Goal: Download file/media

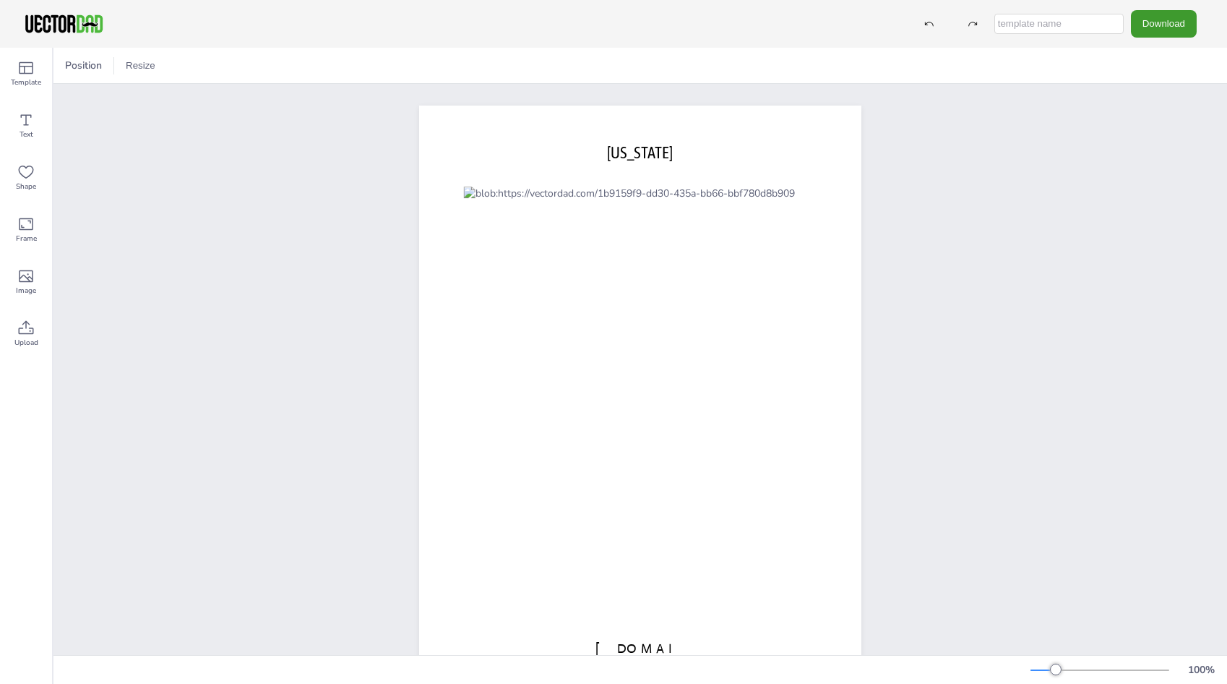
click at [1077, 24] on input "text" at bounding box center [1058, 24] width 129 height 20
type input "MI Map - full"
click at [1179, 25] on button "Download" at bounding box center [1164, 23] width 66 height 27
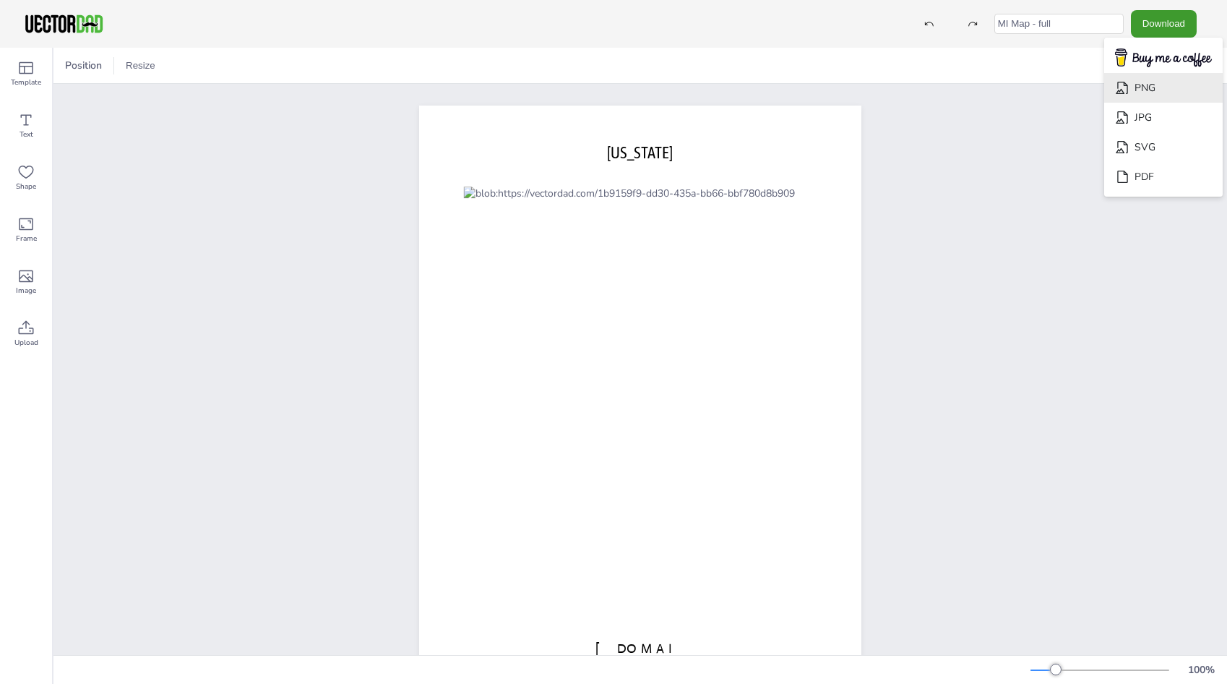
click at [1147, 88] on li "PNG" at bounding box center [1163, 88] width 119 height 30
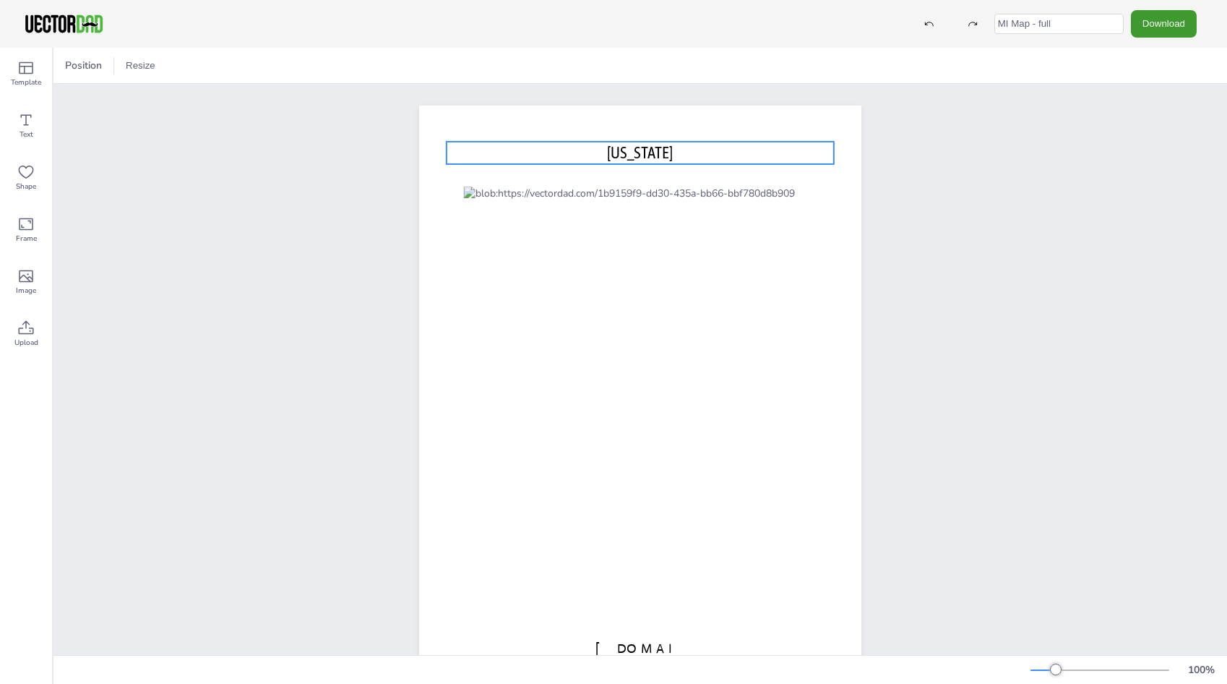
click at [669, 146] on p "MICHIGAN" at bounding box center [640, 153] width 387 height 22
click at [607, 154] on span "MICHIGAN" at bounding box center [640, 152] width 66 height 19
click at [607, 152] on span "MICHIGAN" at bounding box center [640, 152] width 66 height 19
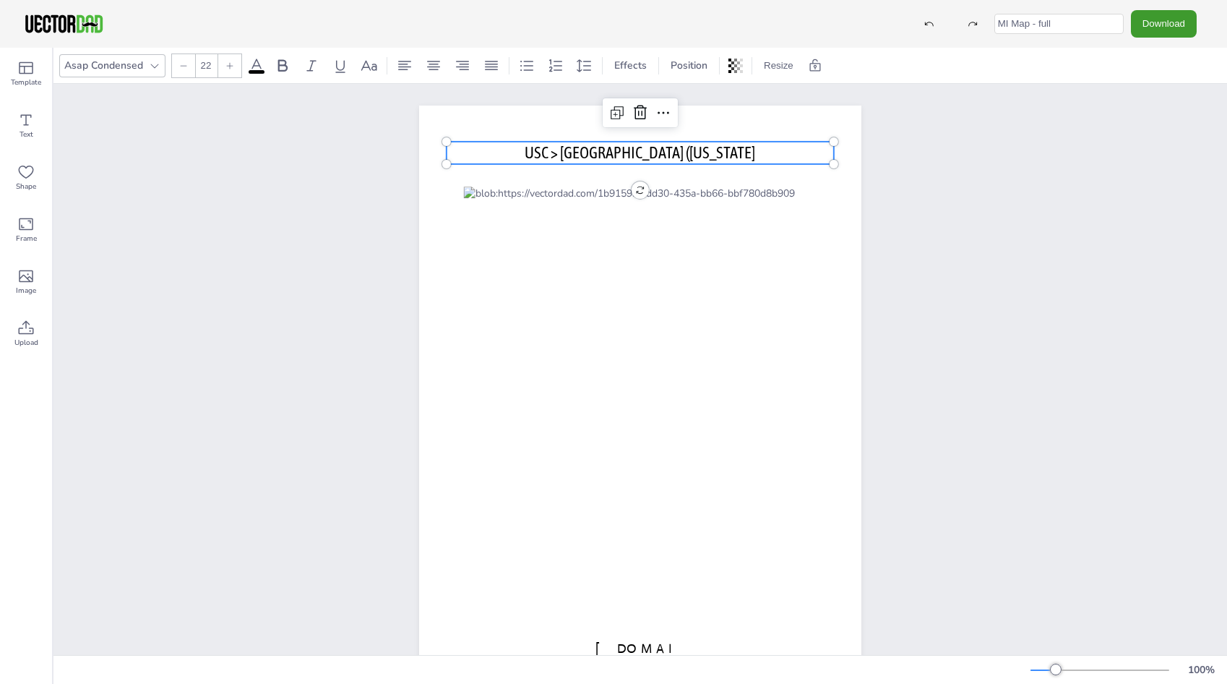
click at [731, 151] on p "USC > Great Lakes (MICHIGAN" at bounding box center [640, 153] width 387 height 22
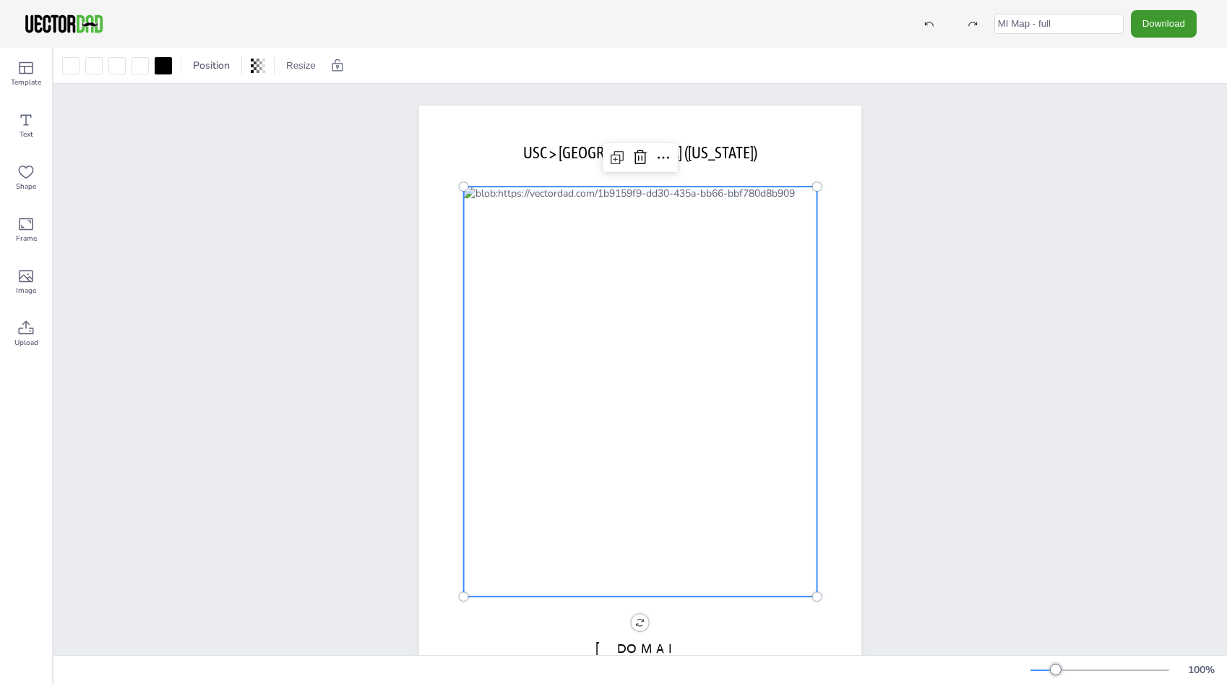
click at [693, 395] on div at bounding box center [640, 391] width 353 height 410
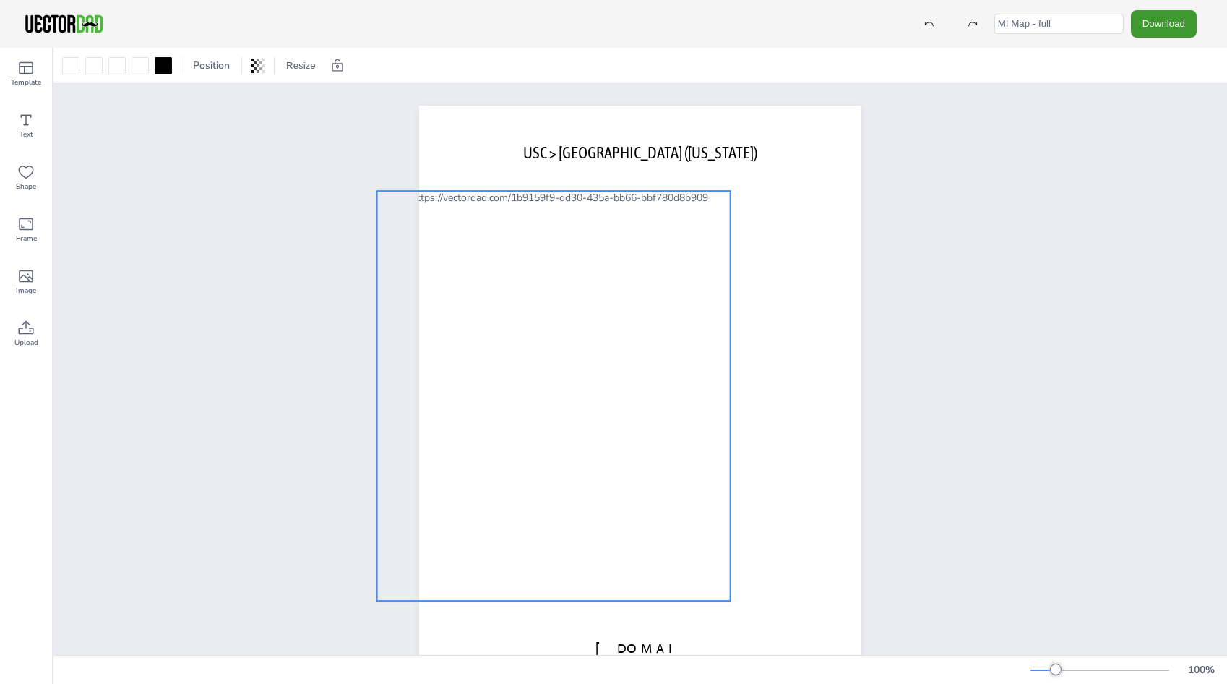
drag, startPoint x: 693, startPoint y: 395, endPoint x: 606, endPoint y: 399, distance: 86.8
click at [606, 399] on div at bounding box center [553, 396] width 353 height 410
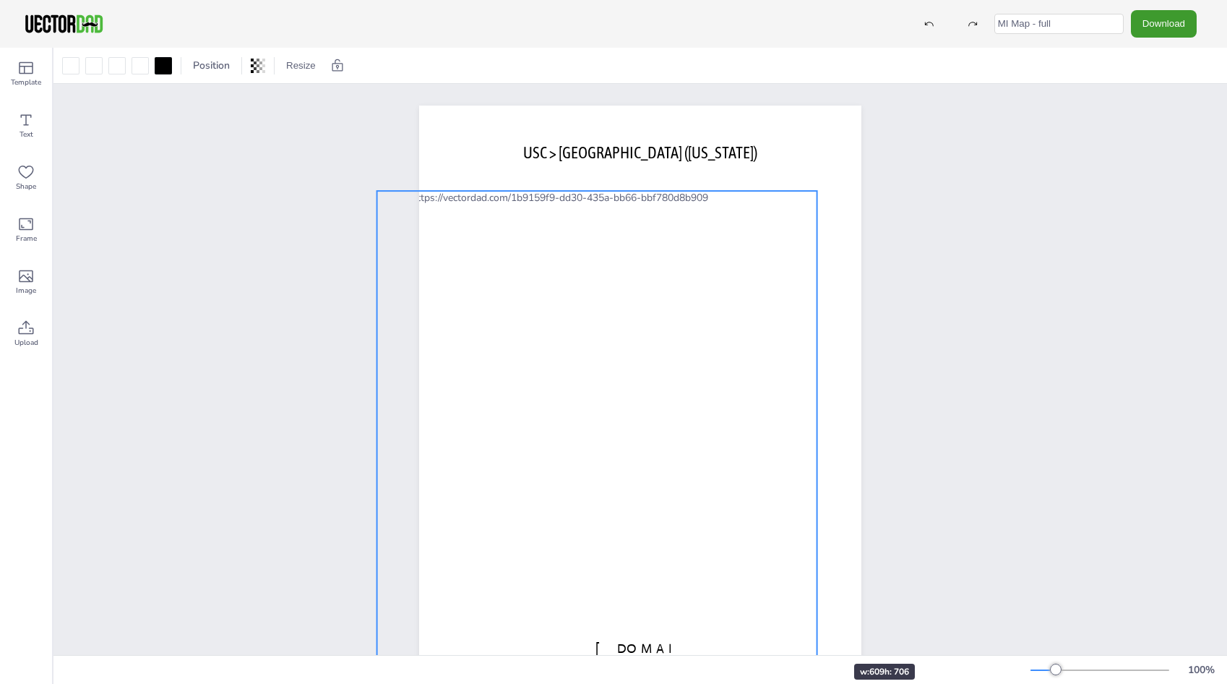
drag, startPoint x: 724, startPoint y: 600, endPoint x: 817, endPoint y: 637, distance: 100.5
click at [817, 637] on div "vectordad.com USC > Great Lakes (MICHIGAN)" at bounding box center [640, 391] width 442 height 572
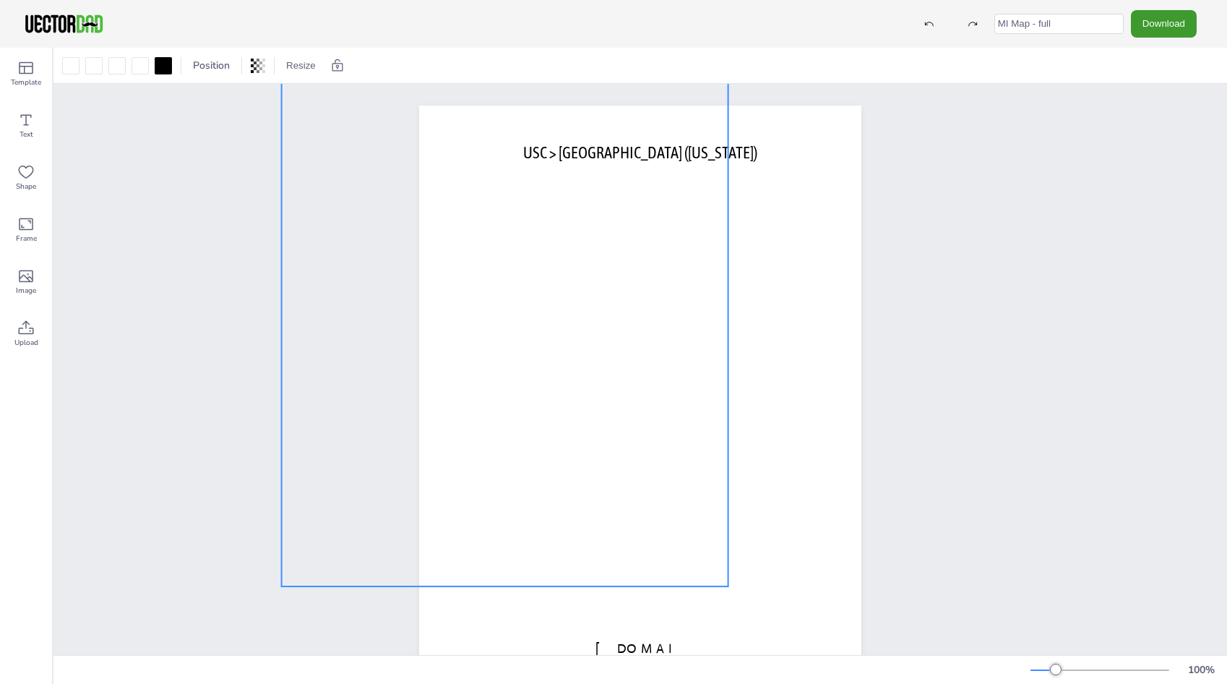
drag, startPoint x: 715, startPoint y: 550, endPoint x: 619, endPoint y: 428, distance: 155.0
click at [619, 428] on div at bounding box center [505, 327] width 447 height 517
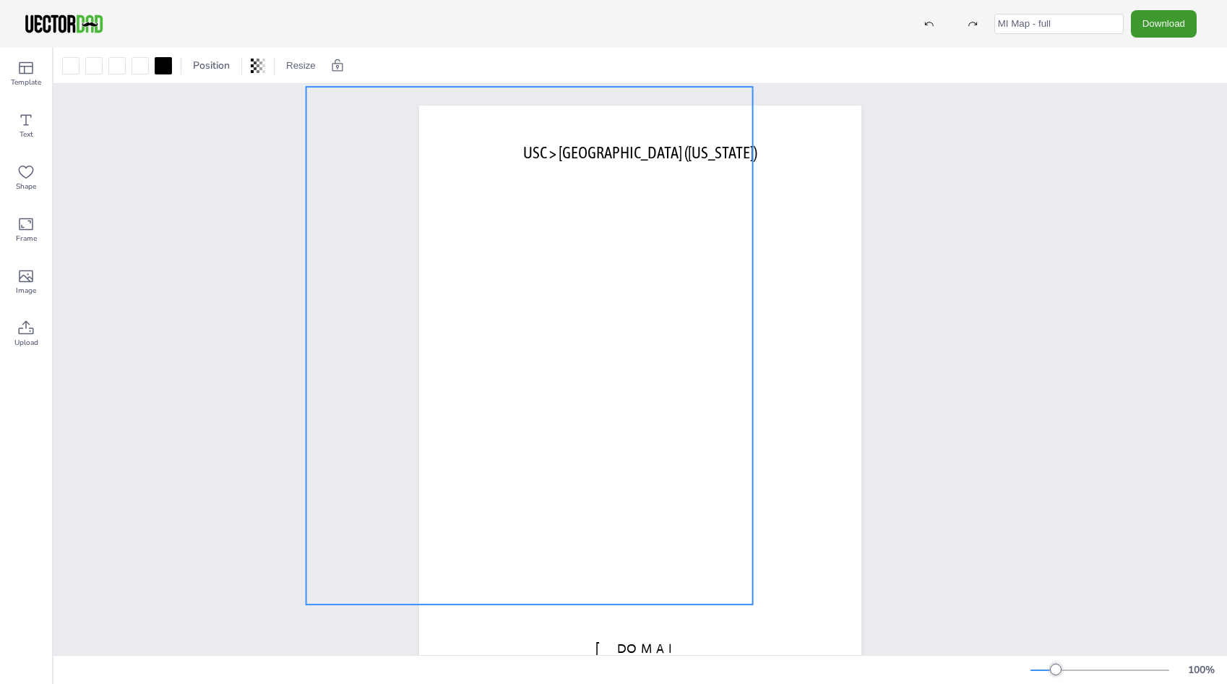
drag, startPoint x: 601, startPoint y: 459, endPoint x: 626, endPoint y: 477, distance: 30.5
click at [626, 477] on div at bounding box center [529, 345] width 447 height 517
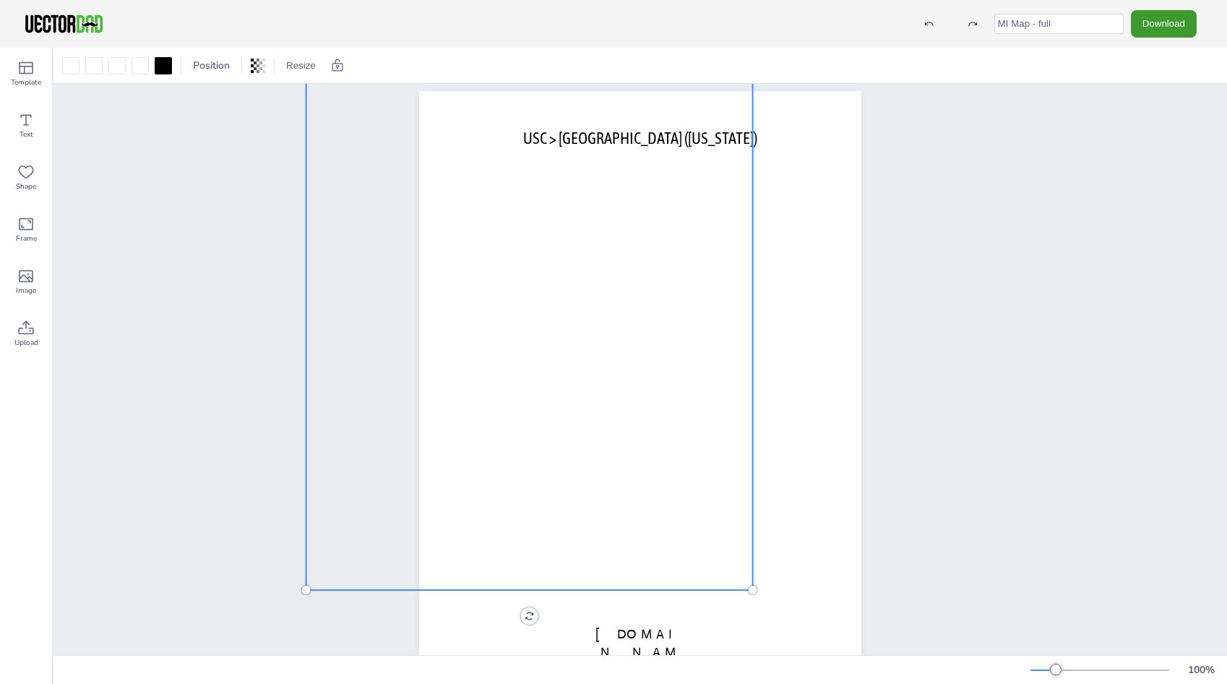
scroll to position [12, 0]
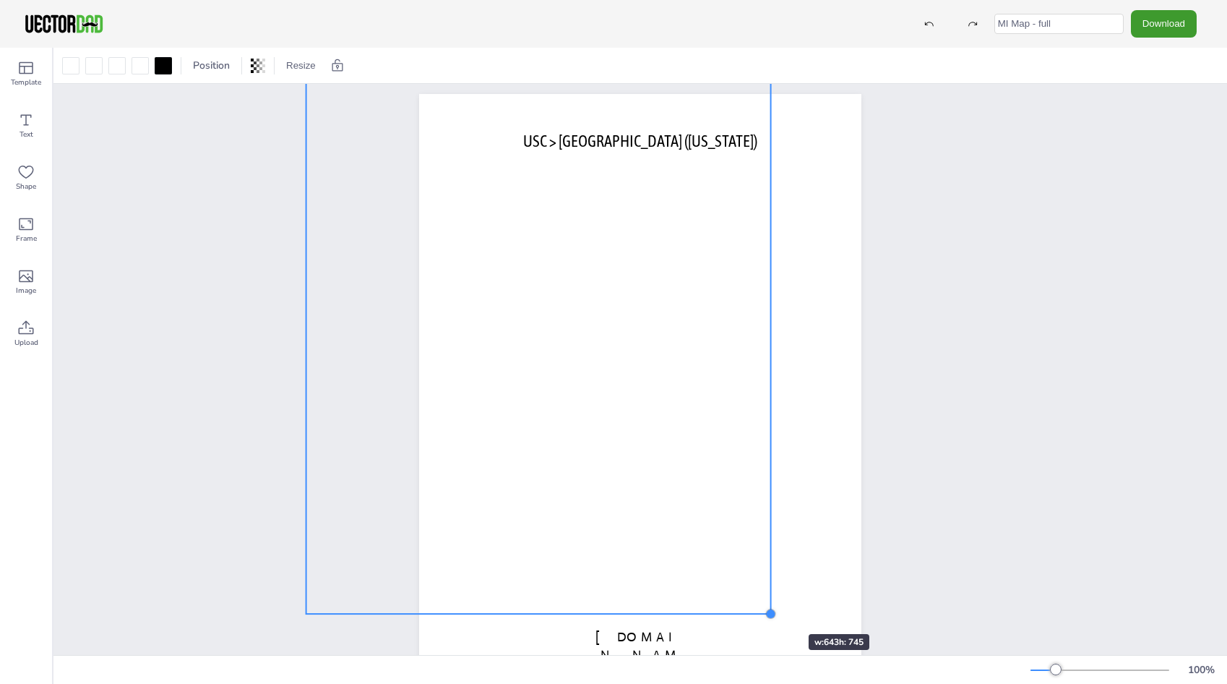
drag, startPoint x: 747, startPoint y: 595, endPoint x: 765, endPoint y: 607, distance: 21.8
click at [765, 607] on div "vectordad.com USC > Great Lakes (MICHIGAN)" at bounding box center [640, 380] width 442 height 572
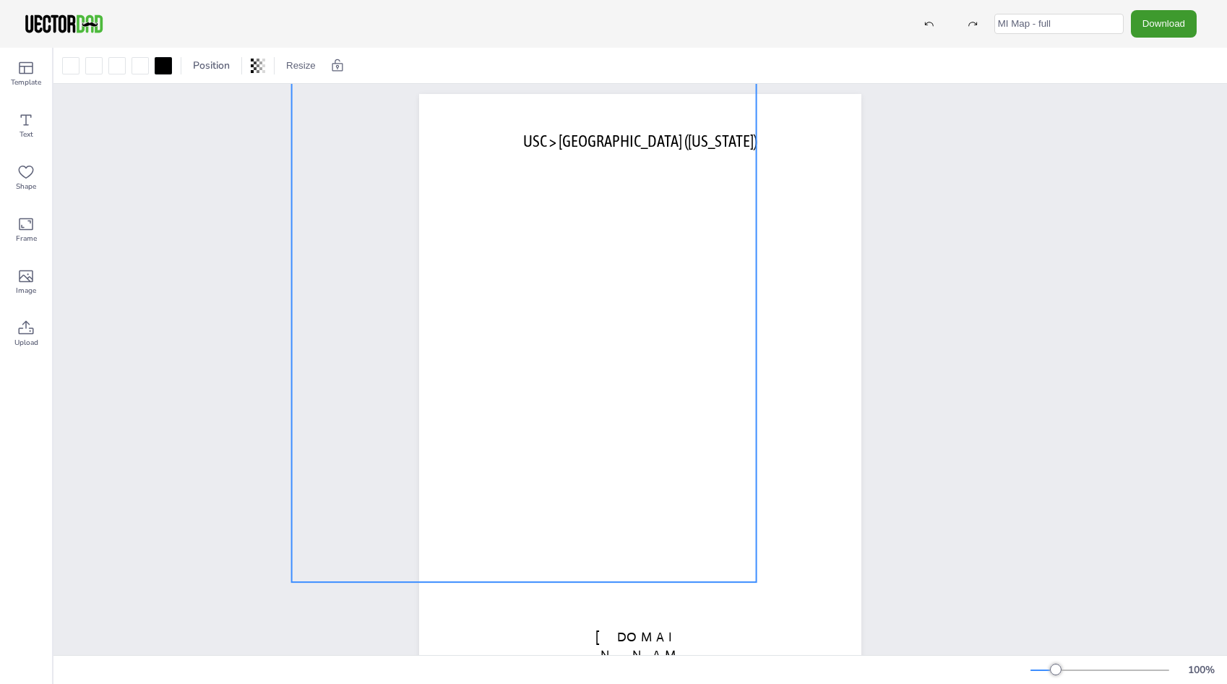
drag, startPoint x: 682, startPoint y: 543, endPoint x: 668, endPoint y: 511, distance: 34.9
click at [668, 511] on div at bounding box center [524, 312] width 465 height 538
click at [1070, 26] on input "MI Map - full" at bounding box center [1058, 24] width 129 height 20
type input "M"
type input "Great Lakes USC Map"
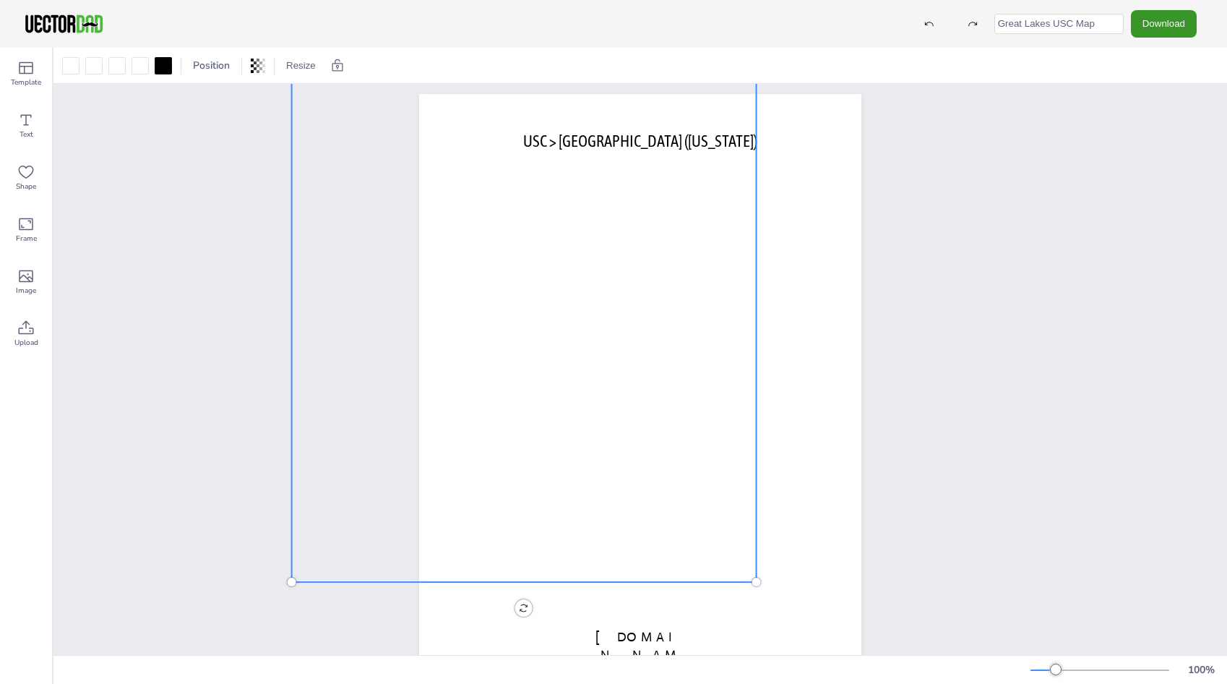
click at [1146, 25] on button "Download" at bounding box center [1164, 23] width 66 height 27
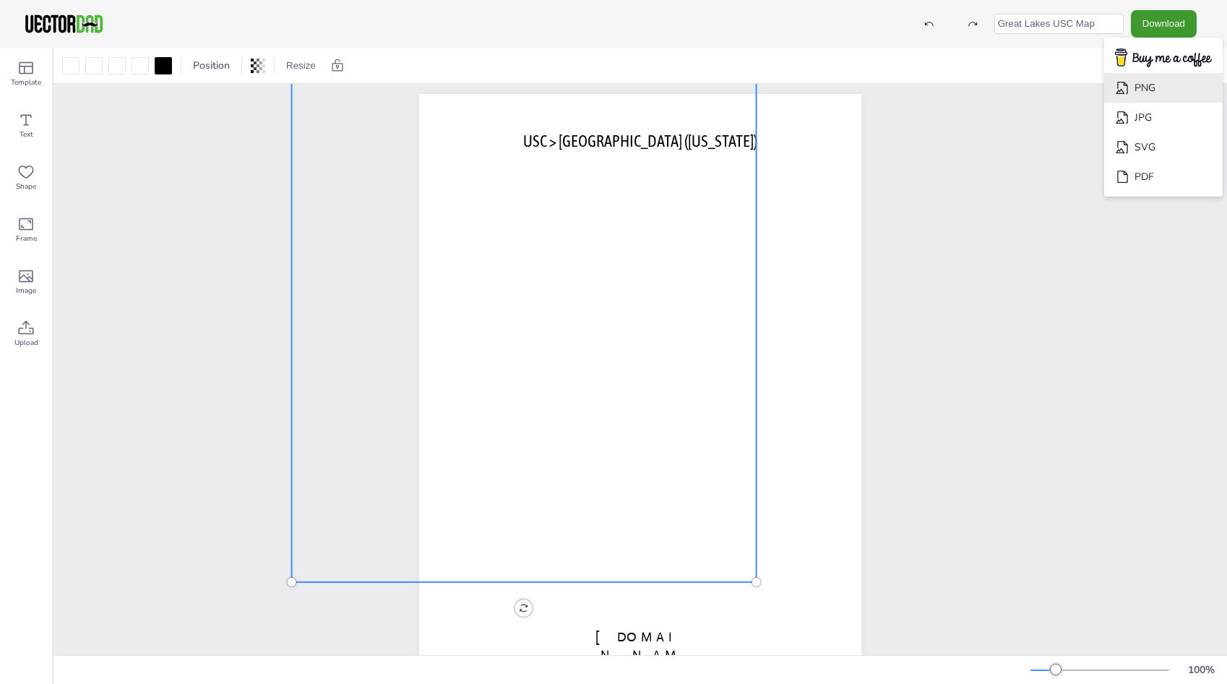
click at [1148, 86] on li "PNG" at bounding box center [1163, 88] width 119 height 30
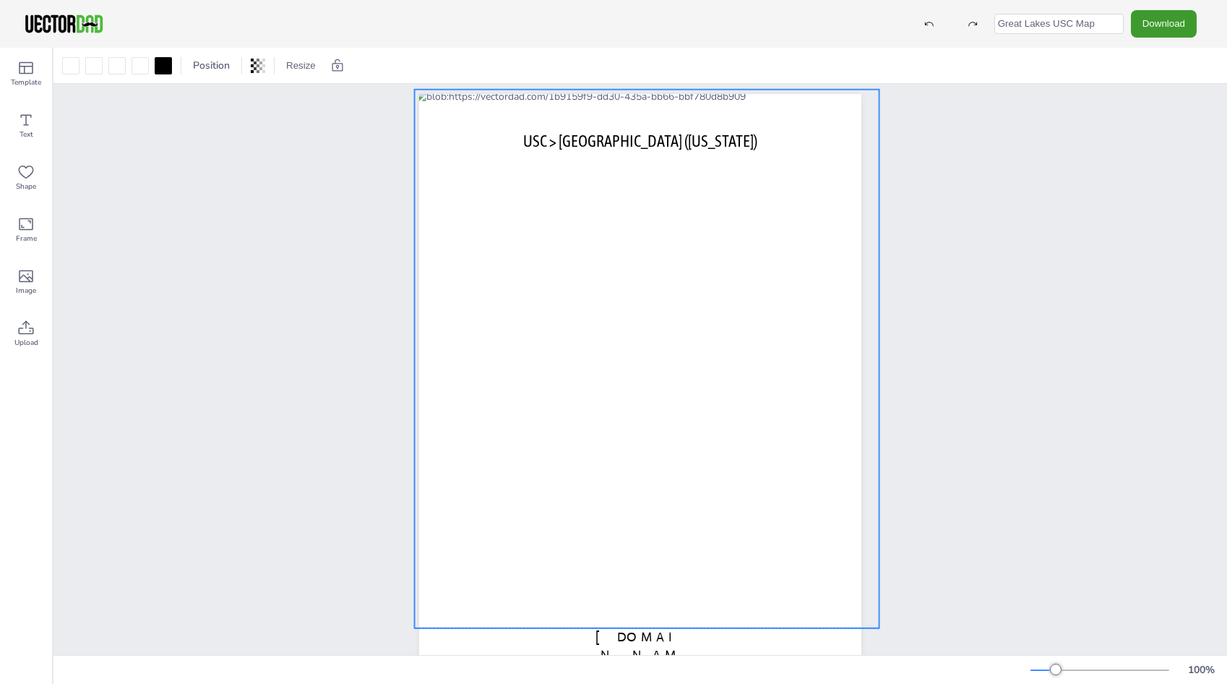
drag, startPoint x: 645, startPoint y: 308, endPoint x: 768, endPoint y: 353, distance: 130.8
click at [768, 353] on div at bounding box center [647, 359] width 465 height 538
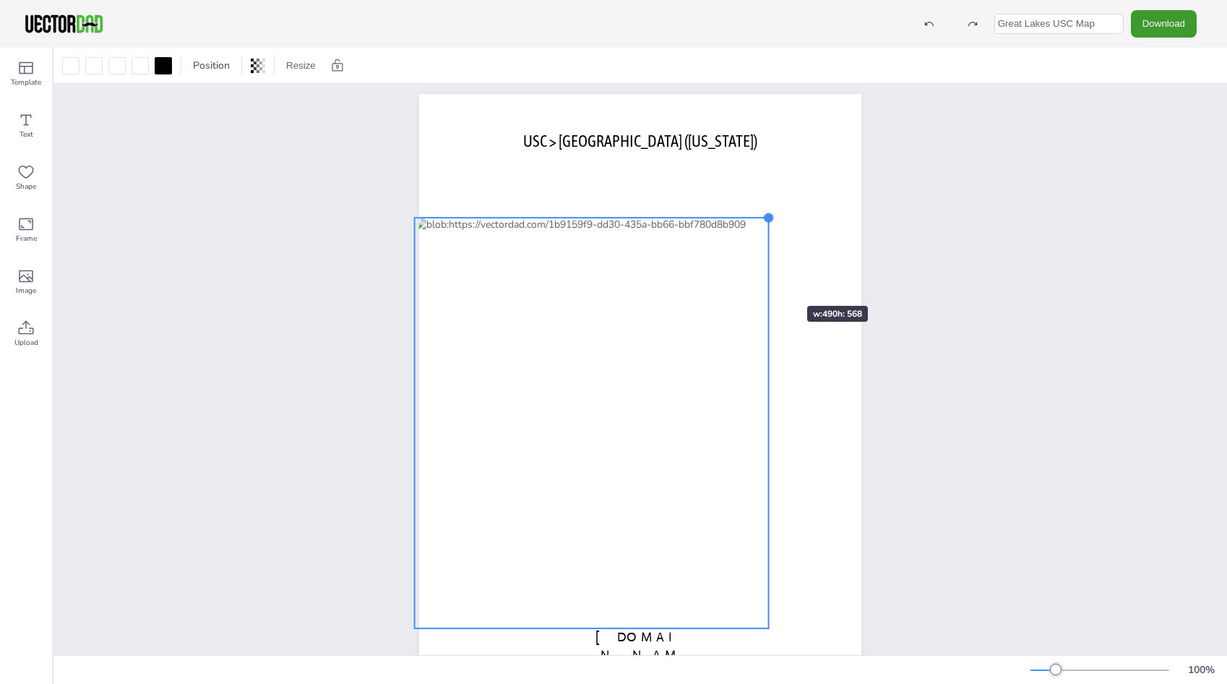
drag, startPoint x: 874, startPoint y: 90, endPoint x: 751, endPoint y: 309, distance: 251.4
click at [751, 309] on div "vectordad.com USC > Great Lakes (MICHIGAN)" at bounding box center [640, 380] width 442 height 572
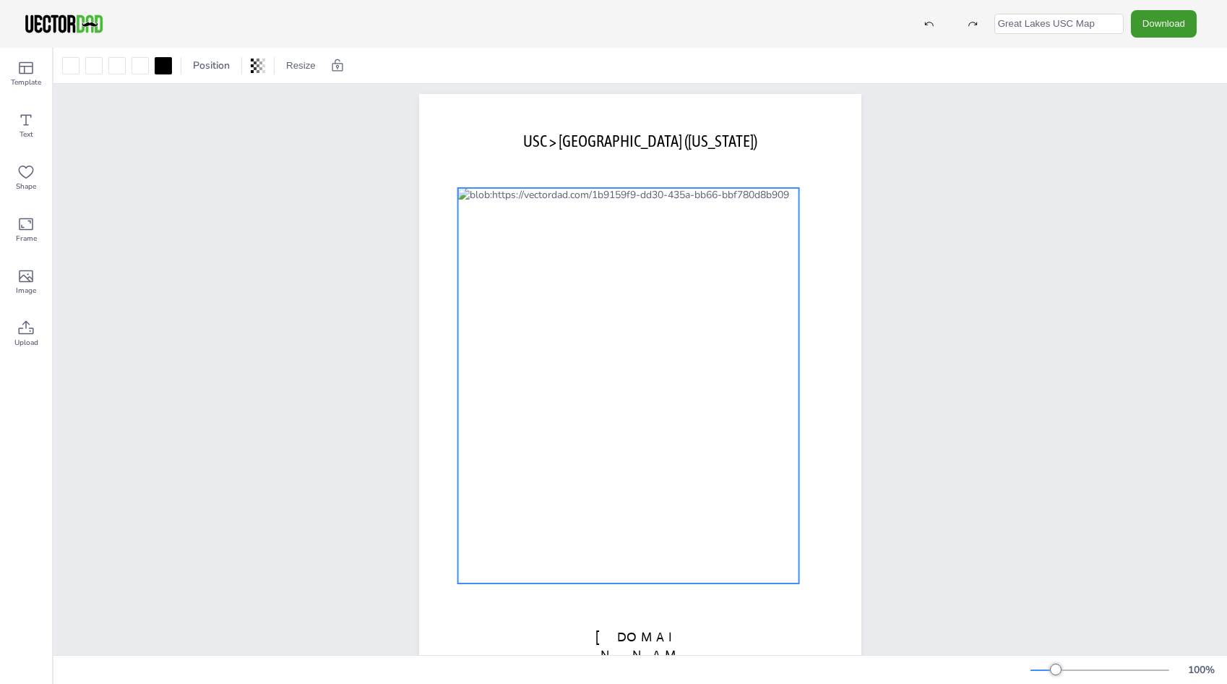
drag, startPoint x: 611, startPoint y: 395, endPoint x: 655, endPoint y: 350, distance: 62.3
click at [655, 350] on div at bounding box center [628, 385] width 341 height 395
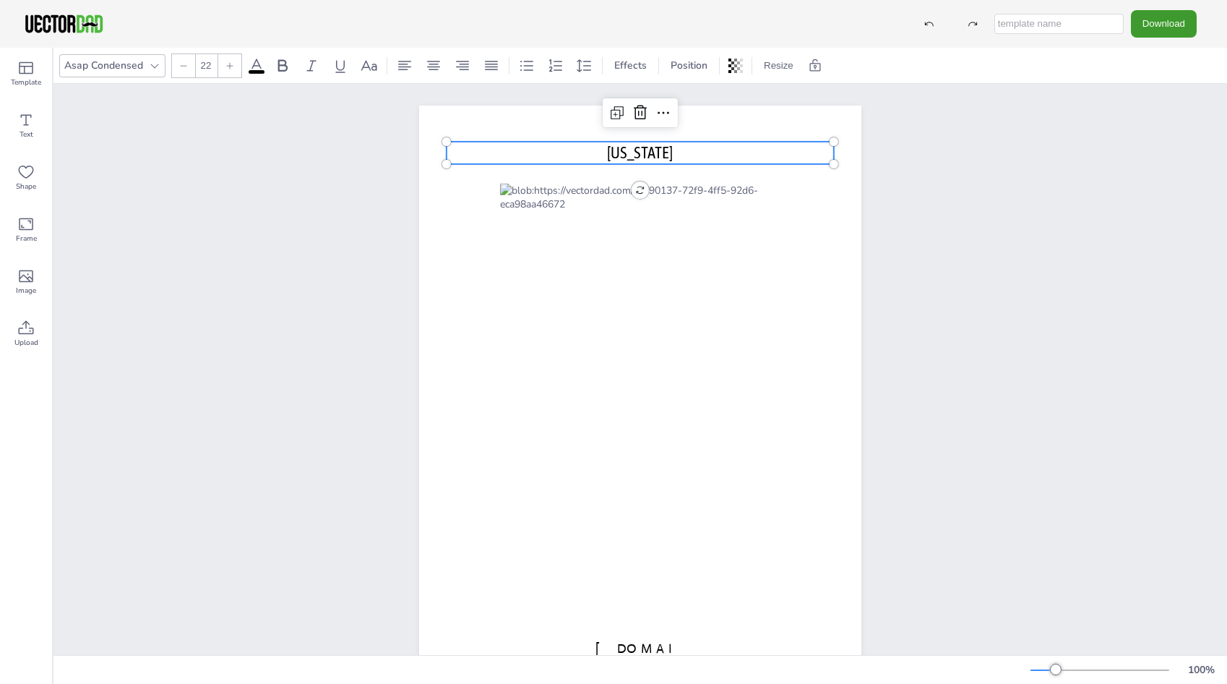
click at [618, 151] on span "[US_STATE]" at bounding box center [640, 152] width 66 height 19
click at [609, 152] on span "INDIANA" at bounding box center [640, 152] width 66 height 19
click at [613, 154] on span "INDIANA" at bounding box center [640, 152] width 66 height 19
click at [955, 342] on div "vectordad.com USC > INDIANA USC > INDIANA" at bounding box center [639, 391] width 1173 height 615
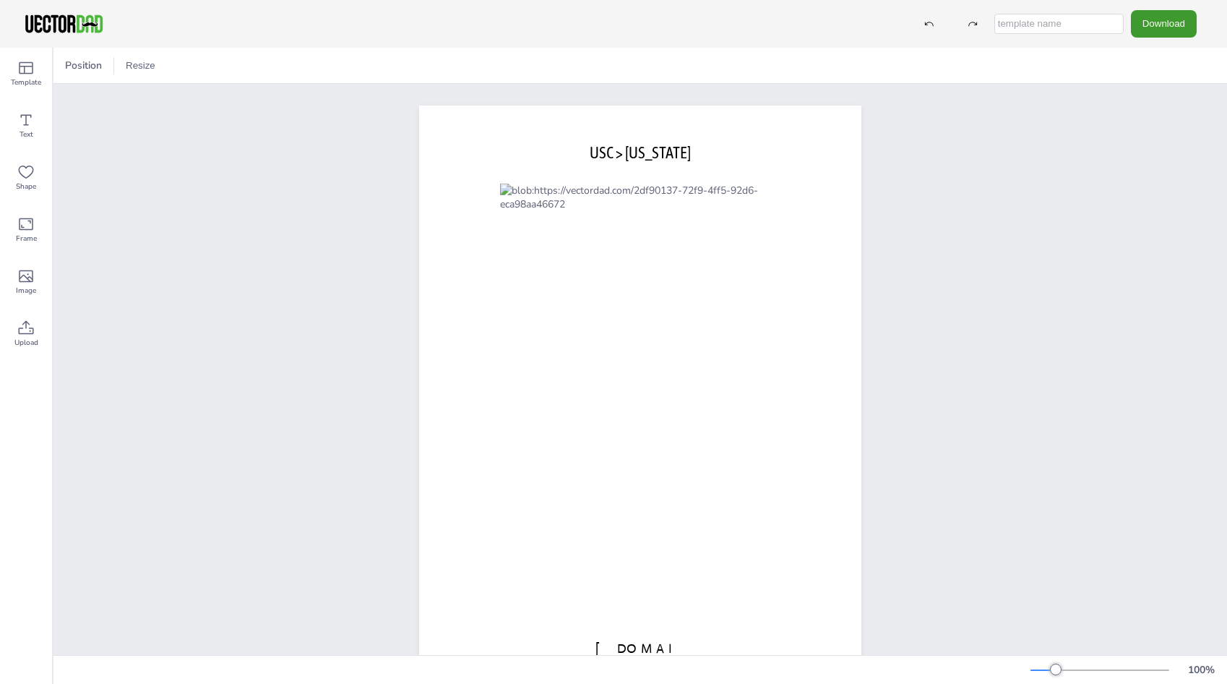
click at [1092, 16] on input "text" at bounding box center [1058, 24] width 129 height 20
type input "Indiana Map"
click at [1150, 28] on button "Download" at bounding box center [1164, 23] width 66 height 27
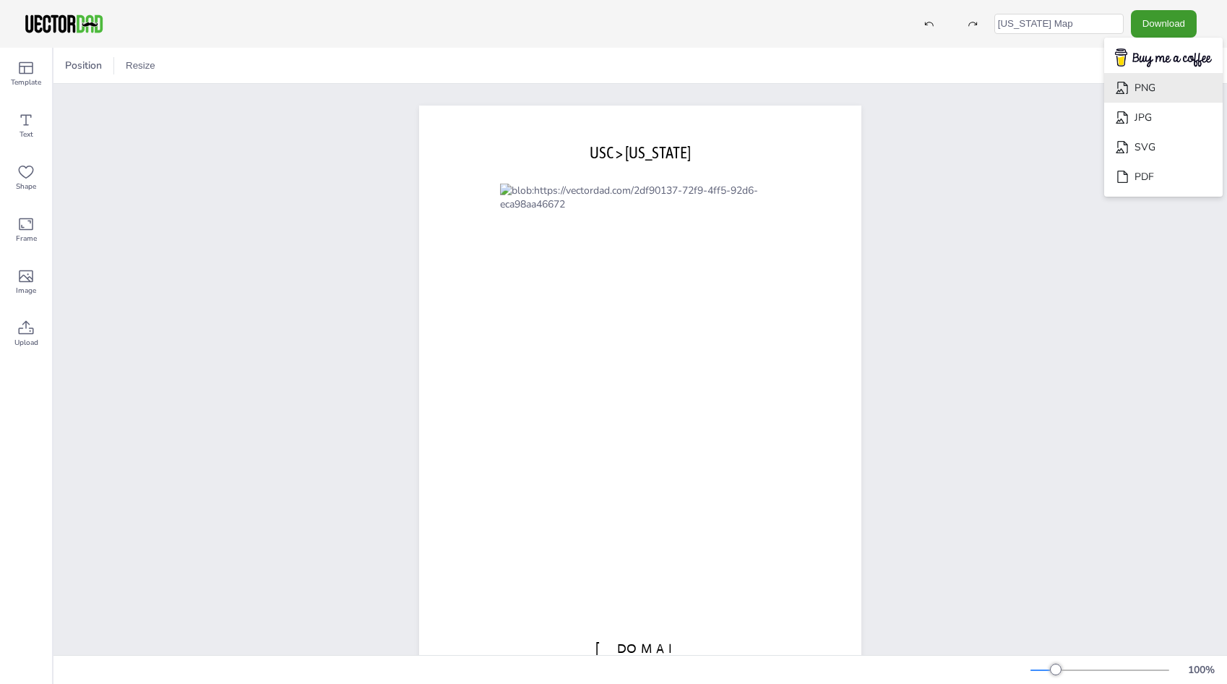
click at [1150, 93] on li "PNG" at bounding box center [1163, 88] width 119 height 30
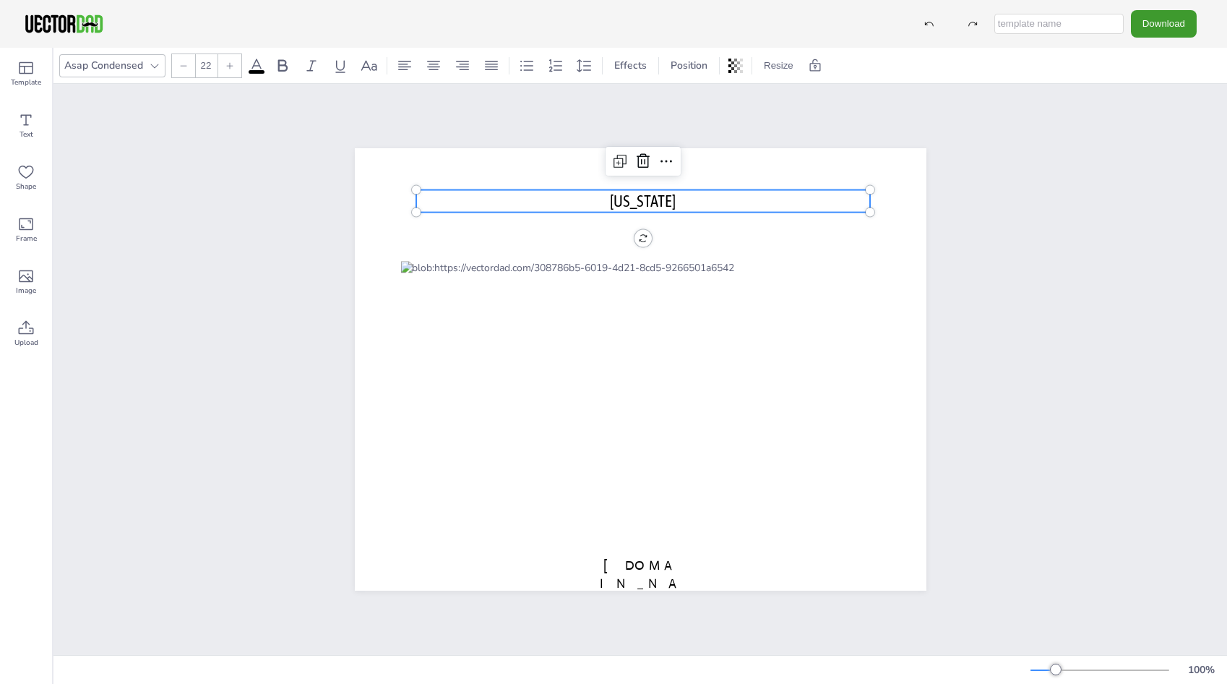
click at [616, 193] on span "KANSAS" at bounding box center [643, 200] width 66 height 19
click at [608, 197] on p "KANSAS" at bounding box center [643, 201] width 455 height 22
click at [619, 197] on span "KANSAS" at bounding box center [643, 200] width 66 height 19
click at [616, 194] on span "KANSAS" at bounding box center [643, 200] width 66 height 19
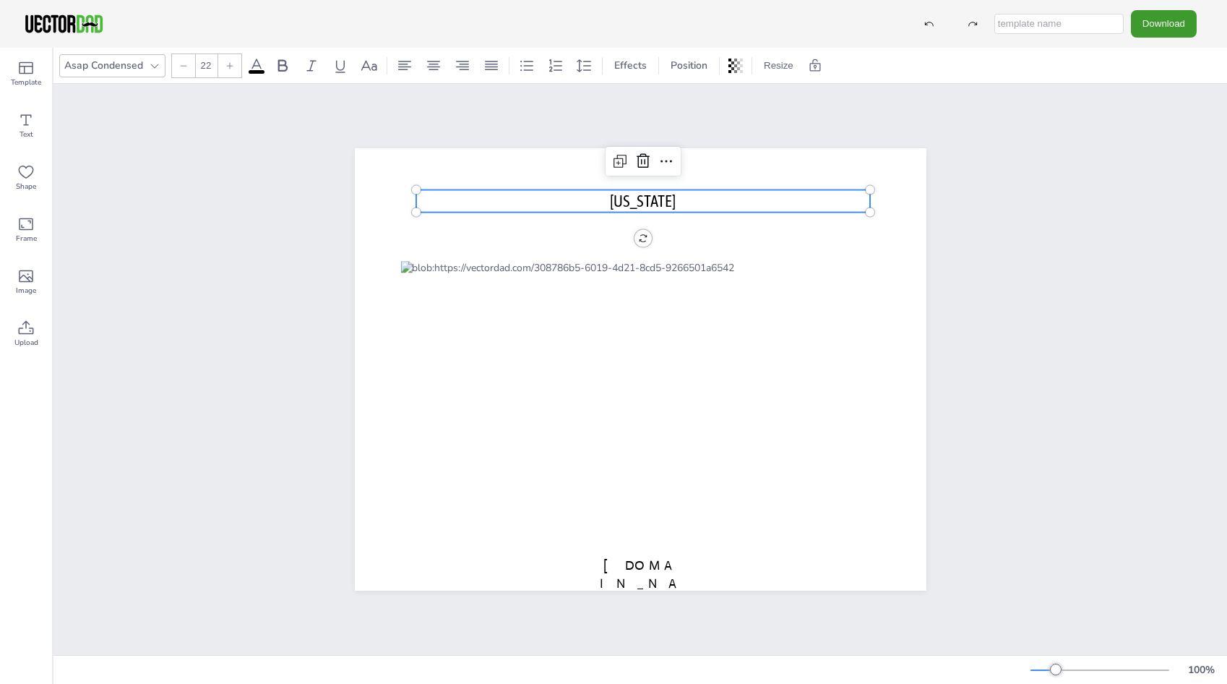
click at [616, 195] on span "KANSAS" at bounding box center [643, 200] width 66 height 19
click at [694, 195] on p "USC > KANSAS" at bounding box center [643, 201] width 455 height 22
click at [1031, 259] on div "USC > KANSAS & Western Missouri vectordad.com USC > KANSAS & Western Missouri" at bounding box center [639, 369] width 1173 height 571
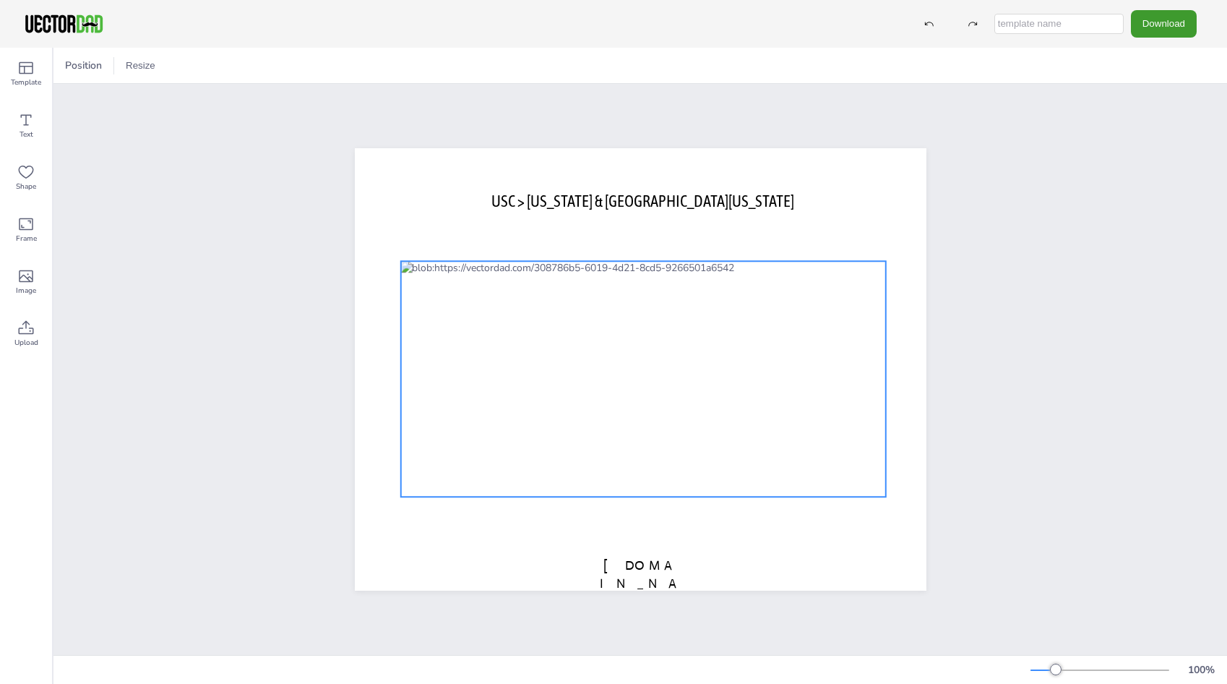
click at [744, 375] on div at bounding box center [642, 379] width 485 height 236
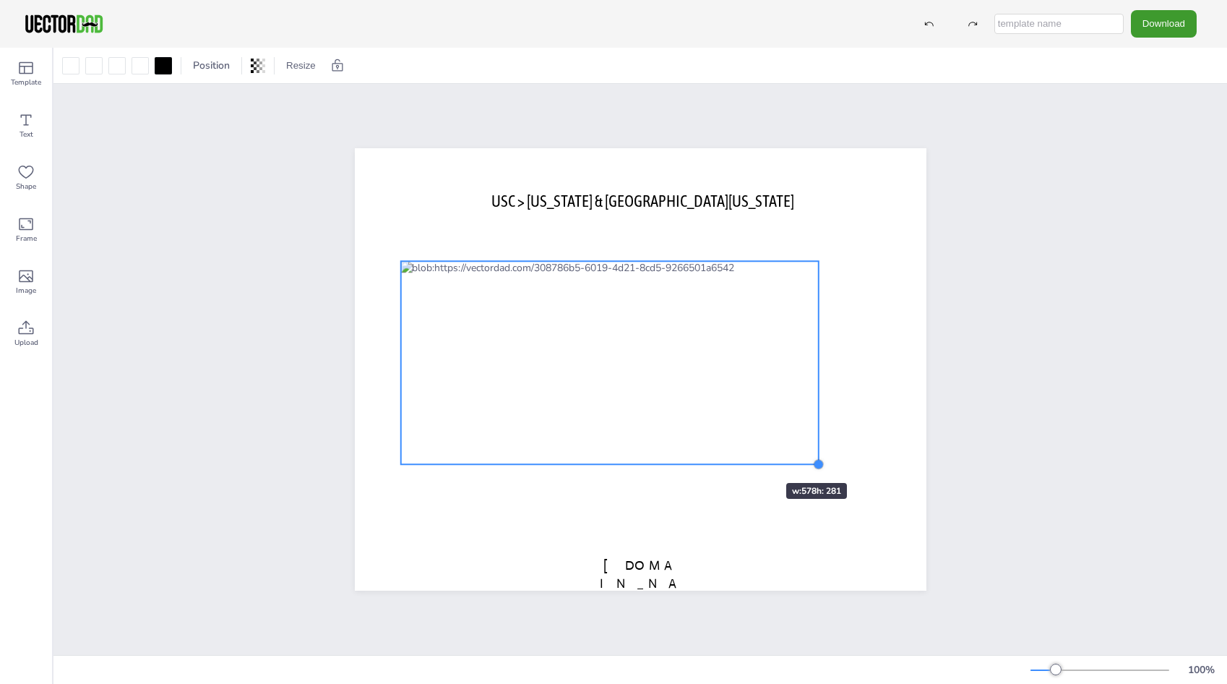
drag, startPoint x: 879, startPoint y: 489, endPoint x: 737, endPoint y: 454, distance: 146.0
click at [737, 454] on div "USC > KANSAS & Western Missouri vectordad.com" at bounding box center [641, 369] width 572 height 442
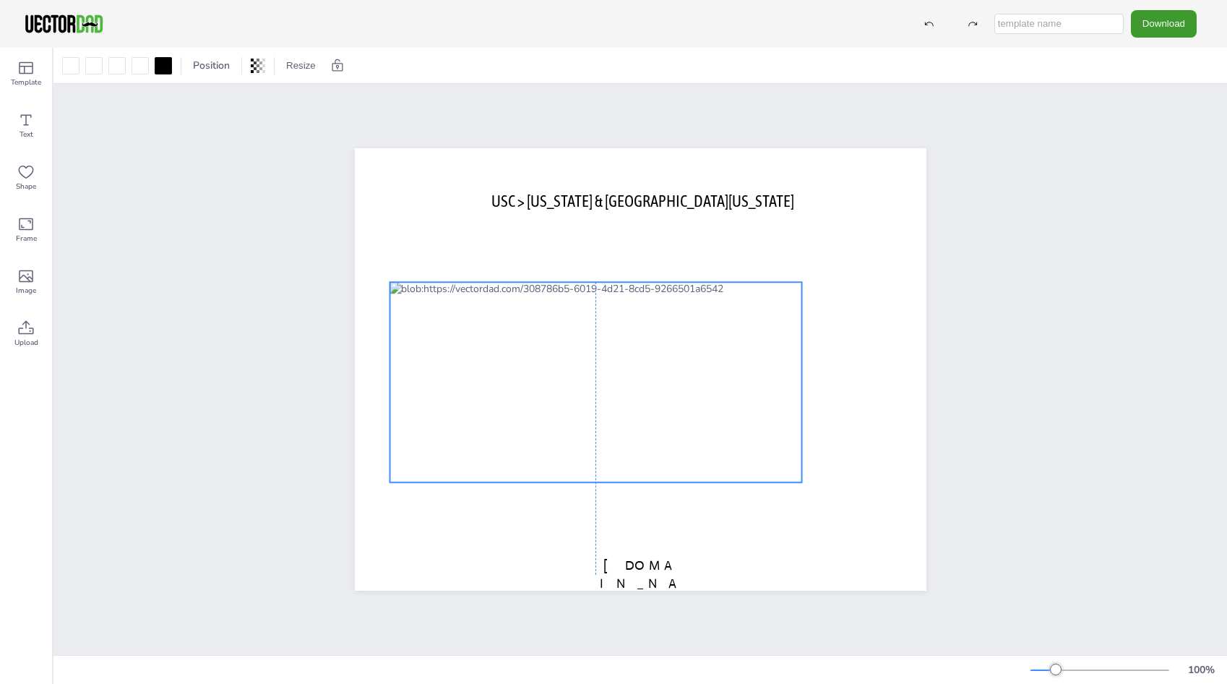
drag, startPoint x: 615, startPoint y: 395, endPoint x: 602, endPoint y: 417, distance: 25.3
click at [602, 417] on div at bounding box center [595, 382] width 412 height 200
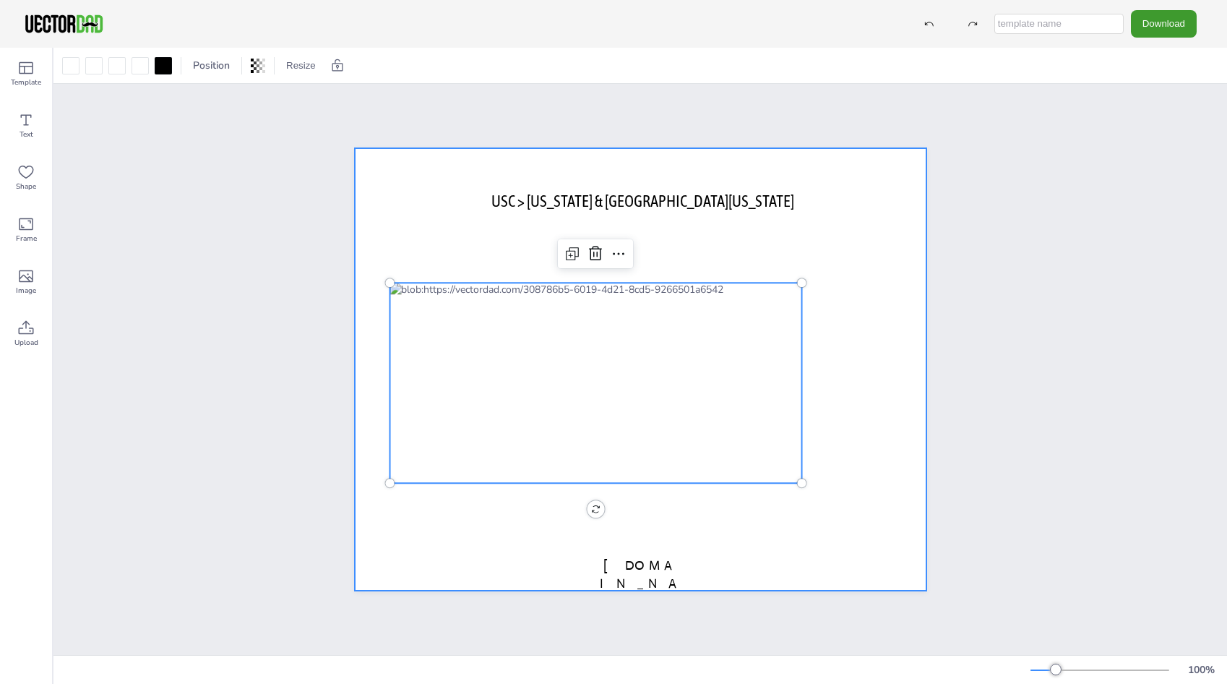
click at [905, 320] on div at bounding box center [641, 369] width 572 height 442
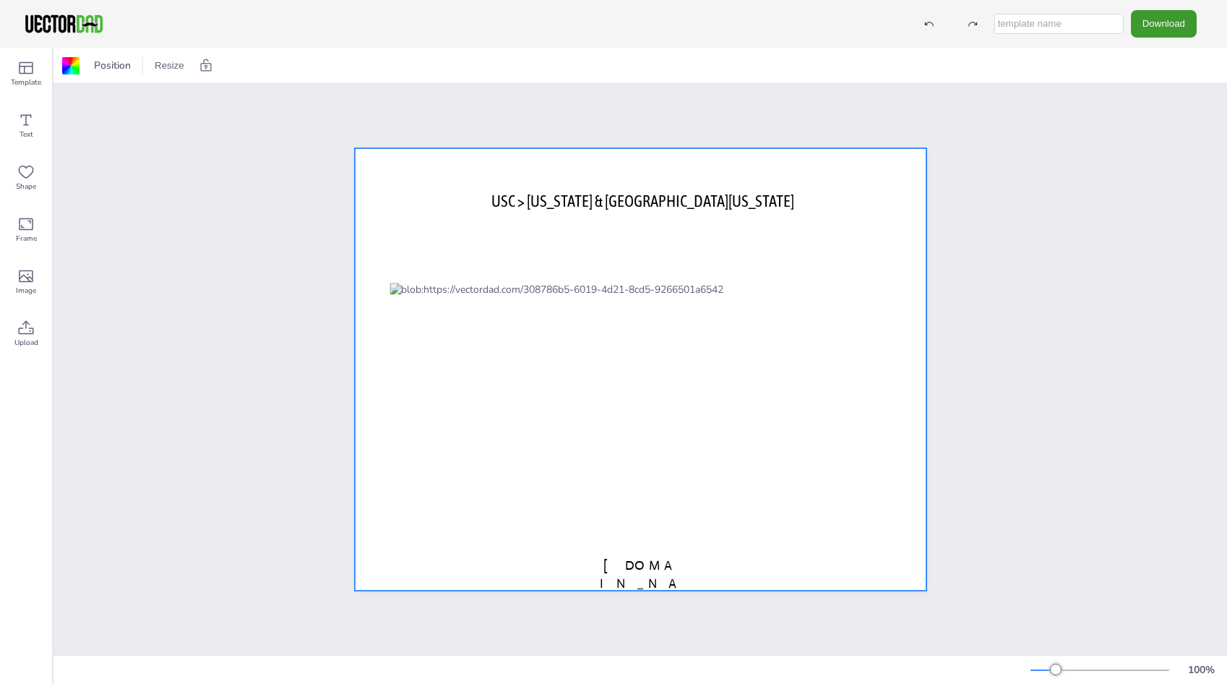
click at [962, 320] on div "USC > KANSAS & Western Missouri vectordad.com" at bounding box center [641, 369] width 696 height 486
click at [872, 247] on div at bounding box center [641, 369] width 572 height 442
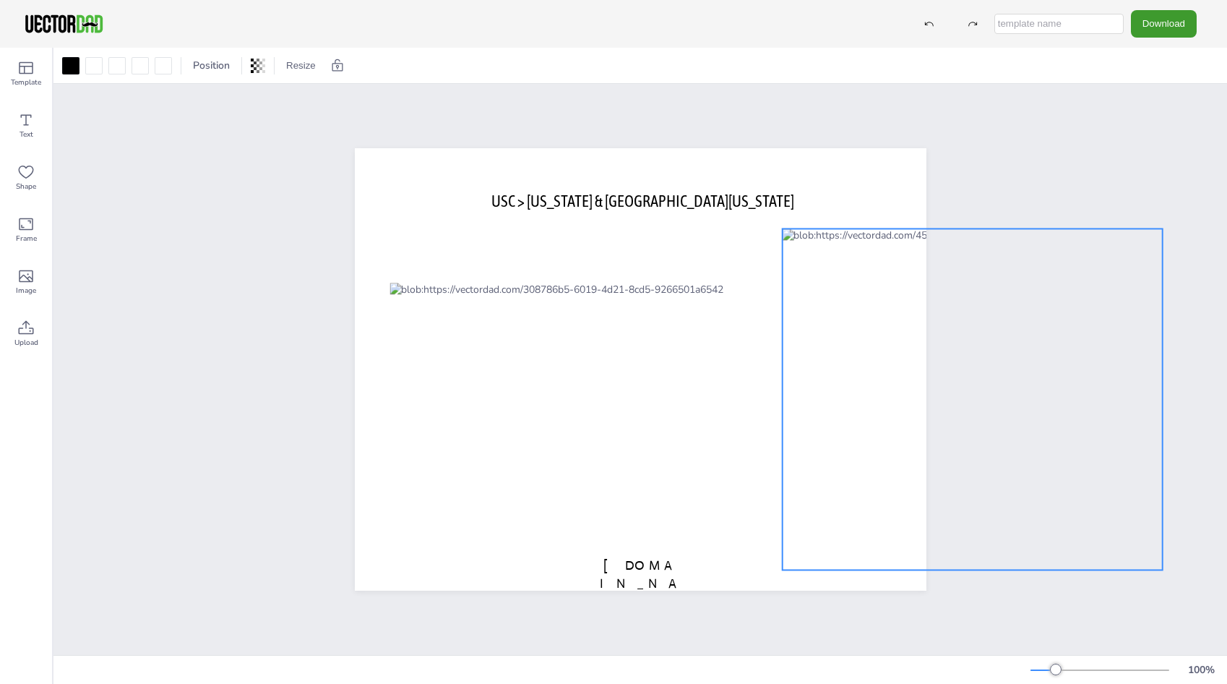
drag, startPoint x: 645, startPoint y: 423, endPoint x: 1025, endPoint y: 376, distance: 383.7
click at [1025, 376] on div "USC > KANSAS & Western Missouri vectordad.com" at bounding box center [639, 369] width 1173 height 571
drag, startPoint x: 972, startPoint y: 598, endPoint x: 975, endPoint y: 591, distance: 7.4
click at [975, 591] on div "USC > KANSAS & Western Missouri vectordad.com 358 °" at bounding box center [641, 369] width 696 height 486
drag, startPoint x: 975, startPoint y: 591, endPoint x: 966, endPoint y: 593, distance: 9.6
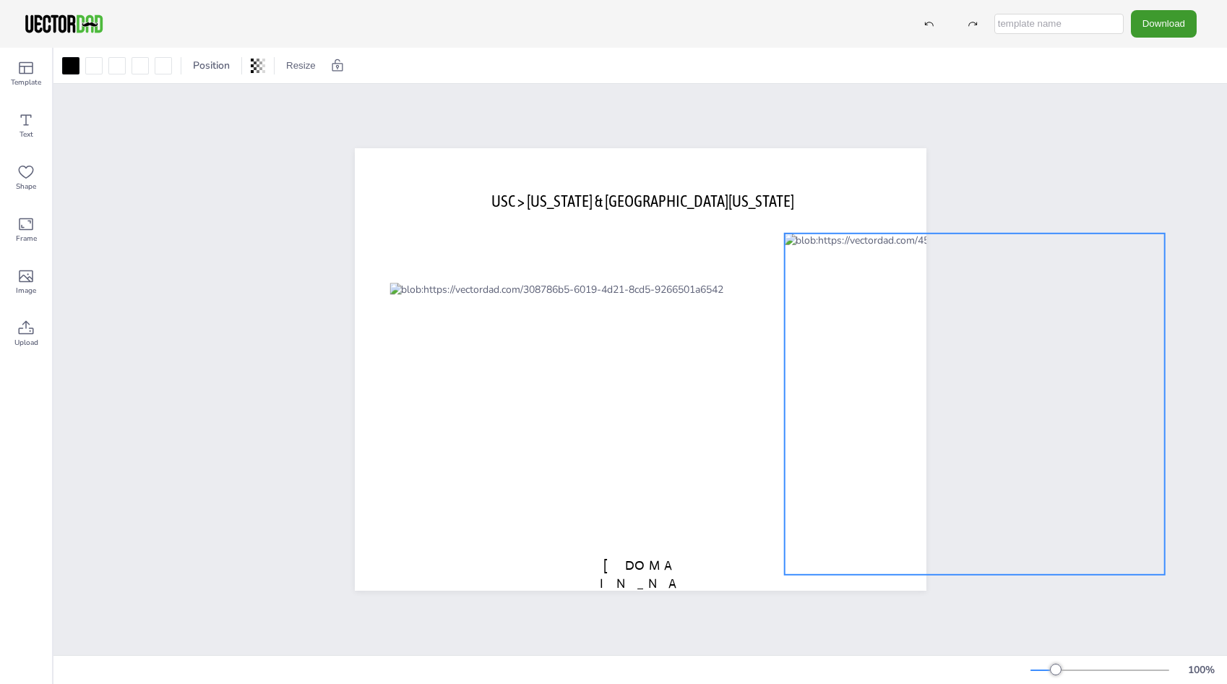
click at [966, 593] on div "USC > KANSAS & Western Missouri vectordad.com 0 °" at bounding box center [641, 369] width 696 height 486
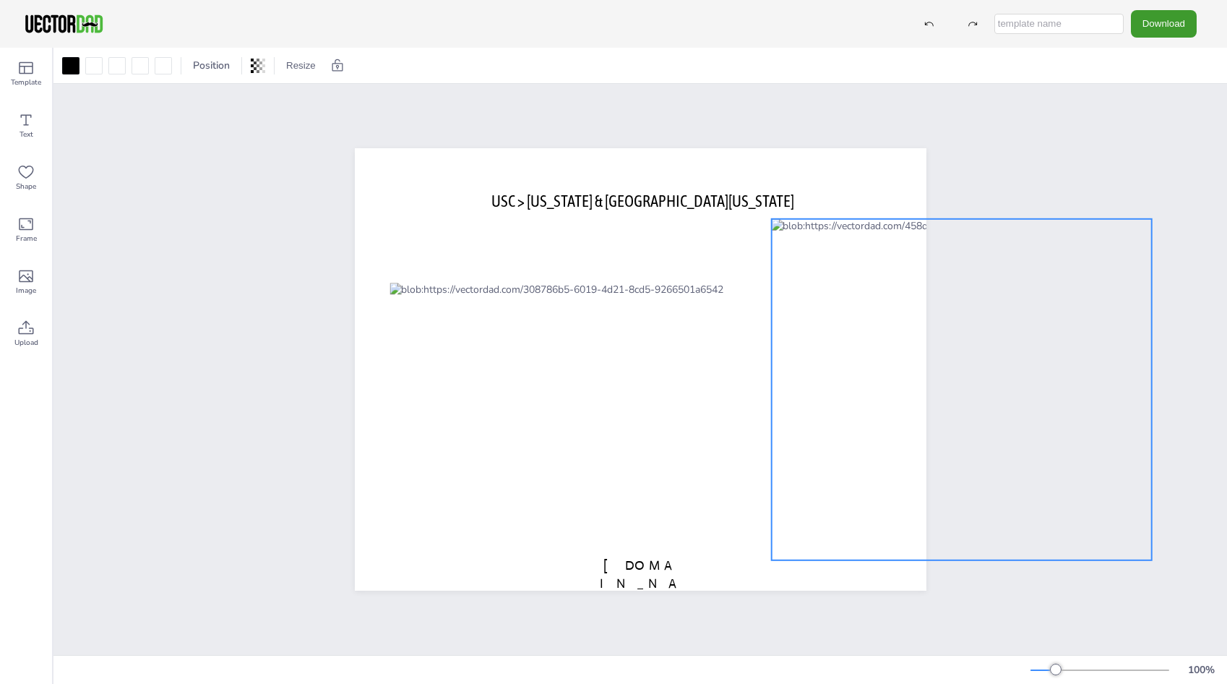
drag, startPoint x: 890, startPoint y: 455, endPoint x: 879, endPoint y: 439, distance: 19.7
click at [879, 439] on div at bounding box center [961, 389] width 380 height 341
click at [962, 575] on div "USC > KANSAS & Western Missouri vectordad.com 359 °" at bounding box center [641, 369] width 696 height 486
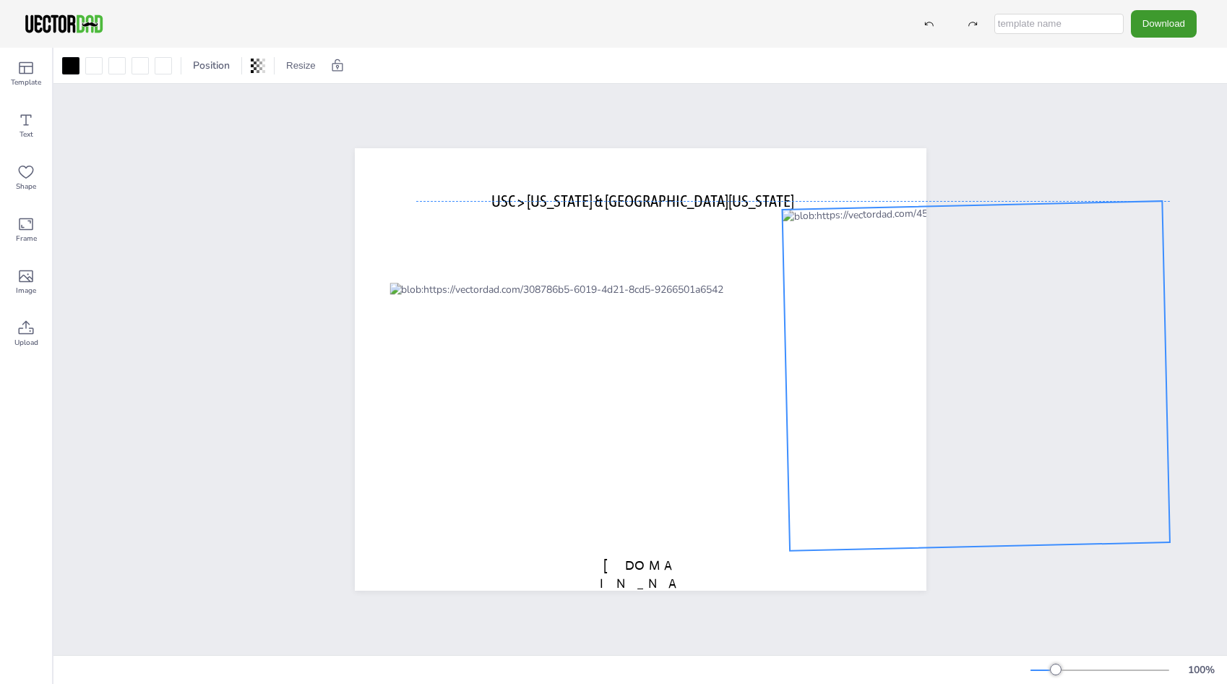
drag, startPoint x: 869, startPoint y: 327, endPoint x: 882, endPoint y: 319, distance: 15.6
click at [882, 319] on div at bounding box center [976, 376] width 388 height 350
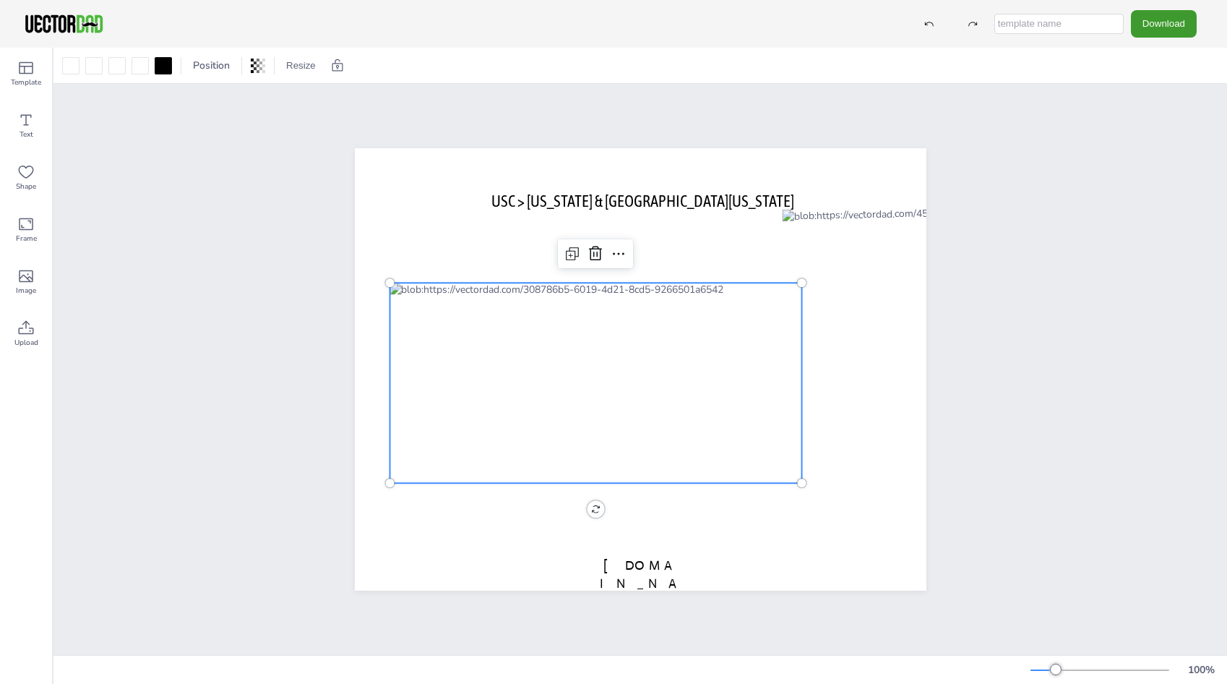
click at [595, 410] on div at bounding box center [595, 383] width 412 height 200
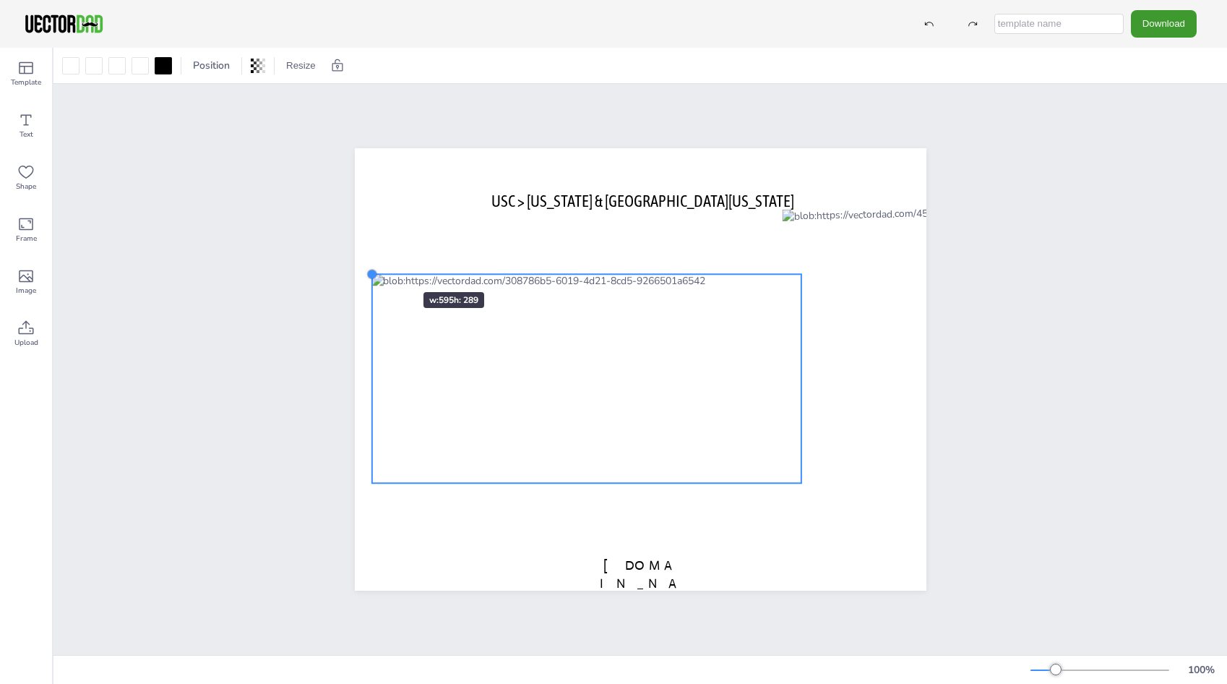
drag, startPoint x: 381, startPoint y: 275, endPoint x: 380, endPoint y: 266, distance: 8.7
click at [380, 266] on div "USC > KANSAS & Western Missouri vectordad.com" at bounding box center [641, 369] width 572 height 442
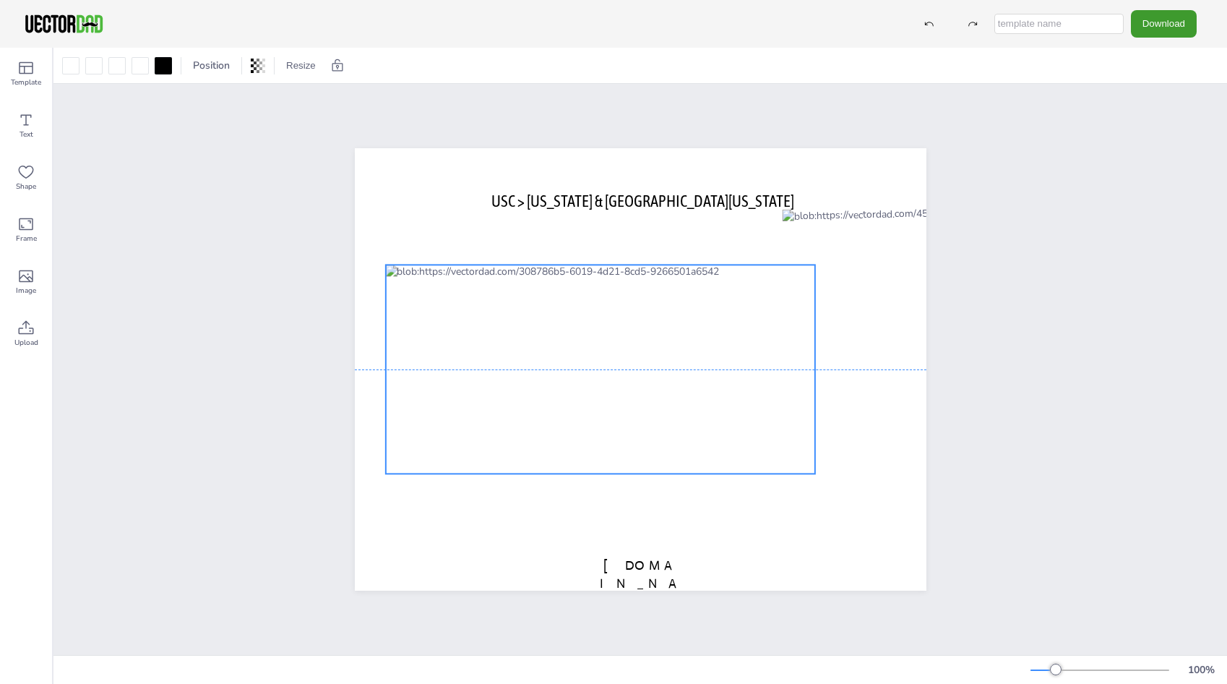
drag, startPoint x: 455, startPoint y: 303, endPoint x: 468, endPoint y: 294, distance: 16.2
click at [468, 294] on div at bounding box center [600, 368] width 430 height 209
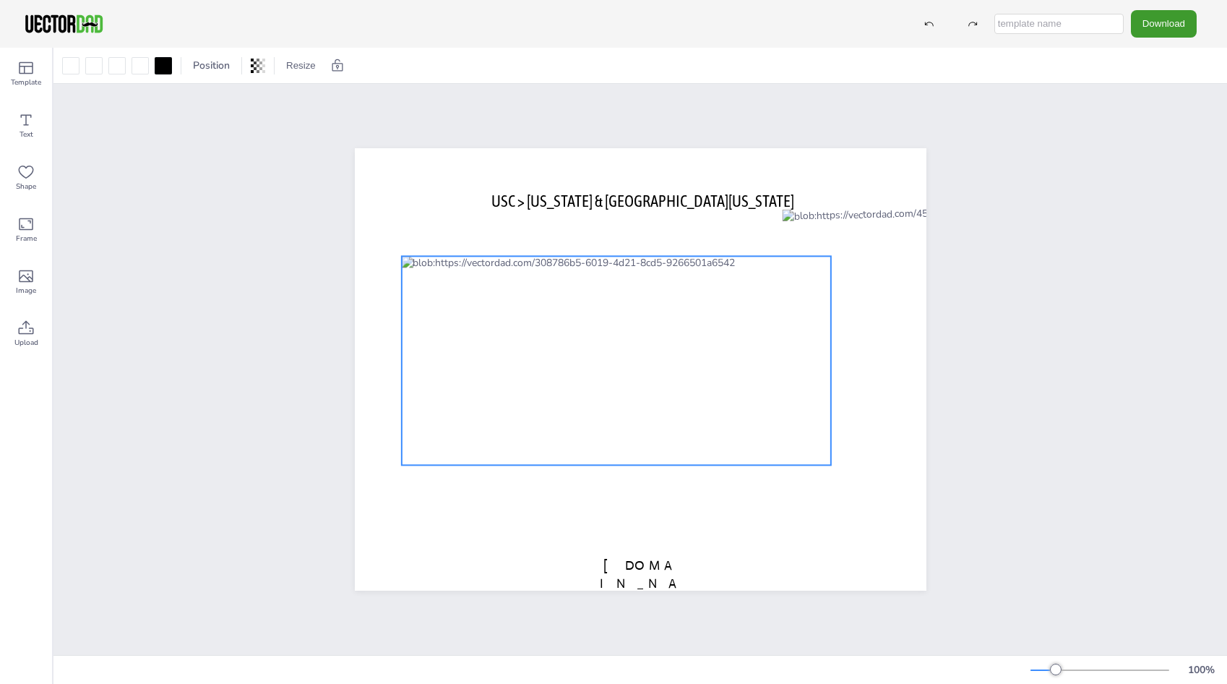
drag, startPoint x: 631, startPoint y: 369, endPoint x: 647, endPoint y: 360, distance: 18.1
click at [647, 360] on div at bounding box center [616, 360] width 430 height 209
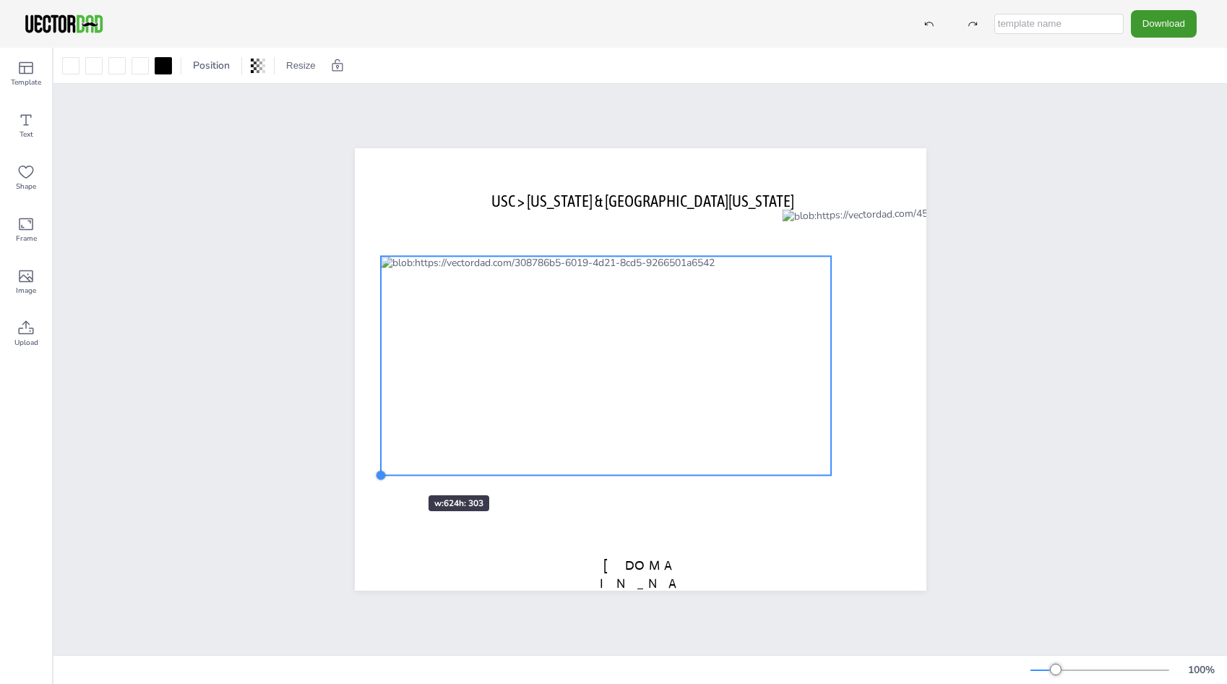
drag, startPoint x: 397, startPoint y: 459, endPoint x: 385, endPoint y: 469, distance: 15.4
click at [385, 469] on div "USC > KANSAS & Western Missouri vectordad.com" at bounding box center [641, 369] width 572 height 442
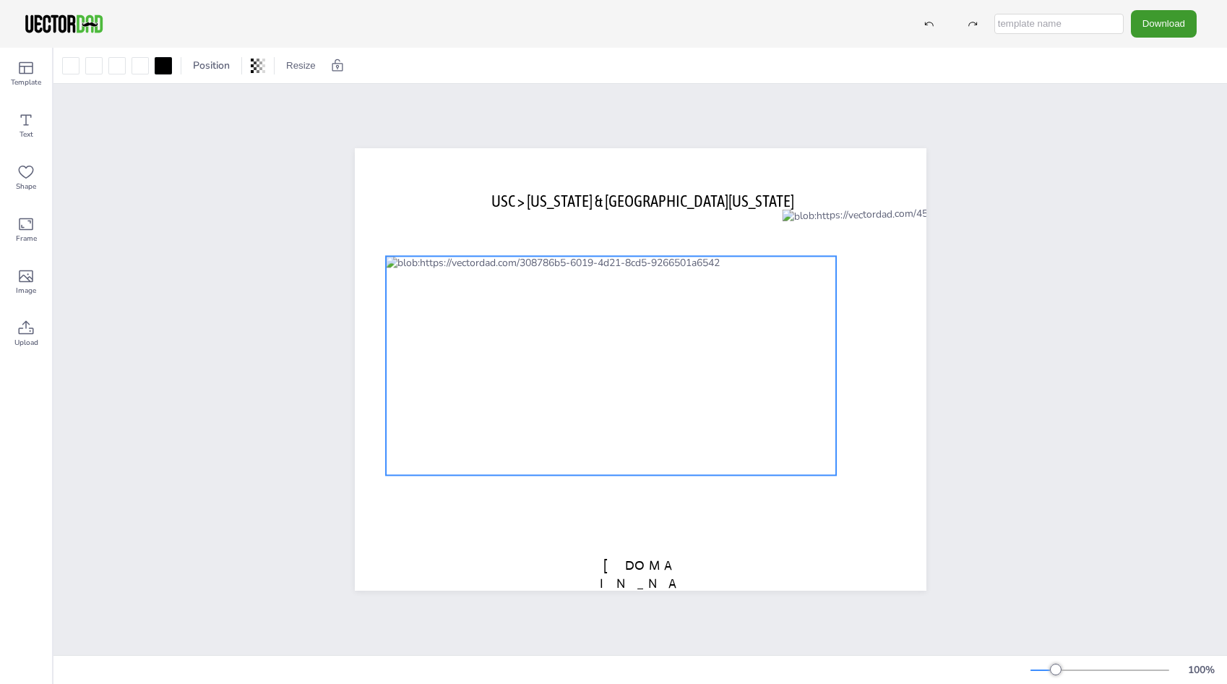
click at [452, 410] on div at bounding box center [611, 365] width 451 height 219
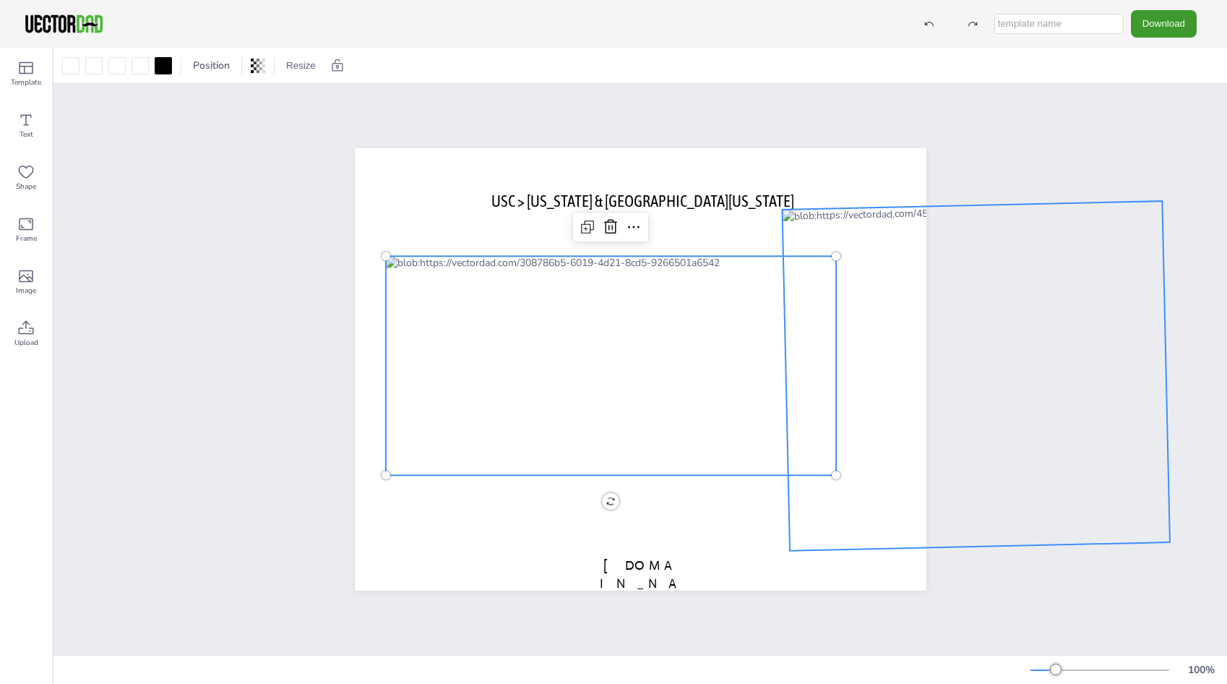
click at [868, 228] on div at bounding box center [976, 376] width 388 height 350
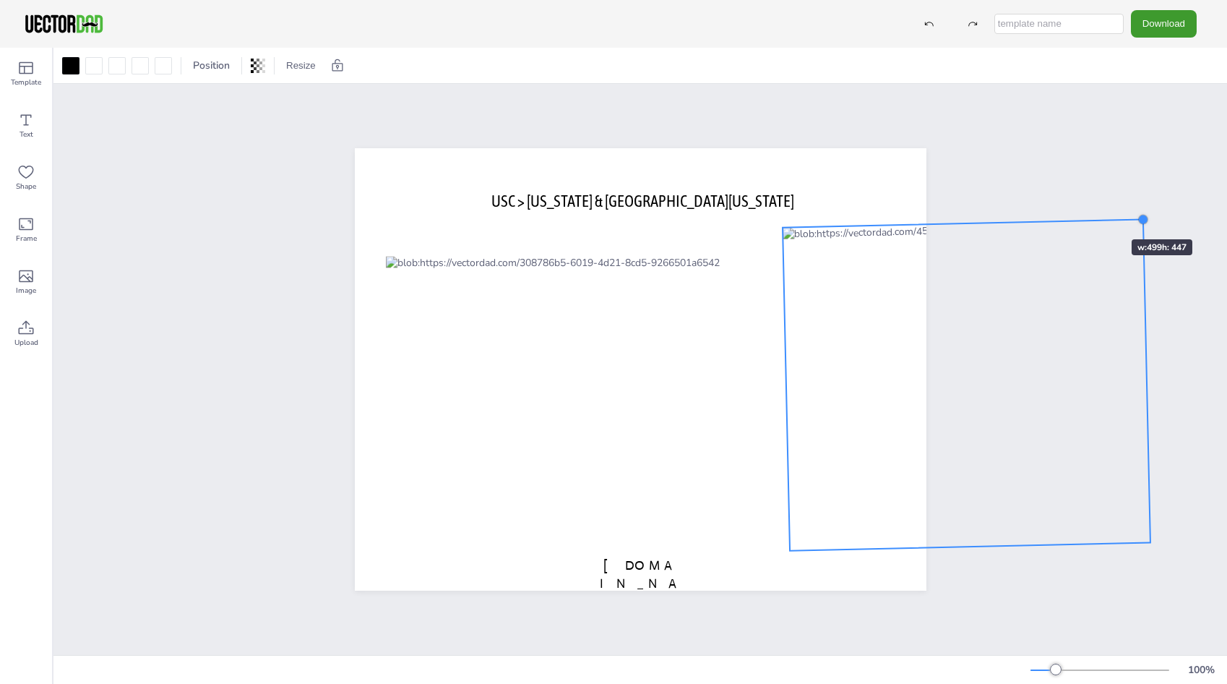
drag, startPoint x: 1158, startPoint y: 194, endPoint x: 1085, endPoint y: 214, distance: 75.7
click at [1085, 214] on div "USC > KANSAS & Western Missouri vectordad.com" at bounding box center [639, 369] width 1173 height 571
click at [902, 298] on div at bounding box center [962, 384] width 365 height 329
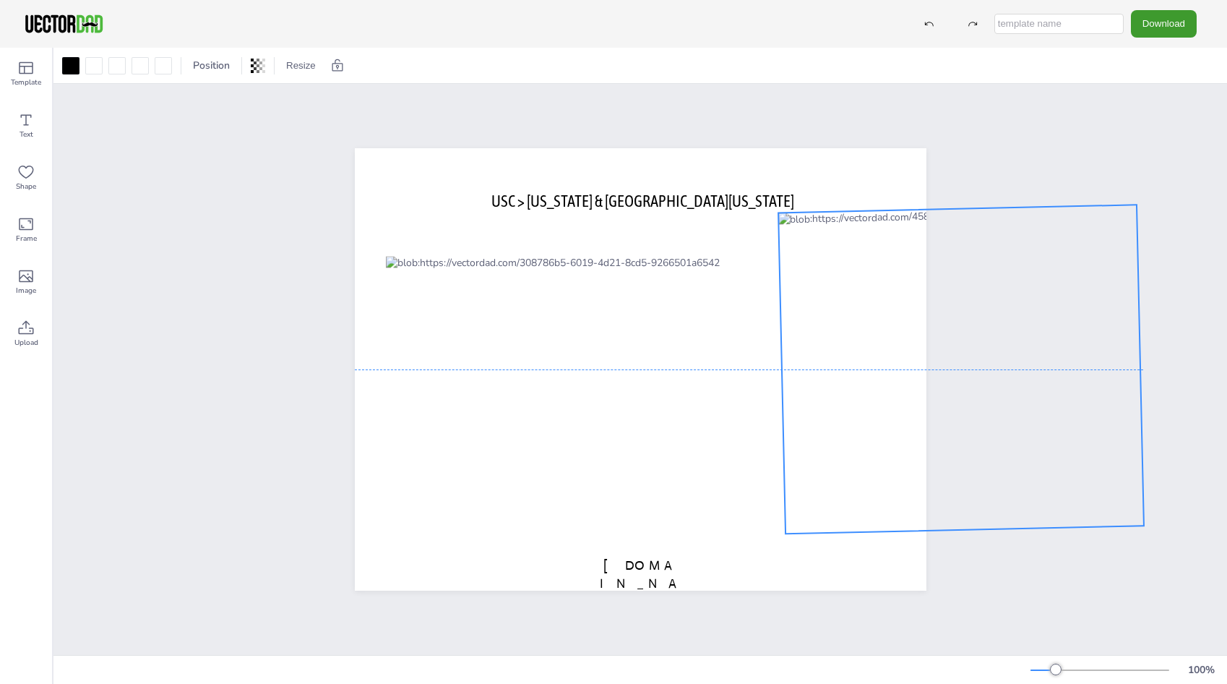
drag, startPoint x: 889, startPoint y: 293, endPoint x: 888, endPoint y: 279, distance: 14.5
click at [888, 279] on div at bounding box center [960, 368] width 365 height 329
click at [1069, 132] on div "USC > KANSAS & Western Missouri vectordad.com" at bounding box center [639, 369] width 1173 height 571
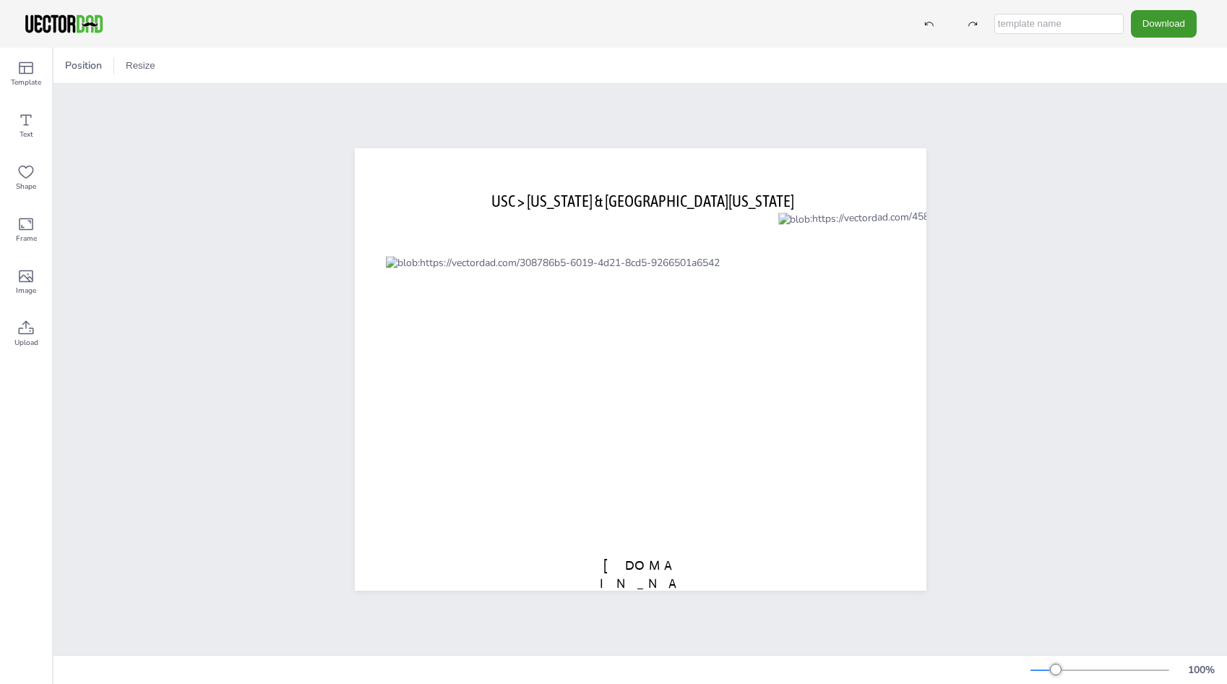
click at [1052, 20] on input "text" at bounding box center [1058, 24] width 129 height 20
type input "KS W MO map"
click at [1158, 27] on button "Download" at bounding box center [1164, 23] width 66 height 27
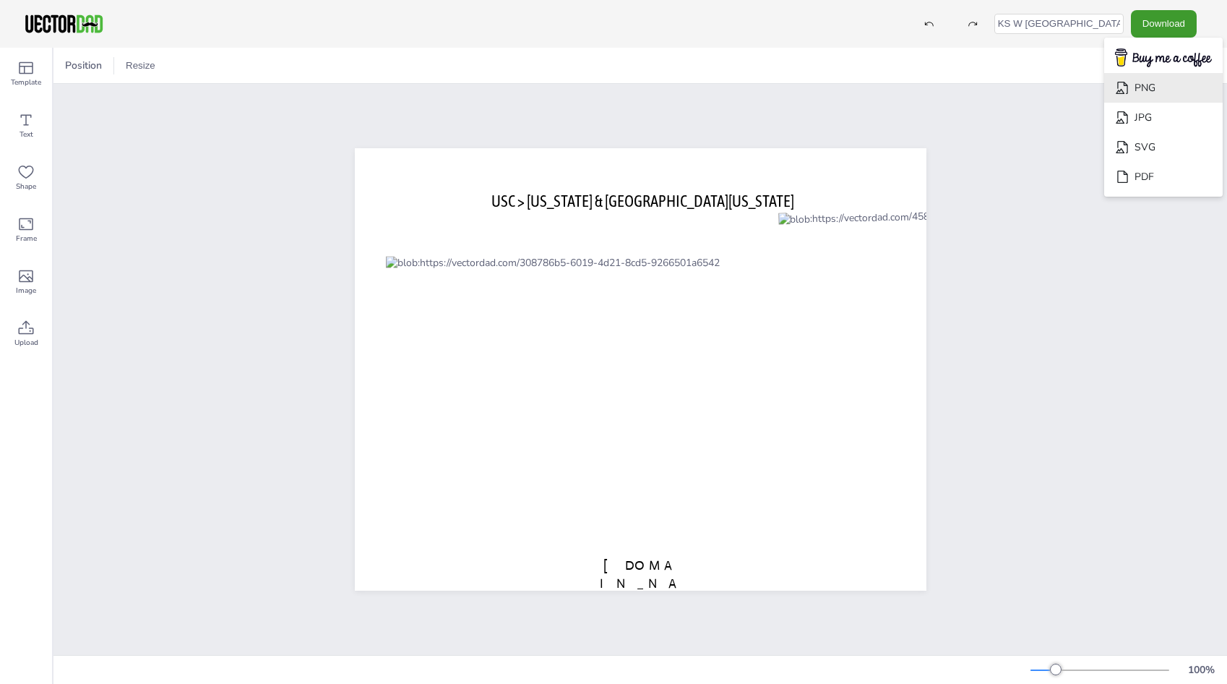
click at [1146, 86] on li "PNG" at bounding box center [1163, 88] width 119 height 30
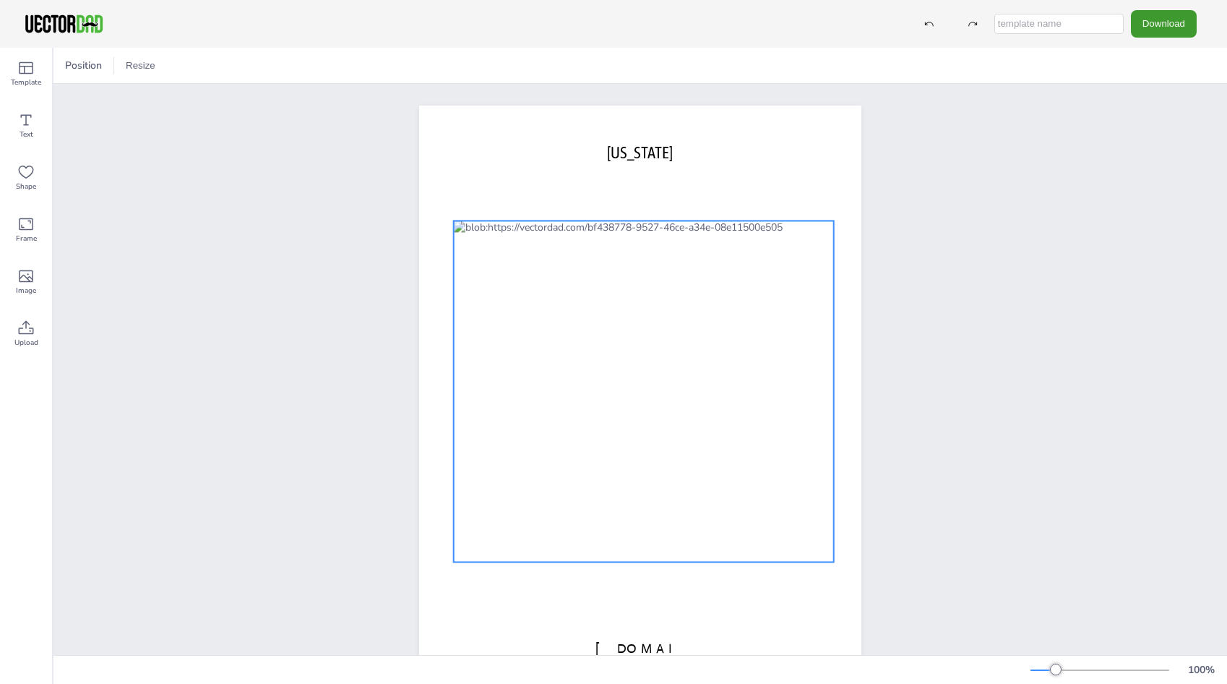
click at [680, 389] on div at bounding box center [644, 390] width 380 height 341
click at [940, 184] on div "[DOMAIN_NAME] [US_STATE]" at bounding box center [639, 391] width 1173 height 615
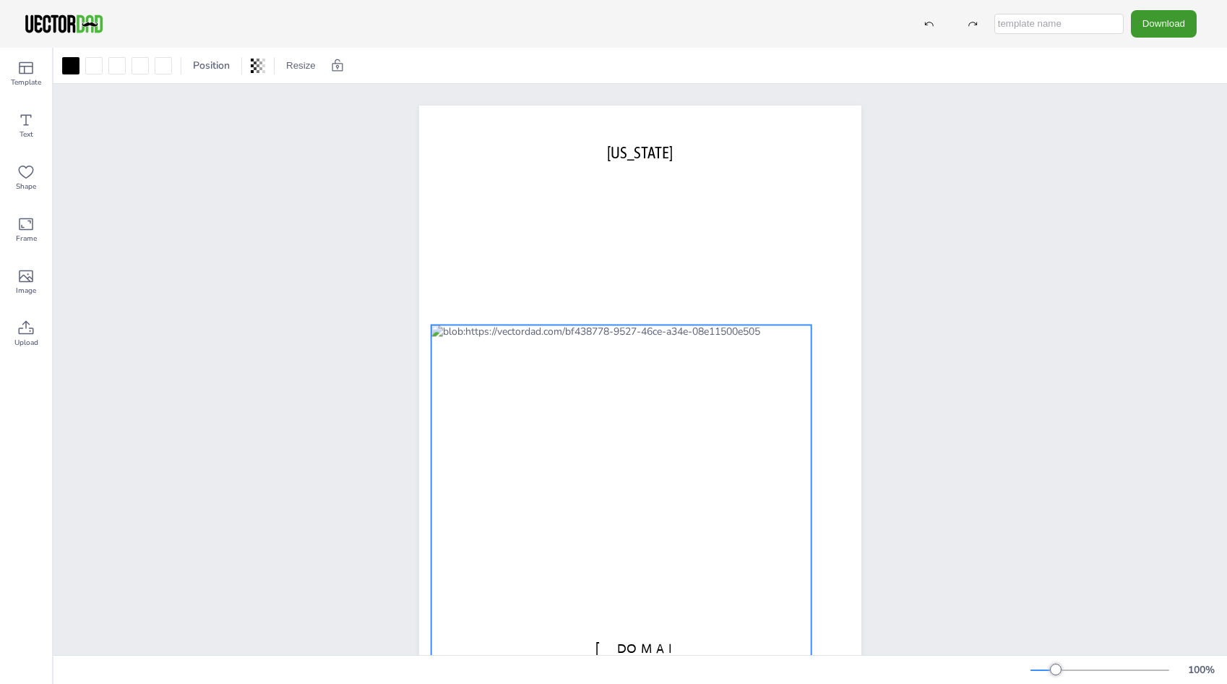
drag, startPoint x: 639, startPoint y: 288, endPoint x: 616, endPoint y: 392, distance: 105.7
click at [616, 392] on div at bounding box center [621, 494] width 380 height 341
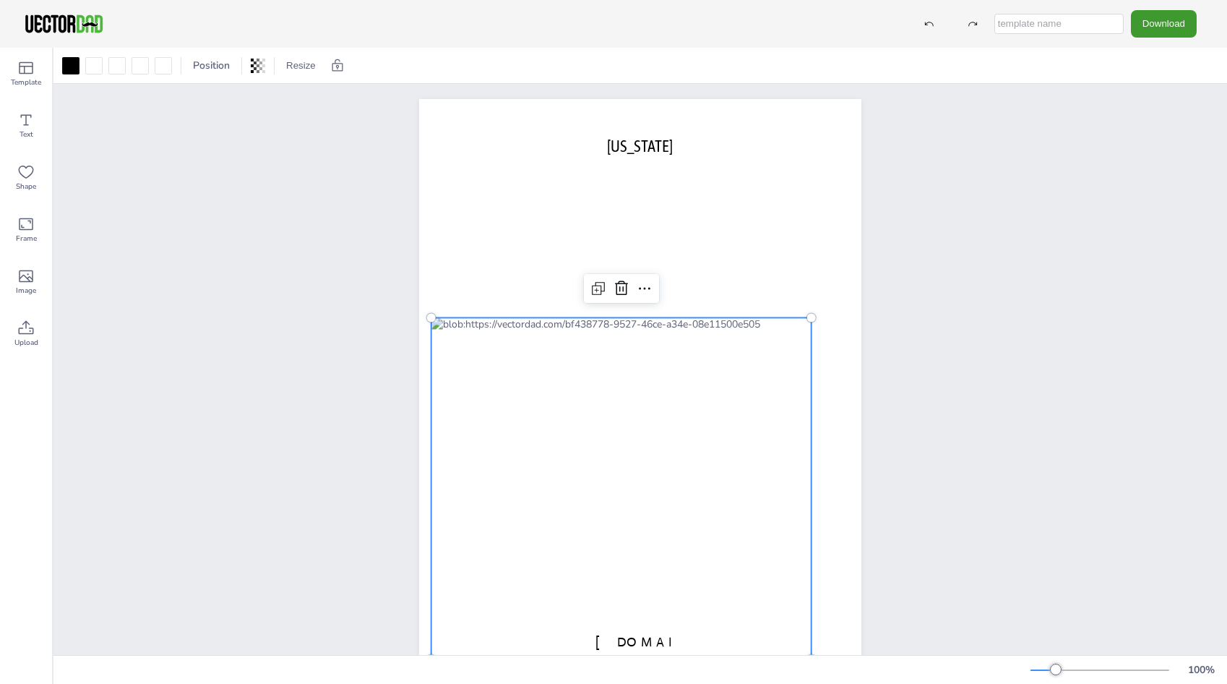
scroll to position [9, 0]
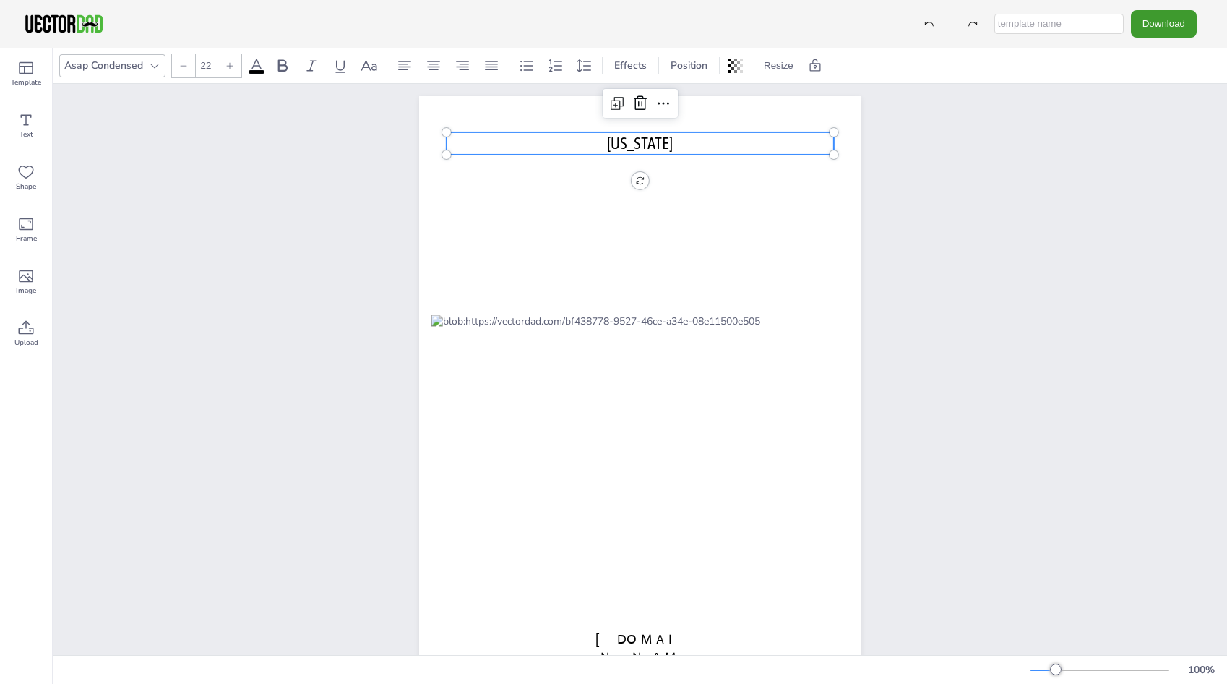
click at [642, 137] on span "[US_STATE]" at bounding box center [640, 143] width 66 height 19
click at [607, 141] on span "MISSOURI" at bounding box center [640, 143] width 66 height 19
click at [608, 142] on span "MISSOURI" at bounding box center [640, 143] width 66 height 19
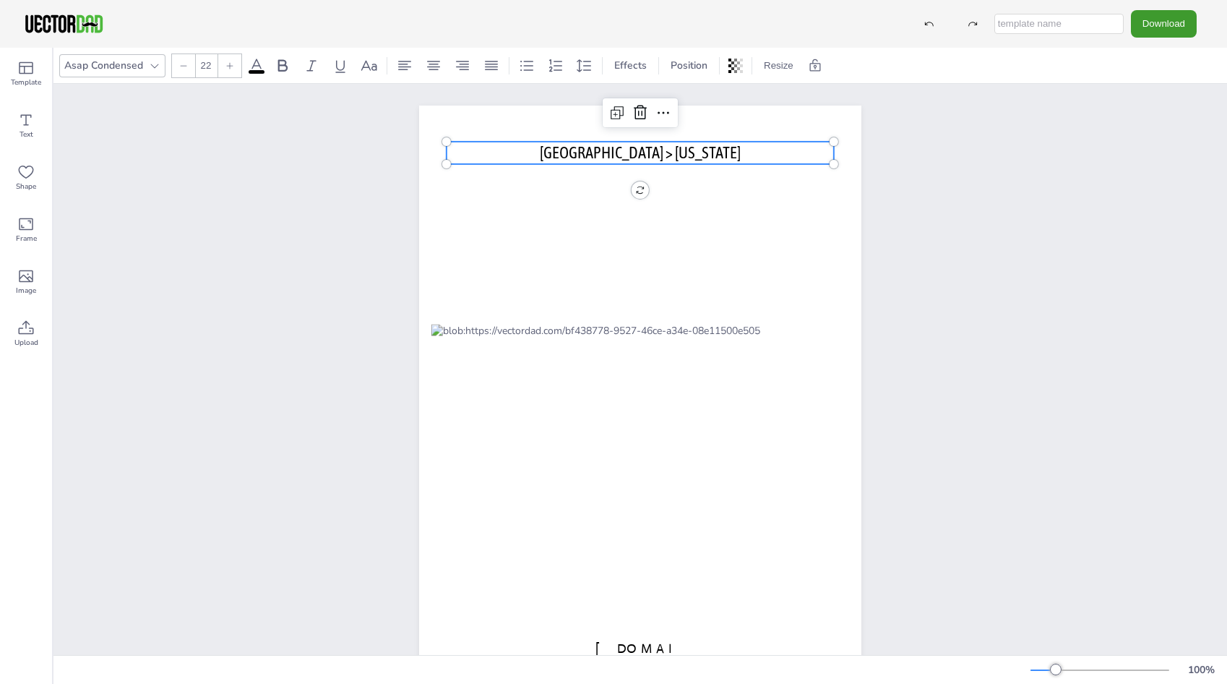
click at [710, 158] on p "USC > MISSOURI" at bounding box center [640, 153] width 387 height 22
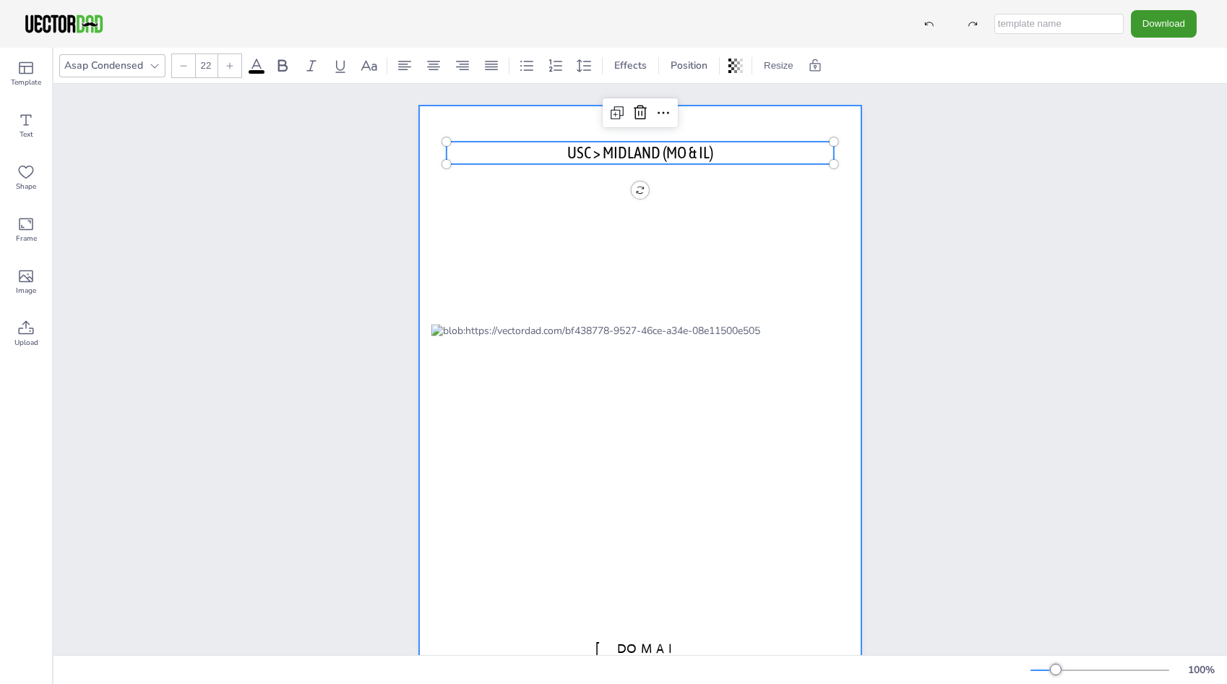
click at [763, 225] on div at bounding box center [640, 391] width 442 height 572
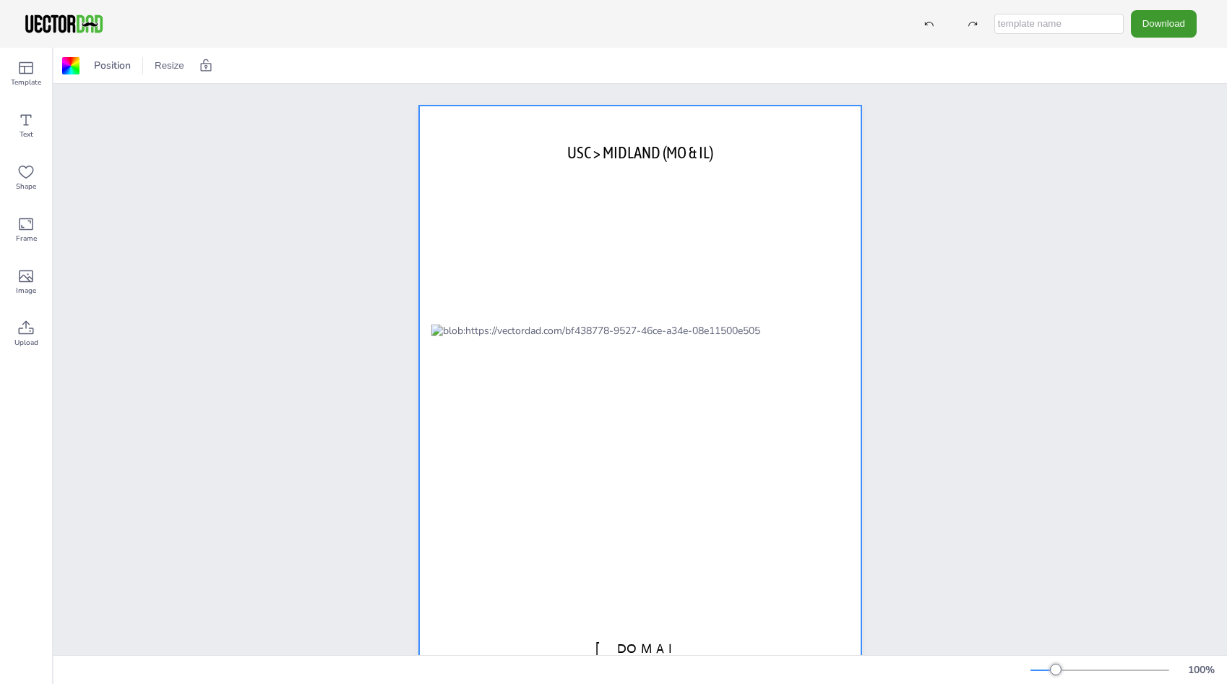
click at [698, 281] on div at bounding box center [640, 391] width 442 height 572
click at [733, 275] on div at bounding box center [640, 391] width 442 height 572
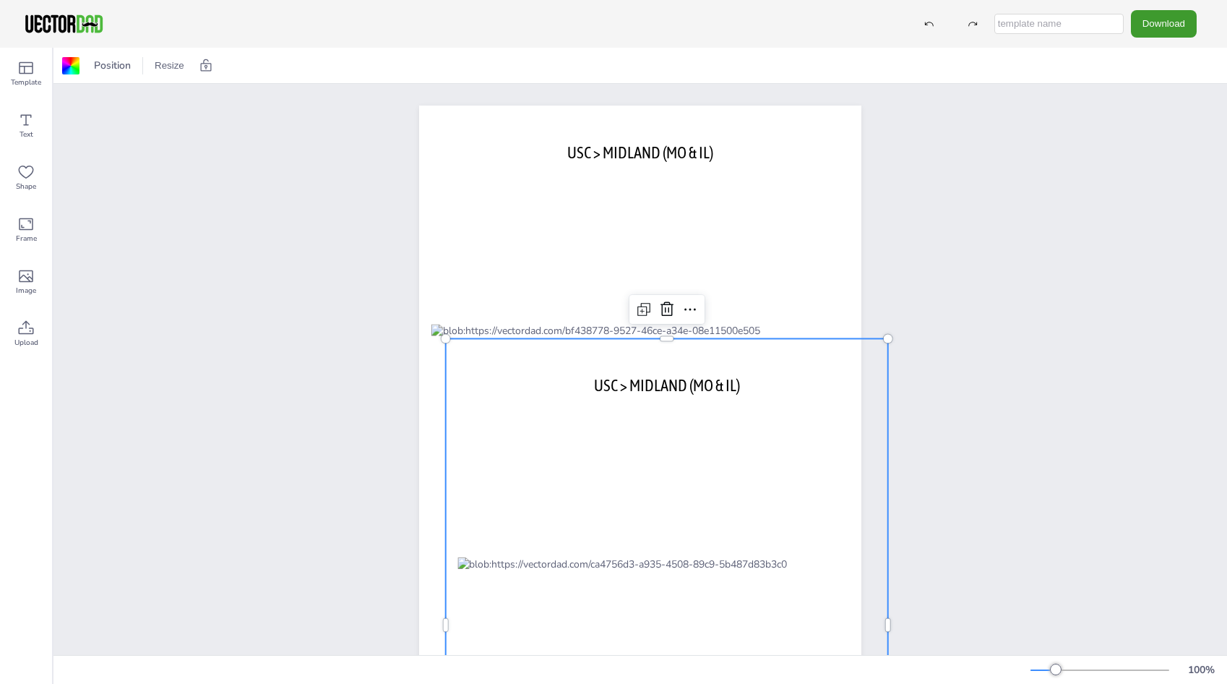
click at [967, 317] on div "vectordad.com USC > MIDLAND (MO & IL) vectordad.com USC > MIDLAND (MO & IL)" at bounding box center [639, 391] width 1173 height 615
click at [827, 382] on p "USC > MIDLAND (MO & IL)" at bounding box center [666, 385] width 387 height 22
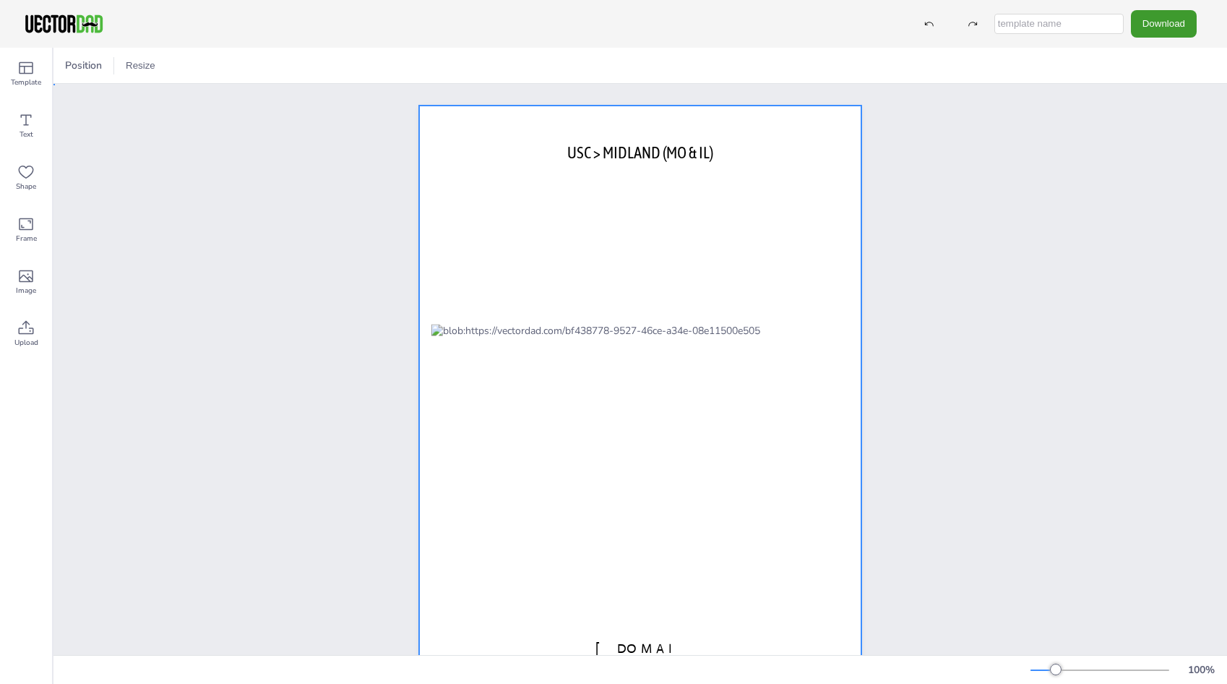
click at [760, 218] on div at bounding box center [640, 391] width 442 height 572
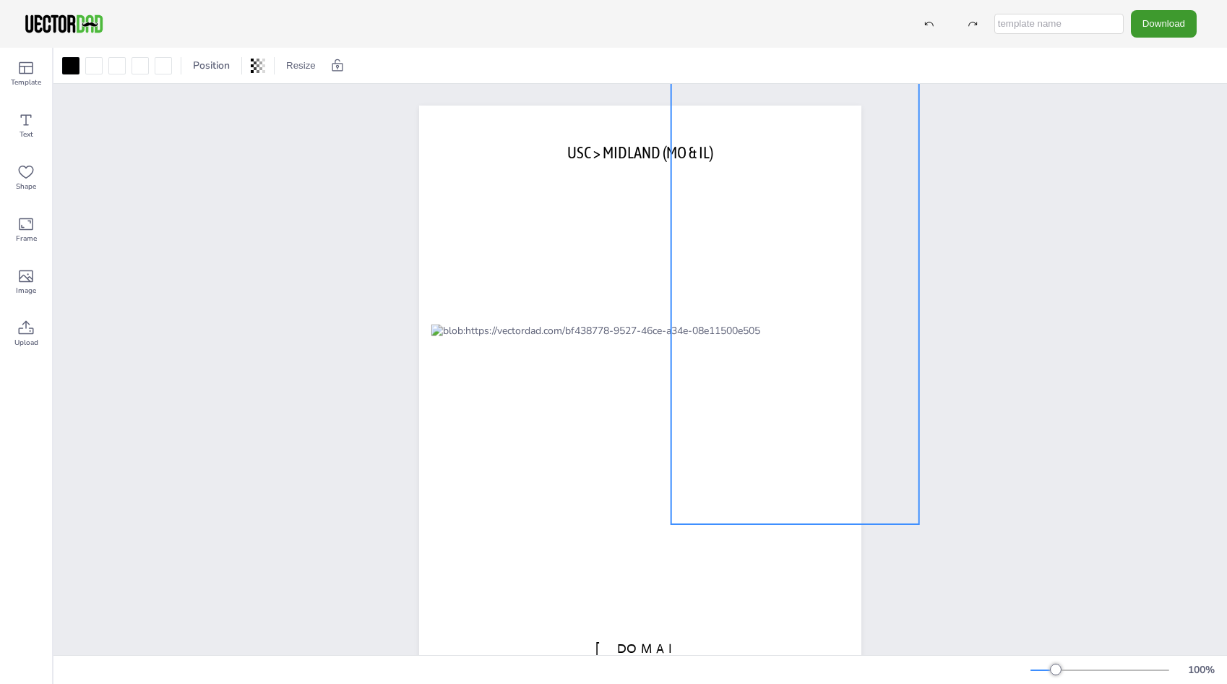
drag, startPoint x: 686, startPoint y: 293, endPoint x: 826, endPoint y: 173, distance: 183.5
click at [826, 173] on div at bounding box center [795, 299] width 248 height 449
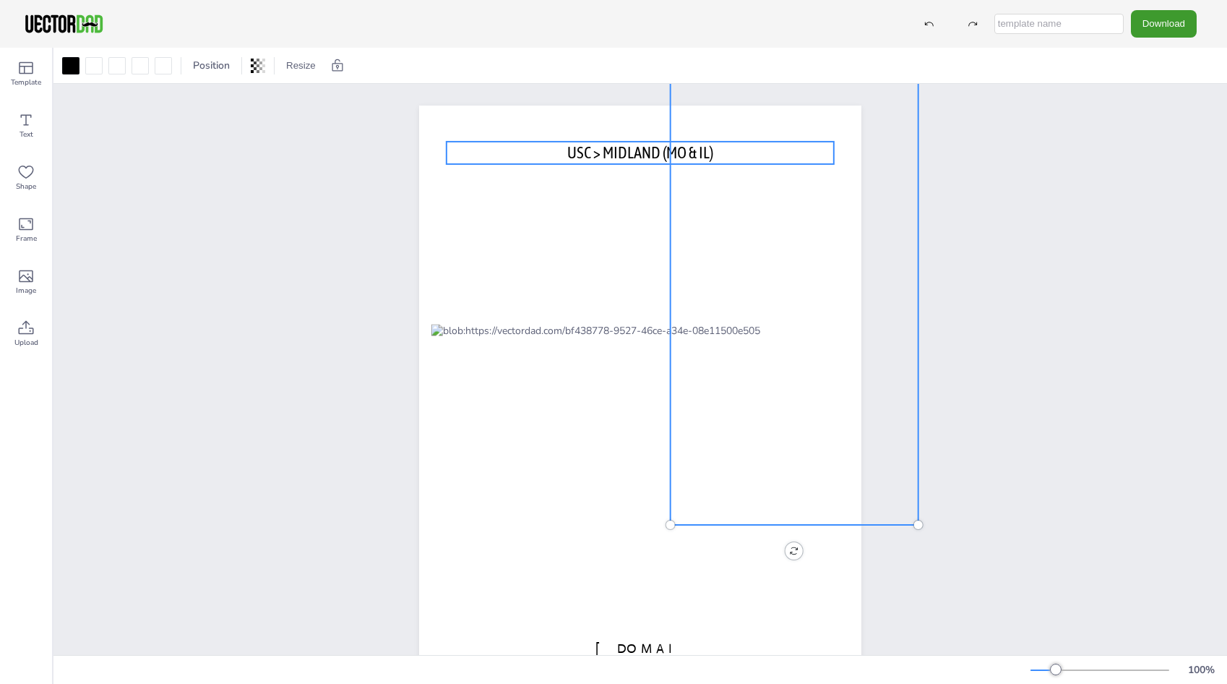
click at [621, 152] on span "USC > MIDLAND (MO & IL)" at bounding box center [640, 152] width 146 height 19
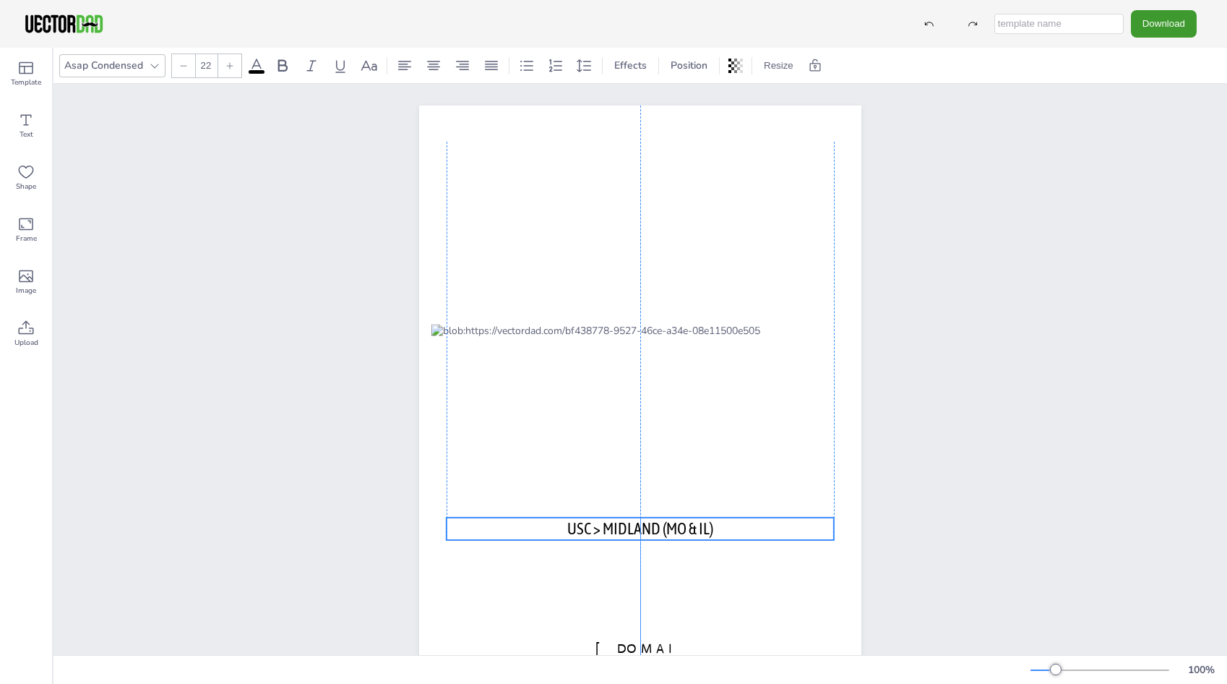
drag, startPoint x: 600, startPoint y: 144, endPoint x: 606, endPoint y: 534, distance: 390.2
click at [606, 105] on div "vectordad.com USC > MIDLAND (MO & IL)" at bounding box center [640, 105] width 442 height 0
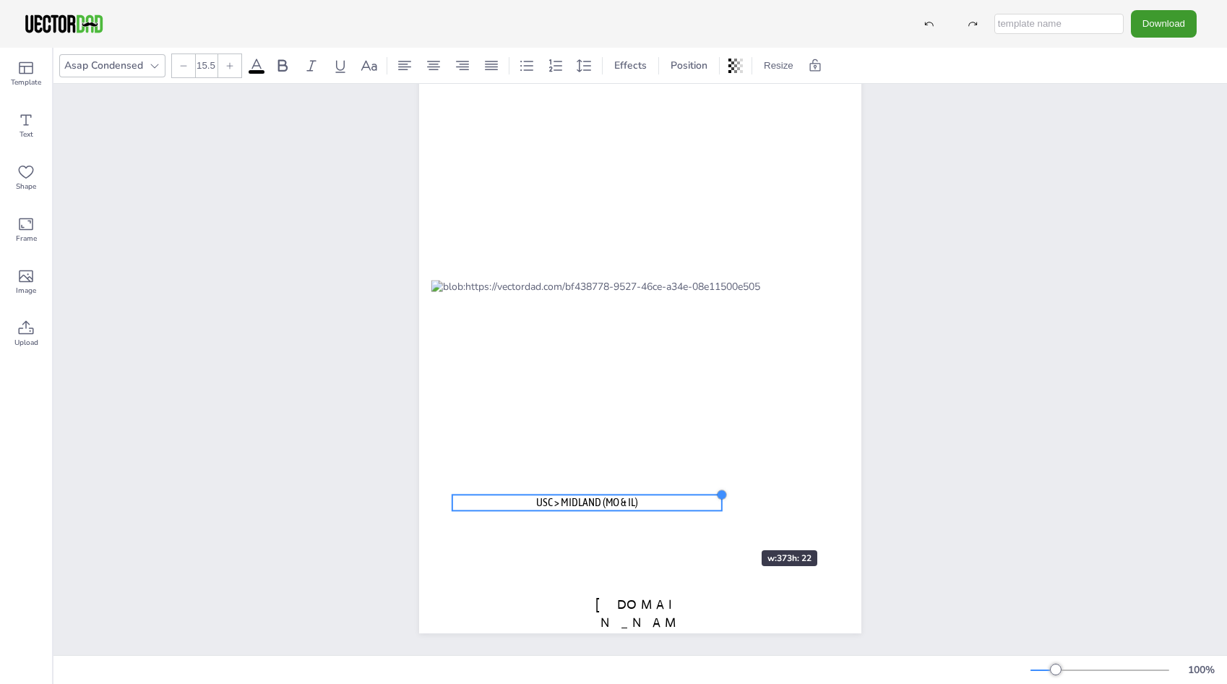
type input "15.4"
drag, startPoint x: 836, startPoint y: 475, endPoint x: 720, endPoint y: 498, distance: 117.8
click at [720, 498] on div "vectordad.com USC > MIDLAND (MO & IL)" at bounding box center [640, 347] width 442 height 572
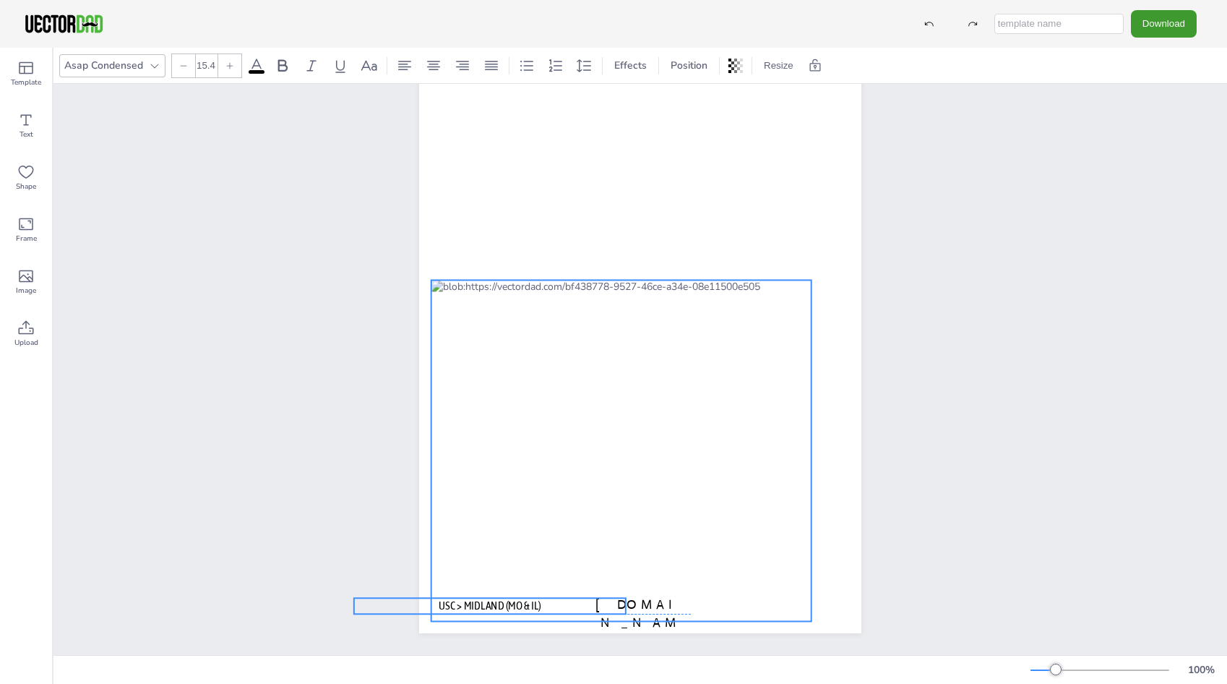
drag, startPoint x: 630, startPoint y: 489, endPoint x: 532, endPoint y: 595, distance: 144.7
click at [532, 595] on div at bounding box center [621, 450] width 380 height 341
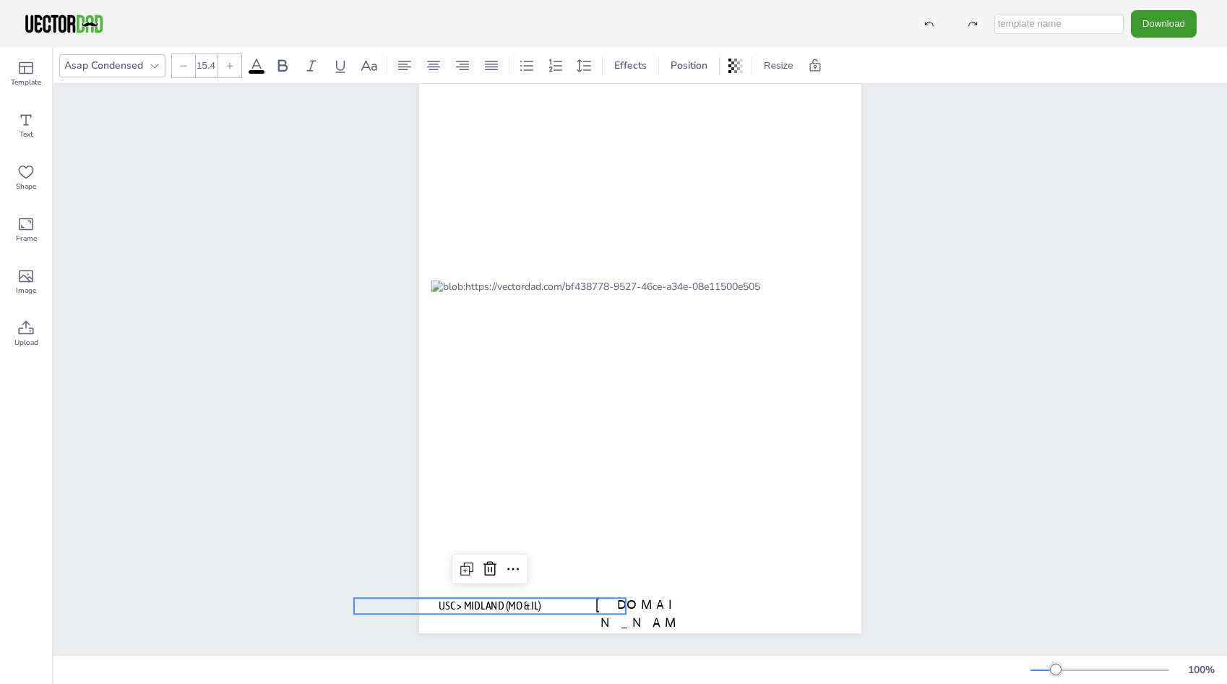
click at [1010, 489] on div "vectordad.com USC > MIDLAND (MO & IL)" at bounding box center [639, 347] width 1173 height 615
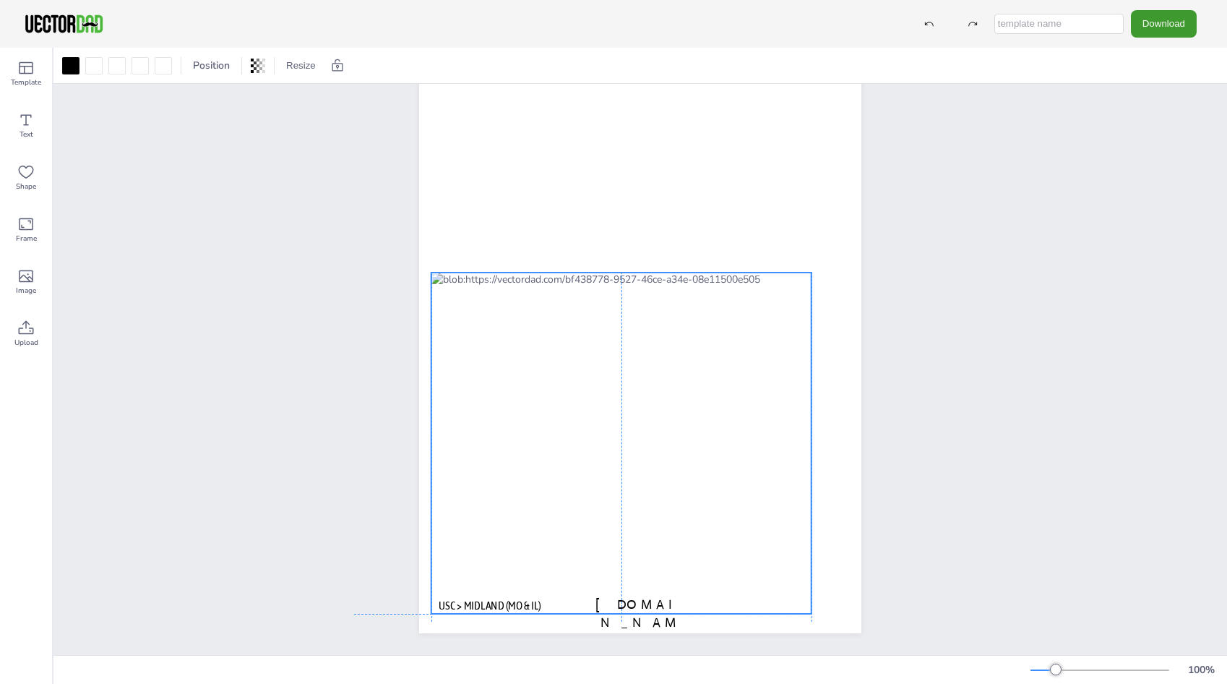
drag, startPoint x: 559, startPoint y: 447, endPoint x: 559, endPoint y: 439, distance: 7.9
click at [559, 439] on div at bounding box center [621, 442] width 380 height 341
click at [926, 241] on div "vectordad.com USC > MIDLAND (MO & IL)" at bounding box center [639, 347] width 1173 height 615
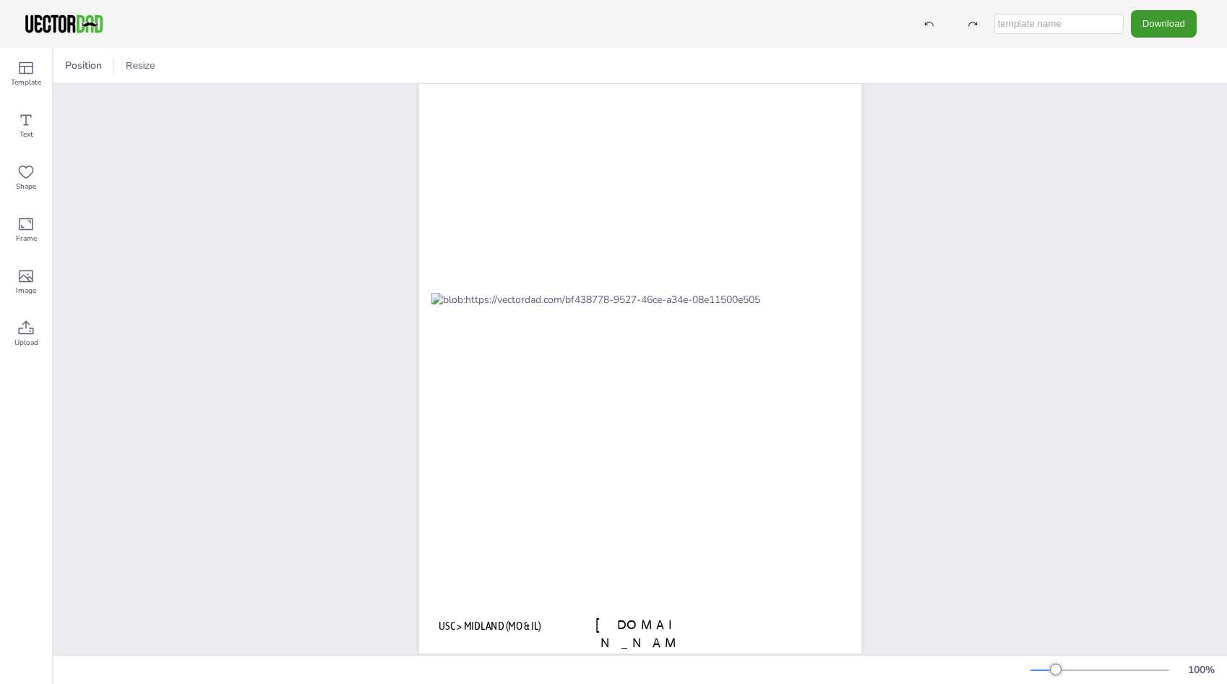
scroll to position [0, 0]
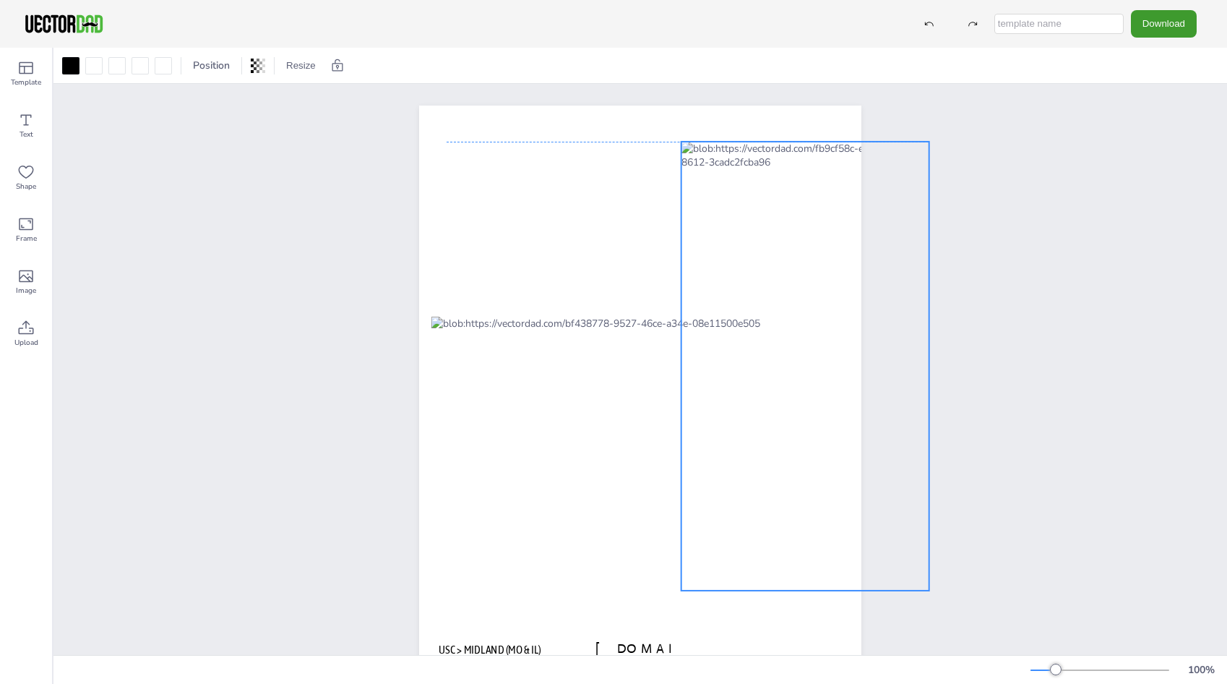
drag, startPoint x: 764, startPoint y: 268, endPoint x: 773, endPoint y: 331, distance: 63.6
click at [773, 331] on div at bounding box center [805, 366] width 248 height 449
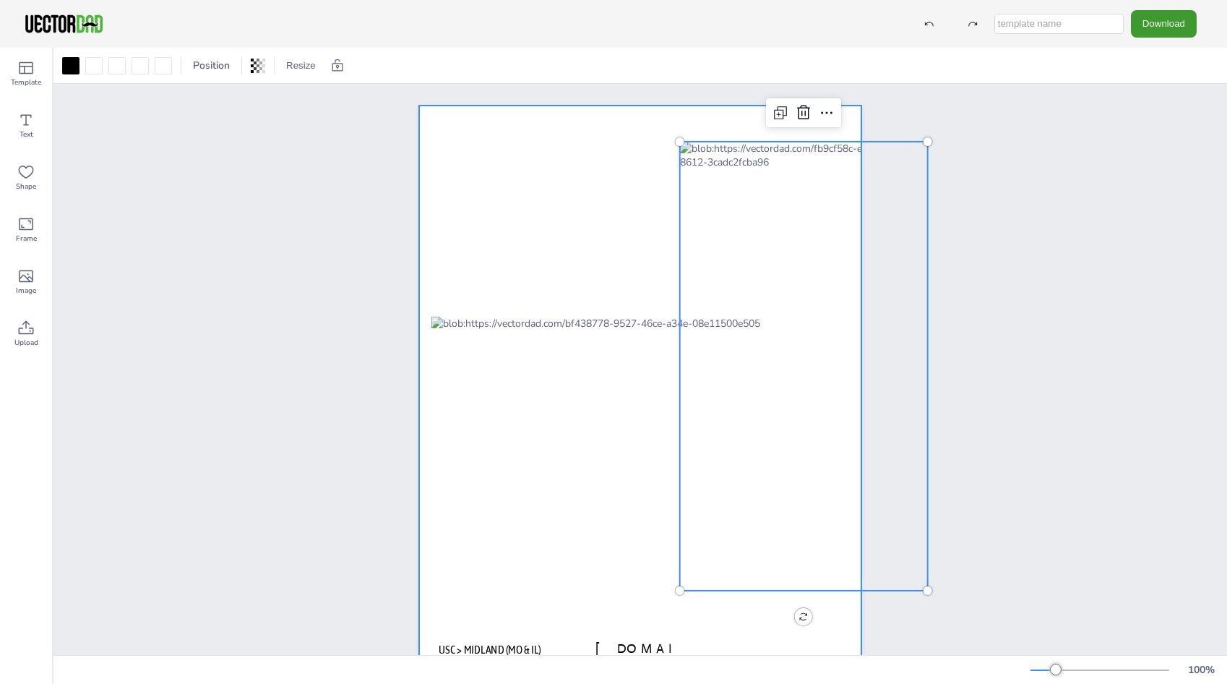
click at [568, 220] on div at bounding box center [640, 391] width 442 height 572
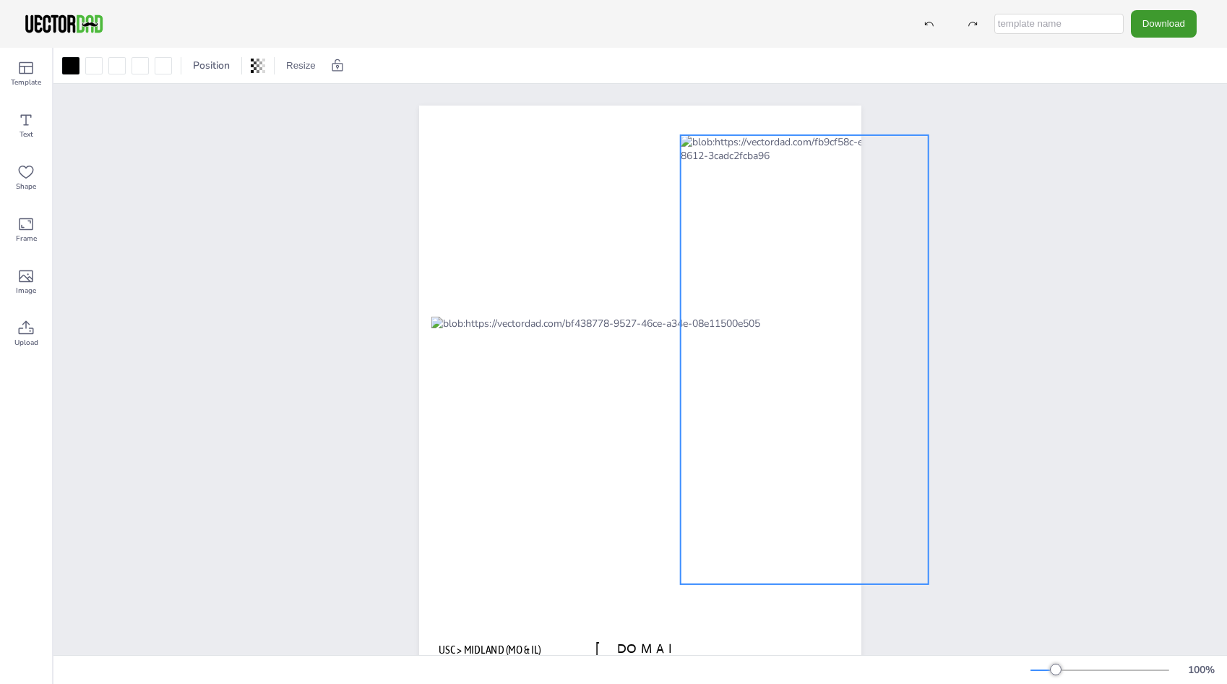
drag, startPoint x: 806, startPoint y: 254, endPoint x: 806, endPoint y: 246, distance: 8.0
click at [806, 246] on div at bounding box center [805, 359] width 248 height 449
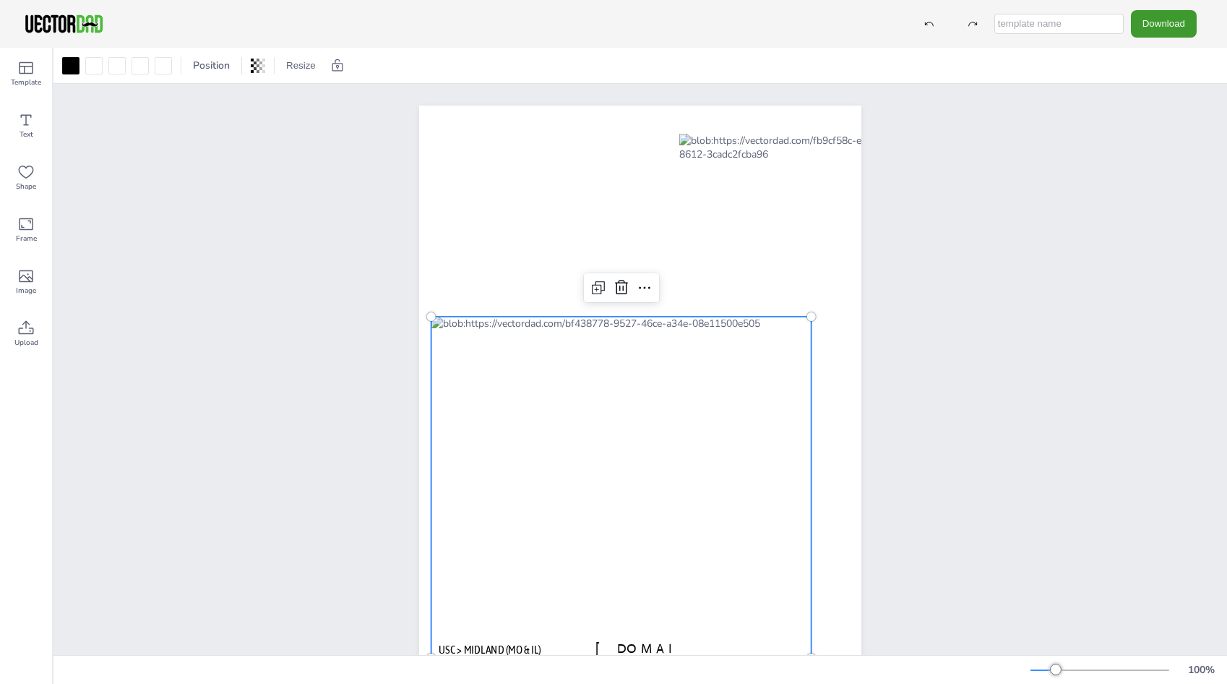
click at [602, 413] on div at bounding box center [621, 486] width 380 height 341
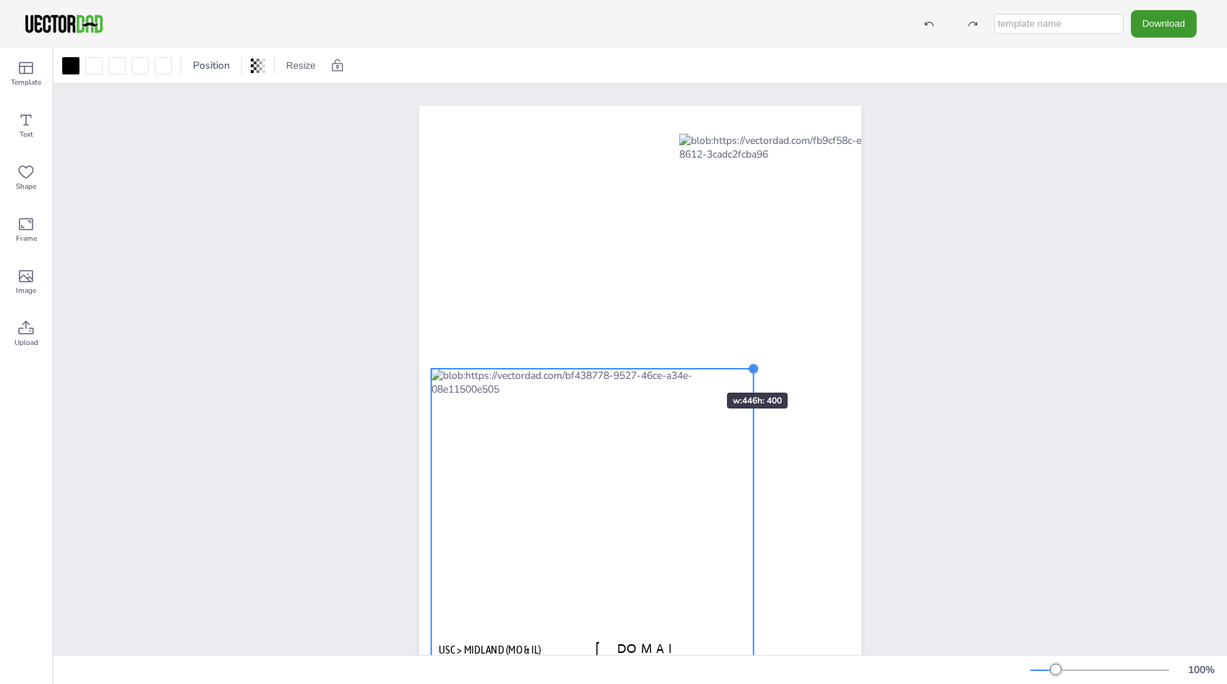
drag, startPoint x: 806, startPoint y: 314, endPoint x: 681, endPoint y: 366, distance: 135.4
click at [681, 366] on div "vectordad.com USC > MIDLAND (MO & IL)" at bounding box center [640, 391] width 442 height 572
click at [968, 24] on div at bounding box center [973, 24] width 26 height 26
click at [978, 25] on icon at bounding box center [973, 24] width 10 height 10
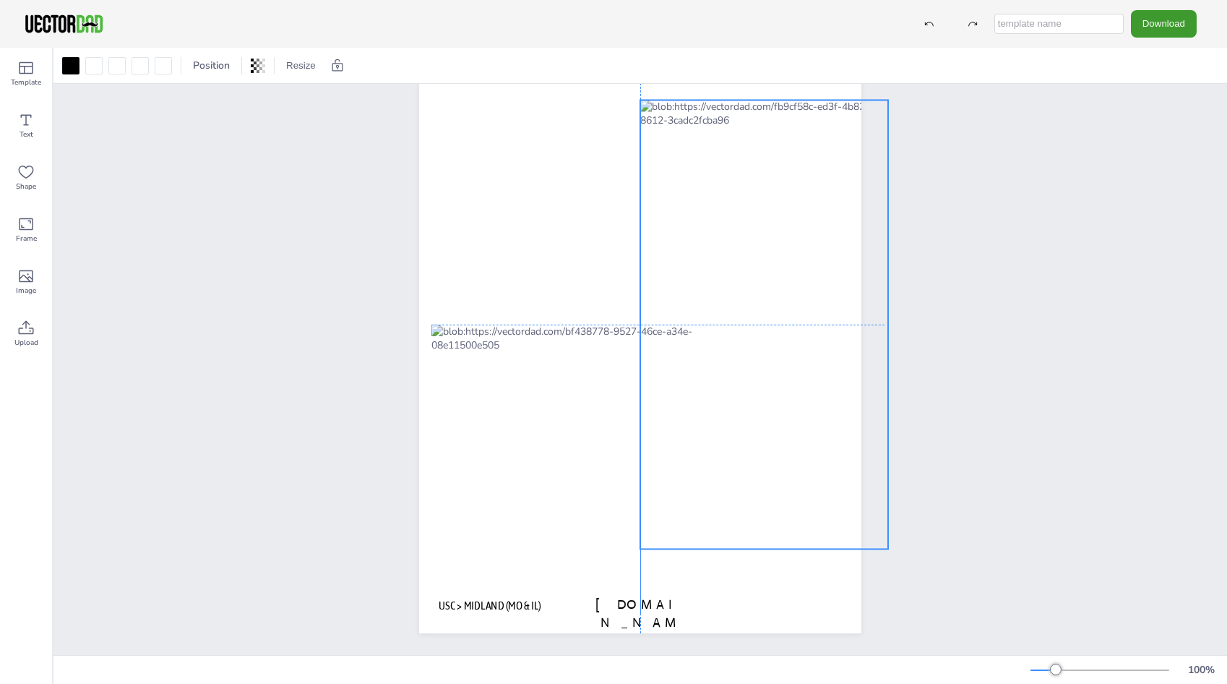
drag, startPoint x: 789, startPoint y: 262, endPoint x: 746, endPoint y: 290, distance: 50.7
click at [746, 290] on div at bounding box center [764, 324] width 248 height 449
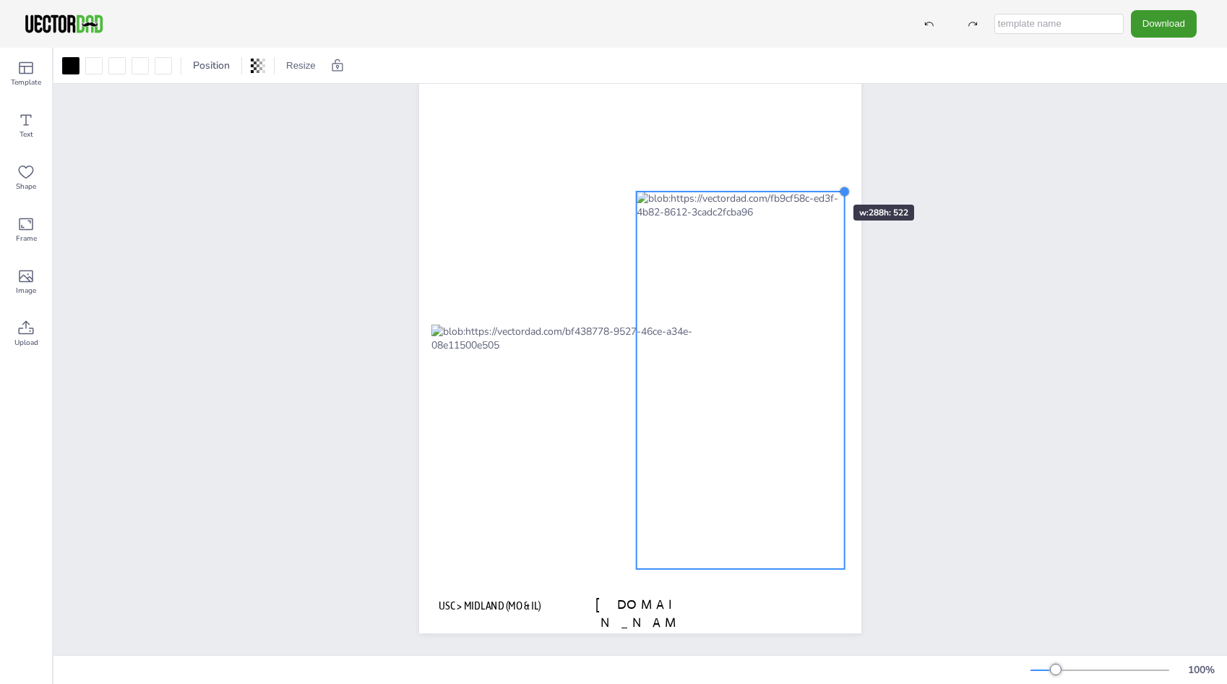
drag, startPoint x: 878, startPoint y: 107, endPoint x: 801, endPoint y: 181, distance: 107.3
click at [801, 181] on div "vectordad.com USC > MIDLAND (MO & IL)" at bounding box center [640, 347] width 442 height 572
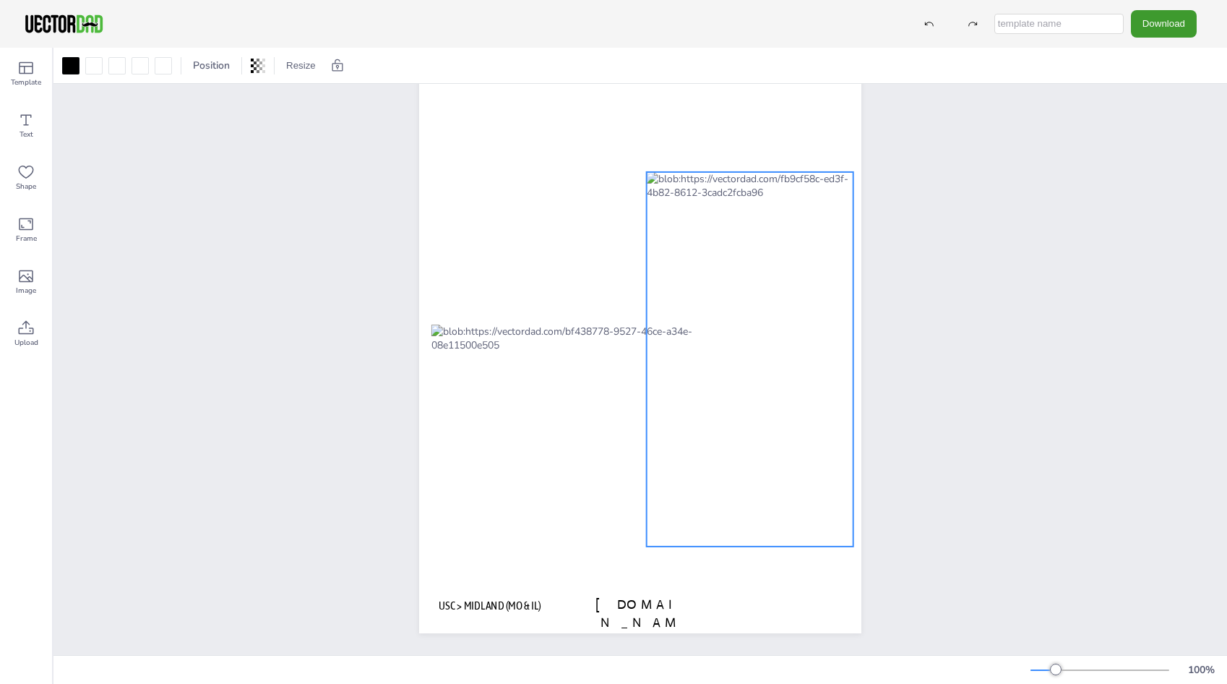
drag, startPoint x: 746, startPoint y: 275, endPoint x: 757, endPoint y: 253, distance: 24.6
click at [757, 253] on div at bounding box center [750, 359] width 207 height 374
click at [907, 260] on div "vectordad.com USC > MIDLAND (MO & IL)" at bounding box center [640, 347] width 567 height 615
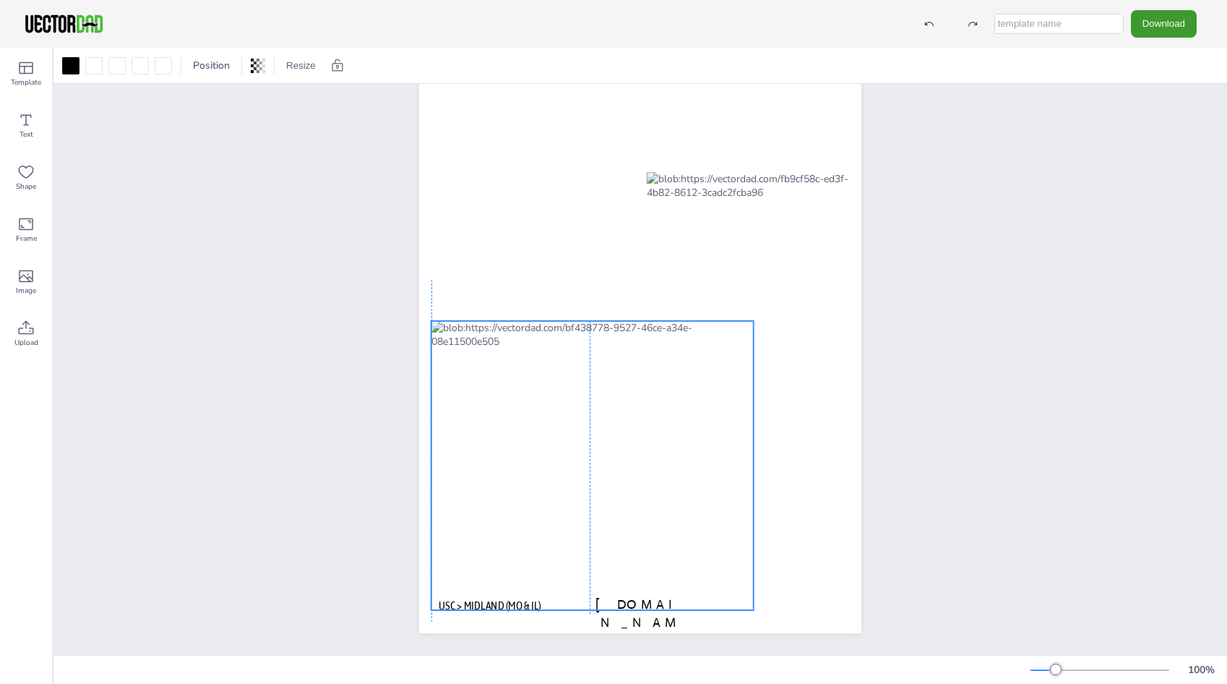
click at [573, 330] on div at bounding box center [592, 465] width 322 height 289
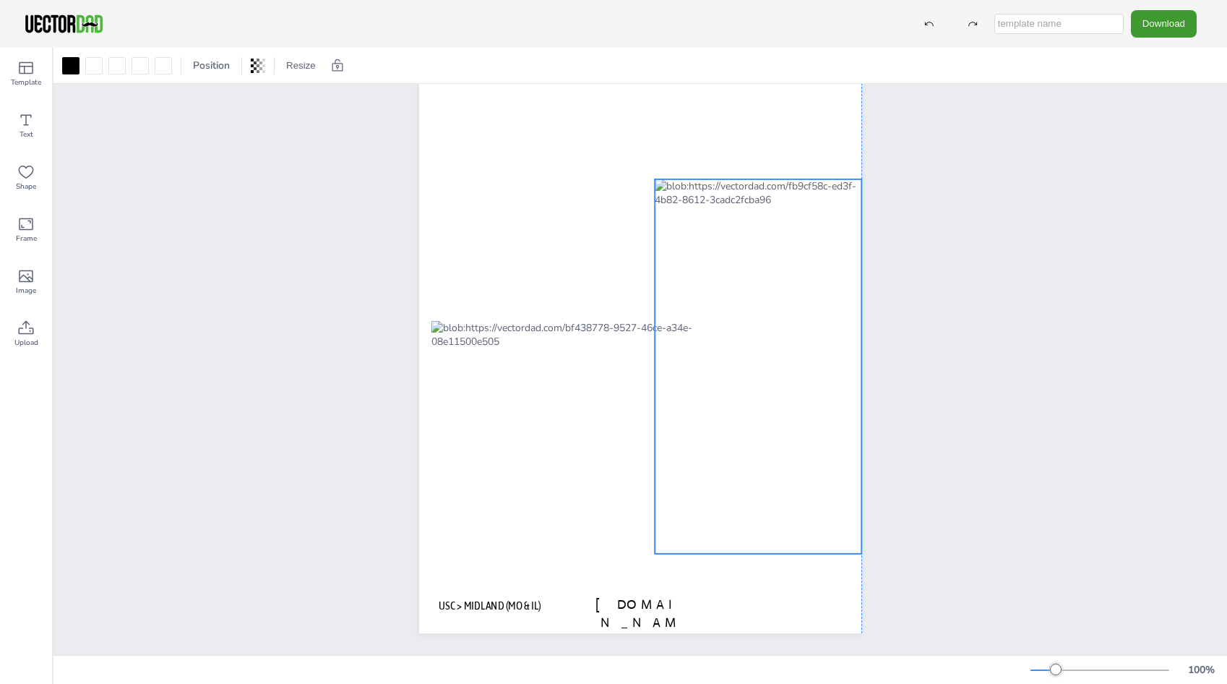
drag, startPoint x: 762, startPoint y: 295, endPoint x: 770, endPoint y: 301, distance: 9.3
click at [770, 301] on div at bounding box center [758, 366] width 207 height 374
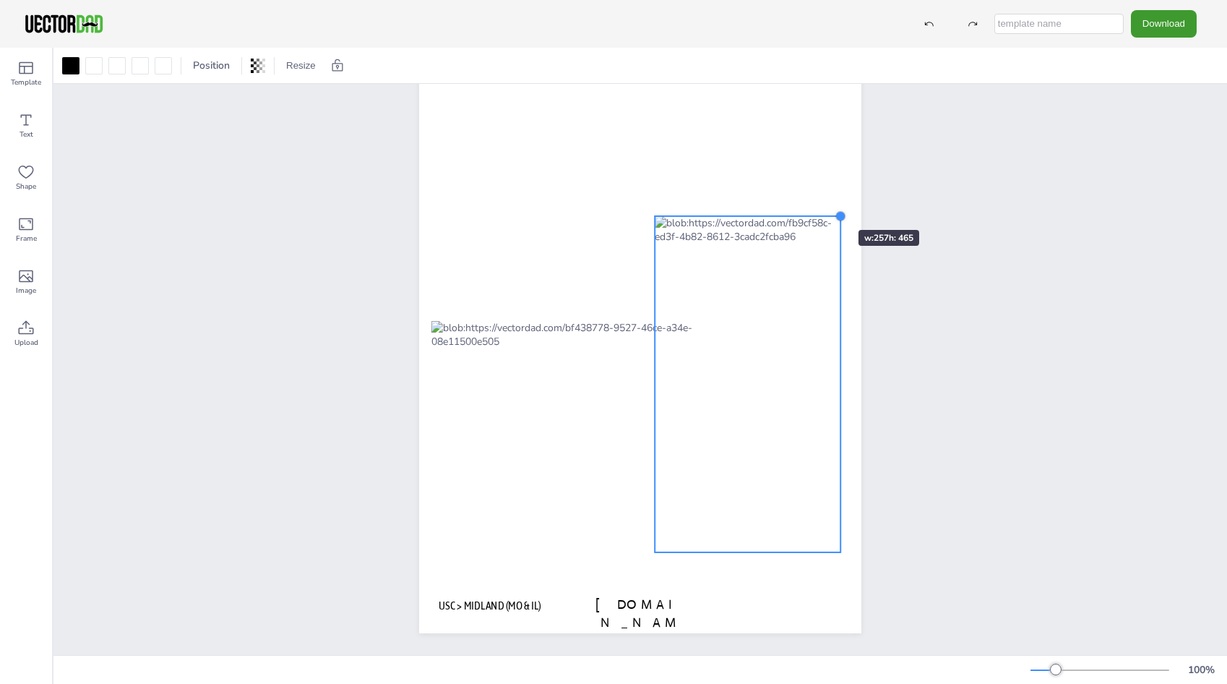
drag, startPoint x: 857, startPoint y: 165, endPoint x: 814, endPoint y: 204, distance: 57.3
click at [814, 204] on div "vectordad.com USC > MIDLAND (MO & IL)" at bounding box center [640, 347] width 442 height 572
drag, startPoint x: 749, startPoint y: 318, endPoint x: 747, endPoint y: 308, distance: 10.2
click at [747, 308] on div at bounding box center [748, 376] width 186 height 336
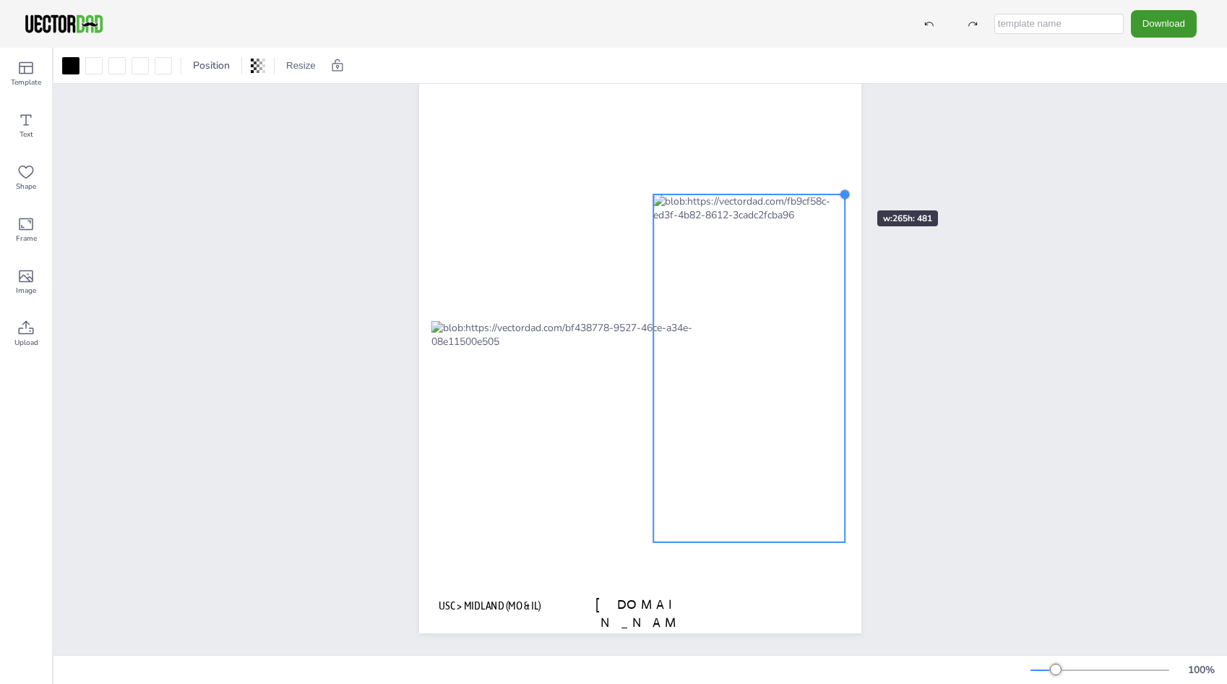
drag, startPoint x: 834, startPoint y: 196, endPoint x: 834, endPoint y: 184, distance: 11.6
click at [840, 189] on div at bounding box center [846, 195] width 12 height 12
click at [802, 239] on div at bounding box center [753, 365] width 191 height 348
click at [938, 254] on div "vectordad.com USC > MIDLAND (MO & IL)" at bounding box center [639, 347] width 1173 height 615
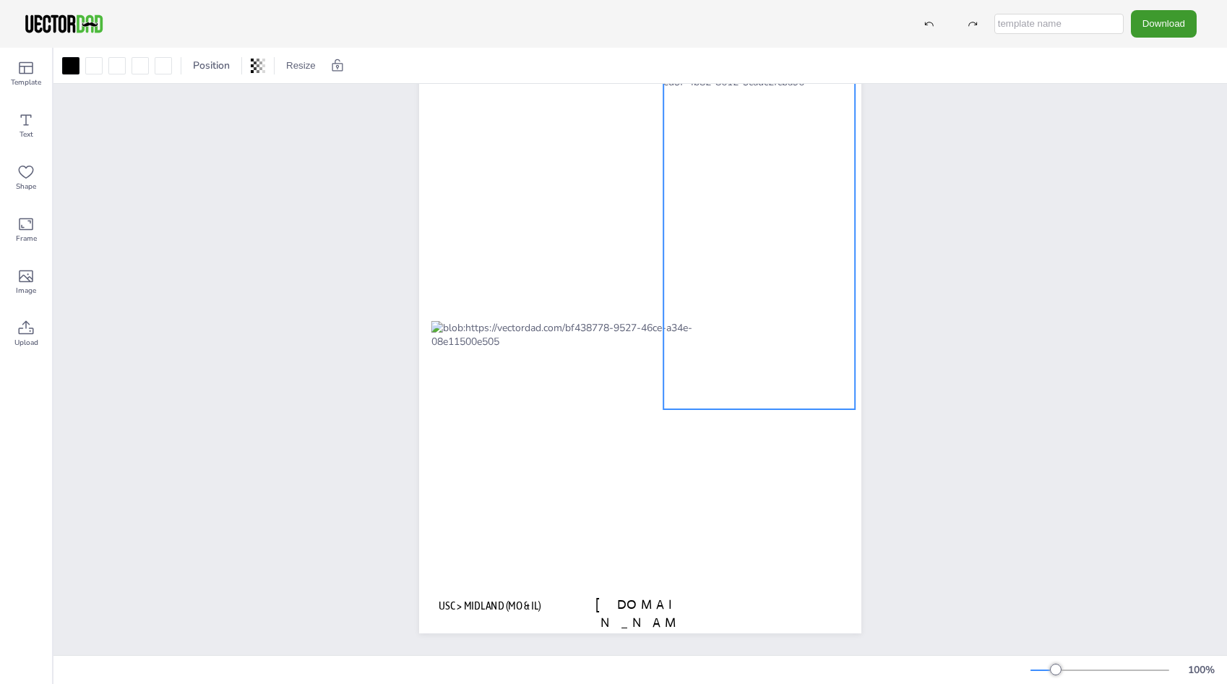
drag, startPoint x: 793, startPoint y: 278, endPoint x: 799, endPoint y: 148, distance: 130.2
click at [799, 148] on div at bounding box center [758, 235] width 191 height 348
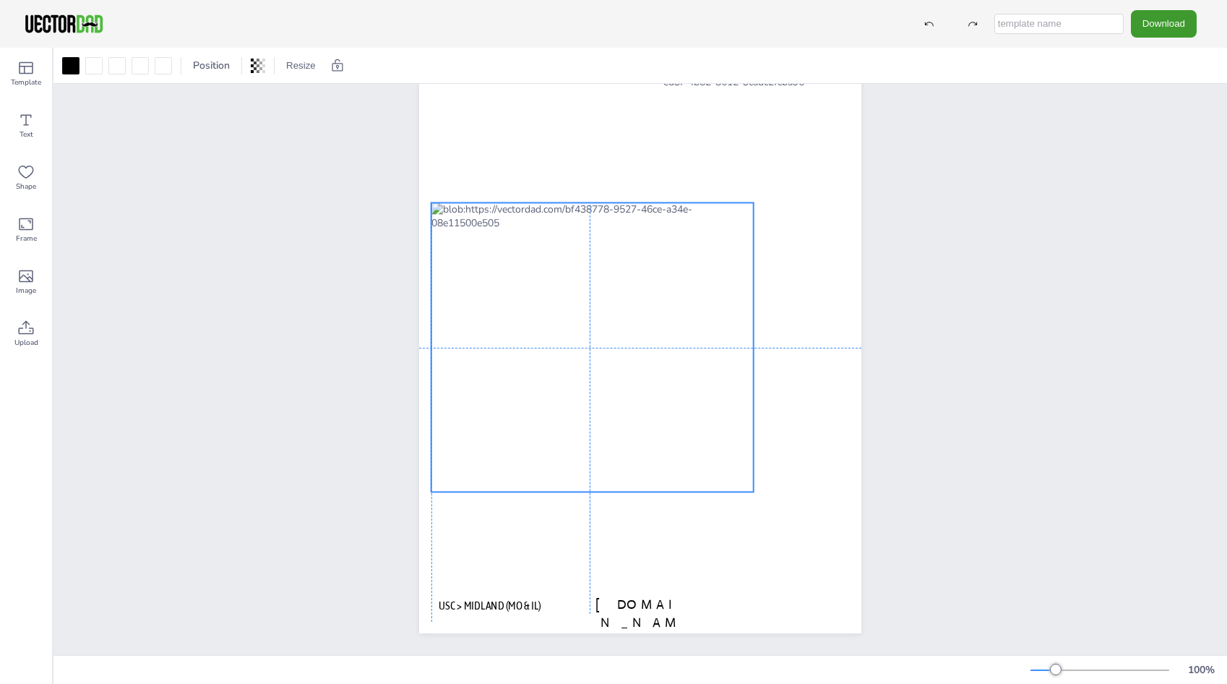
drag, startPoint x: 615, startPoint y: 413, endPoint x: 613, endPoint y: 297, distance: 116.4
click at [613, 297] on div at bounding box center [592, 346] width 322 height 289
click at [1022, 340] on div "vectordad.com USC > MIDLAND (MO & IL)" at bounding box center [639, 347] width 1173 height 615
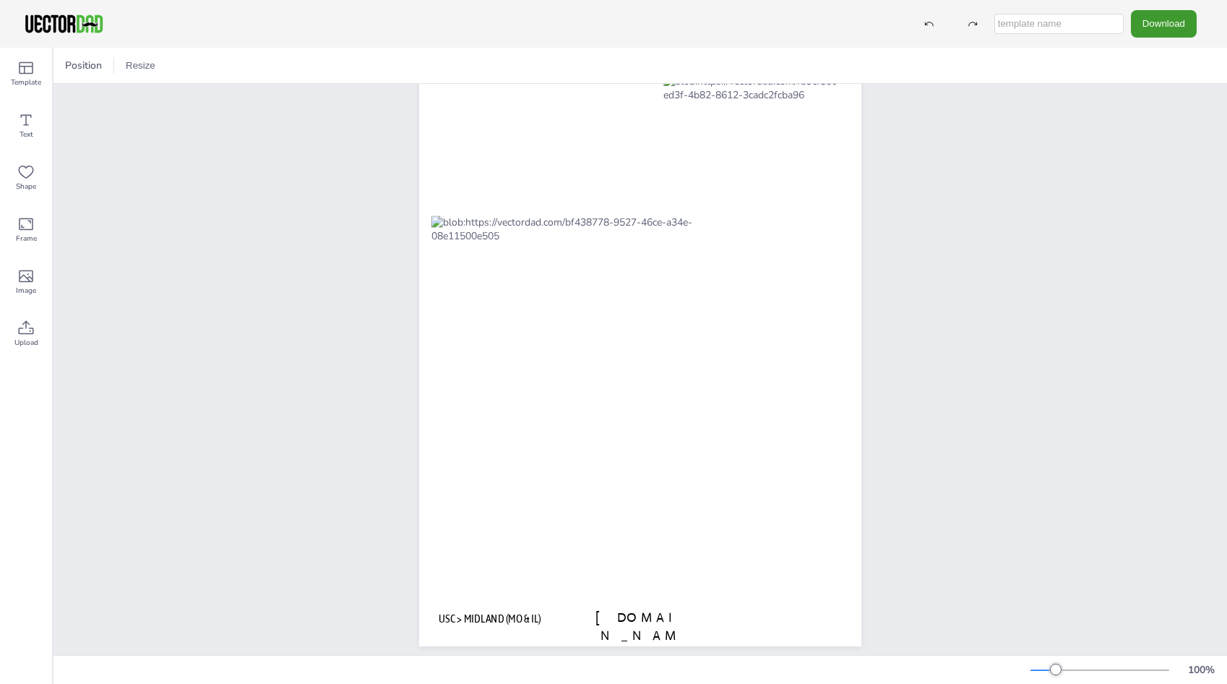
scroll to position [35, 0]
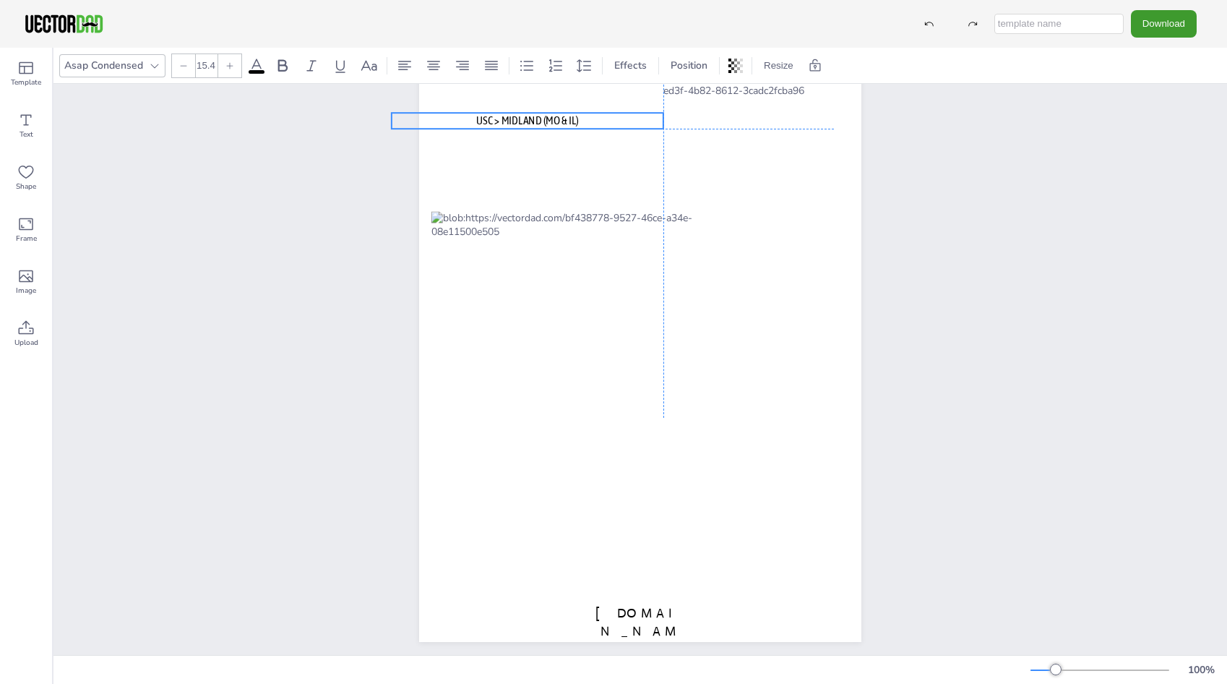
drag, startPoint x: 504, startPoint y: 617, endPoint x: 540, endPoint y: 120, distance: 498.4
click at [540, 120] on span "USC > MIDLAND (MO & IL)" at bounding box center [527, 120] width 103 height 13
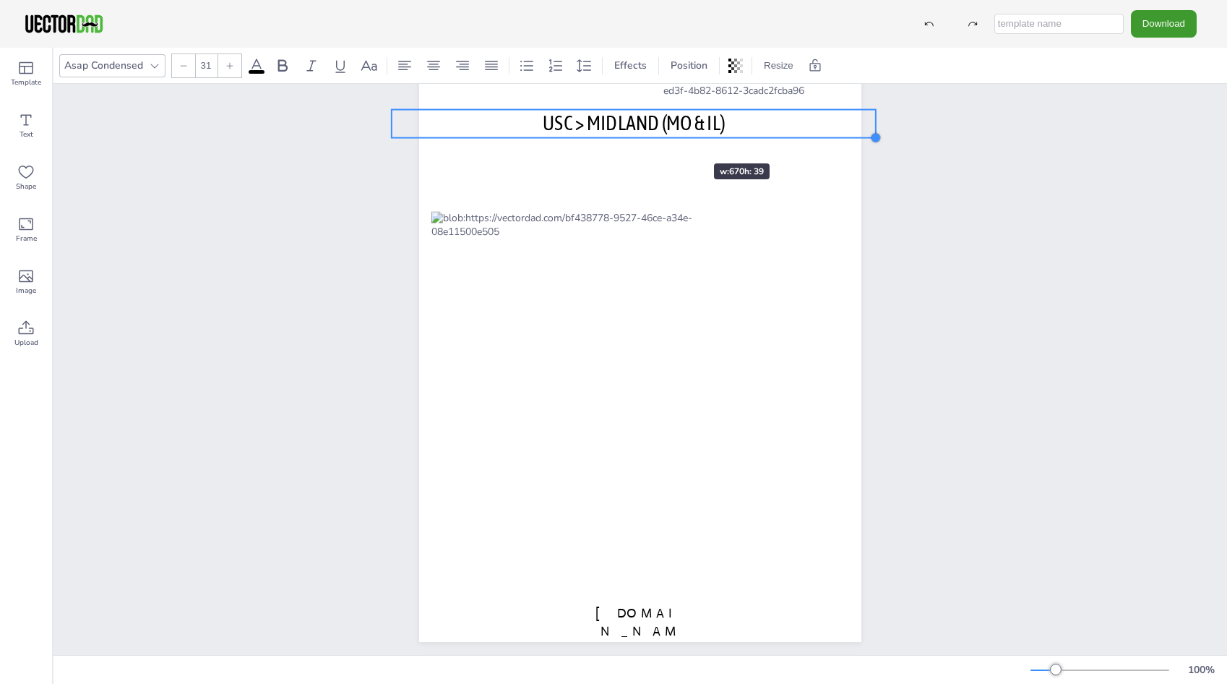
drag, startPoint x: 658, startPoint y: 125, endPoint x: 677, endPoint y: 141, distance: 24.6
click at [677, 141] on div "vectordad.com USC > MIDLAND (MO & IL)" at bounding box center [640, 356] width 442 height 572
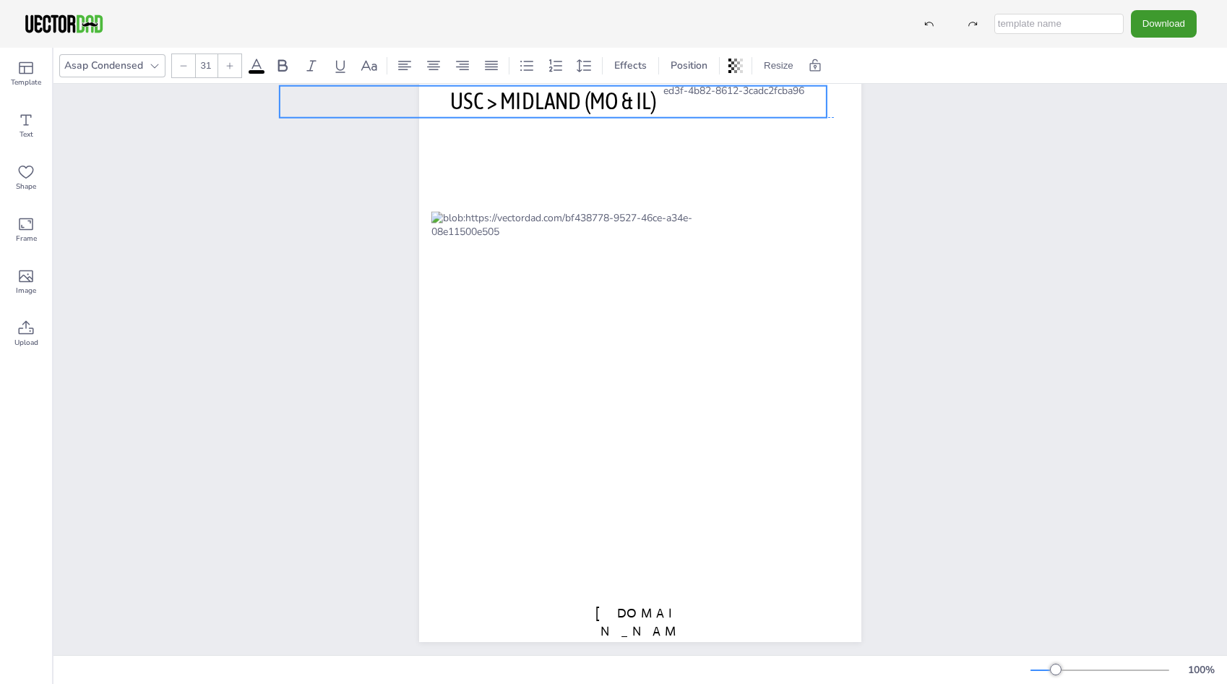
drag, startPoint x: 611, startPoint y: 128, endPoint x: 499, endPoint y: 105, distance: 114.4
click at [499, 105] on span "USC > MIDLAND (MO & IL)" at bounding box center [553, 101] width 206 height 27
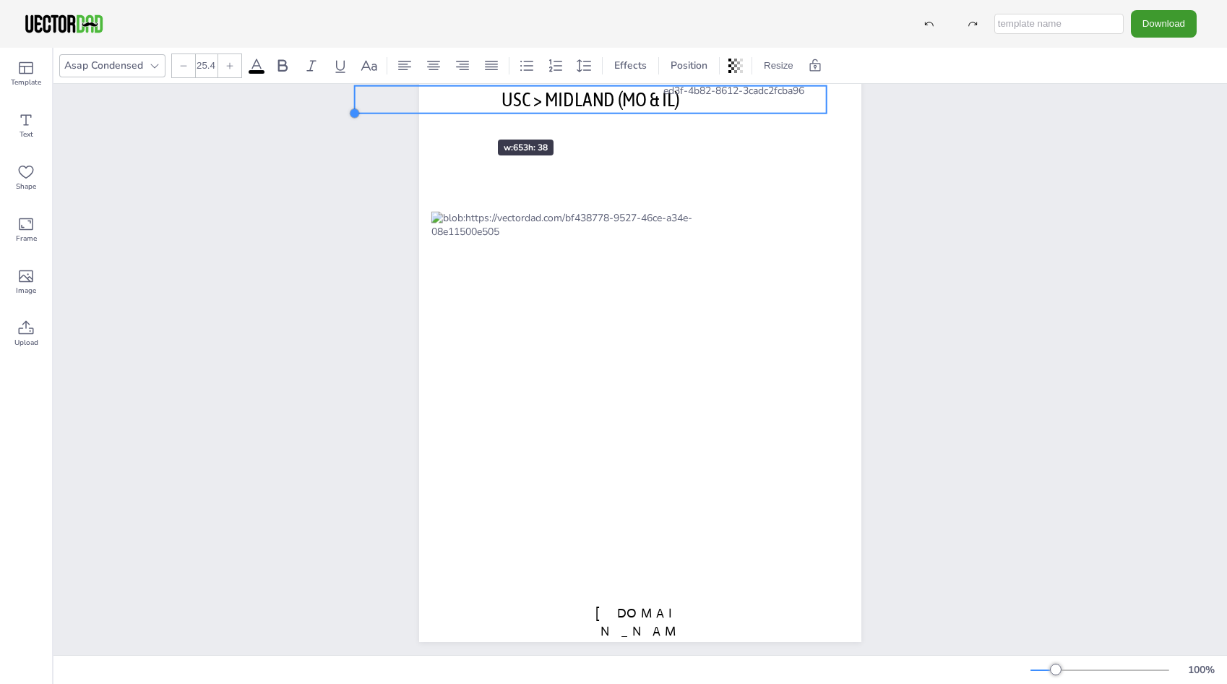
type input "24"
drag, startPoint x: 269, startPoint y: 118, endPoint x: 456, endPoint y: 111, distance: 187.3
click at [456, 111] on div "vectordad.com USC > MIDLAND (MO & IL)" at bounding box center [640, 356] width 442 height 572
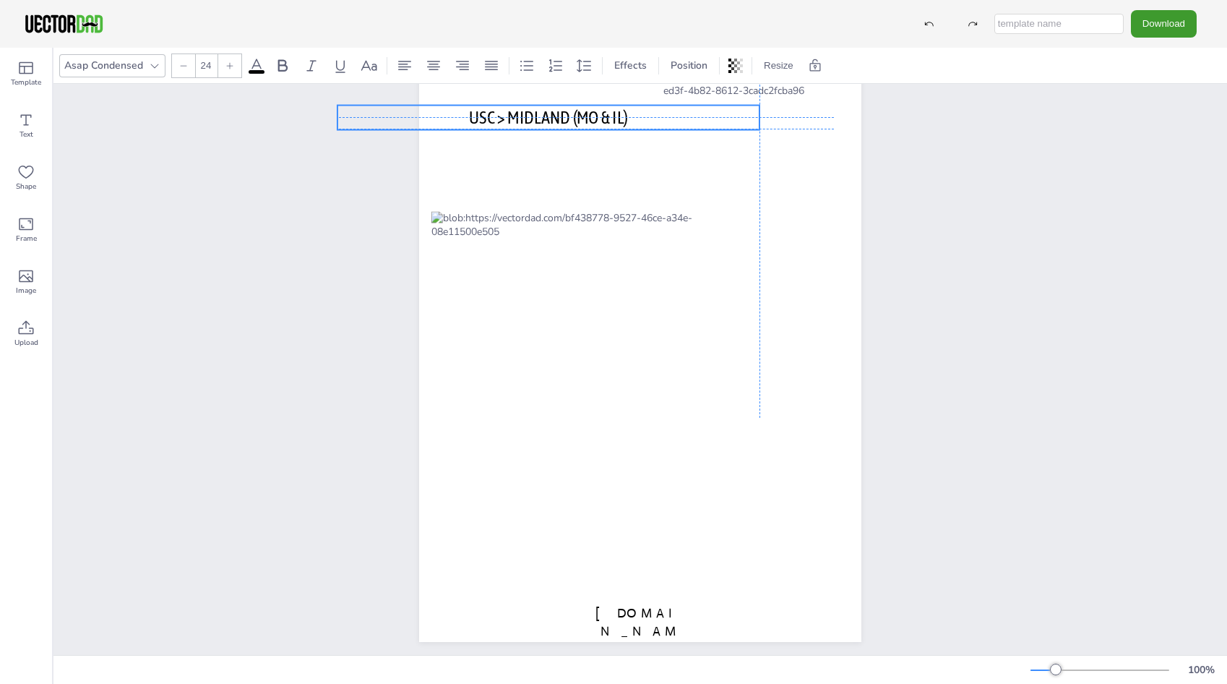
drag, startPoint x: 572, startPoint y: 92, endPoint x: 506, endPoint y: 109, distance: 67.8
click at [506, 109] on span "USC > MIDLAND (MO & IL)" at bounding box center [548, 117] width 159 height 20
click at [1022, 194] on div "vectordad.com USC > MIDLAND (MO & IL)" at bounding box center [639, 355] width 1173 height 615
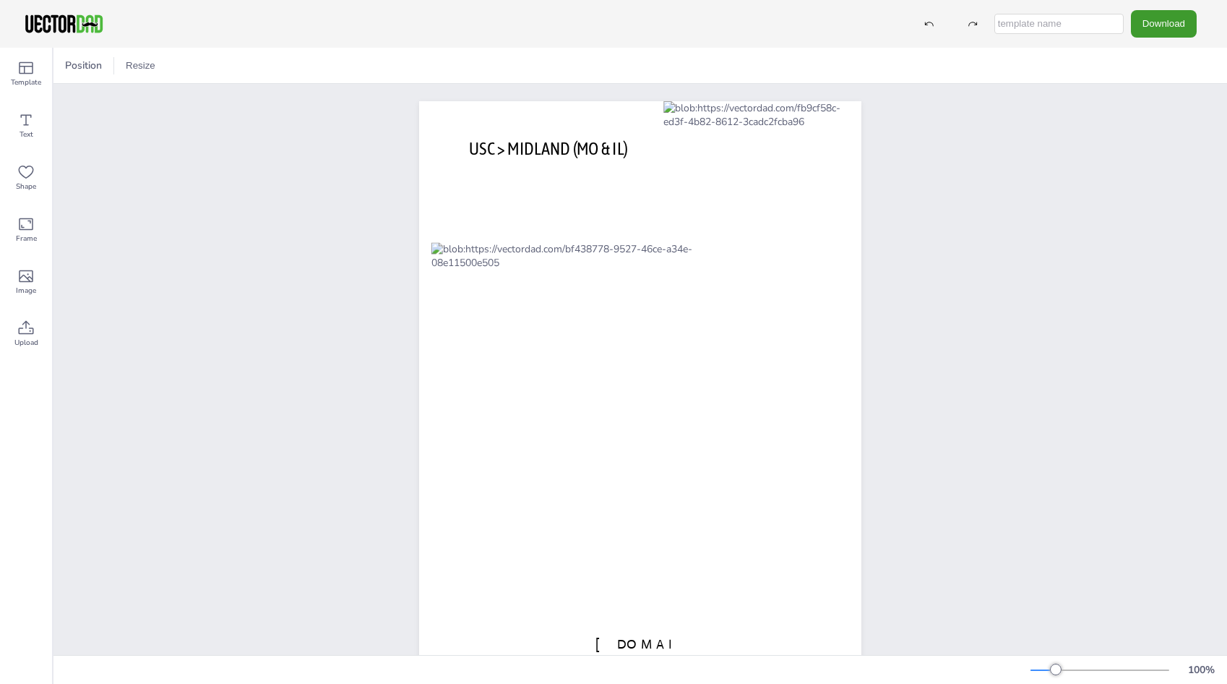
scroll to position [0, 0]
click at [1138, 320] on div "vectordad.com USC > MIDLAND (MO & IL)" at bounding box center [639, 391] width 1173 height 615
click at [1045, 27] on input "text" at bounding box center [1058, 24] width 129 height 20
type input "USC Midland map"
click at [1147, 30] on button "Download" at bounding box center [1164, 23] width 66 height 27
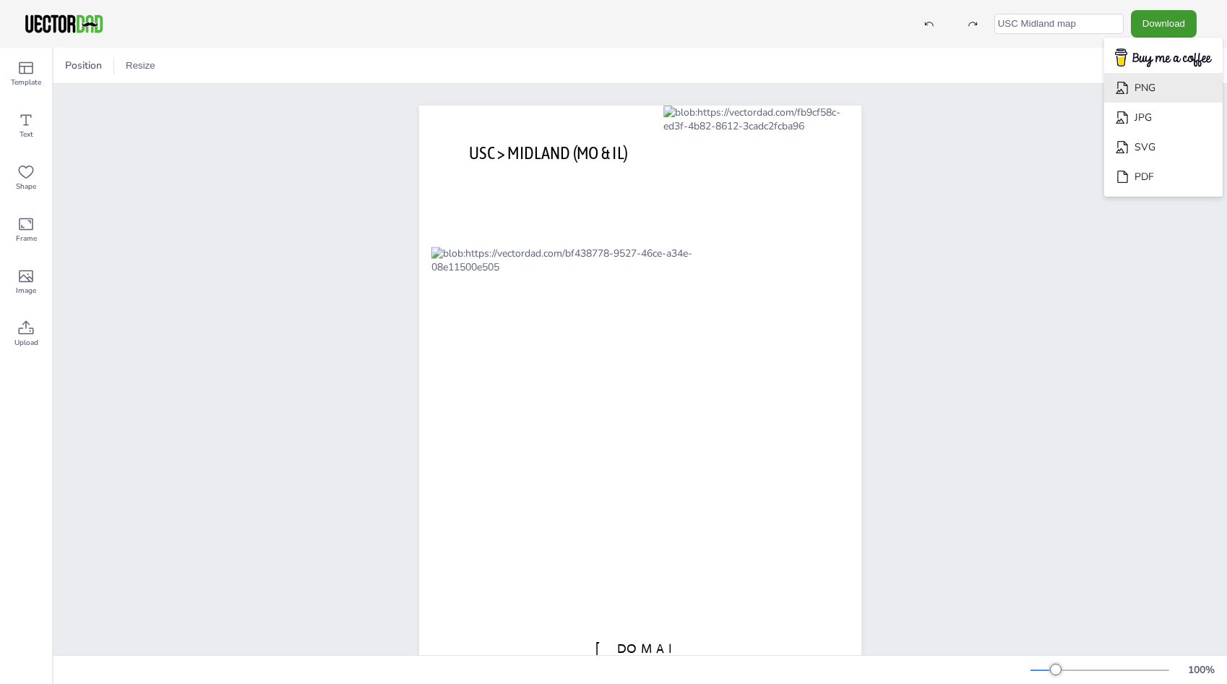
click at [1163, 86] on li "PNG" at bounding box center [1163, 88] width 119 height 30
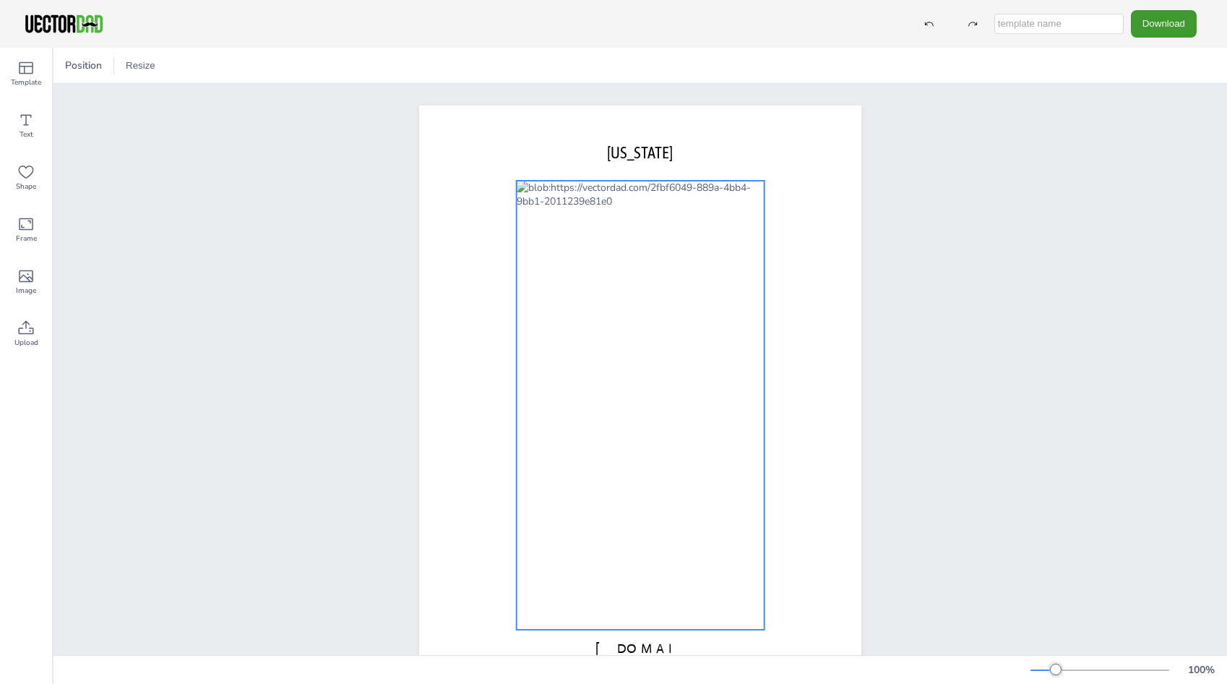
click at [700, 353] on div at bounding box center [641, 405] width 248 height 449
click at [650, 317] on div at bounding box center [641, 405] width 248 height 449
click at [900, 290] on div "[DOMAIN_NAME] [US_STATE]" at bounding box center [640, 391] width 567 height 615
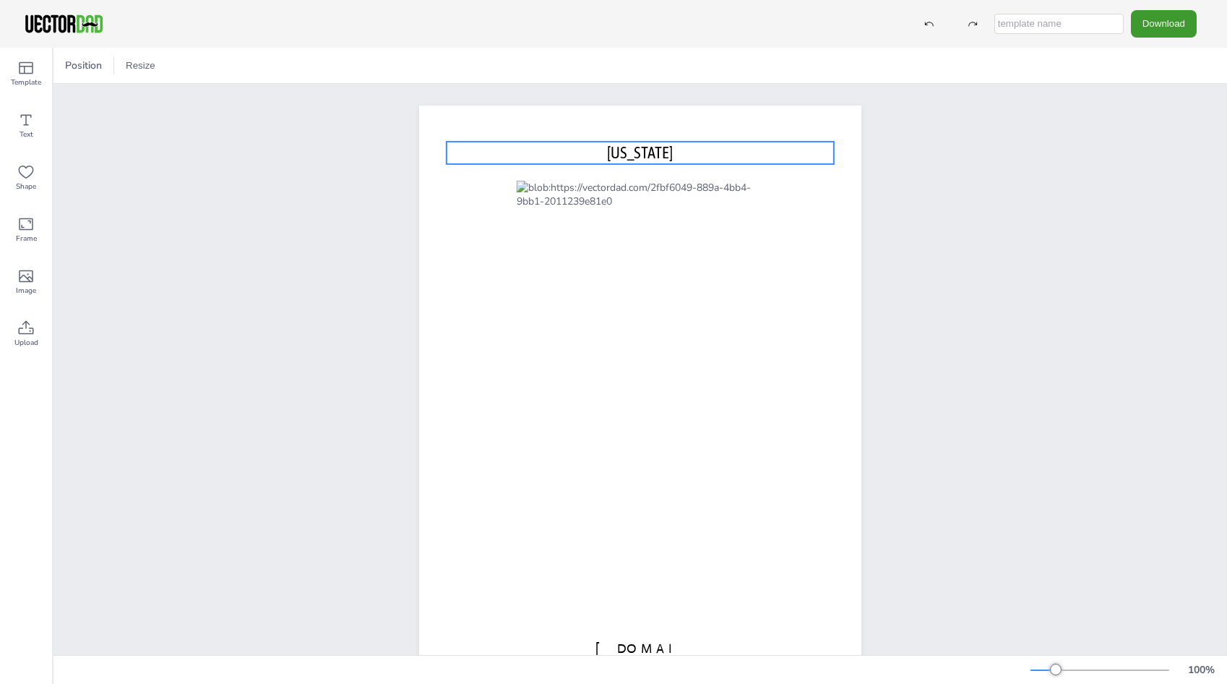
click at [617, 154] on span "[US_STATE]" at bounding box center [640, 152] width 66 height 19
click at [613, 152] on span "[US_STATE]" at bounding box center [640, 152] width 66 height 19
click at [611, 151] on span "[US_STATE]" at bounding box center [640, 152] width 66 height 19
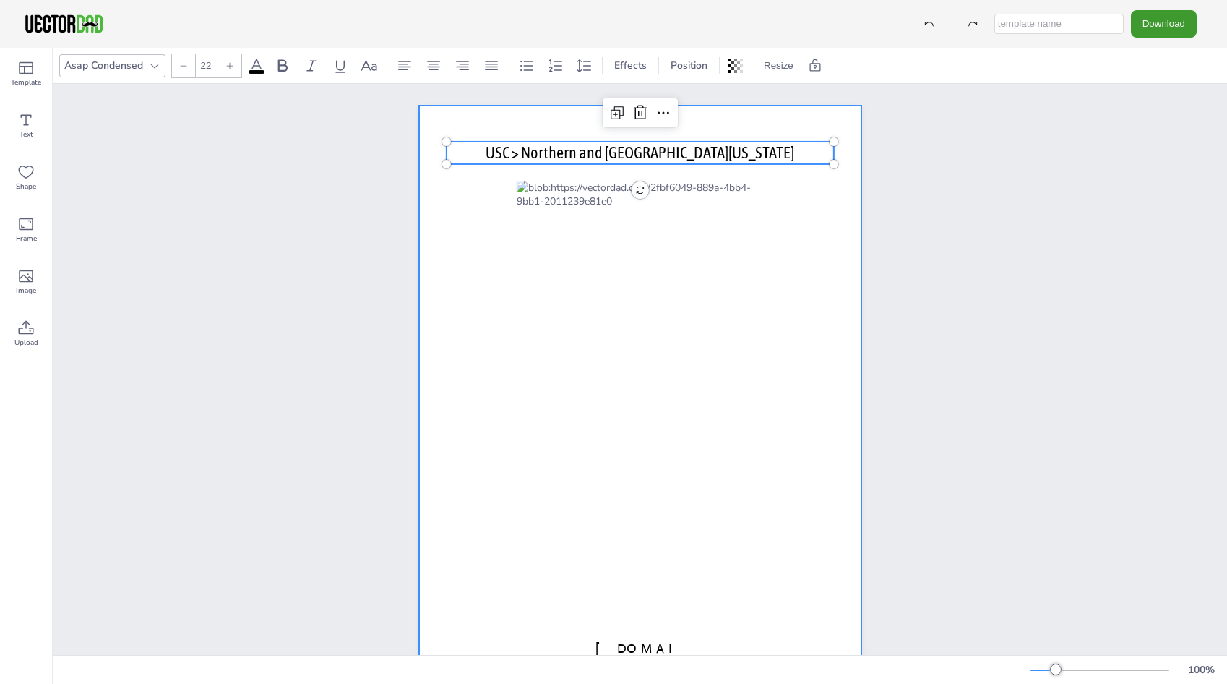
click at [824, 244] on div at bounding box center [640, 391] width 442 height 572
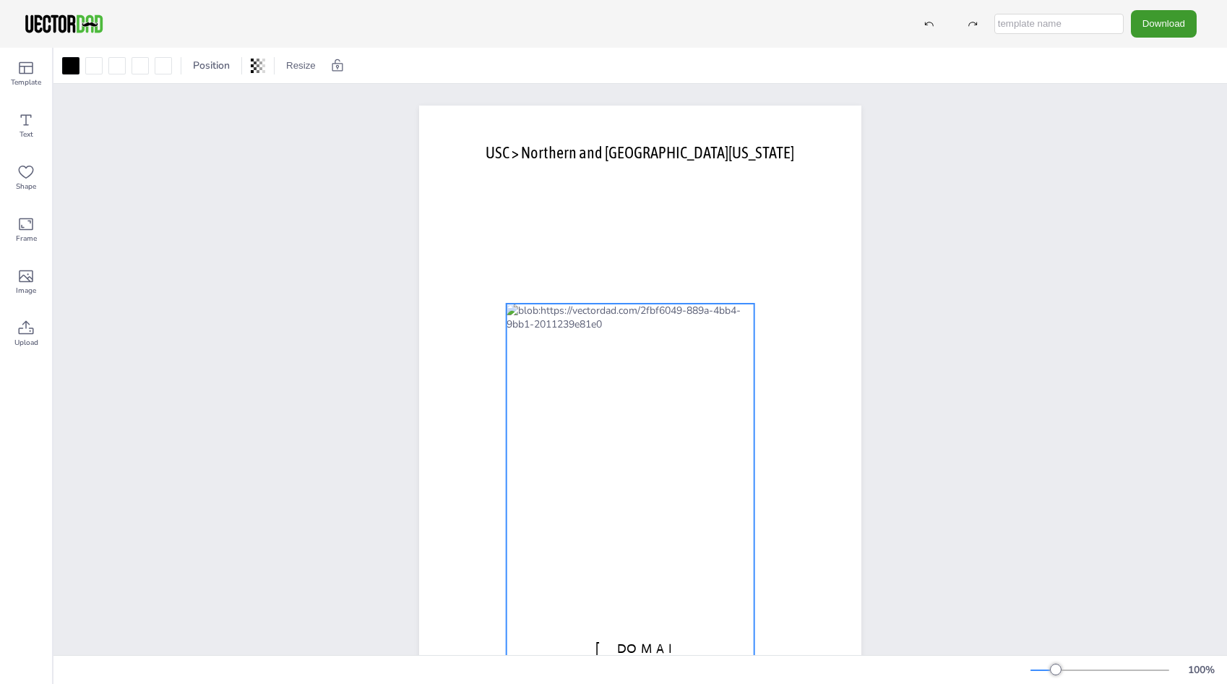
drag, startPoint x: 705, startPoint y: 298, endPoint x: 695, endPoint y: 421, distance: 123.3
click at [695, 421] on div at bounding box center [631, 527] width 248 height 449
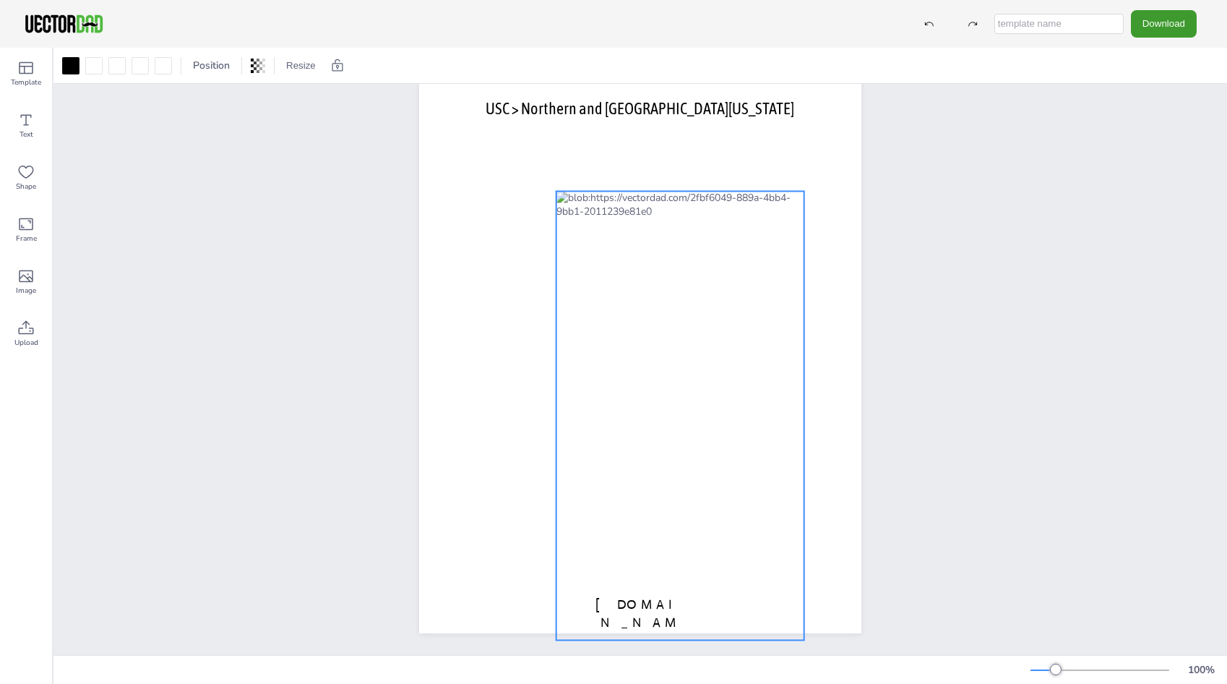
scroll to position [55, 0]
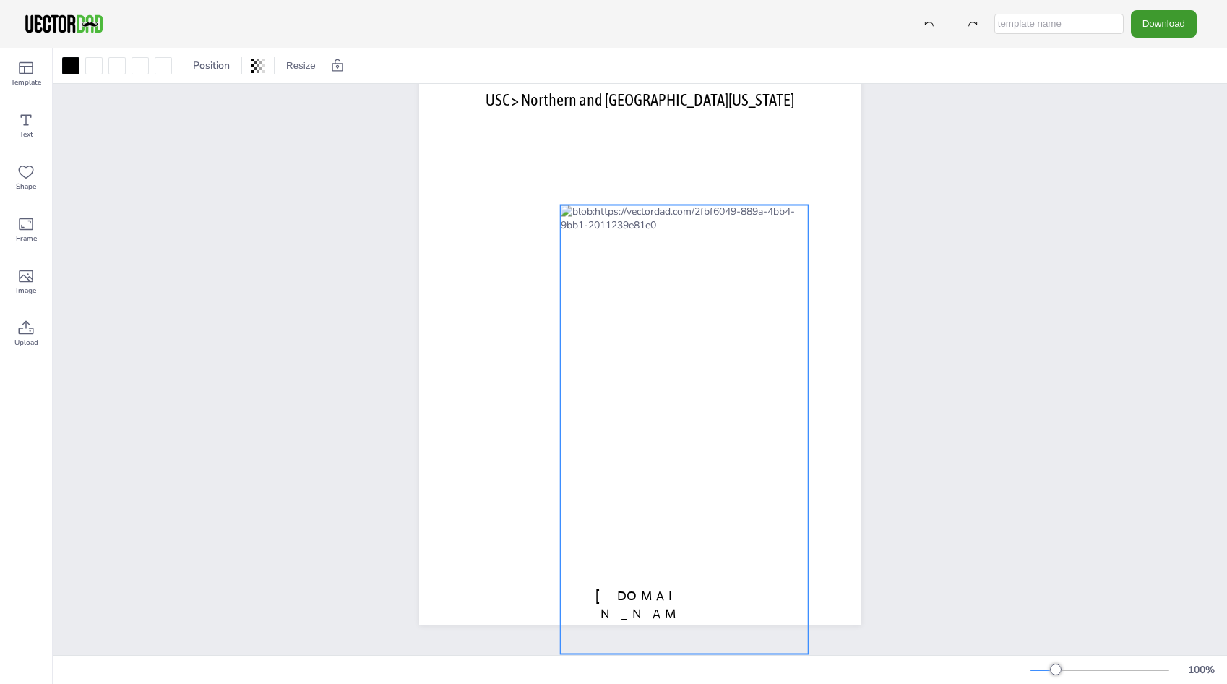
drag, startPoint x: 659, startPoint y: 251, endPoint x: 713, endPoint y: 297, distance: 71.2
click at [713, 297] on div at bounding box center [685, 428] width 248 height 449
click at [1009, 231] on div "vectordad.com USC > Northern and Central ILLINOIS" at bounding box center [639, 331] width 1173 height 615
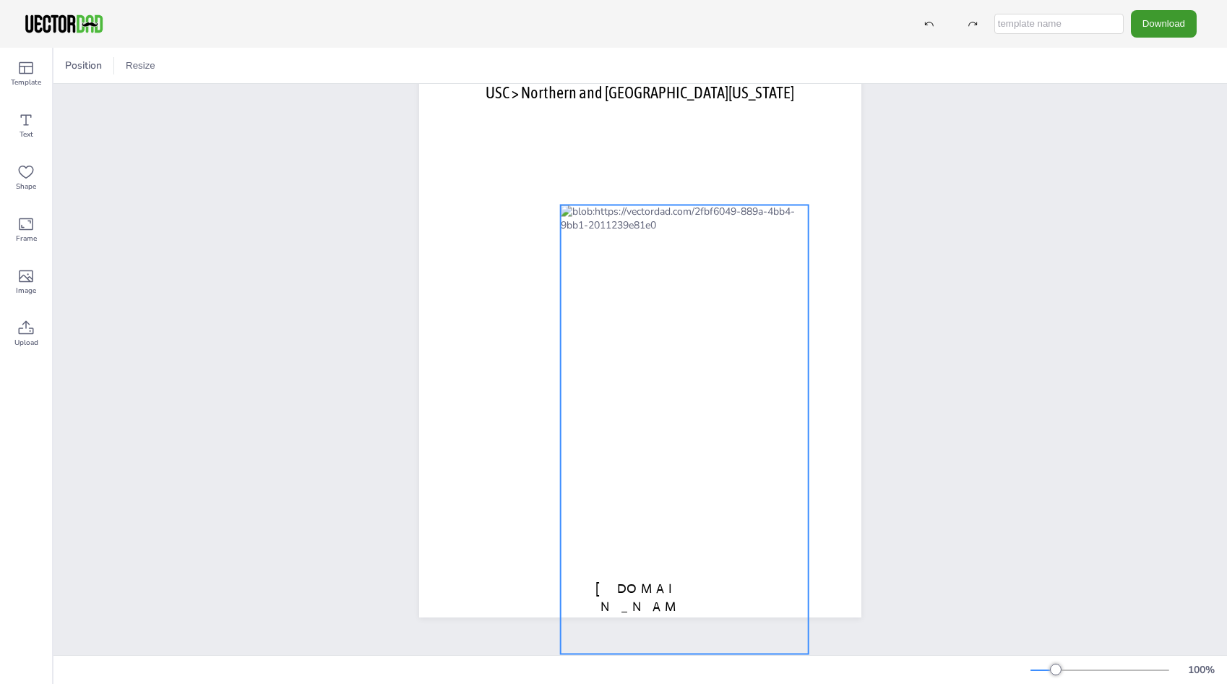
click at [601, 583] on div "vectordad.com USC > Northern and Central ILLINOIS" at bounding box center [640, 331] width 486 height 615
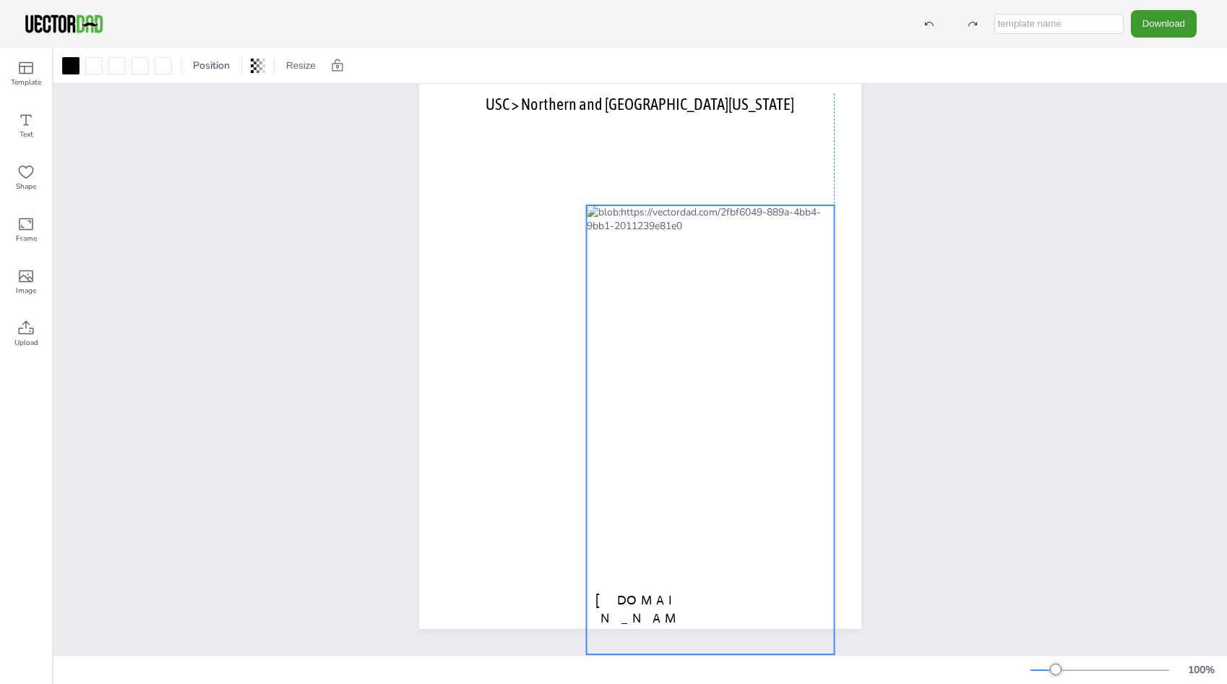
scroll to position [139, 0]
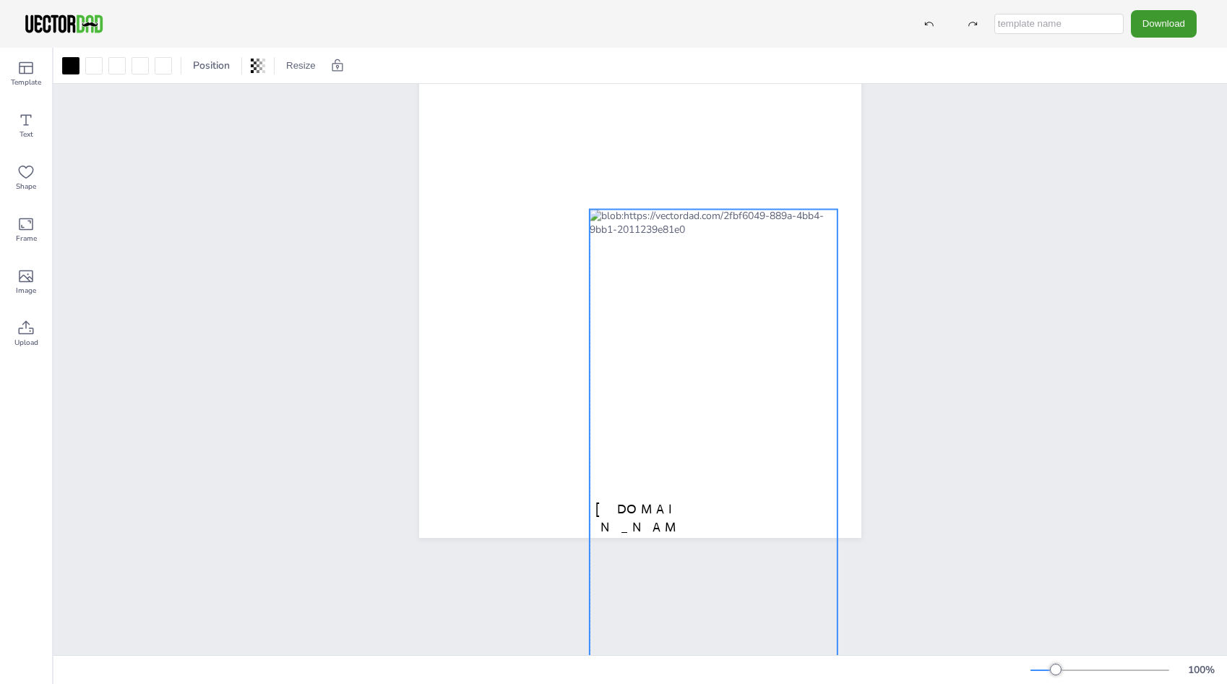
drag, startPoint x: 706, startPoint y: 332, endPoint x: 733, endPoint y: 380, distance: 55.0
click at [733, 380] on div at bounding box center [714, 433] width 248 height 449
drag, startPoint x: 819, startPoint y: 314, endPoint x: 771, endPoint y: 308, distance: 48.0
click at [771, 308] on div at bounding box center [714, 432] width 248 height 449
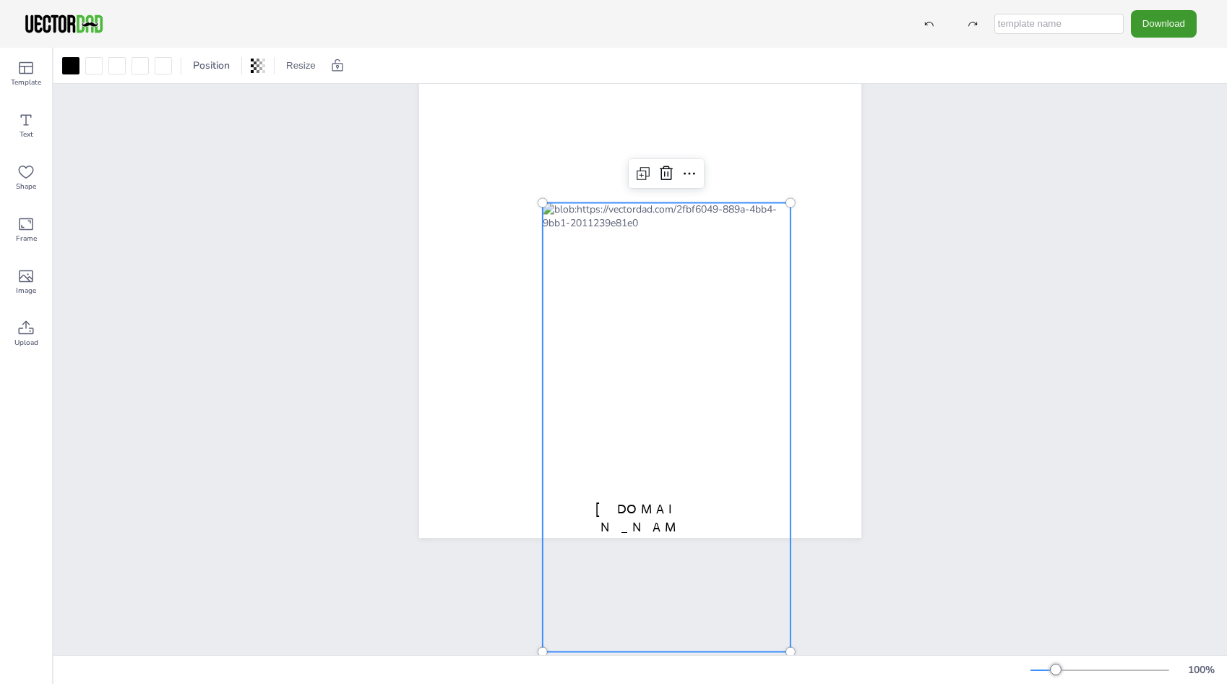
scroll to position [55, 0]
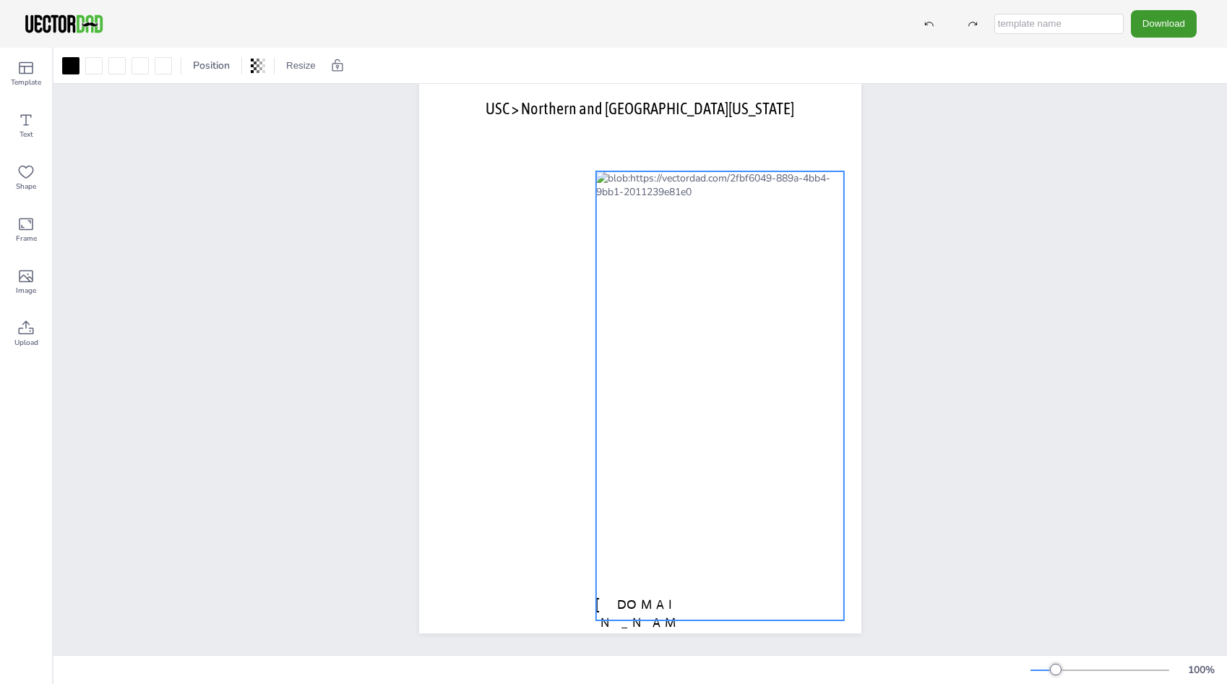
drag, startPoint x: 772, startPoint y: 284, endPoint x: 825, endPoint y: 241, distance: 68.8
click at [825, 241] on div at bounding box center [720, 395] width 248 height 449
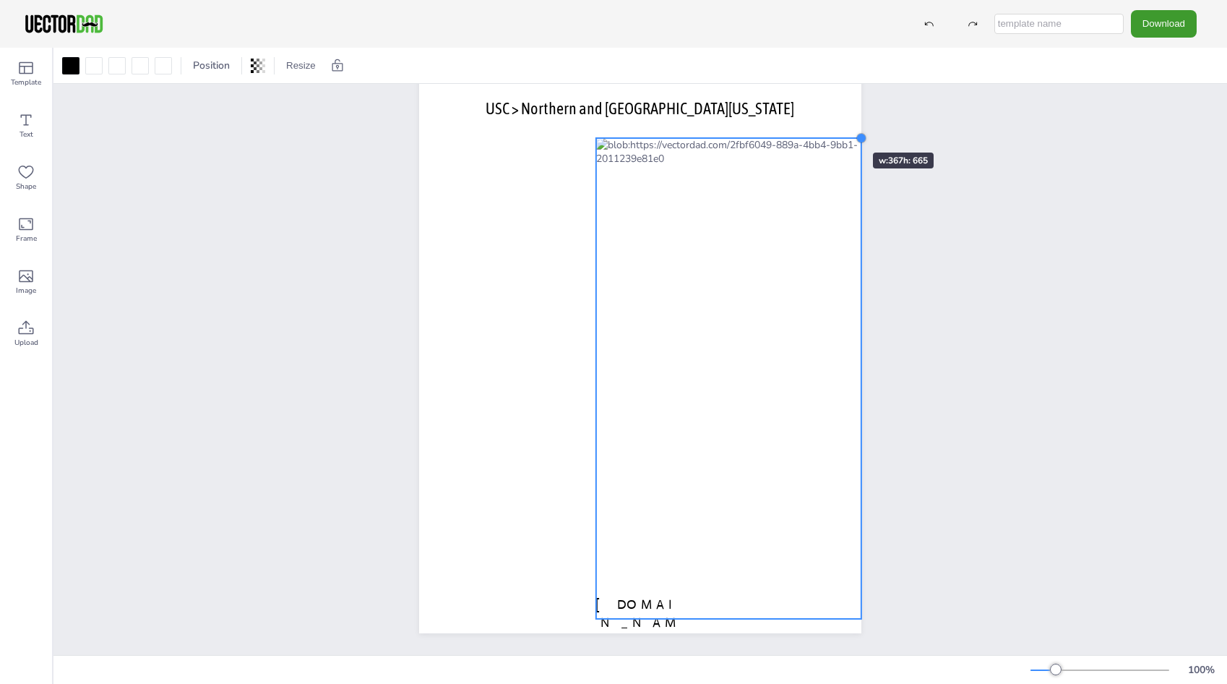
drag, startPoint x: 835, startPoint y: 158, endPoint x: 830, endPoint y: 126, distance: 32.2
click at [830, 126] on div "vectordad.com USC > Northern and Central ILLINOIS" at bounding box center [640, 347] width 442 height 572
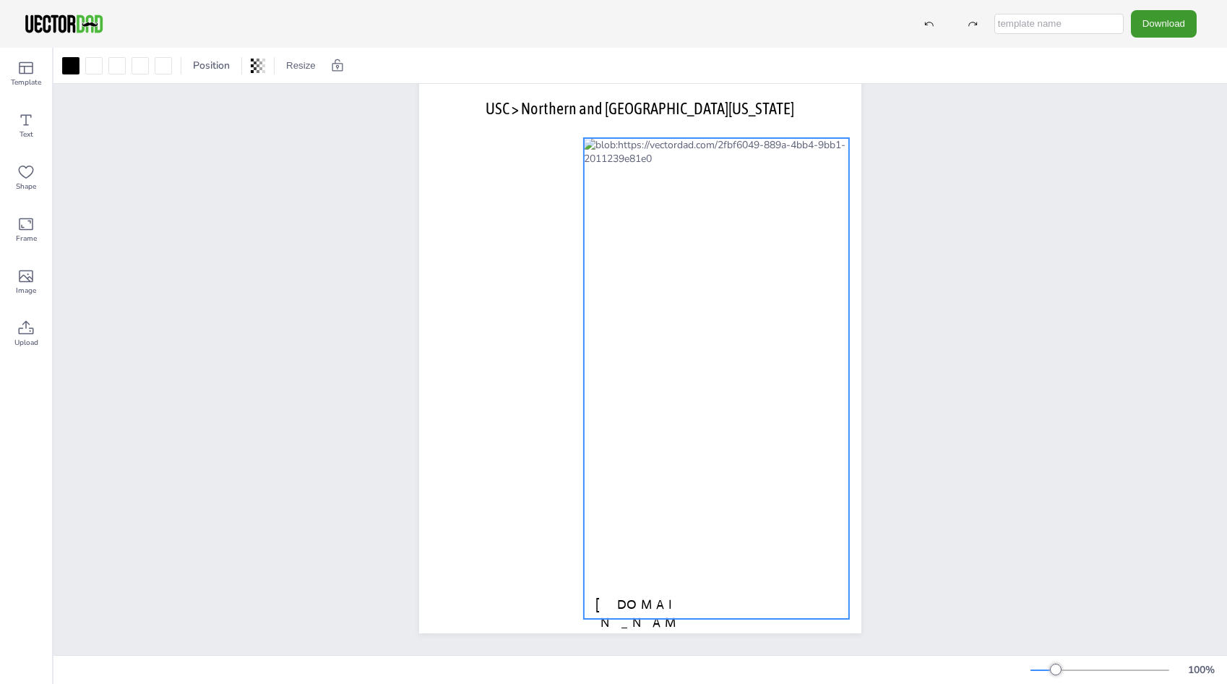
drag, startPoint x: 770, startPoint y: 200, endPoint x: 757, endPoint y: 200, distance: 12.3
click at [757, 200] on div at bounding box center [716, 378] width 265 height 481
click at [914, 219] on div "vectordad.com USC > Northern and Central ILLINOIS" at bounding box center [640, 347] width 567 height 615
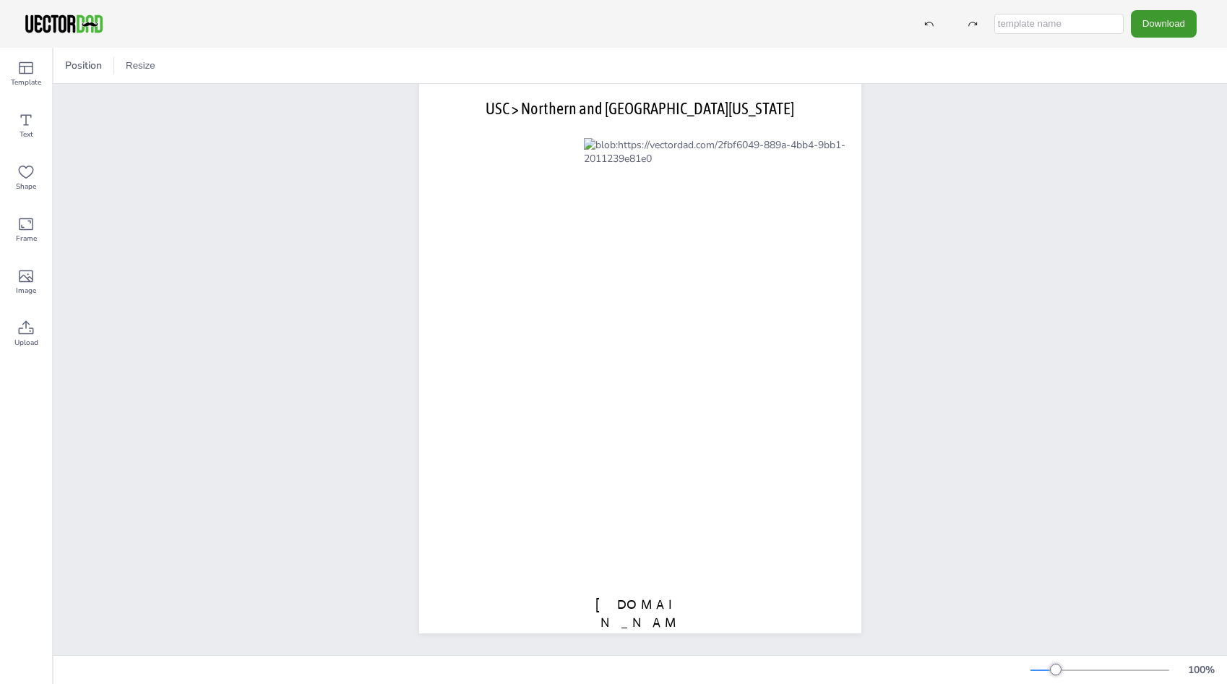
click at [1033, 14] on input "text" at bounding box center [1058, 24] width 129 height 20
type input "IL Map"
click at [1160, 29] on button "Download" at bounding box center [1164, 23] width 66 height 27
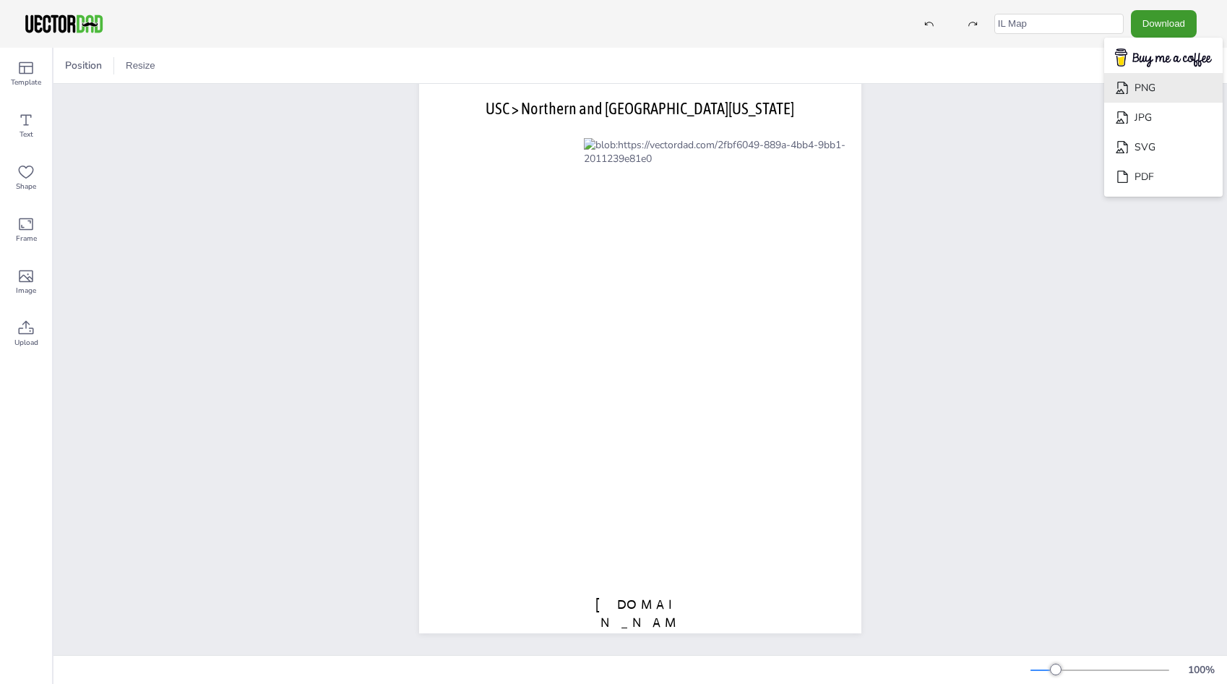
click at [1148, 92] on li "PNG" at bounding box center [1163, 88] width 119 height 30
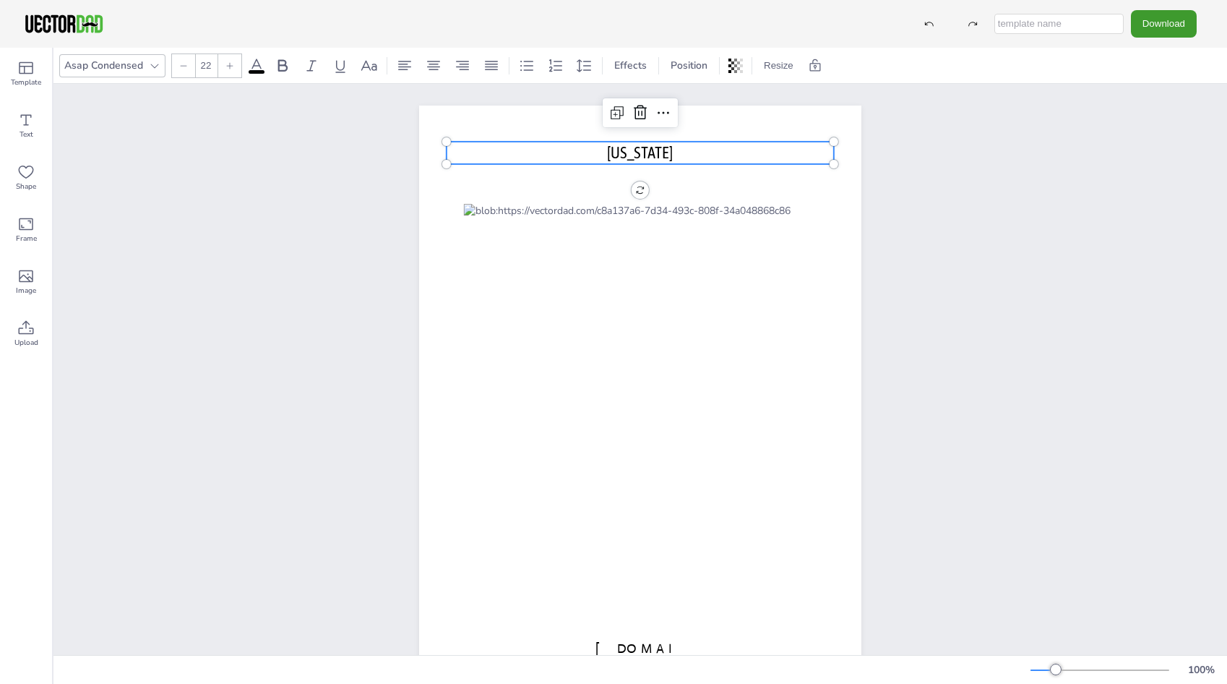
click at [596, 156] on p "[US_STATE]" at bounding box center [640, 153] width 387 height 22
click at [607, 155] on span "[US_STATE]" at bounding box center [640, 152] width 66 height 19
click at [607, 152] on span "[US_STATE]" at bounding box center [640, 152] width 66 height 19
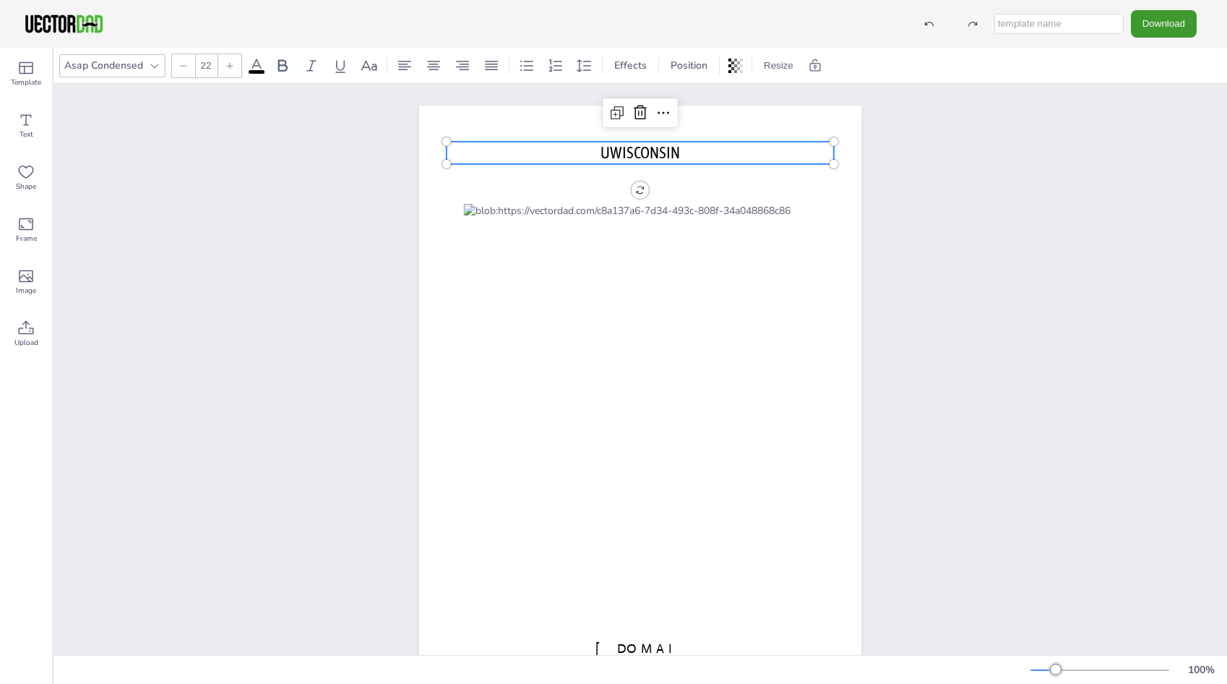
click at [603, 152] on span "UWISCONSIN" at bounding box center [639, 152] width 79 height 19
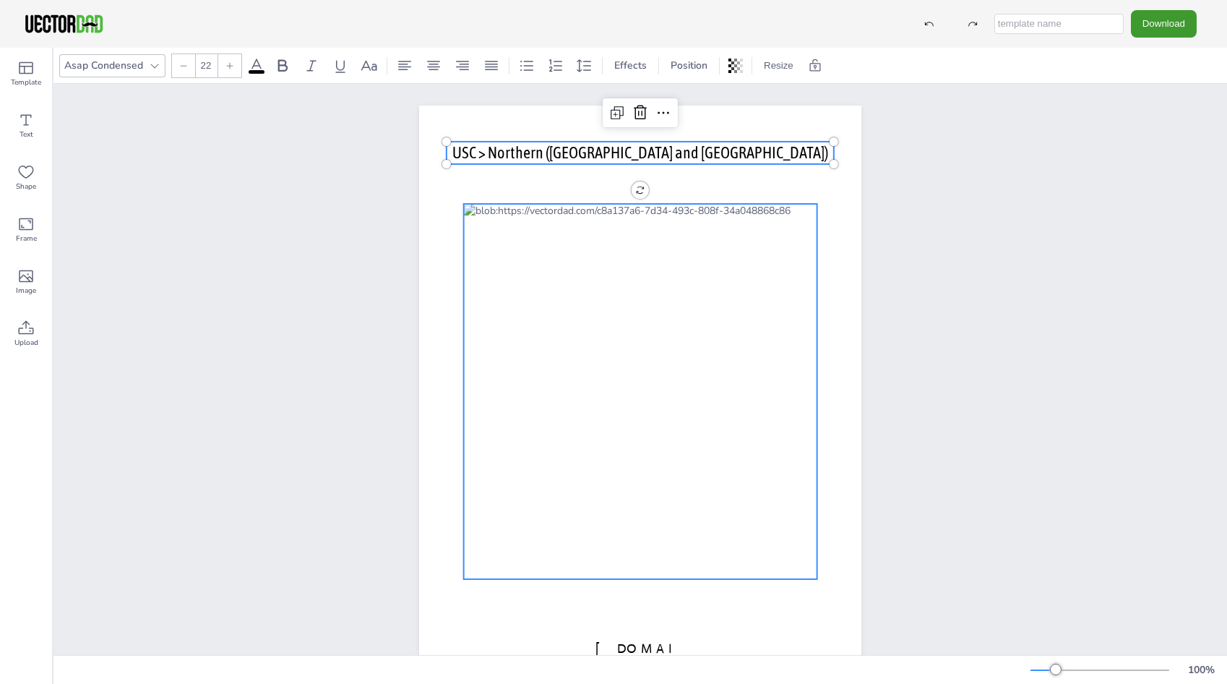
click at [746, 213] on div at bounding box center [640, 391] width 353 height 375
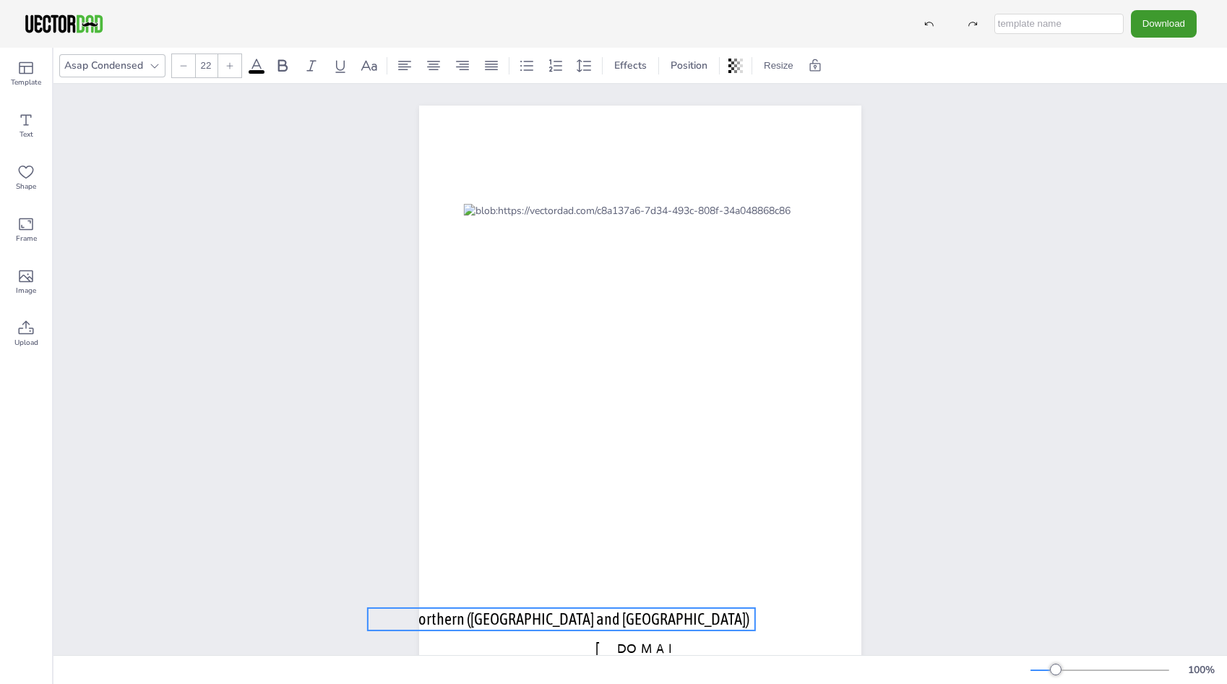
drag, startPoint x: 579, startPoint y: 153, endPoint x: 501, endPoint y: 618, distance: 471.1
click at [501, 618] on span "USC > Northern ([GEOGRAPHIC_DATA] and [GEOGRAPHIC_DATA])" at bounding box center [562, 618] width 376 height 19
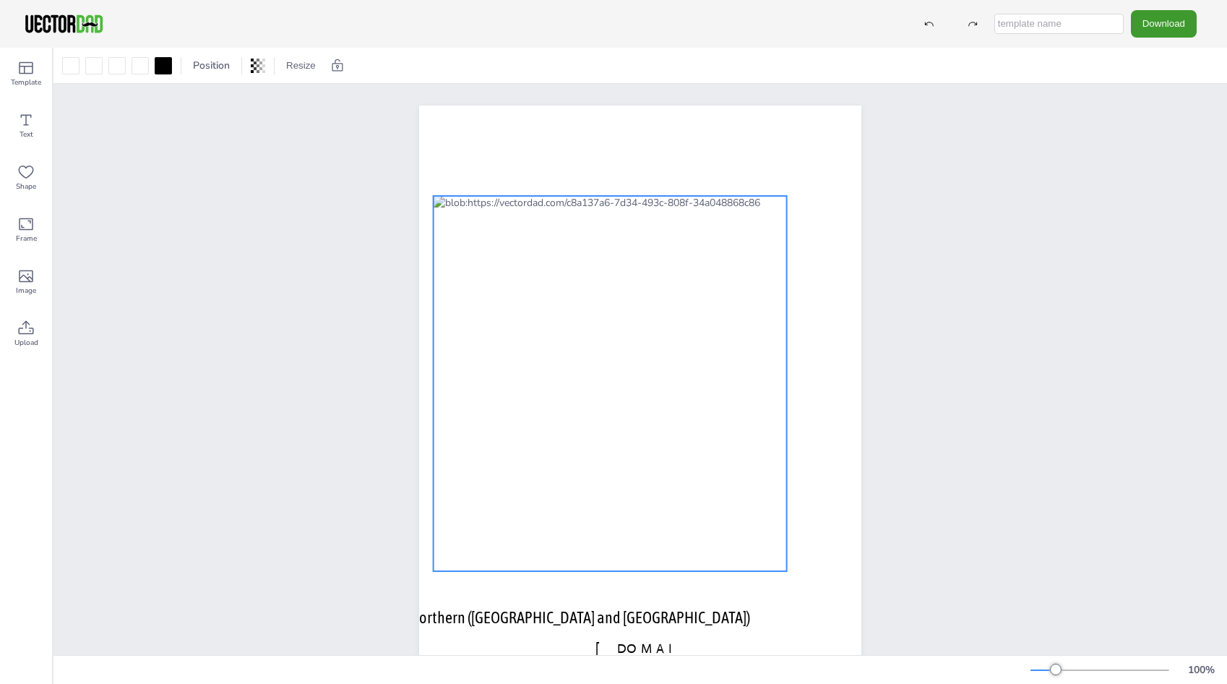
drag, startPoint x: 650, startPoint y: 388, endPoint x: 620, endPoint y: 380, distance: 31.4
click at [620, 380] on div at bounding box center [610, 383] width 353 height 375
click at [896, 126] on div "[DOMAIN_NAME] USC > Northern (WI and [GEOGRAPHIC_DATA])" at bounding box center [640, 391] width 567 height 615
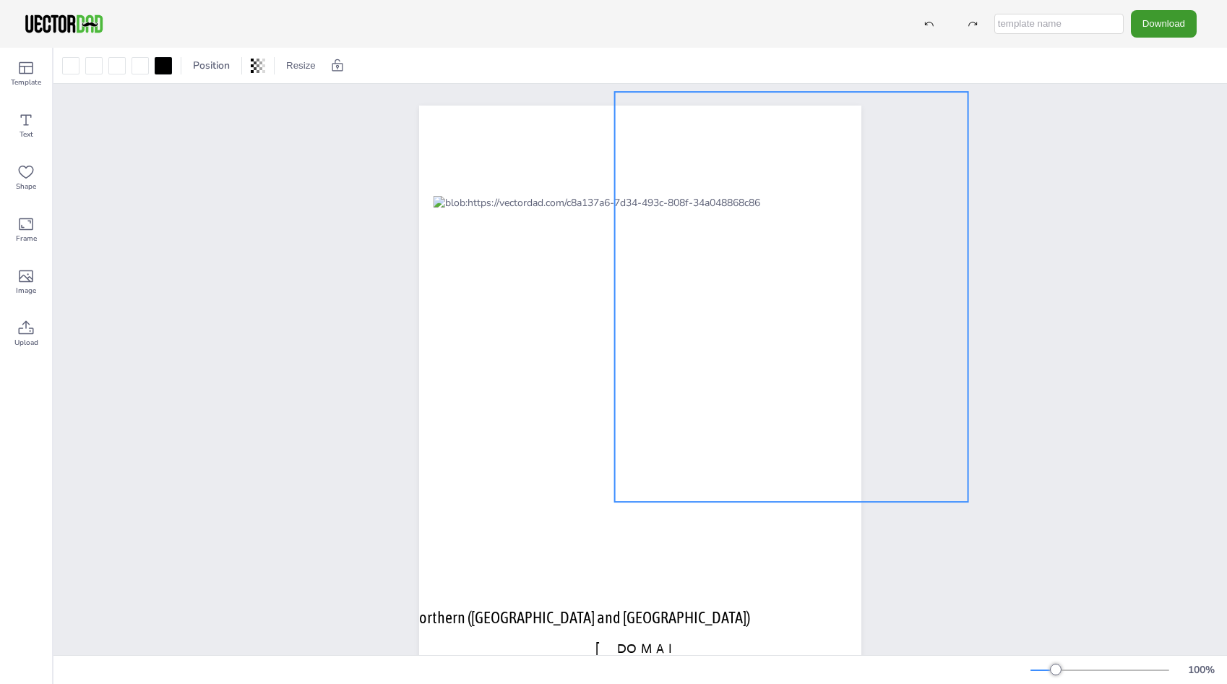
drag, startPoint x: 720, startPoint y: 447, endPoint x: 856, endPoint y: 338, distance: 174.8
click at [856, 338] on div "[DOMAIN_NAME] USC > Northern (WI and [GEOGRAPHIC_DATA])" at bounding box center [640, 391] width 486 height 572
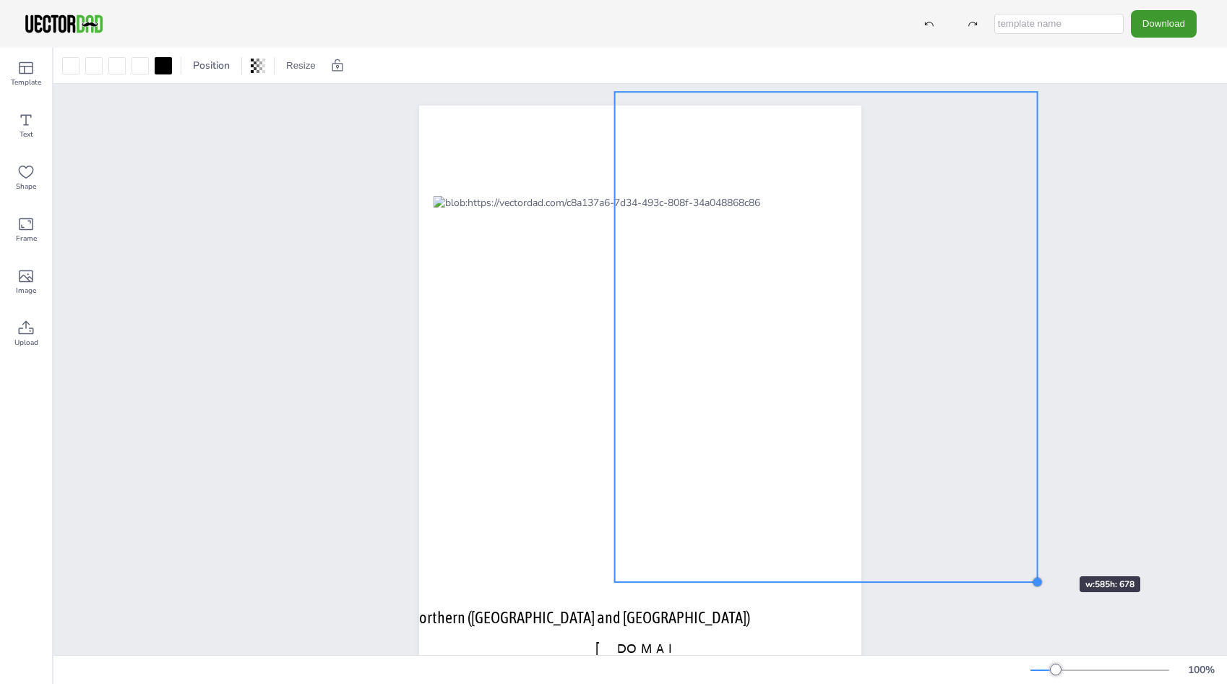
drag, startPoint x: 967, startPoint y: 501, endPoint x: 1036, endPoint y: 550, distance: 84.6
click at [1036, 550] on div "[DOMAIN_NAME] USC > Northern (WI and [GEOGRAPHIC_DATA])" at bounding box center [639, 391] width 1173 height 615
click at [774, 395] on div at bounding box center [826, 337] width 423 height 490
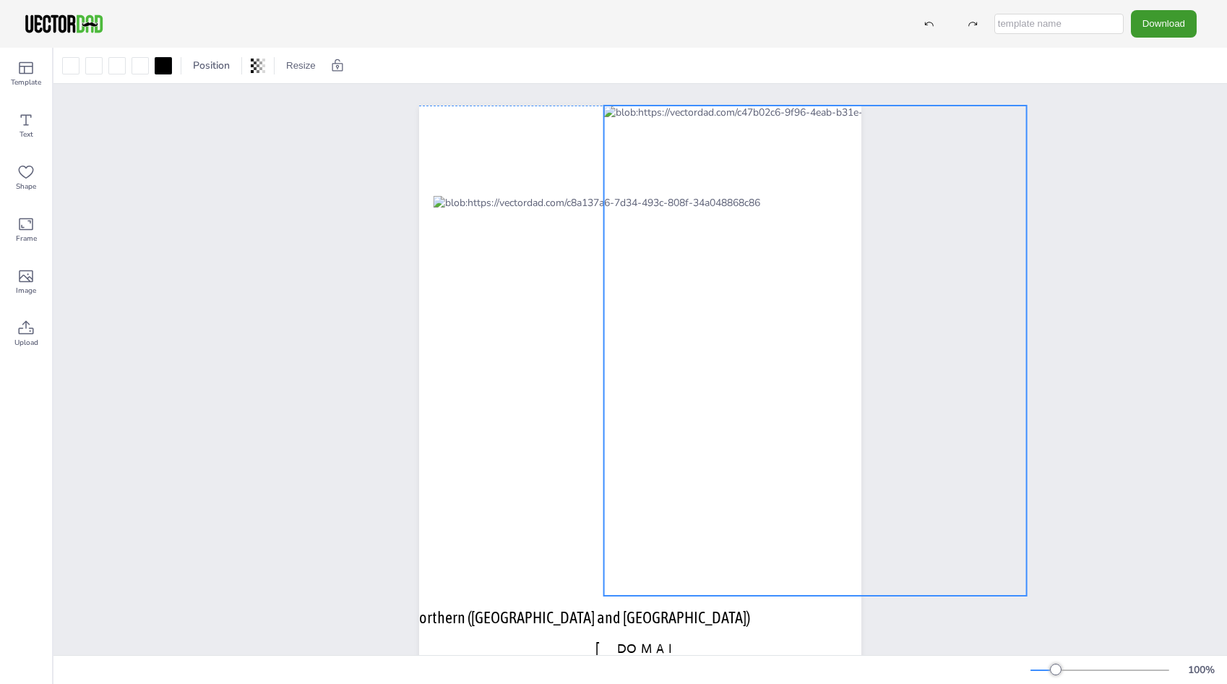
drag, startPoint x: 867, startPoint y: 415, endPoint x: 856, endPoint y: 427, distance: 16.4
click at [856, 427] on div "[DOMAIN_NAME] USC > Northern (WI and [GEOGRAPHIC_DATA])" at bounding box center [640, 391] width 486 height 572
click at [1106, 299] on div "[DOMAIN_NAME] USC > Northern (WI and [GEOGRAPHIC_DATA])" at bounding box center [639, 391] width 1173 height 615
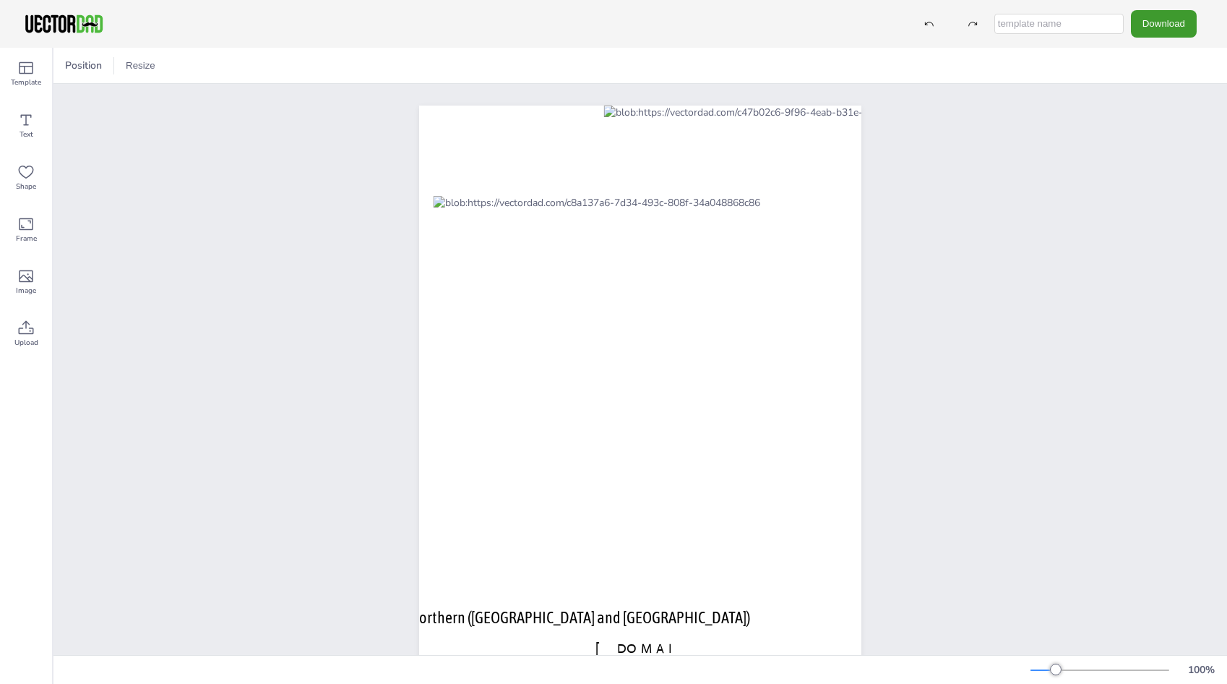
click at [1038, 27] on input "text" at bounding box center [1058, 24] width 129 height 20
type input "USC Northern Wi-[GEOGRAPHIC_DATA]"
click at [1193, 26] on button "Download" at bounding box center [1164, 23] width 66 height 27
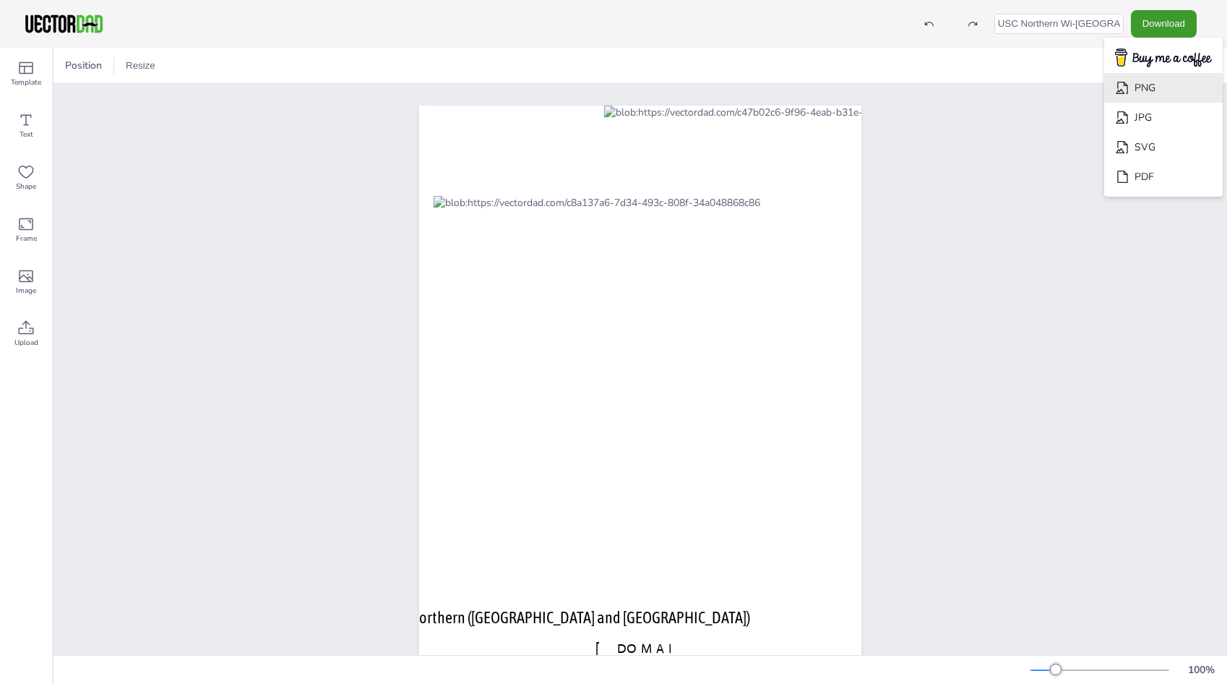
click at [1159, 85] on li "PNG" at bounding box center [1163, 88] width 119 height 30
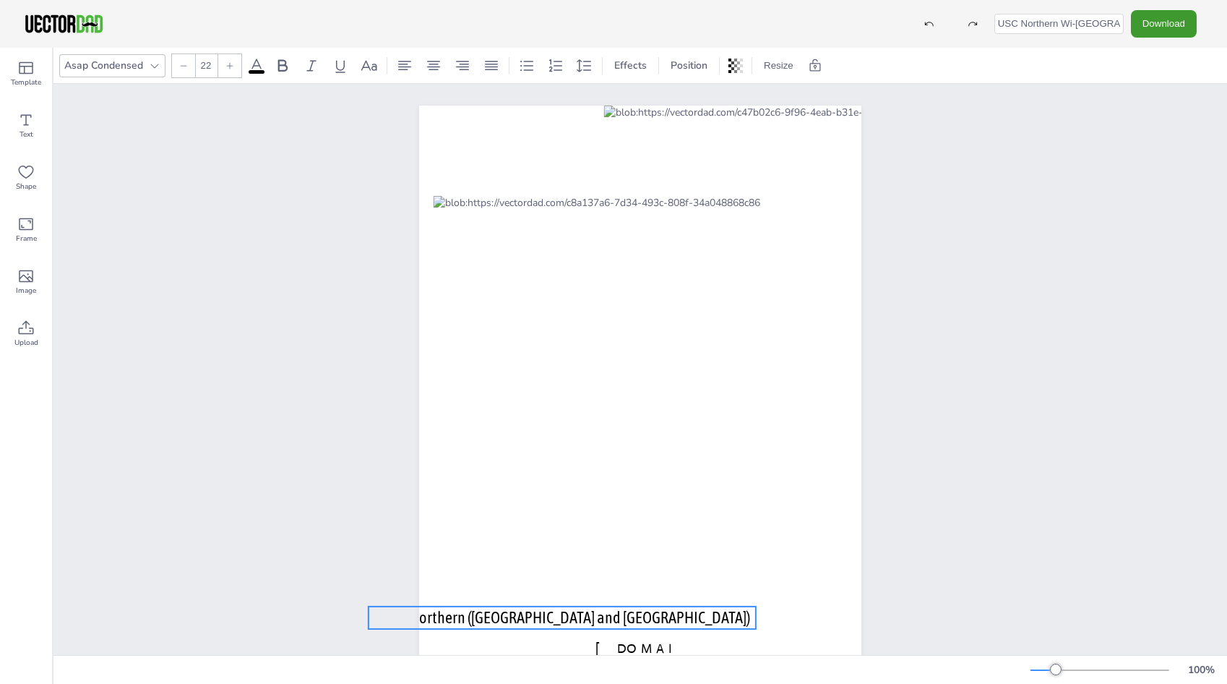
click at [530, 607] on p "USC > Northern ([GEOGRAPHIC_DATA] and [GEOGRAPHIC_DATA])" at bounding box center [562, 617] width 387 height 22
click at [543, 616] on span "USC > Northern ([GEOGRAPHIC_DATA] and [GEOGRAPHIC_DATA])" at bounding box center [562, 617] width 376 height 19
click at [558, 620] on span "USC > Northern ([GEOGRAPHIC_DATA] and [GEOGRAPHIC_DATA])" at bounding box center [562, 617] width 376 height 19
click at [658, 616] on p "USC > [GEOGRAPHIC_DATA] and [GEOGRAPHIC_DATA])" at bounding box center [562, 617] width 387 height 22
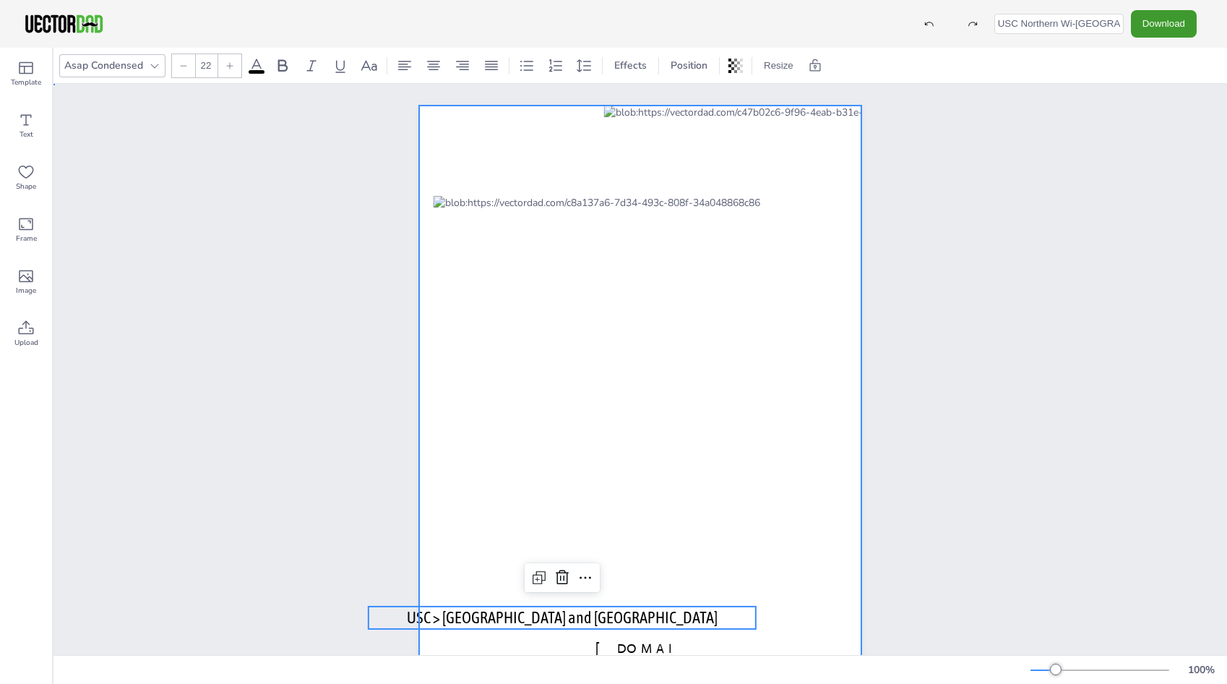
click at [786, 624] on div at bounding box center [640, 391] width 442 height 572
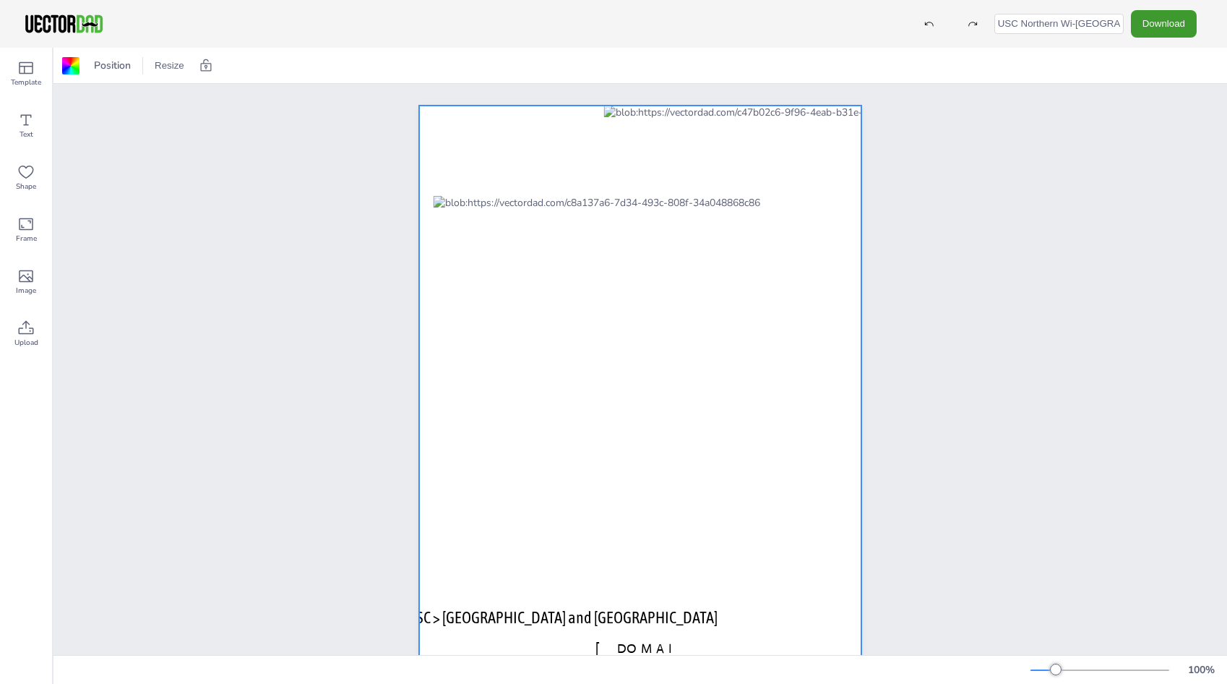
drag, startPoint x: 1063, startPoint y: 23, endPoint x: 1028, endPoint y: 27, distance: 35.0
click at [1028, 27] on input "USC Northern Wi-MI" at bounding box center [1058, 24] width 129 height 20
type input "USC Wi-MI"
click at [1166, 24] on button "Download" at bounding box center [1164, 23] width 66 height 27
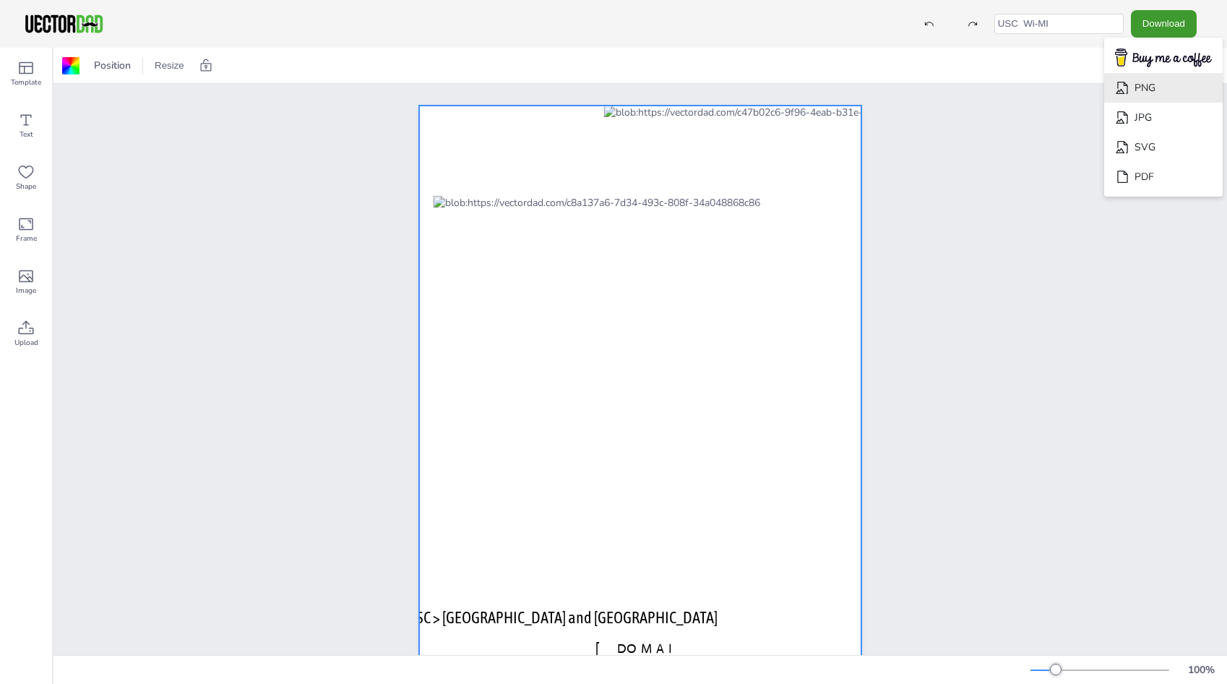
click at [1158, 91] on li "PNG" at bounding box center [1163, 88] width 119 height 30
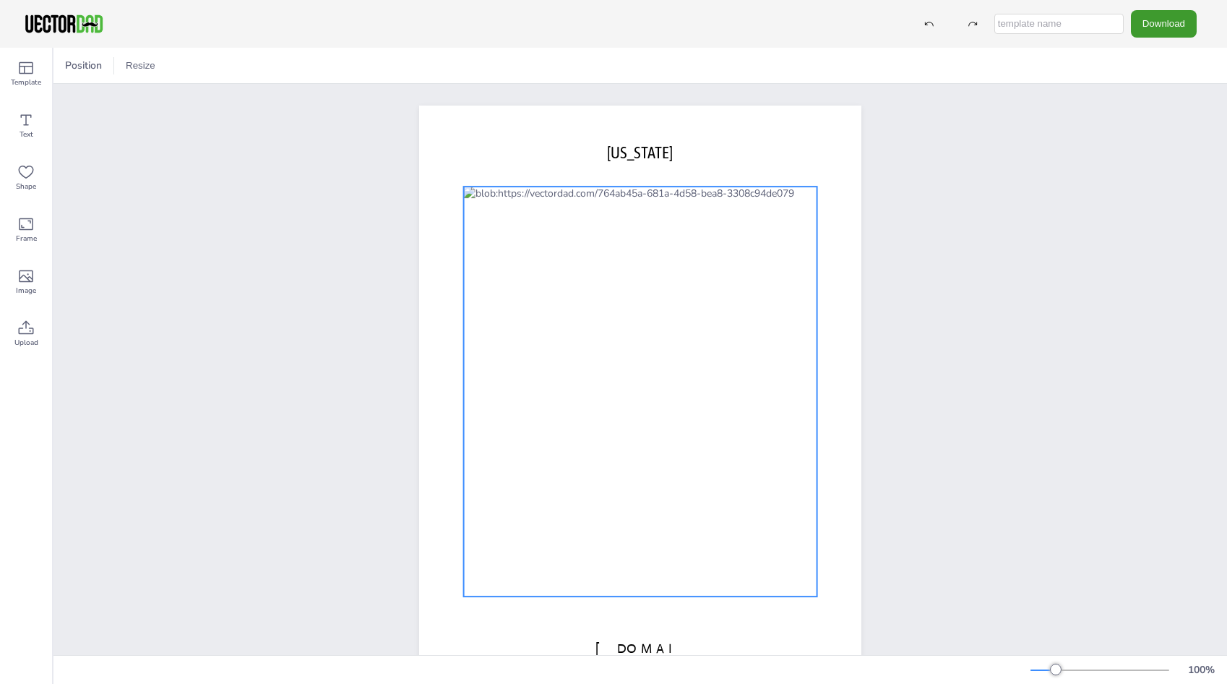
click at [601, 384] on div at bounding box center [640, 391] width 353 height 410
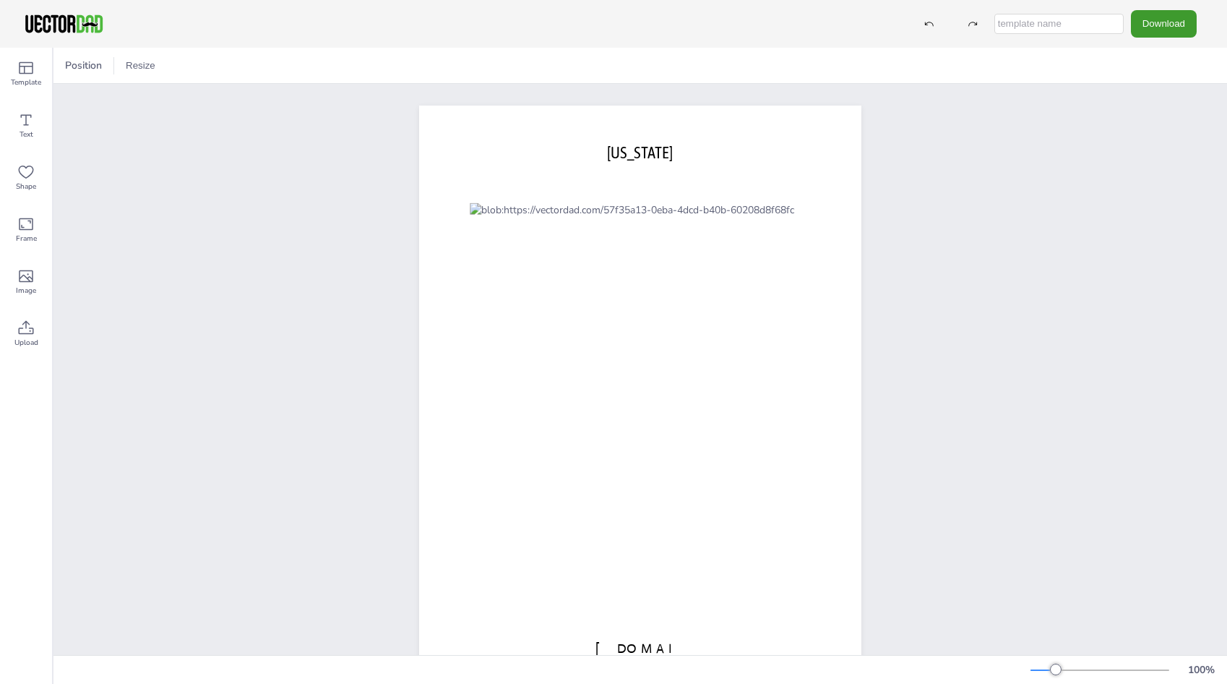
click at [928, 272] on div "vectordad.com MINNESOTA" at bounding box center [639, 391] width 1173 height 615
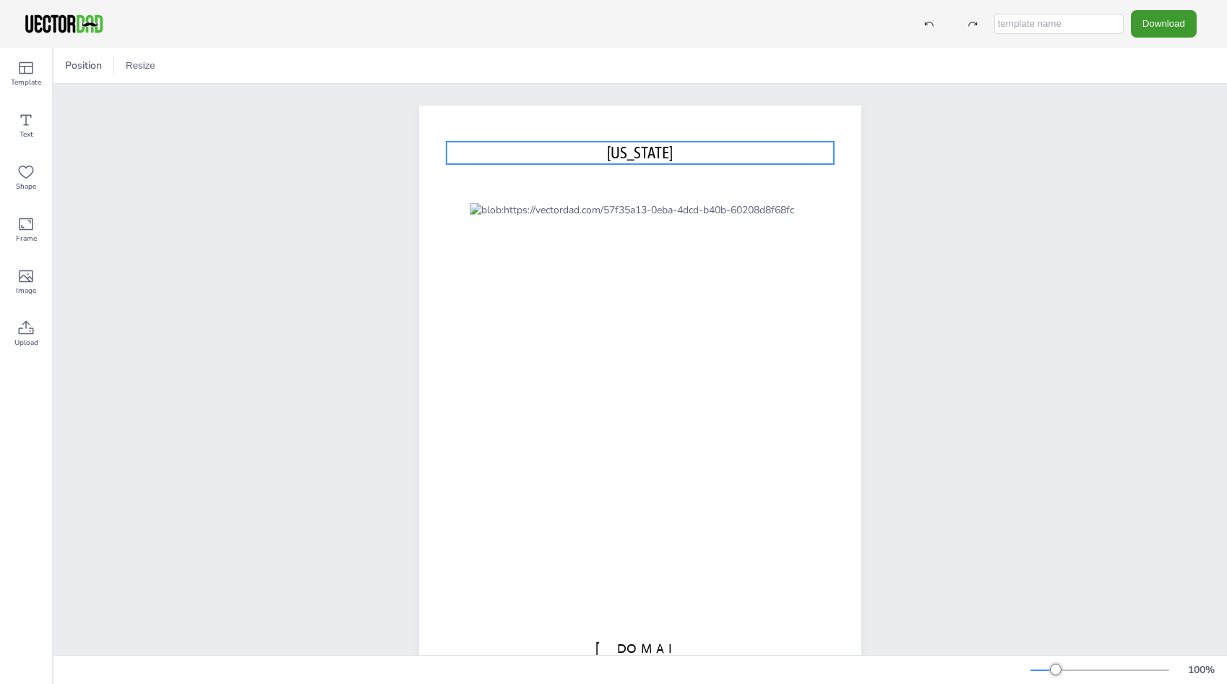
click at [597, 147] on p "MINNESOTA" at bounding box center [640, 153] width 387 height 22
click at [607, 152] on span "MINNESOTA" at bounding box center [640, 152] width 66 height 19
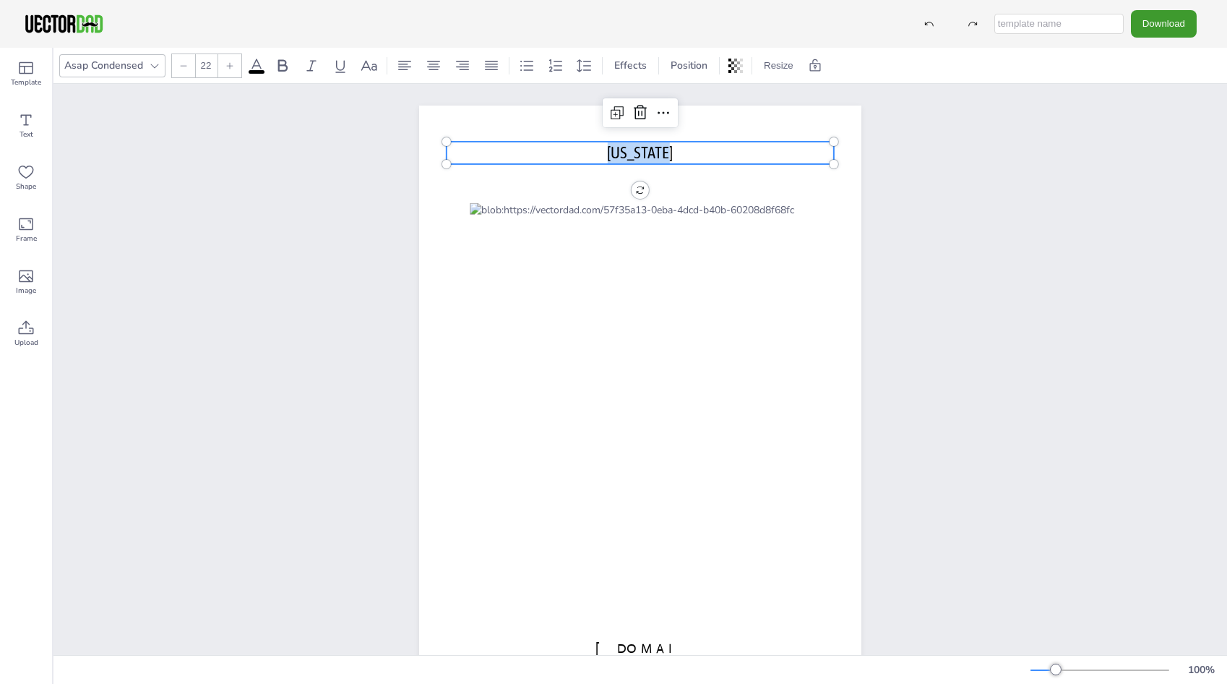
click at [607, 152] on span "MINNESOTA" at bounding box center [640, 152] width 66 height 19
click at [574, 154] on span "Northern > MINNESOTA" at bounding box center [640, 152] width 133 height 19
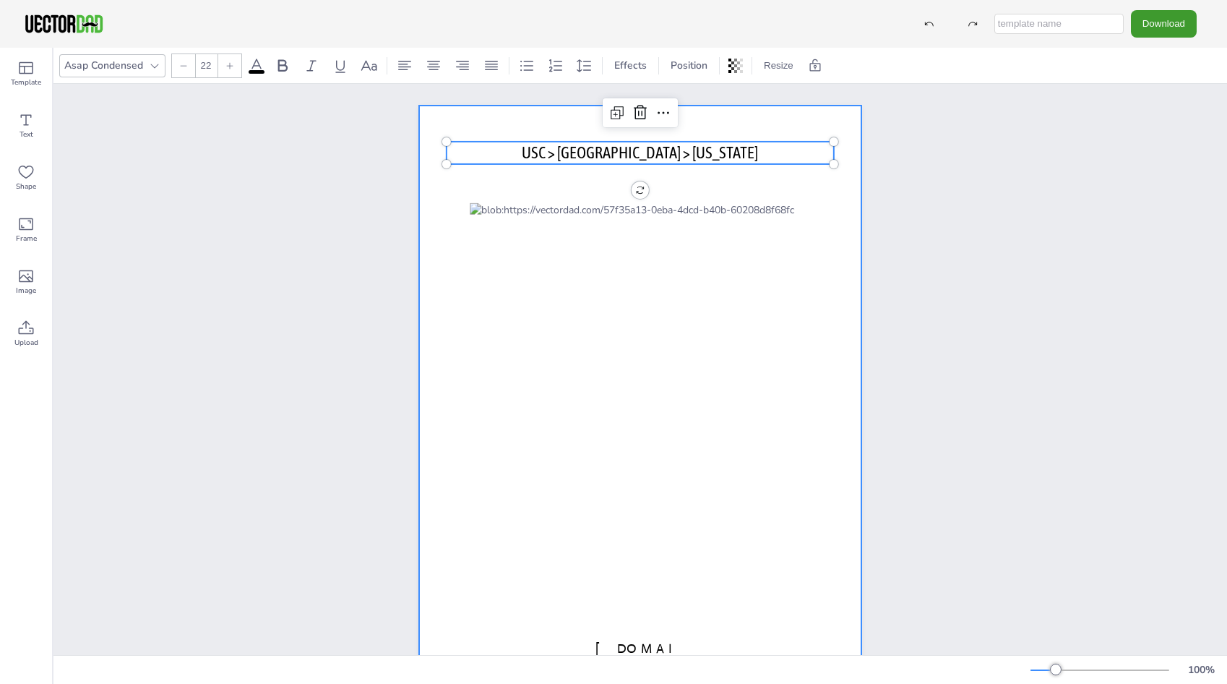
click at [725, 142] on p "USC > Northern > MINNESOTA" at bounding box center [640, 153] width 387 height 22
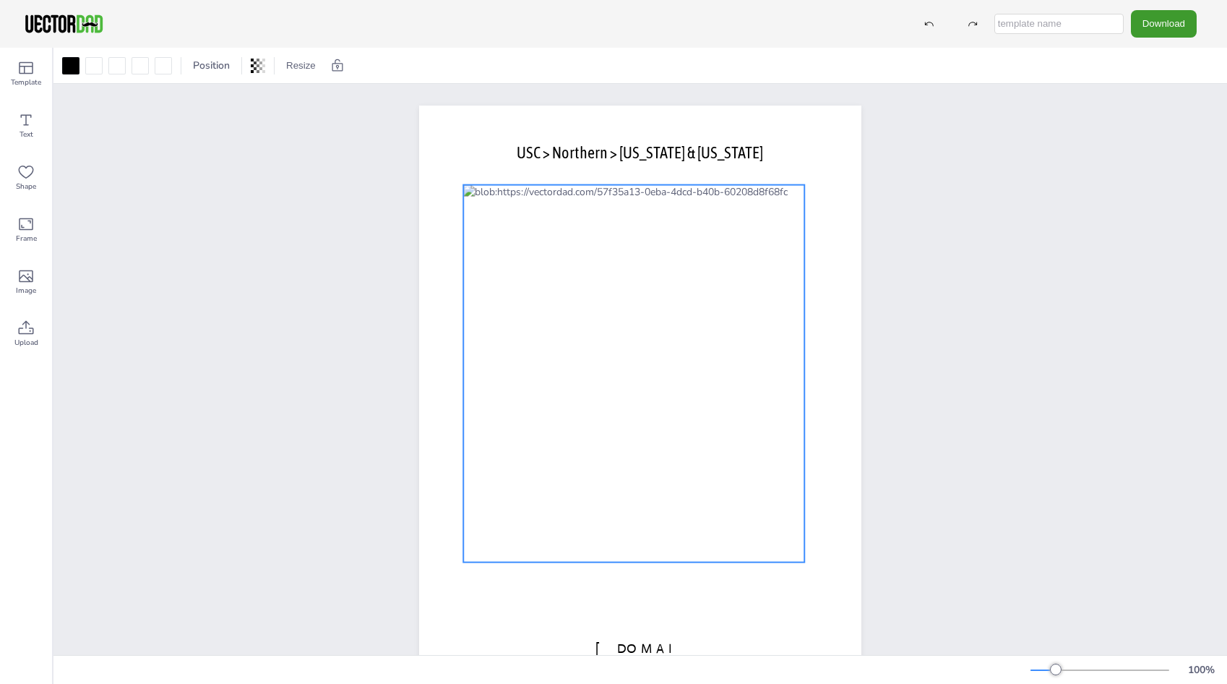
drag, startPoint x: 613, startPoint y: 356, endPoint x: 607, endPoint y: 339, distance: 17.8
click at [607, 339] on div at bounding box center [633, 373] width 341 height 377
click at [1003, 263] on div "vectordad.com USC > Northern > MINNESOTA & North Dakota" at bounding box center [639, 391] width 1173 height 615
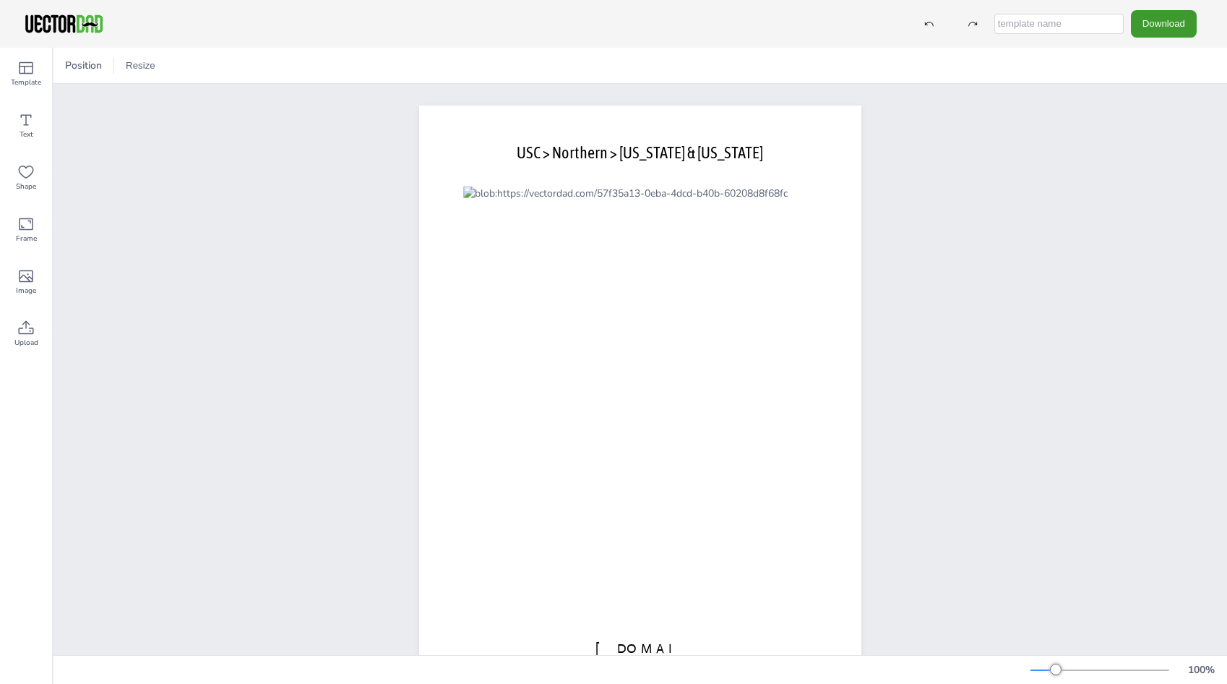
scroll to position [55, 0]
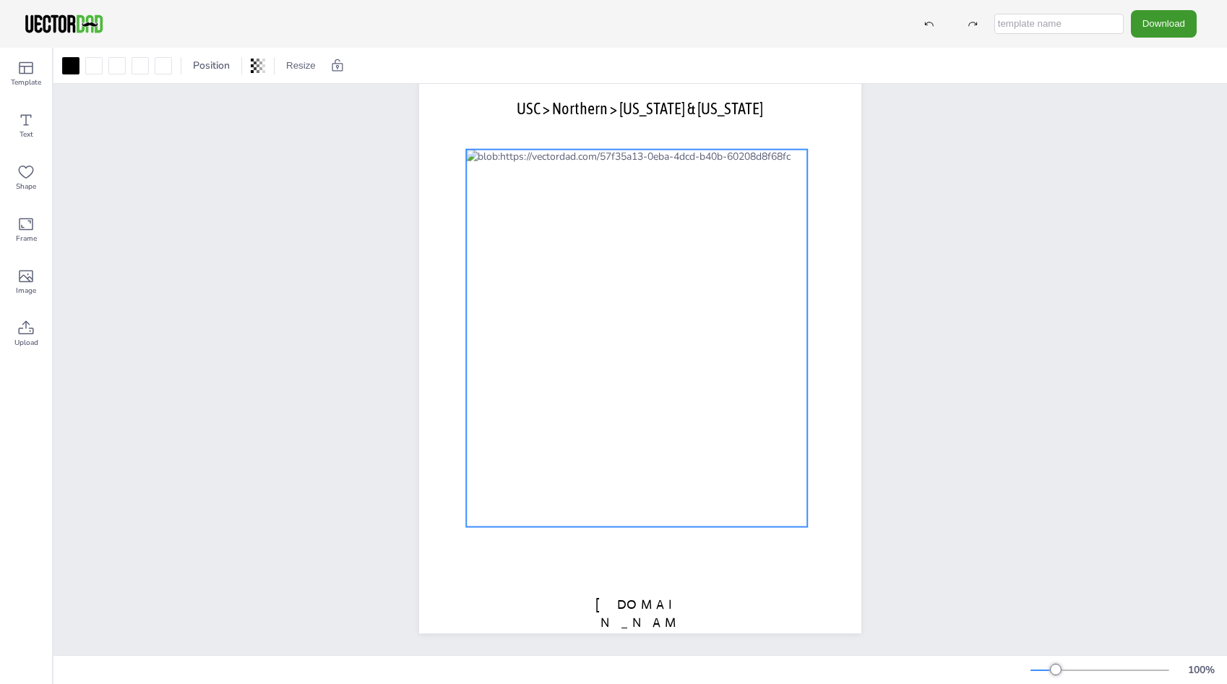
drag, startPoint x: 552, startPoint y: 348, endPoint x: 555, endPoint y: 356, distance: 9.1
click at [555, 356] on div at bounding box center [636, 338] width 341 height 377
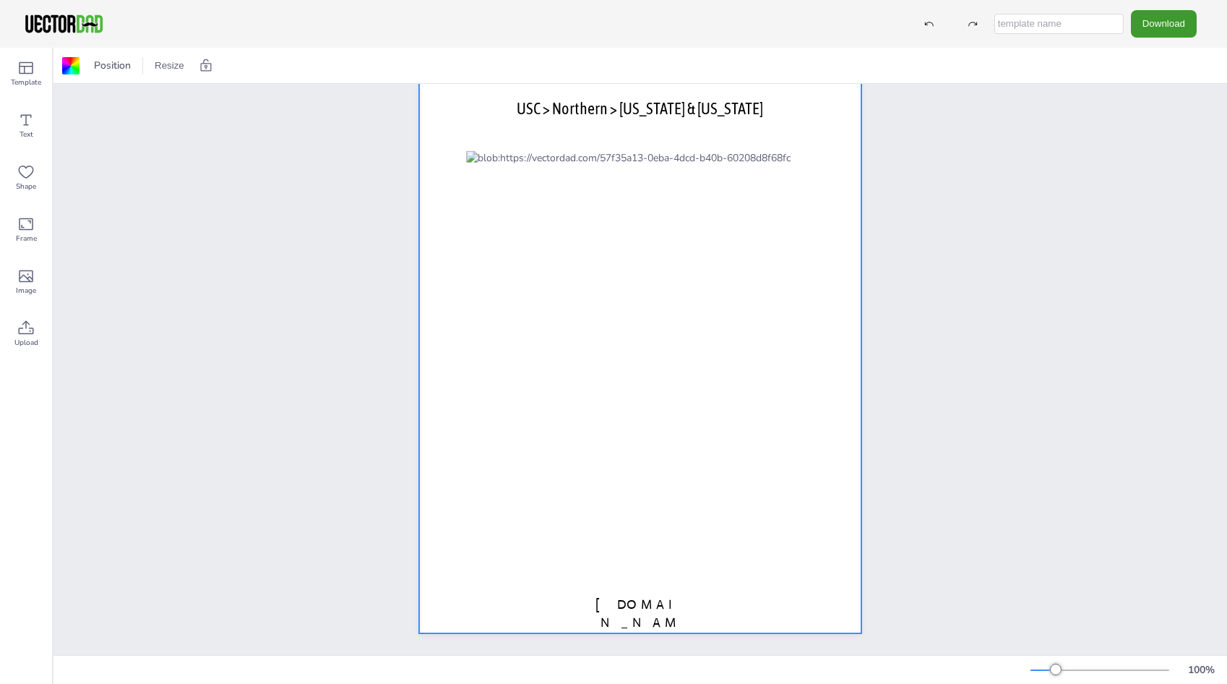
click at [709, 85] on div at bounding box center [640, 347] width 442 height 572
click at [710, 99] on span "USC > Northern > MINNESOTA & North Dakota" at bounding box center [640, 108] width 246 height 19
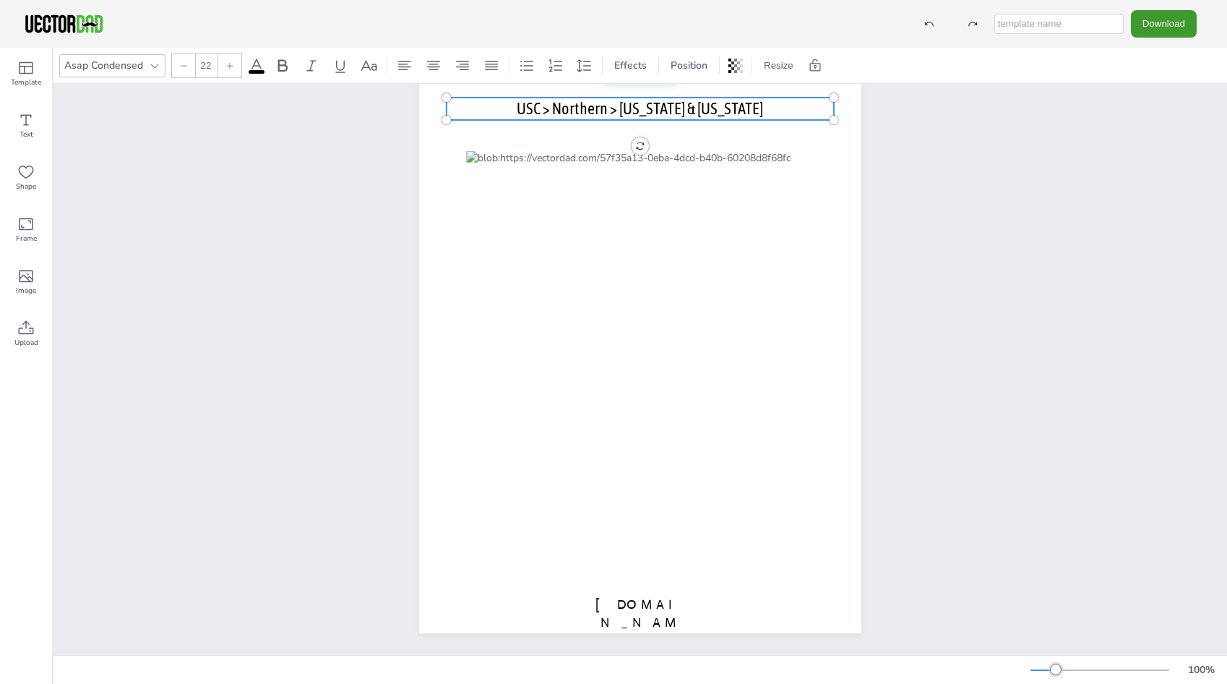
click at [717, 99] on span "USC > Northern > MINNESOTA & North Dakota" at bounding box center [640, 108] width 246 height 19
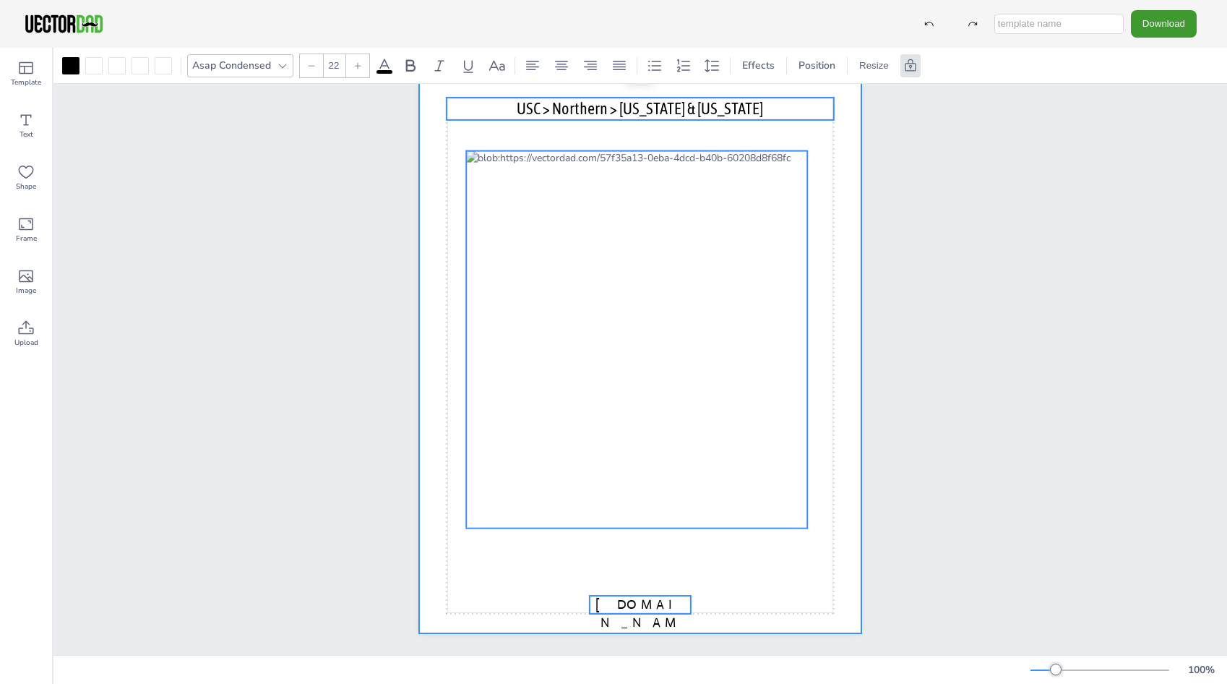
click at [851, 160] on div at bounding box center [640, 347] width 442 height 572
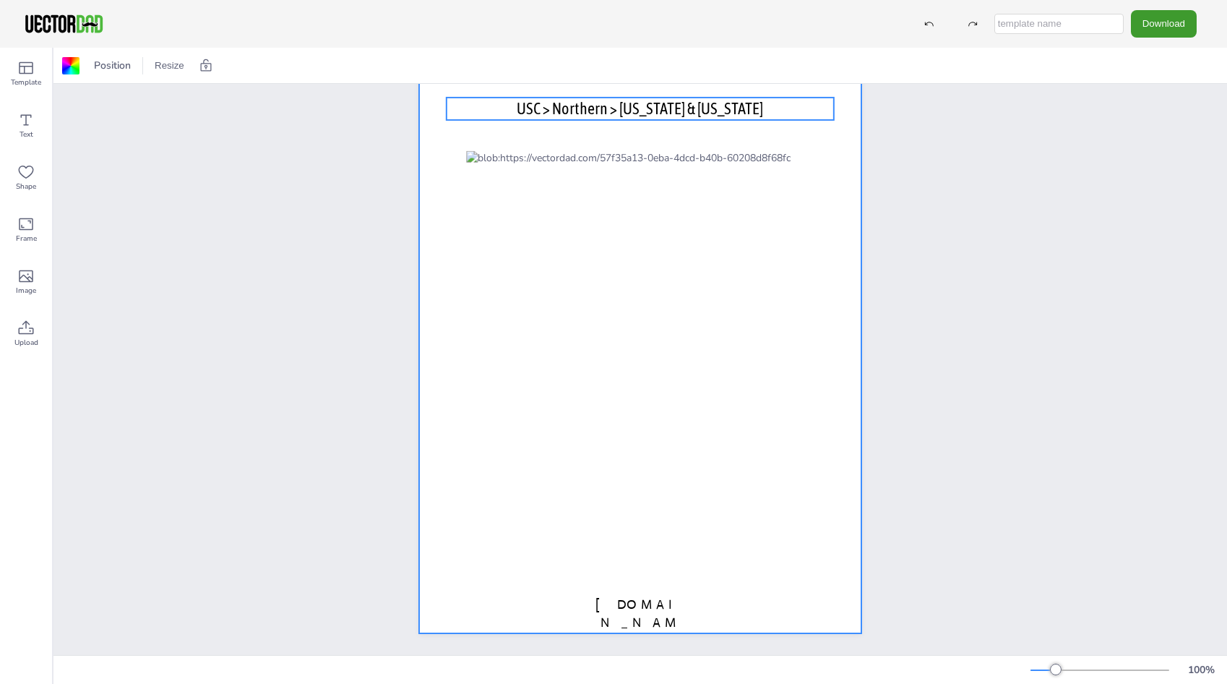
click at [738, 99] on span "USC > Northern > MINNESOTA & North Dakota" at bounding box center [640, 108] width 246 height 19
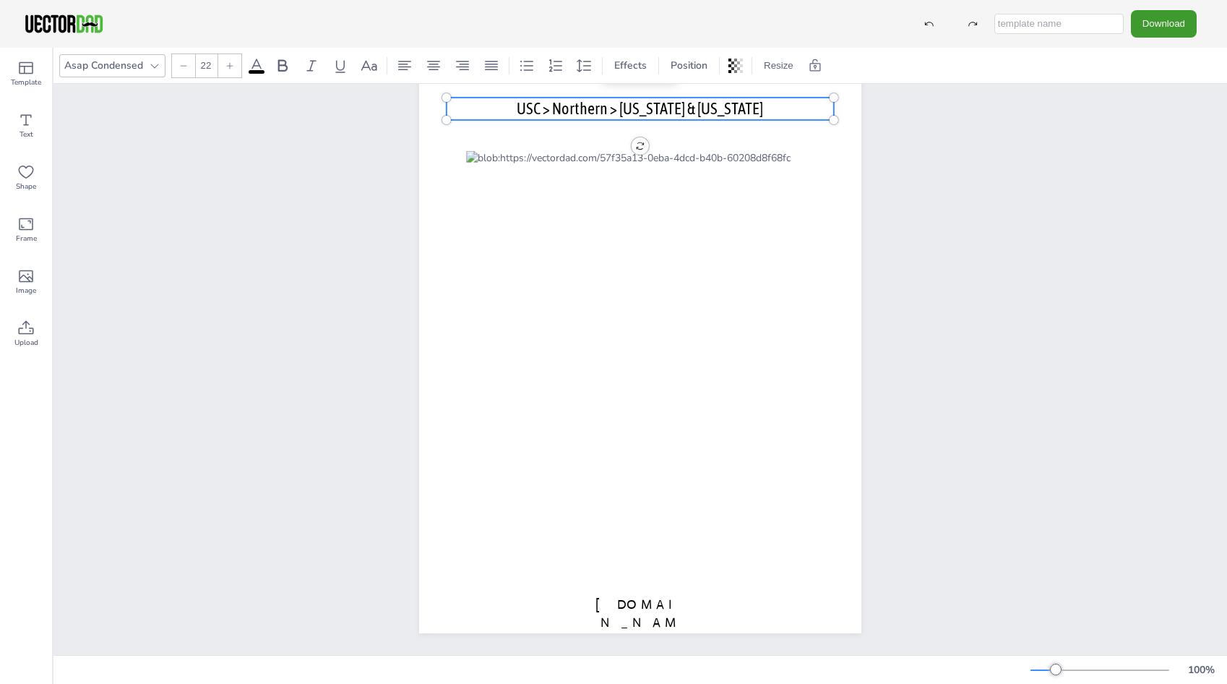
click at [738, 99] on span "USC > Northern > MINNESOTA & North Dakota" at bounding box center [640, 108] width 246 height 19
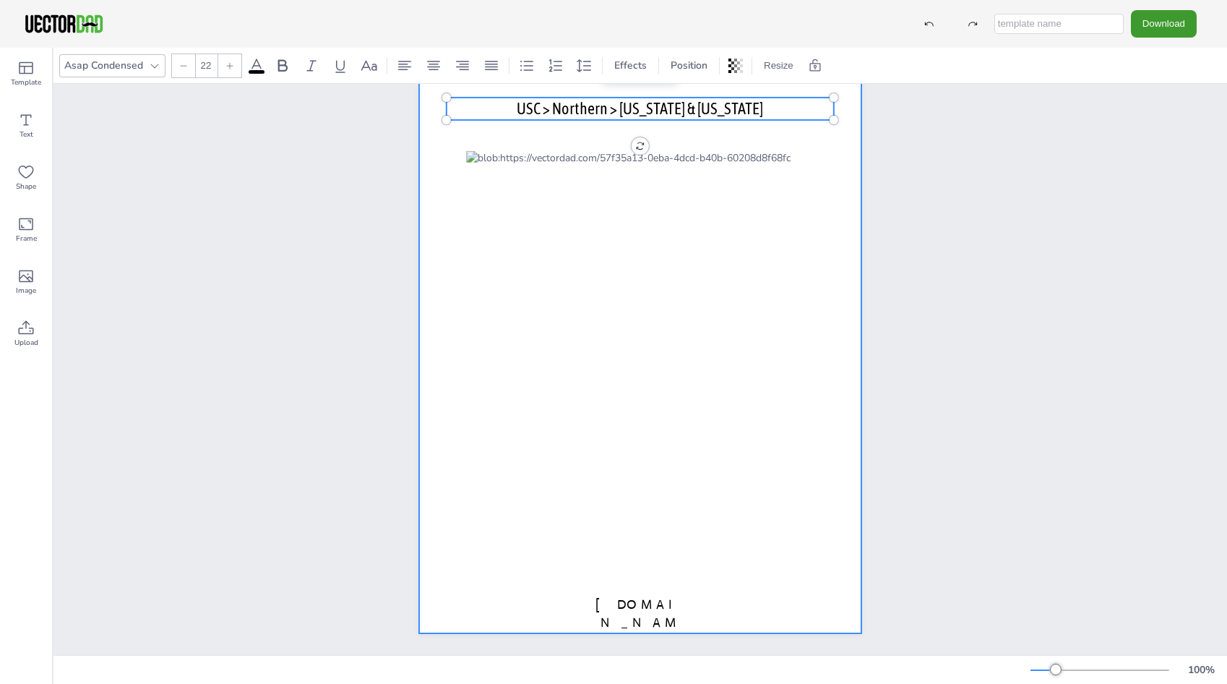
scroll to position [10, 0]
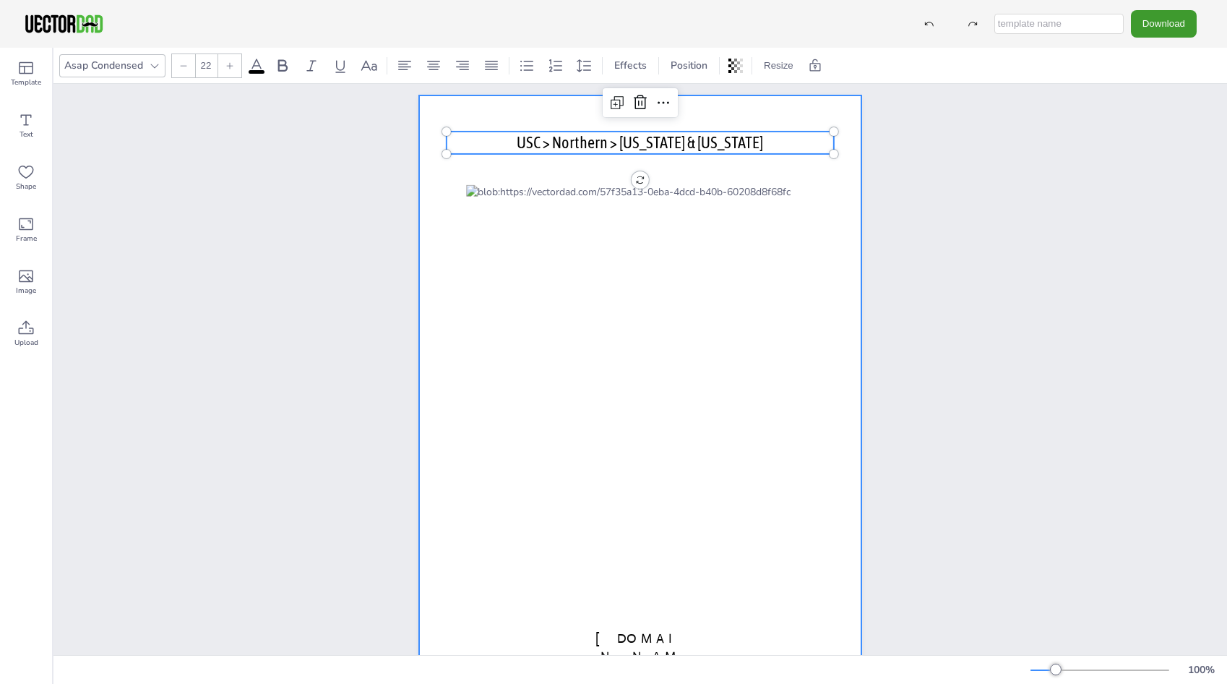
drag, startPoint x: 770, startPoint y: 98, endPoint x: 462, endPoint y: 109, distance: 308.0
click at [462, 109] on div "vectordad.com USC > Northern > MINNESOTA & North Dakota USC > Northern > MINNES…" at bounding box center [640, 381] width 442 height 572
copy span "USC > Northern > MINNESOTA & North Dakota"
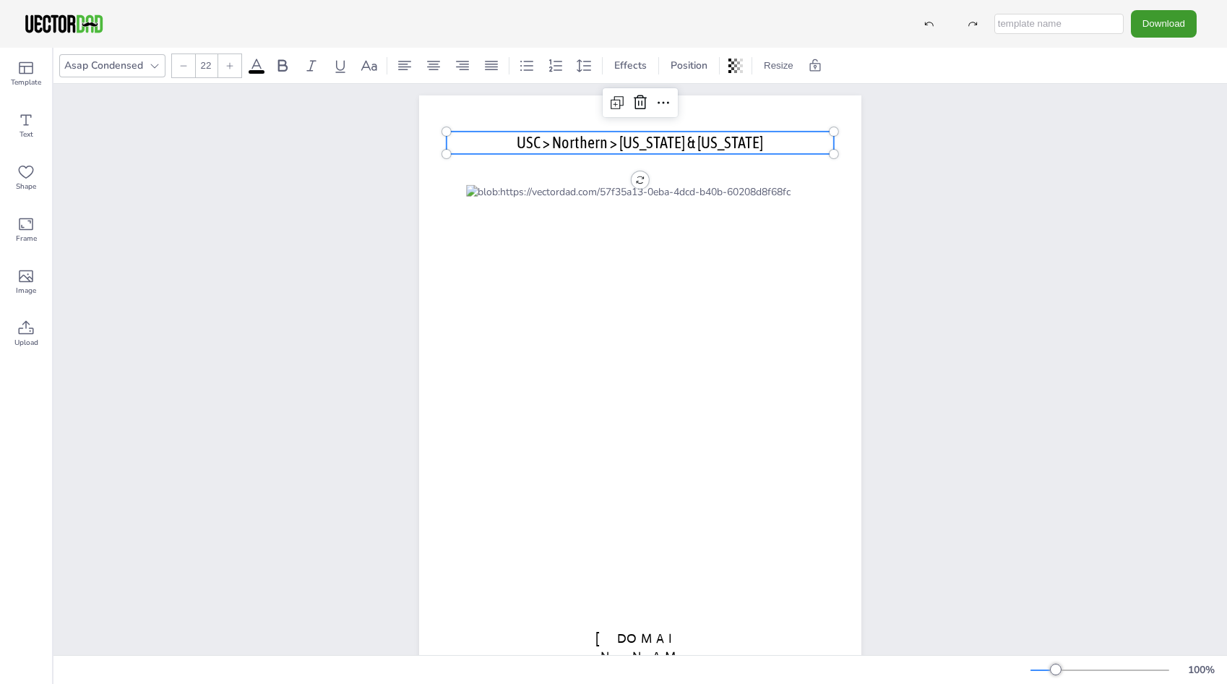
click at [960, 105] on div "vectordad.com USC > Northern > MINNESOTA & North Dakota USC > Northern > MINNES…" at bounding box center [639, 381] width 1173 height 615
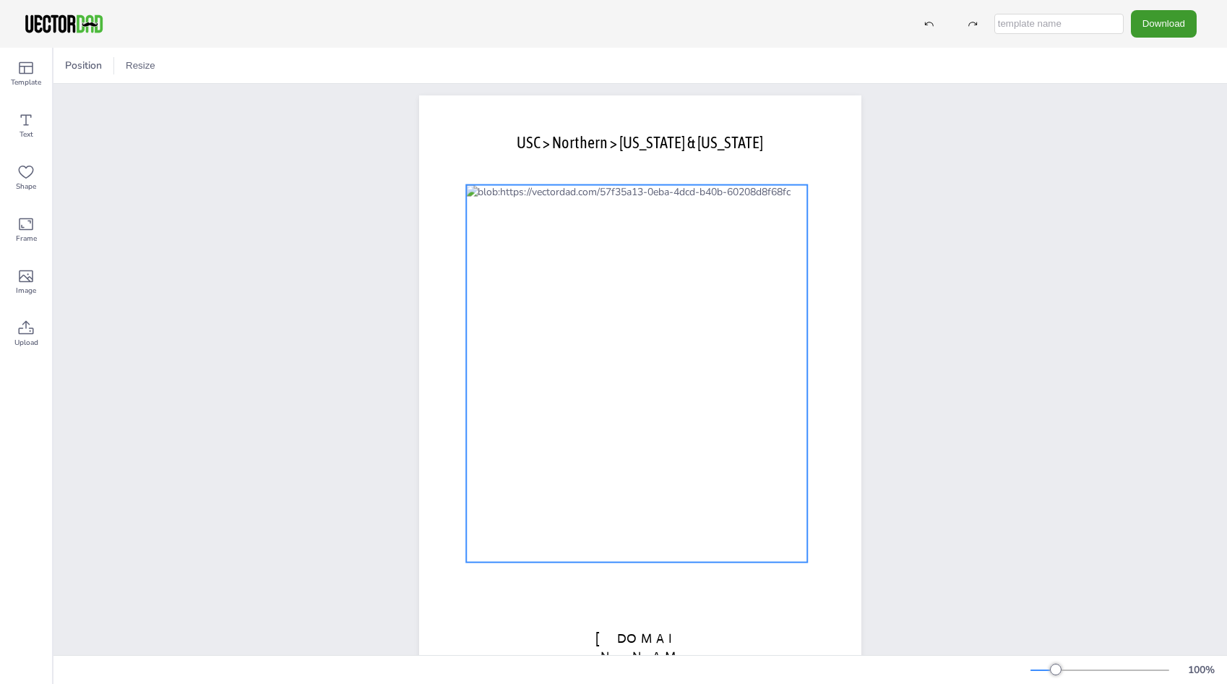
click at [580, 309] on div at bounding box center [636, 373] width 341 height 377
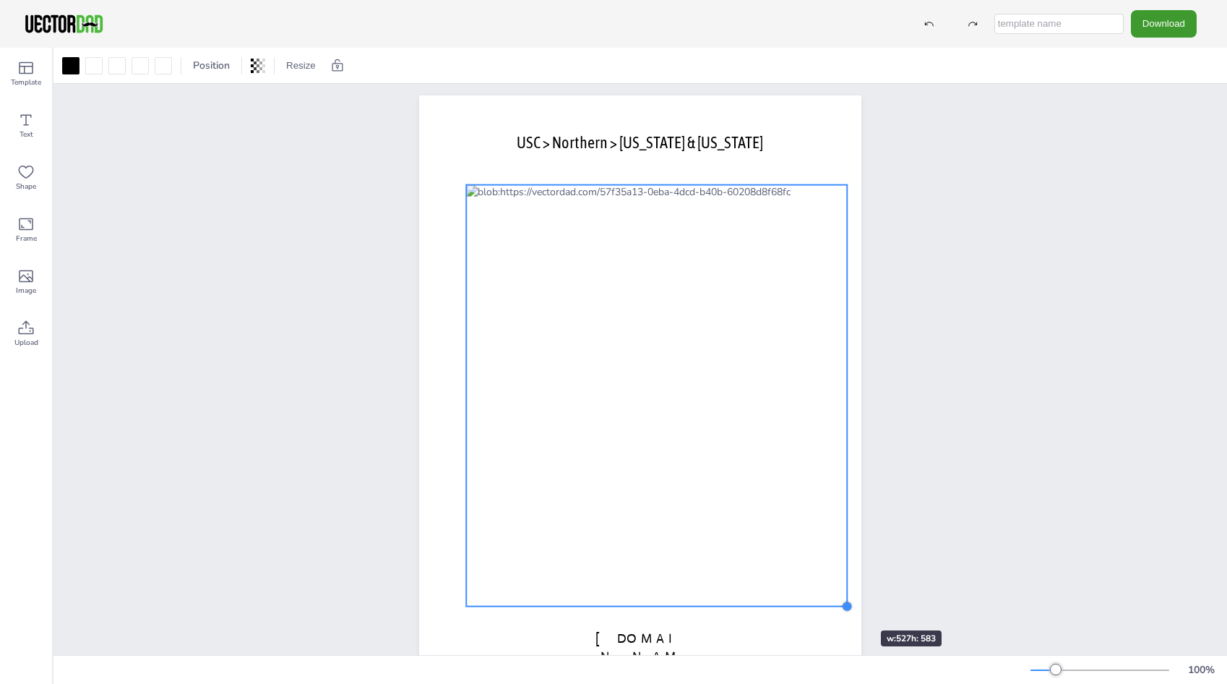
drag, startPoint x: 802, startPoint y: 560, endPoint x: 835, endPoint y: 603, distance: 54.1
click at [841, 603] on div at bounding box center [847, 606] width 12 height 12
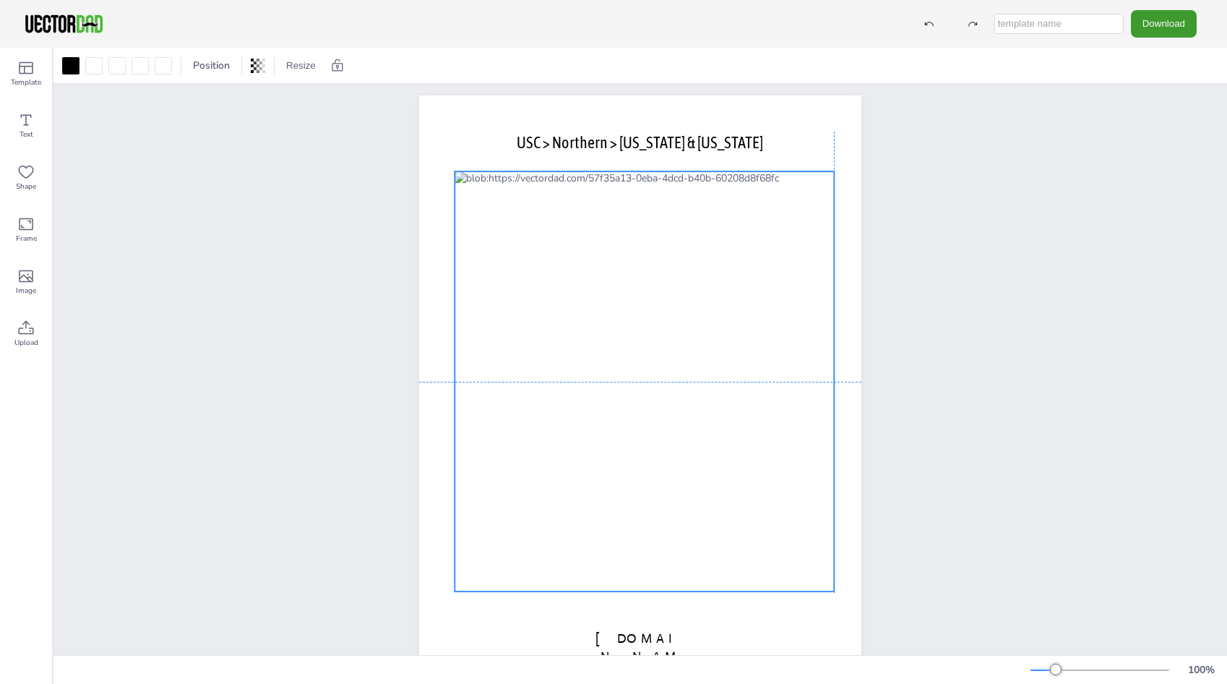
drag, startPoint x: 657, startPoint y: 408, endPoint x: 647, endPoint y: 396, distance: 14.9
click at [647, 396] on div at bounding box center [644, 381] width 379 height 420
click at [952, 395] on div "vectordad.com USC > Northern > MINNESOTA & North Dakota" at bounding box center [639, 381] width 1173 height 615
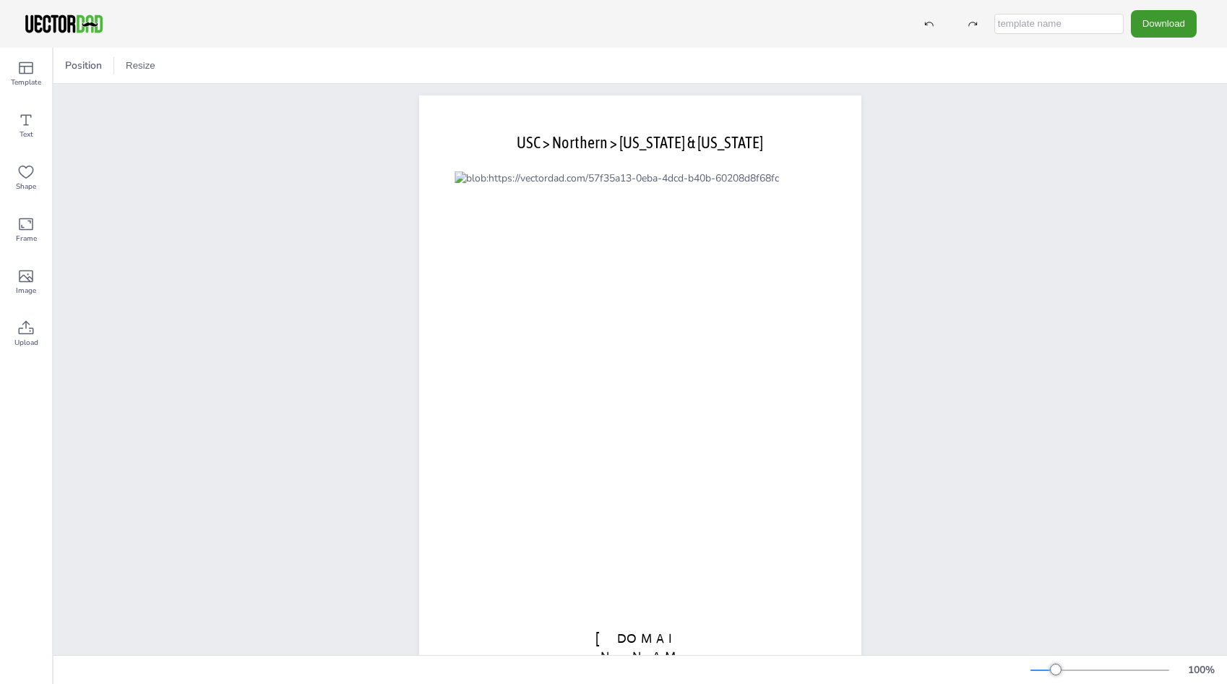
click at [1056, 28] on input "text" at bounding box center [1058, 24] width 129 height 20
type input "MN Map"
click at [1162, 27] on button "Download" at bounding box center [1164, 23] width 66 height 27
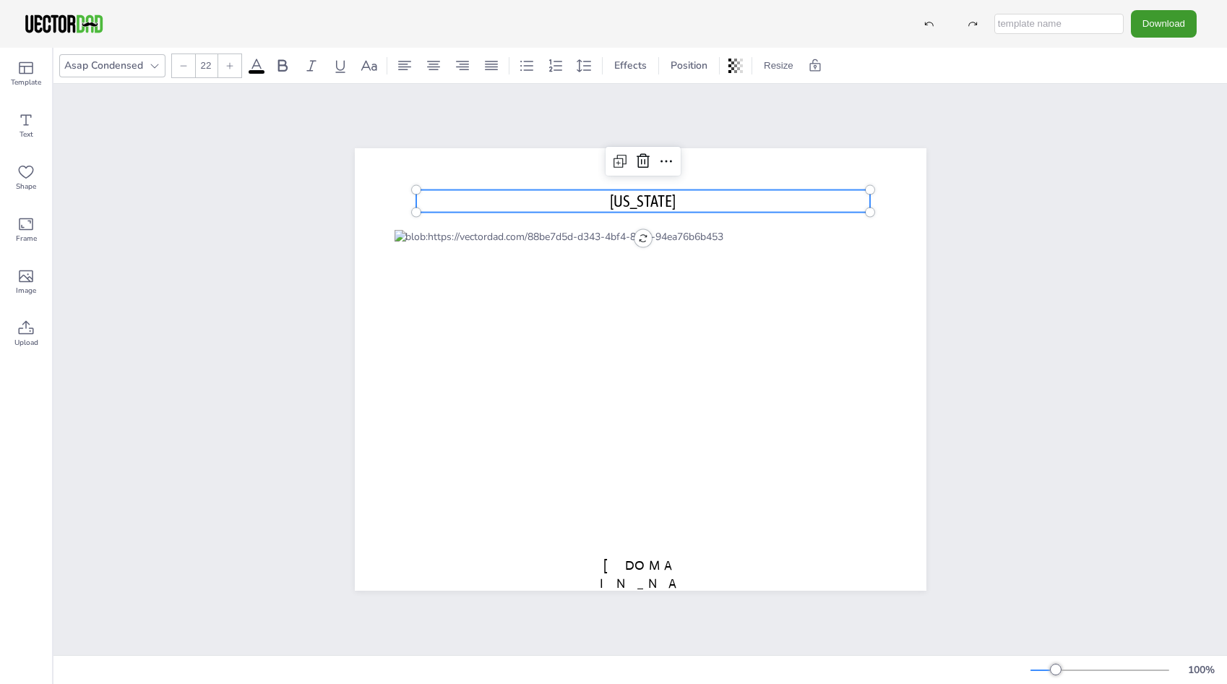
click at [646, 191] on span "NORTH DAKOTA" at bounding box center [643, 200] width 66 height 19
drag, startPoint x: 688, startPoint y: 194, endPoint x: 601, endPoint y: 201, distance: 87.0
click at [601, 201] on p "NORTH DAKOTA" at bounding box center [643, 201] width 455 height 22
click at [1004, 271] on div "USC > Northern > MINNESOTA & North Dakota vectordad.com USC > Northern > MINNES…" at bounding box center [639, 369] width 1173 height 571
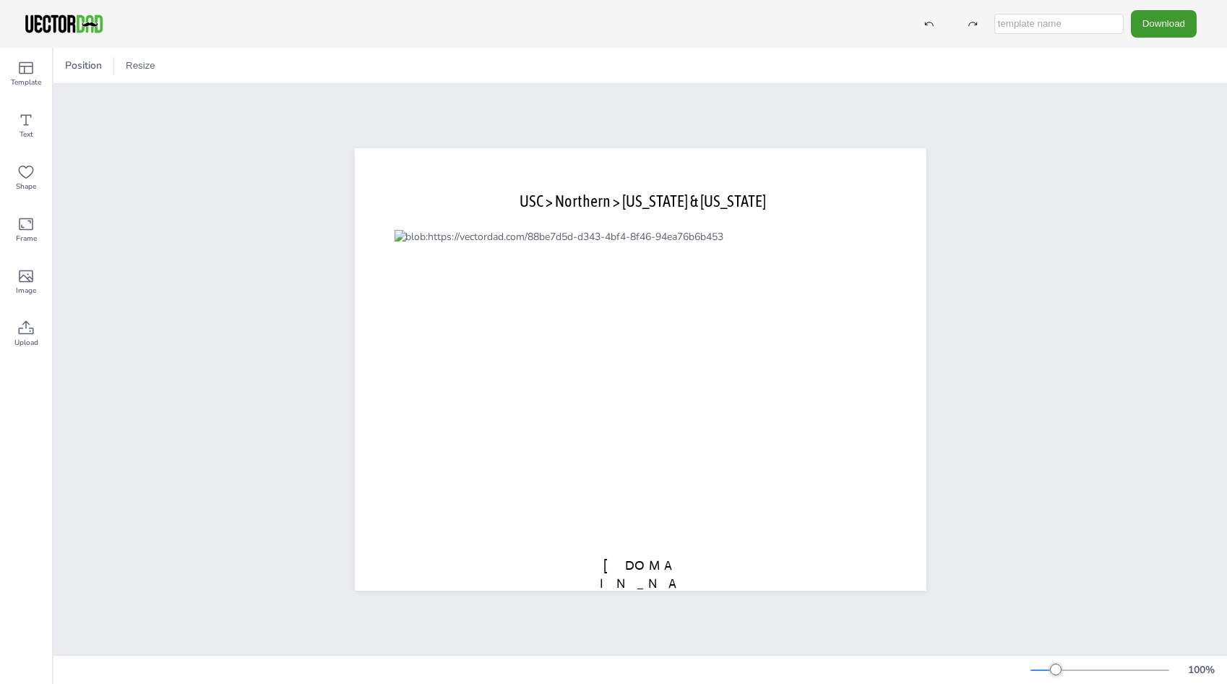
click at [1055, 22] on input "text" at bounding box center [1058, 24] width 129 height 20
type input "ND map"
click at [1168, 25] on button "Download" at bounding box center [1164, 23] width 66 height 27
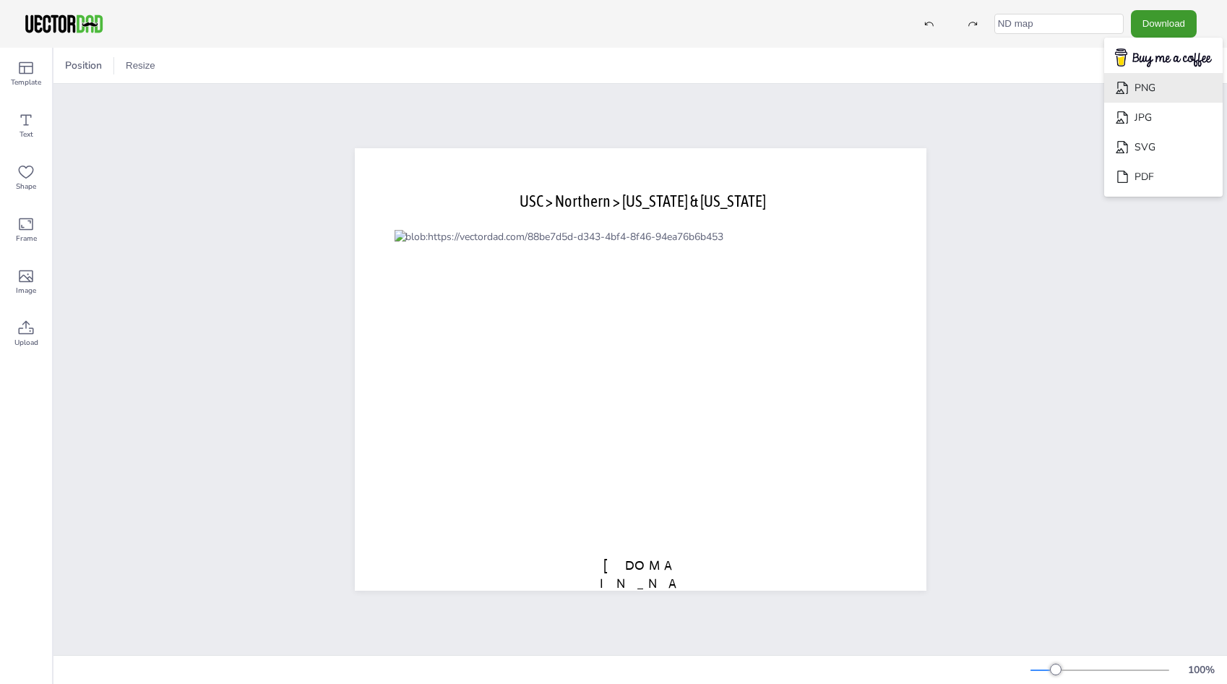
click at [1150, 82] on li "PNG" at bounding box center [1163, 88] width 119 height 30
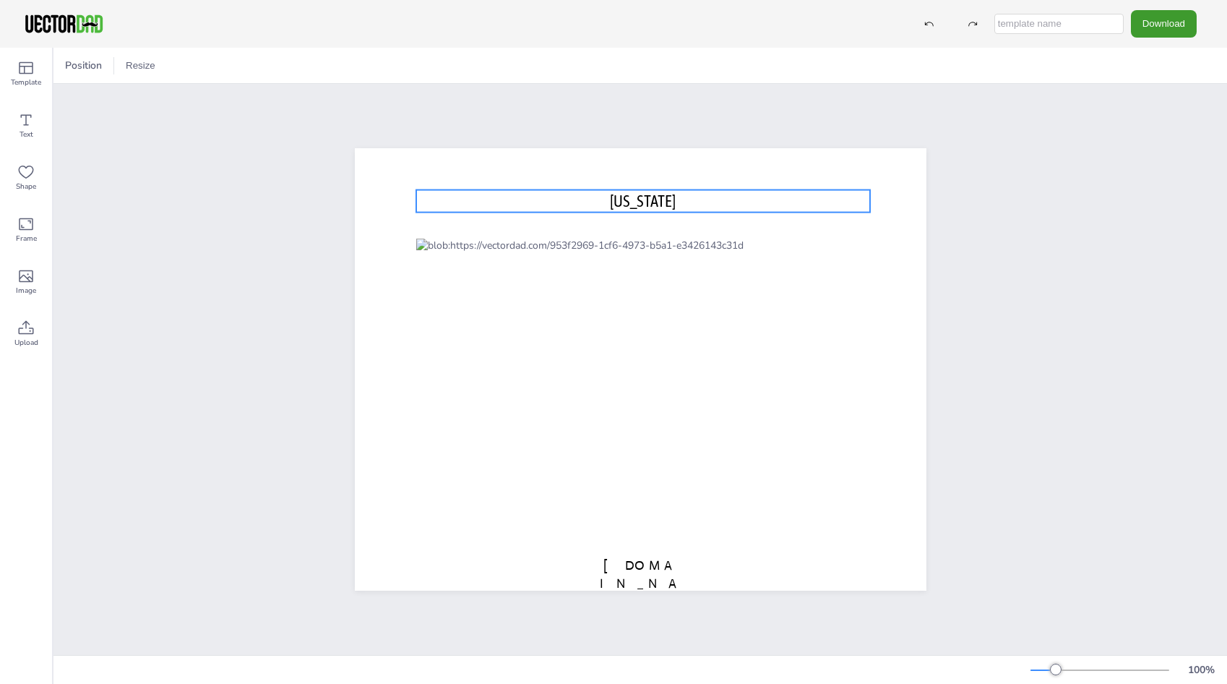
click at [647, 191] on span "[US_STATE]" at bounding box center [643, 200] width 66 height 19
click at [647, 191] on span "[US_STATE]" at bounding box center [645, 200] width 66 height 19
click at [588, 197] on p "SOUTH DAKOTA" at bounding box center [645, 201] width 455 height 22
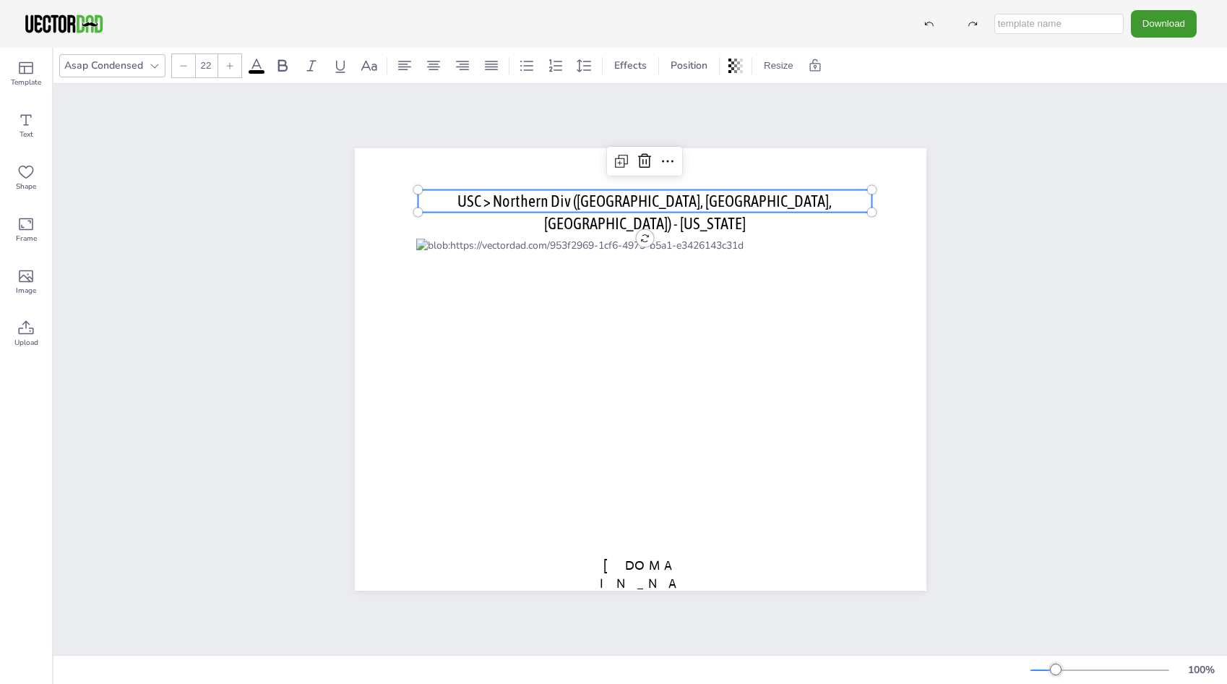
click at [783, 202] on p "USC > Northern Div (IA, NE, SD) - SOUTH DAKOTA" at bounding box center [645, 212] width 455 height 45
drag, startPoint x: 745, startPoint y: 195, endPoint x: 658, endPoint y: 189, distance: 87.0
click at [658, 191] on span "USC > Northern Div (IA, NE, SD) - SOUTH DAKOTA & Nebraska" at bounding box center [644, 211] width 374 height 41
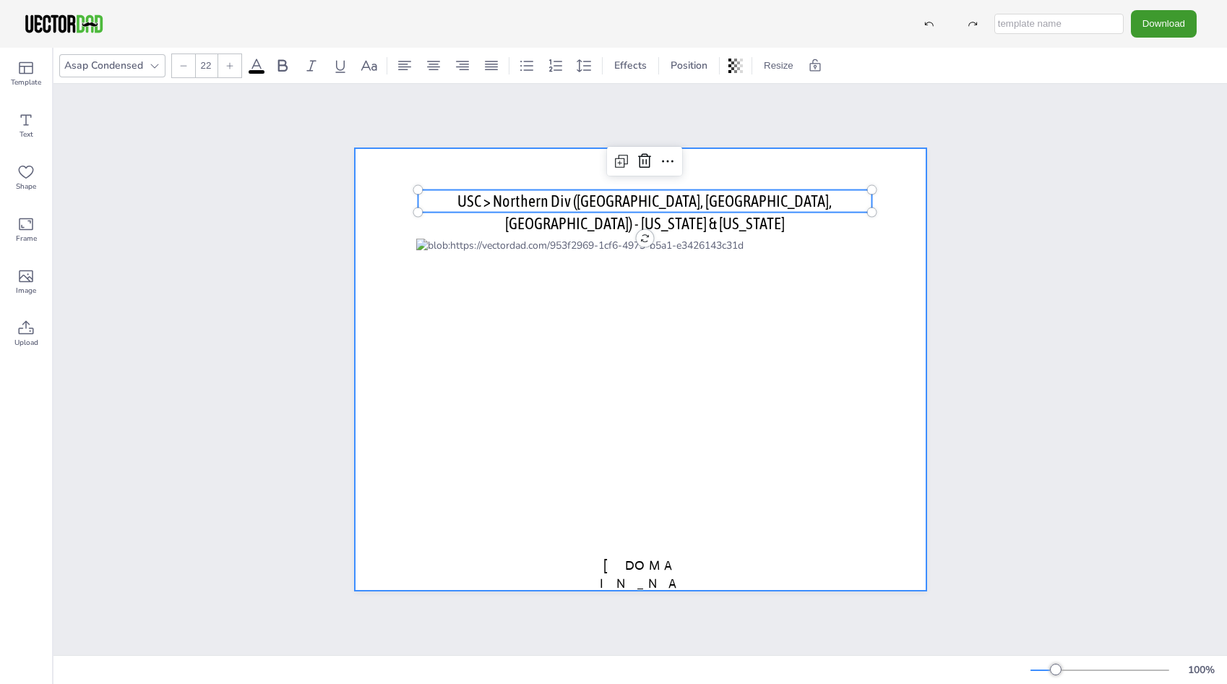
click at [724, 210] on div at bounding box center [641, 369] width 572 height 442
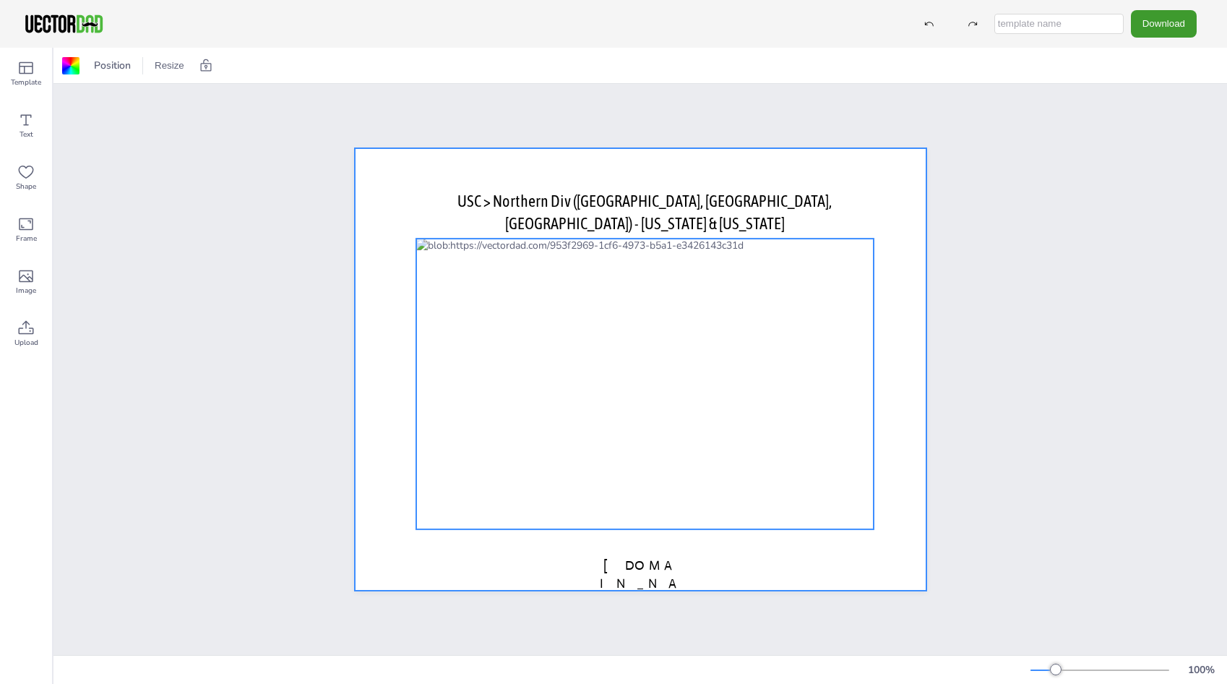
click at [731, 294] on div at bounding box center [645, 383] width 458 height 290
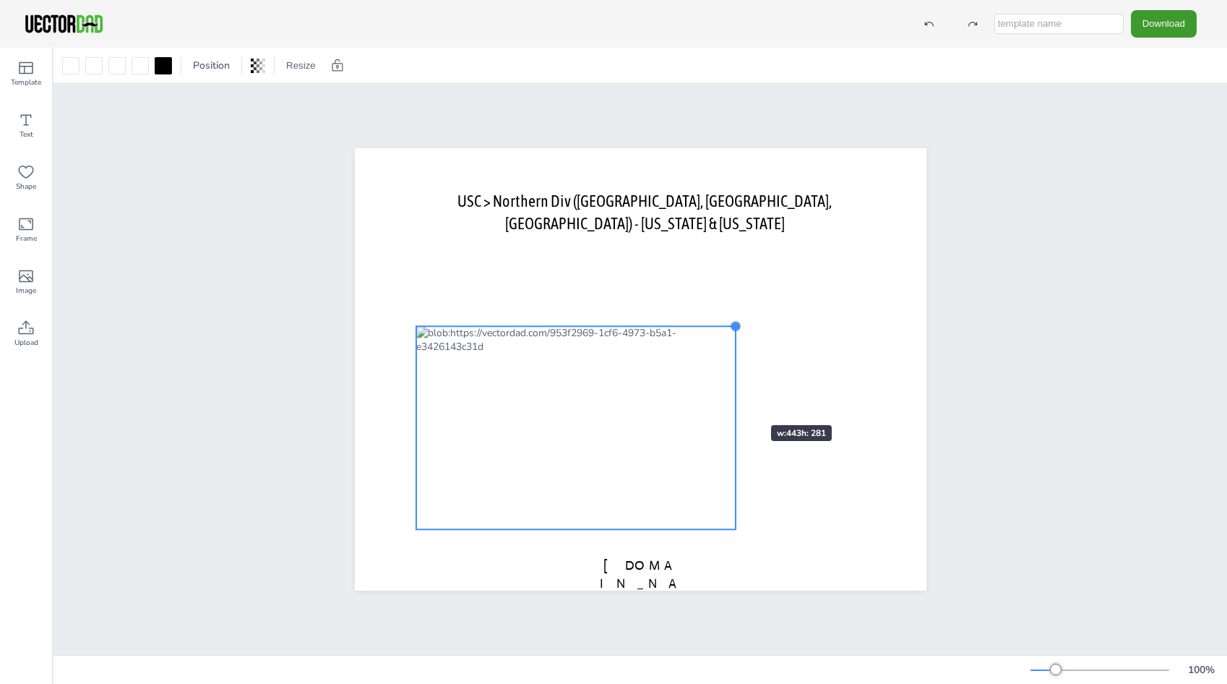
drag, startPoint x: 866, startPoint y: 234, endPoint x: 728, endPoint y: 399, distance: 214.9
click at [728, 399] on div "USC > Northern Div (IA, NE, SD) - South Dakota & Nebraska vectordad.com" at bounding box center [641, 369] width 572 height 442
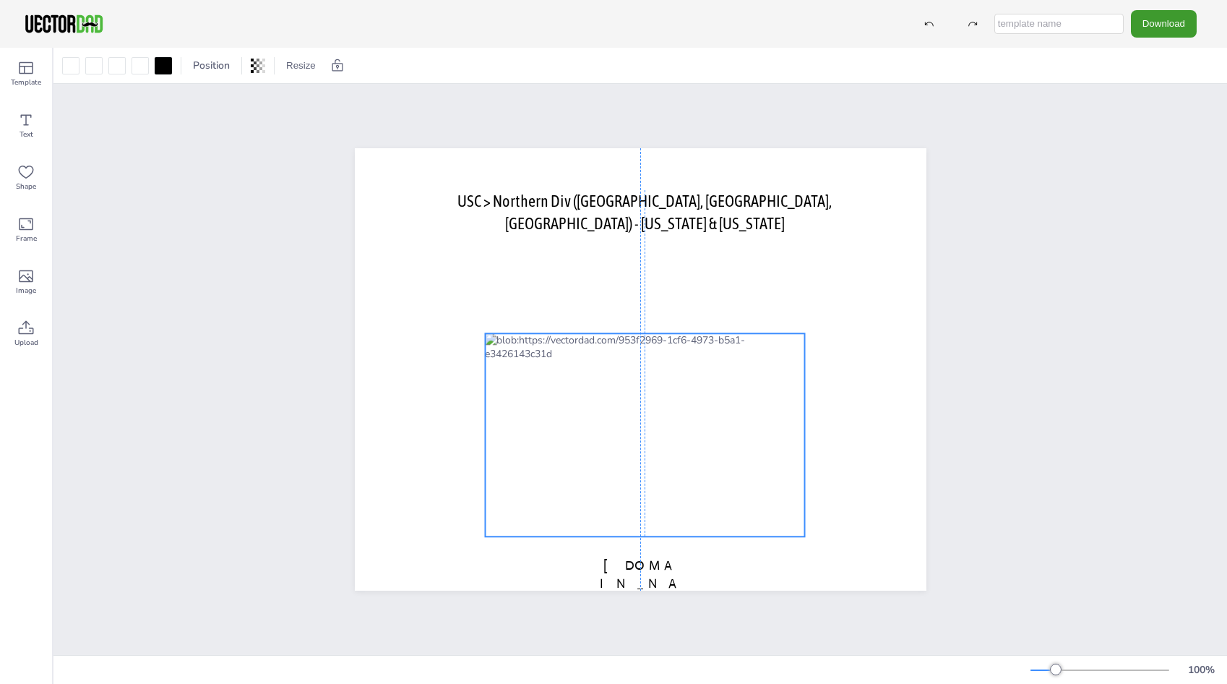
drag, startPoint x: 639, startPoint y: 417, endPoint x: 706, endPoint y: 424, distance: 67.6
click at [706, 424] on div at bounding box center [645, 434] width 320 height 203
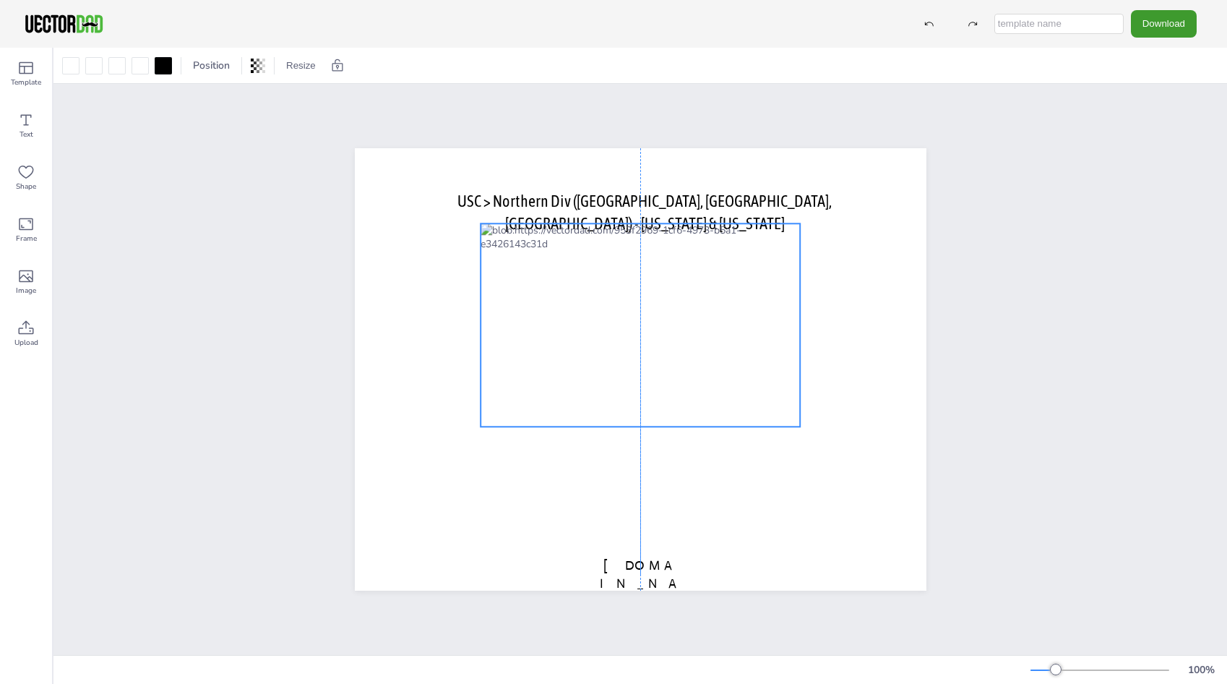
drag, startPoint x: 706, startPoint y: 424, endPoint x: 699, endPoint y: 316, distance: 107.9
click at [699, 316] on div at bounding box center [641, 324] width 320 height 203
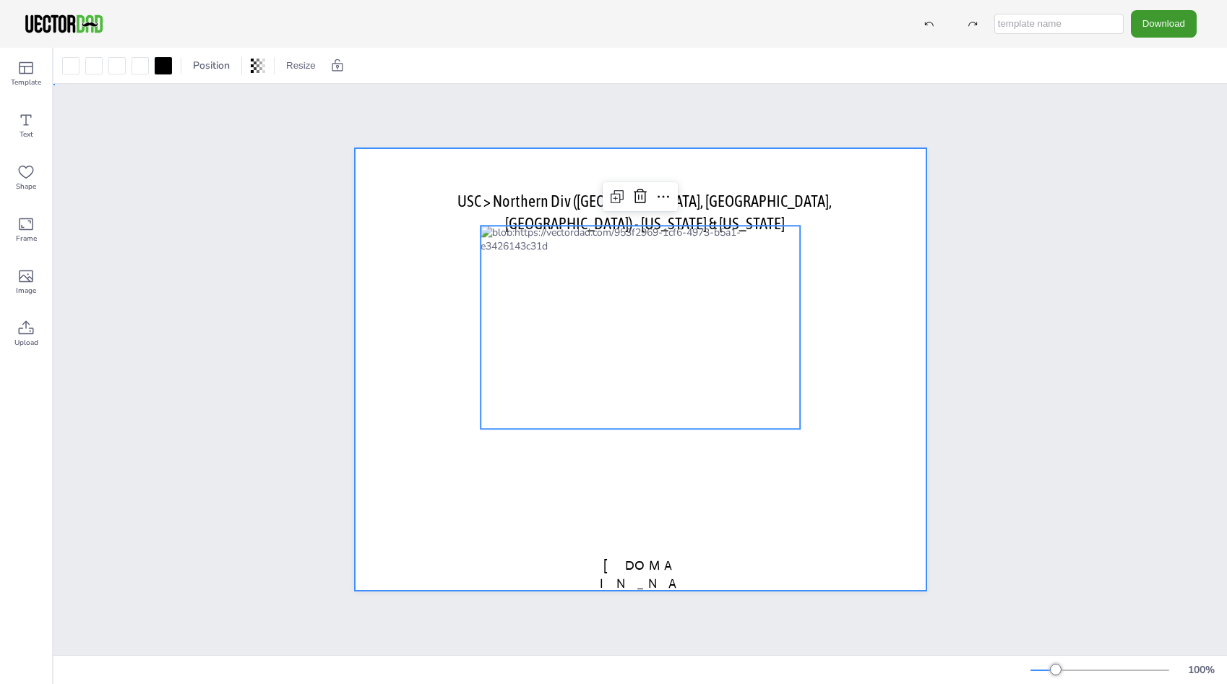
click at [483, 441] on div at bounding box center [641, 369] width 572 height 442
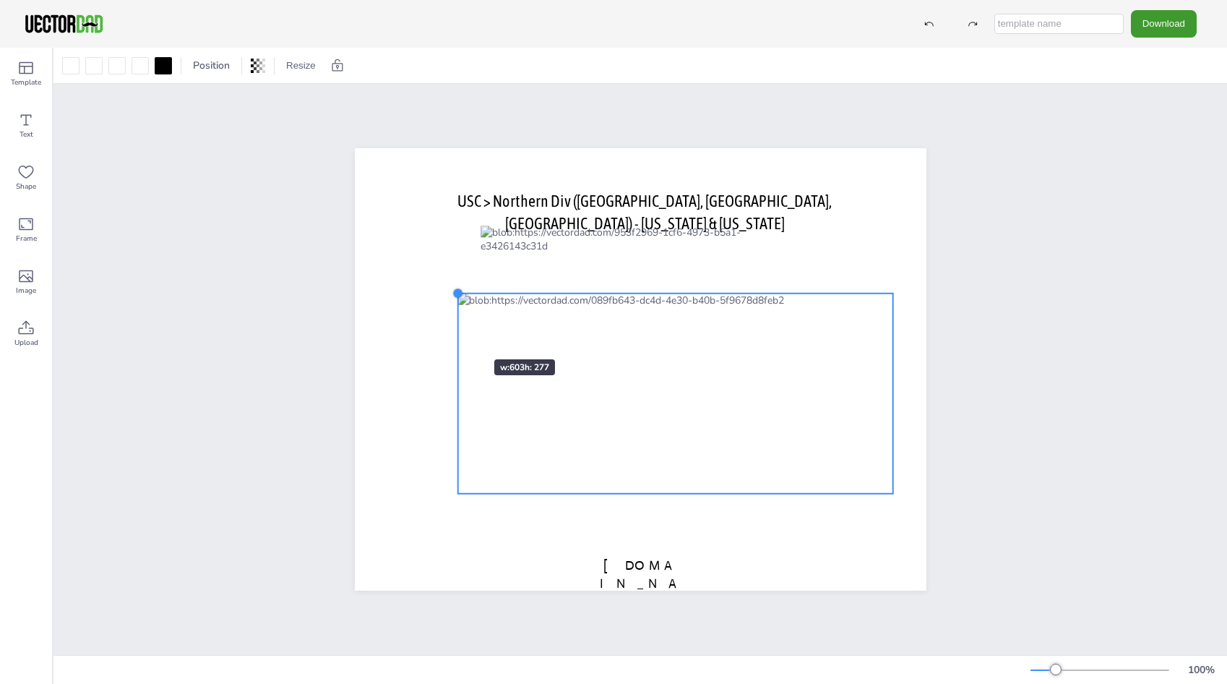
drag, startPoint x: 410, startPoint y: 270, endPoint x: 463, endPoint y: 350, distance: 97.0
click at [463, 350] on div "USC > Northern Div (IA, NE, SD) - South Dakota & Nebraska vectordad.com" at bounding box center [641, 369] width 572 height 442
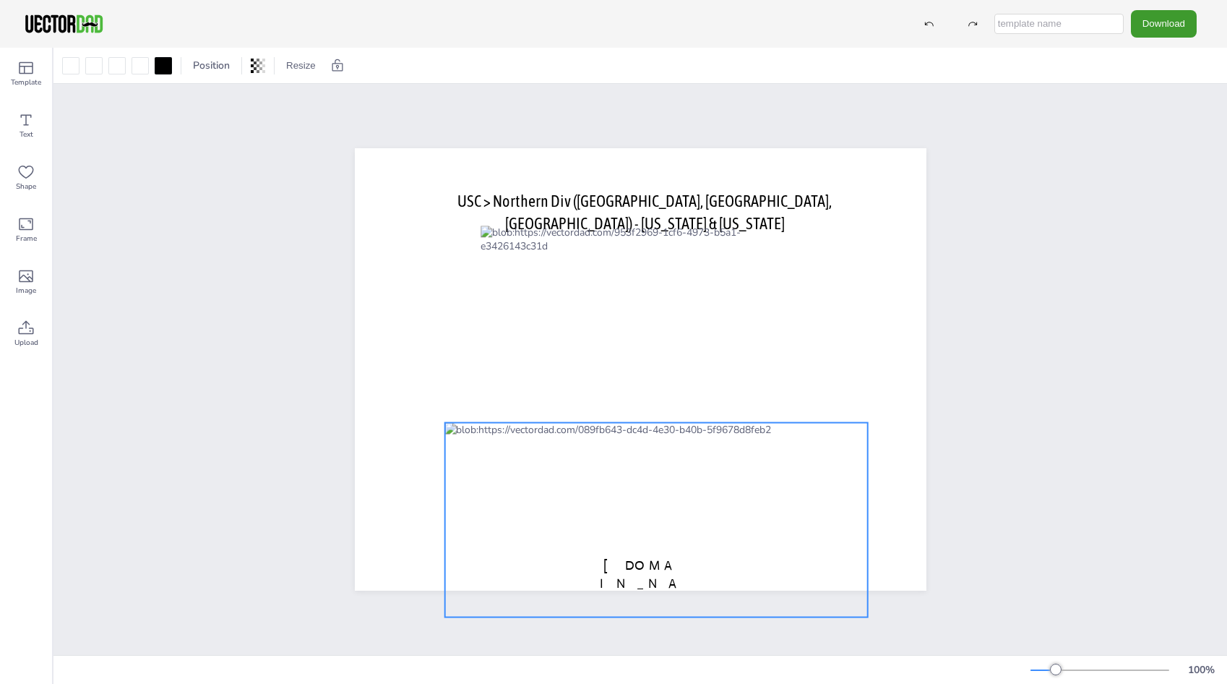
drag, startPoint x: 791, startPoint y: 303, endPoint x: 766, endPoint y: 428, distance: 126.8
click at [766, 428] on div at bounding box center [655, 520] width 423 height 194
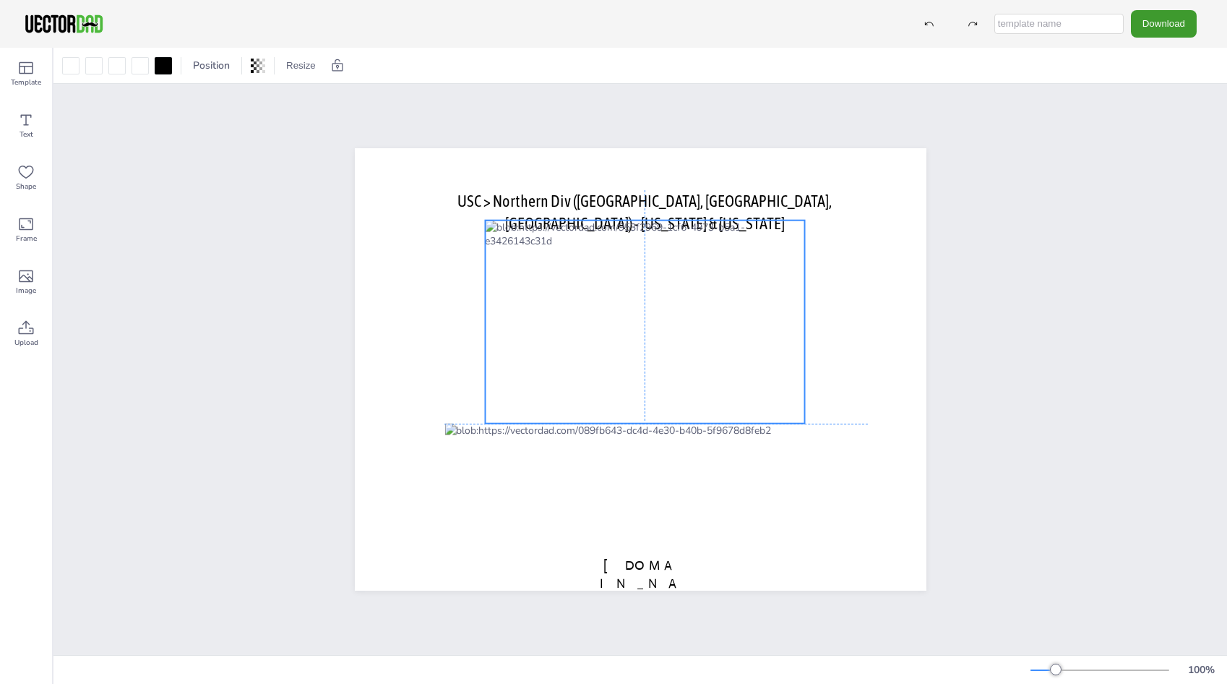
drag, startPoint x: 734, startPoint y: 348, endPoint x: 739, endPoint y: 343, distance: 7.7
click at [739, 343] on div at bounding box center [645, 321] width 320 height 203
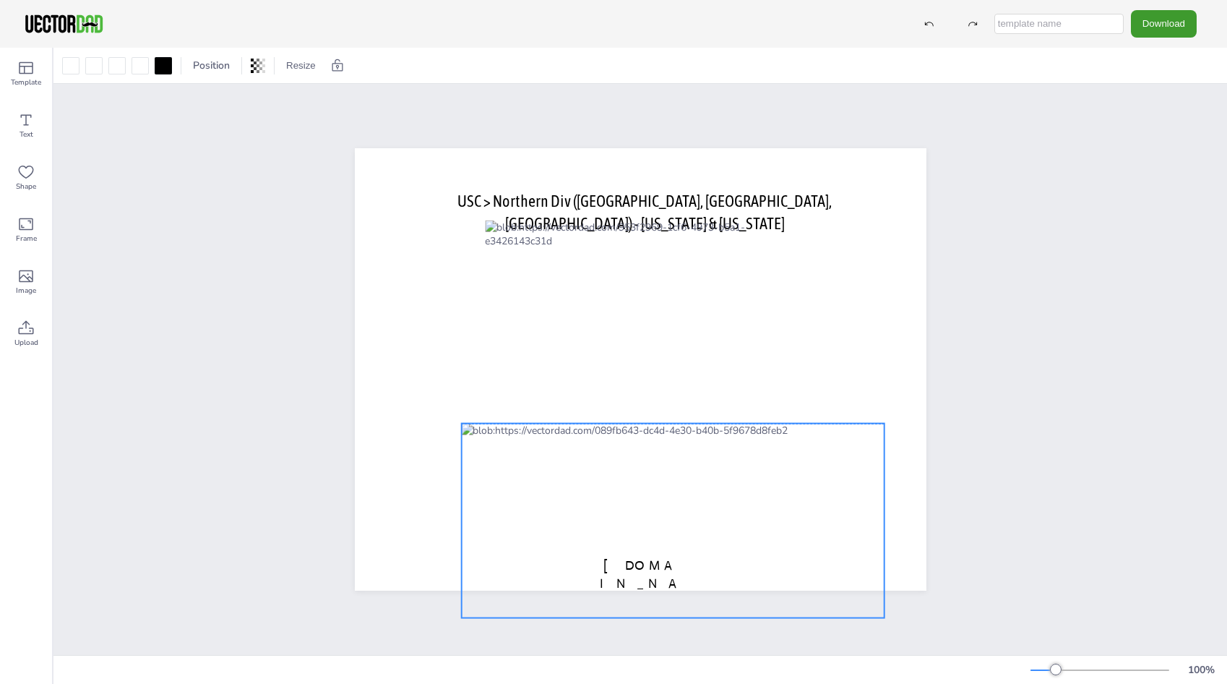
drag, startPoint x: 698, startPoint y: 443, endPoint x: 715, endPoint y: 441, distance: 17.5
click at [715, 441] on div at bounding box center [672, 520] width 423 height 194
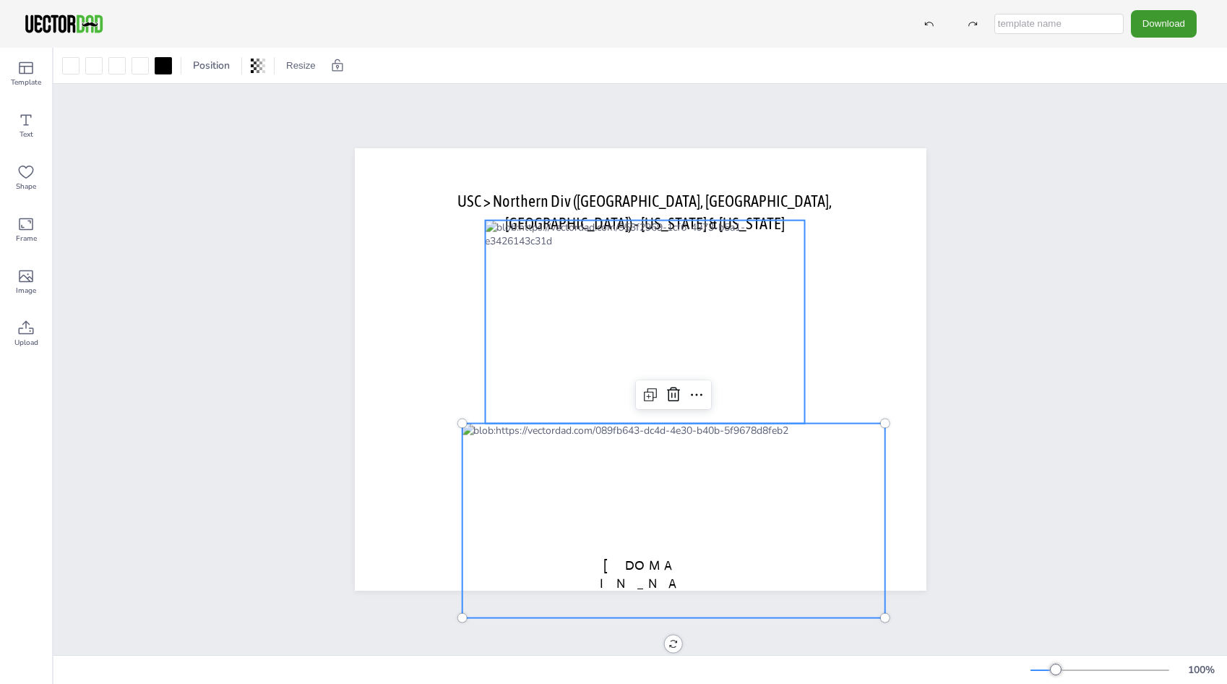
click at [702, 308] on div at bounding box center [645, 321] width 320 height 203
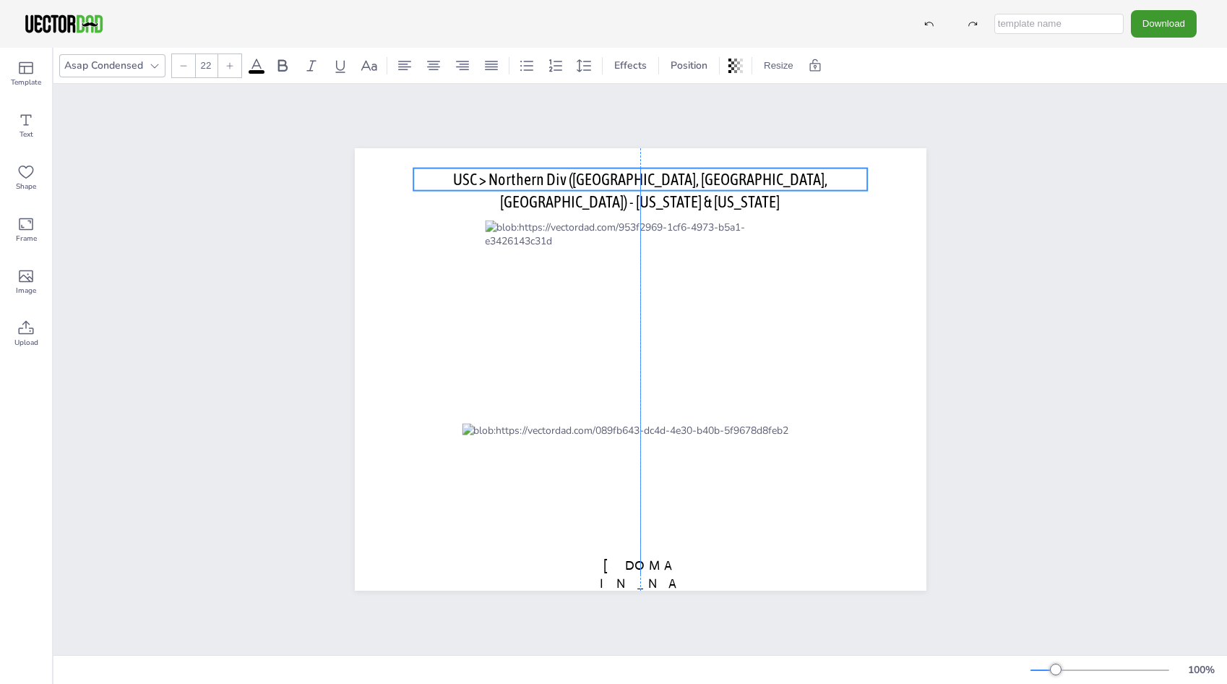
drag, startPoint x: 720, startPoint y: 189, endPoint x: 715, endPoint y: 166, distance: 23.7
click at [715, 170] on span "USC > Northern Div (IA, NE, SD) - South Dakota & Nebraska" at bounding box center [640, 190] width 374 height 41
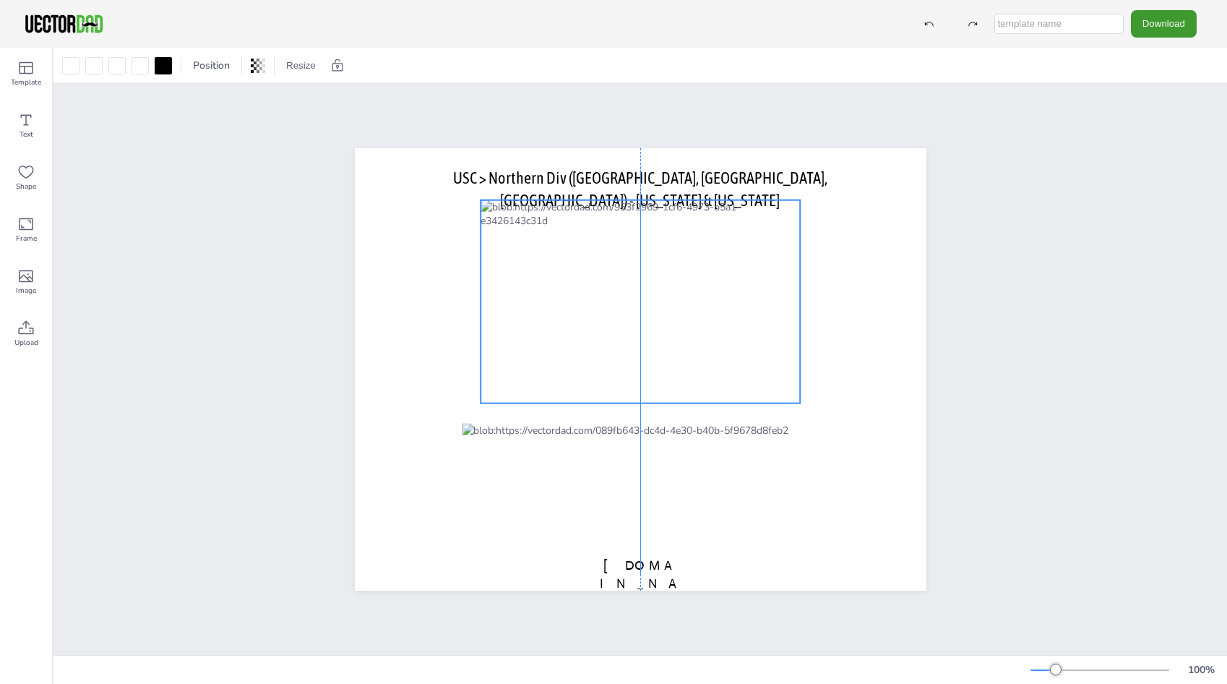
drag, startPoint x: 717, startPoint y: 278, endPoint x: 712, endPoint y: 259, distance: 20.0
click at [712, 259] on div at bounding box center [641, 301] width 320 height 203
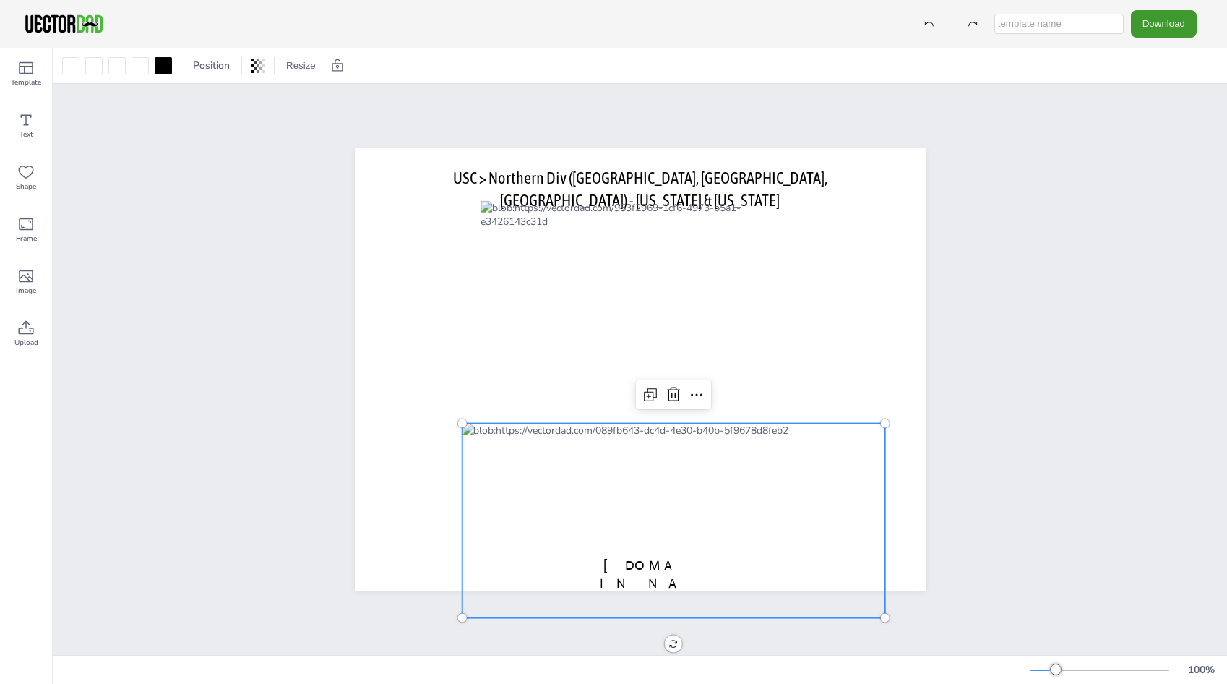
click at [531, 507] on div at bounding box center [673, 520] width 423 height 194
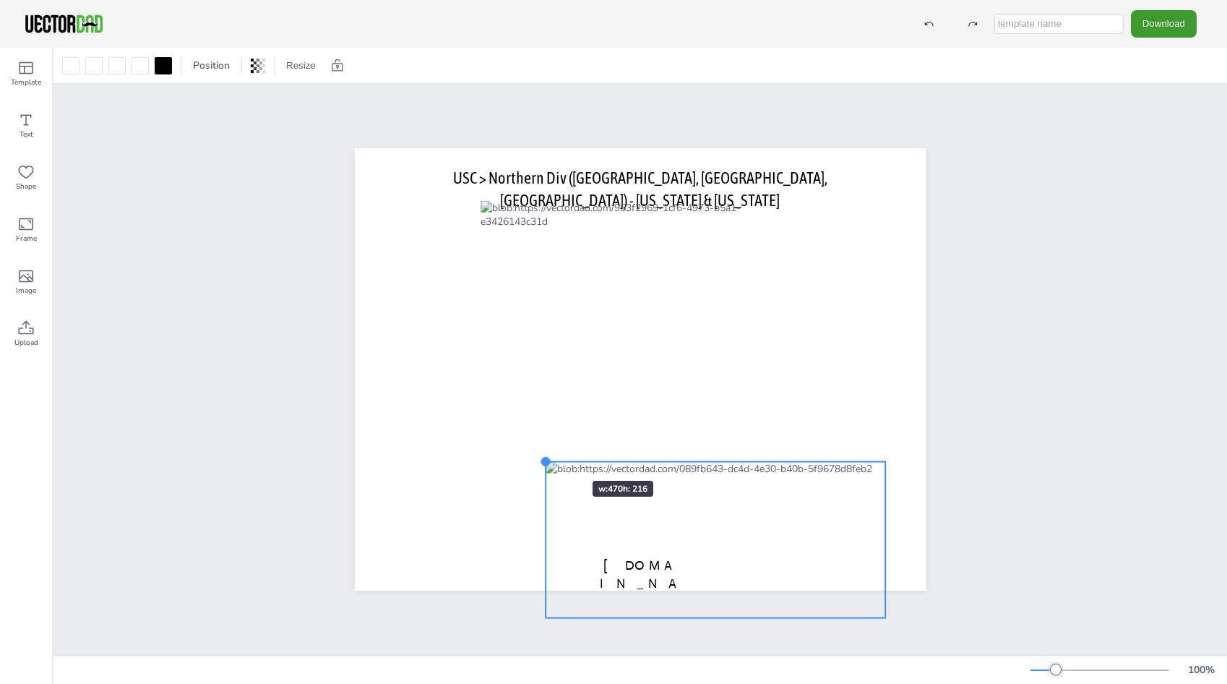
drag, startPoint x: 452, startPoint y: 416, endPoint x: 550, endPoint y: 455, distance: 104.8
click at [550, 455] on div "USC > Northern Div (IA, NE, SD) - South Dakota & Nebraska vectordad.com" at bounding box center [641, 369] width 572 height 442
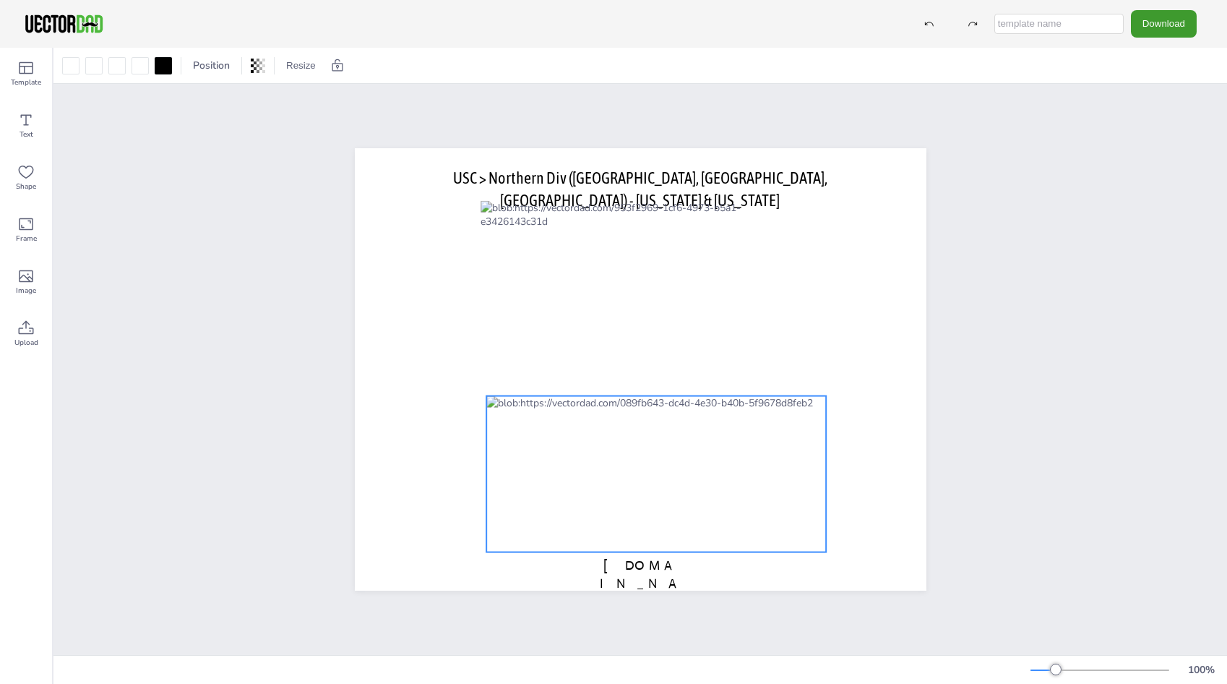
drag, startPoint x: 784, startPoint y: 522, endPoint x: 725, endPoint y: 456, distance: 88.5
click at [725, 456] on div at bounding box center [656, 474] width 340 height 156
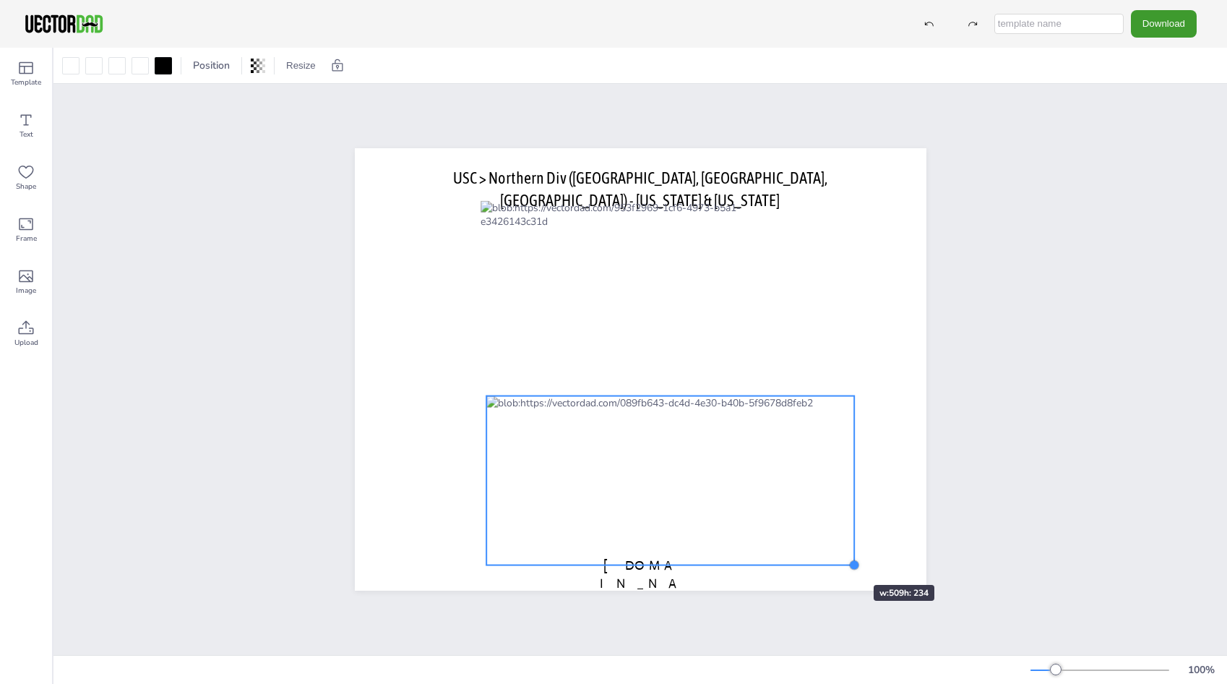
drag, startPoint x: 815, startPoint y: 546, endPoint x: 830, endPoint y: 559, distance: 20.0
click at [830, 559] on div "USC > Northern Div (IA, NE, SD) - South Dakota & Nebraska vectordad.com" at bounding box center [641, 369] width 572 height 442
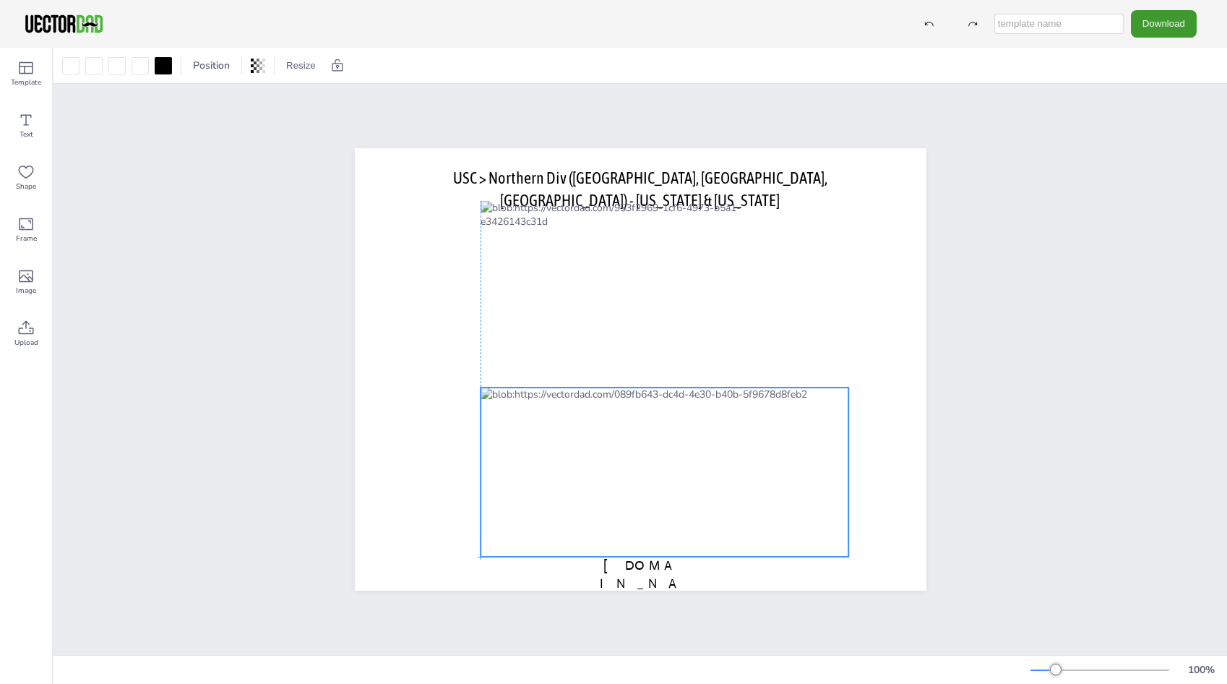
drag, startPoint x: 778, startPoint y: 535, endPoint x: 770, endPoint y: 530, distance: 10.0
click at [770, 530] on div at bounding box center [665, 471] width 368 height 169
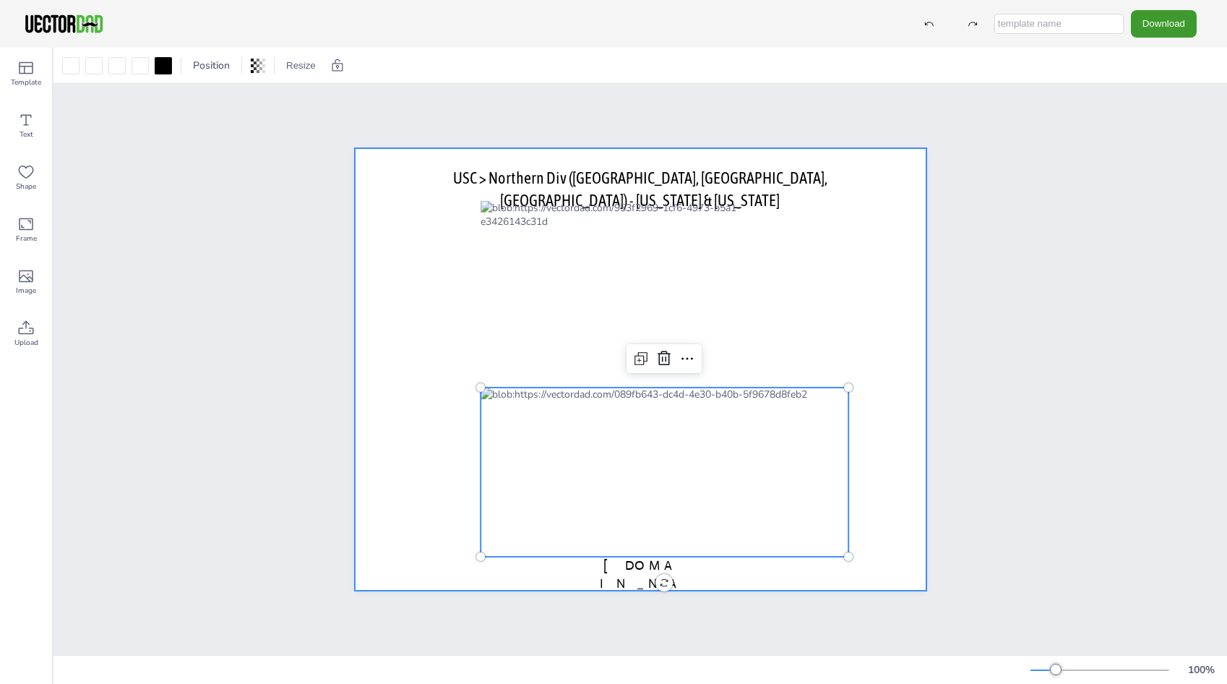
click at [909, 317] on div at bounding box center [641, 369] width 572 height 442
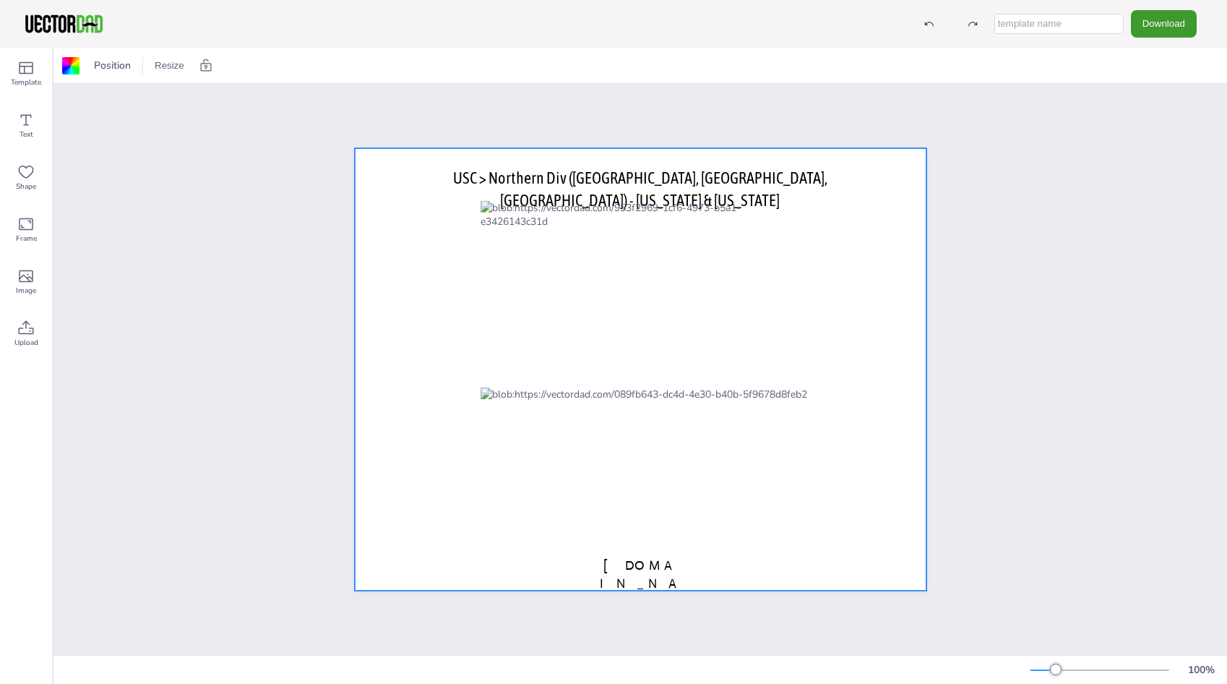
click at [1009, 31] on input "text" at bounding box center [1058, 24] width 129 height 20
type input "SD and NE Map"
click at [1186, 21] on button "Download" at bounding box center [1164, 23] width 66 height 27
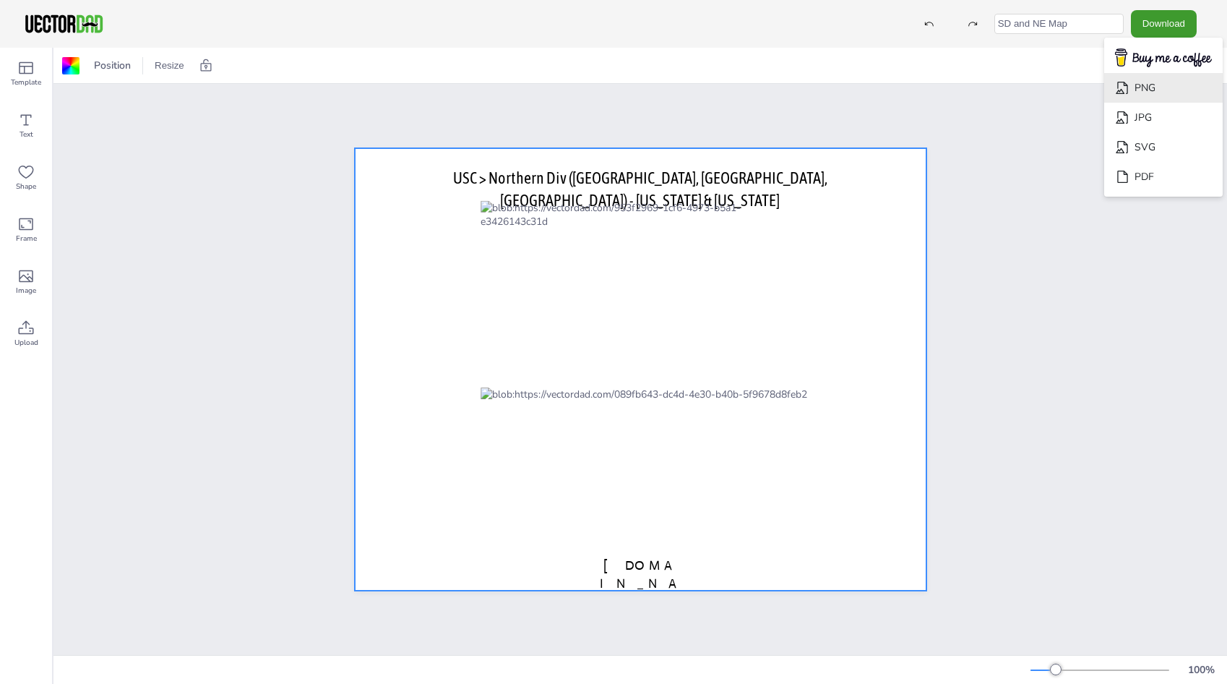
click at [1136, 90] on li "PNG" at bounding box center [1163, 88] width 119 height 30
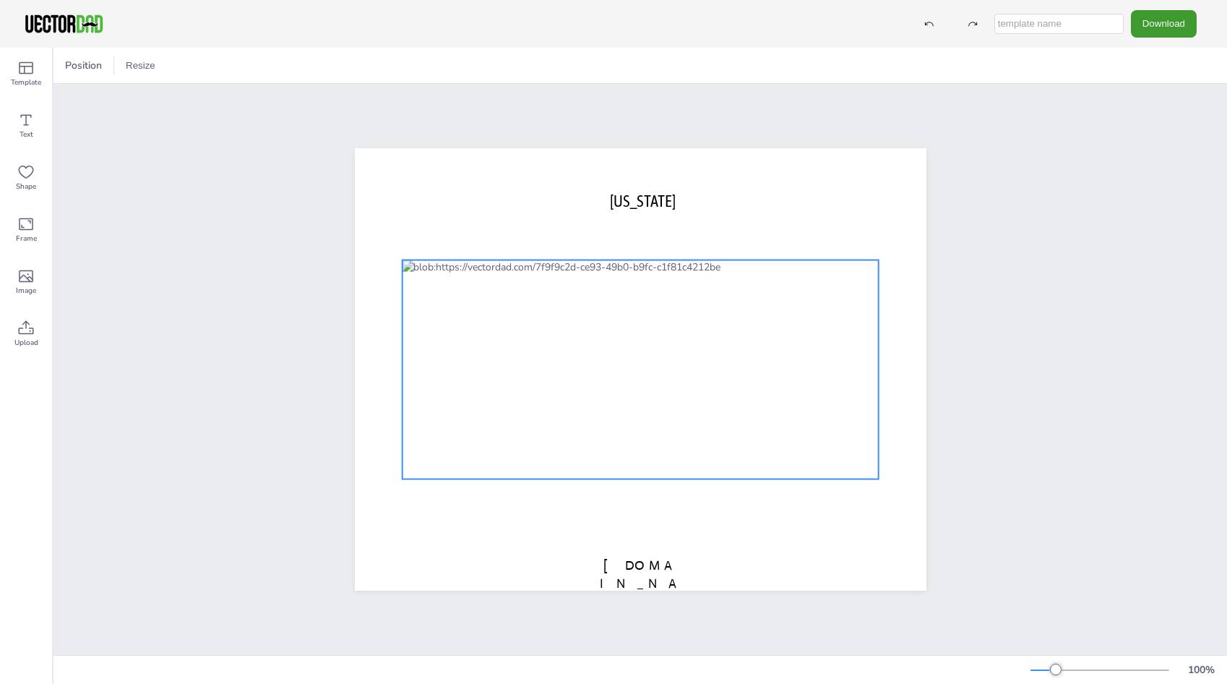
click at [534, 319] on div at bounding box center [640, 369] width 477 height 219
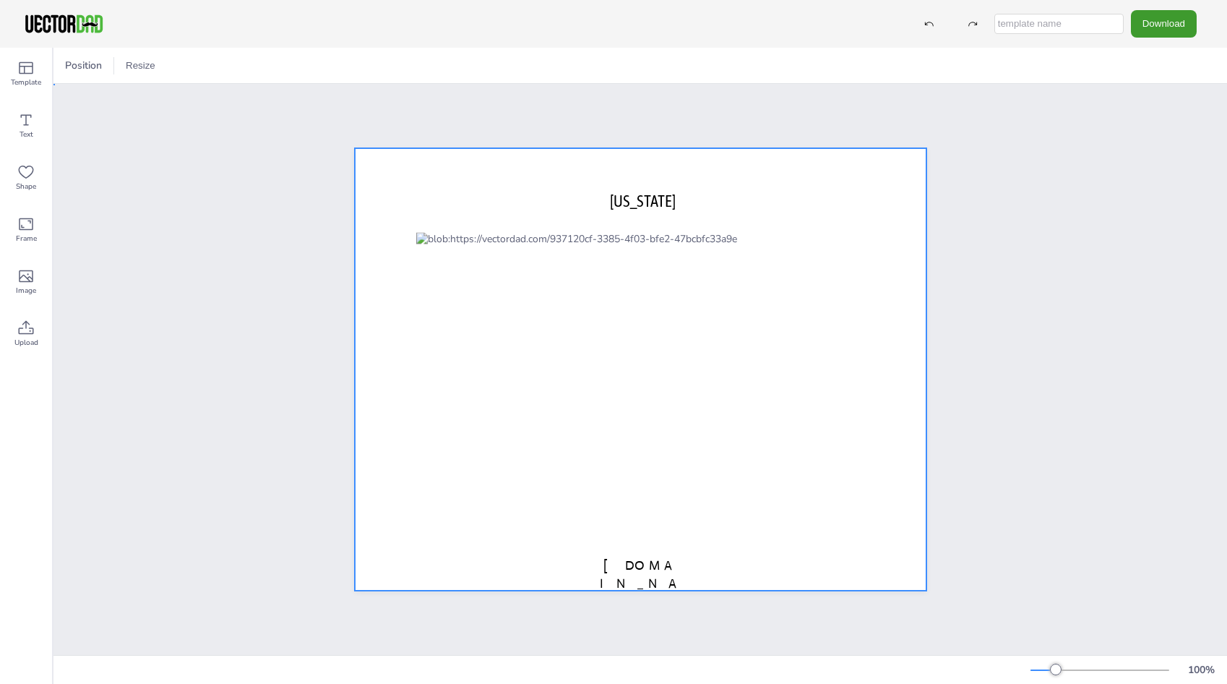
click at [629, 181] on div at bounding box center [641, 369] width 572 height 442
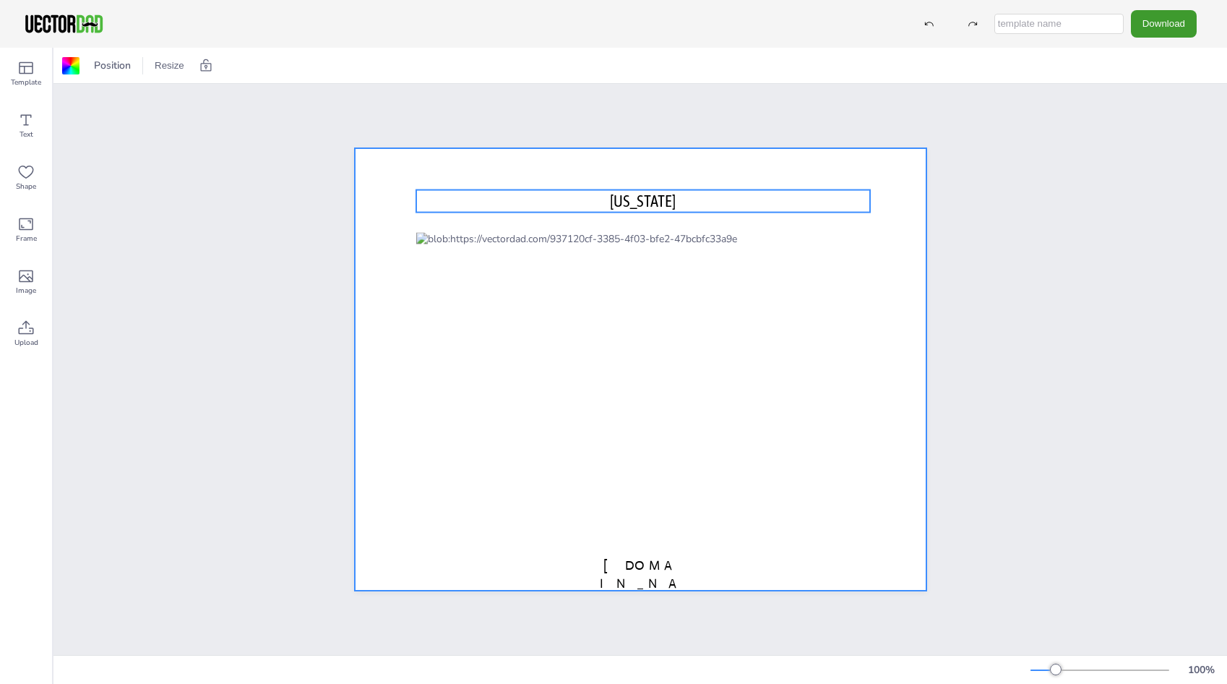
click at [625, 194] on span "[US_STATE]" at bounding box center [643, 200] width 66 height 19
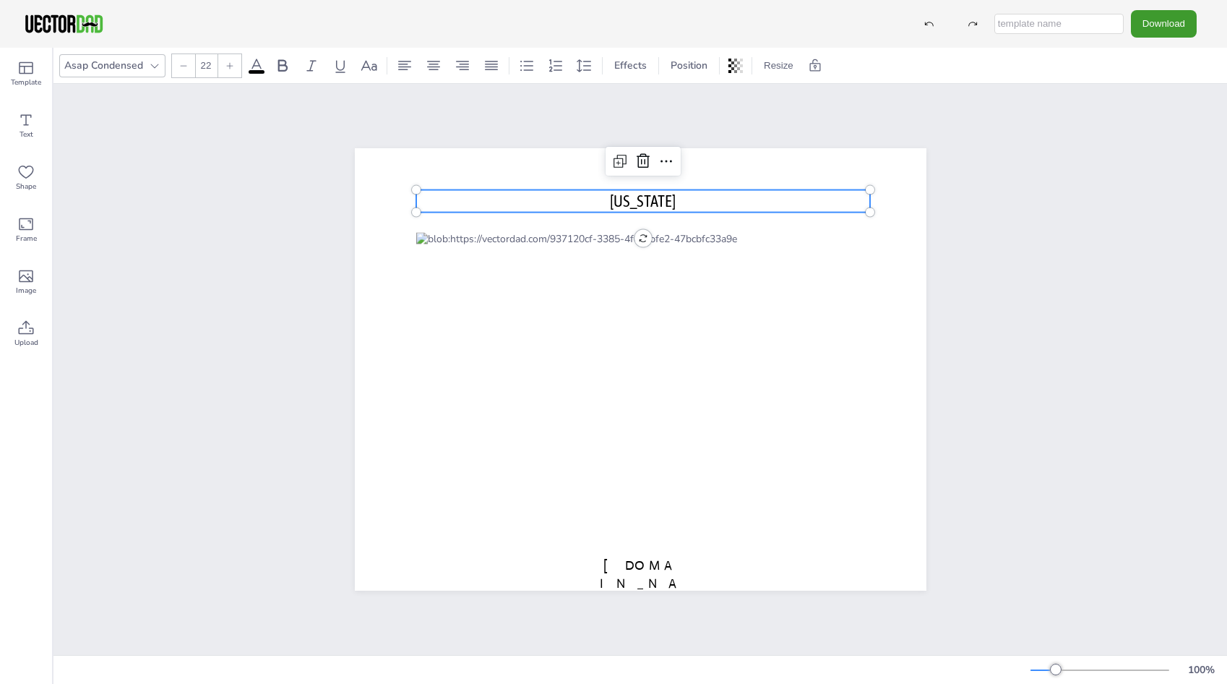
click at [625, 194] on span "[US_STATE]" at bounding box center [643, 200] width 66 height 19
click at [624, 196] on span "[US_STATE]" at bounding box center [643, 200] width 66 height 19
click at [952, 283] on div "USC > Northern ([GEOGRAPHIC_DATA], [GEOGRAPHIC_DATA], [GEOGRAPHIC_DATA]) - [US_…" at bounding box center [641, 369] width 696 height 486
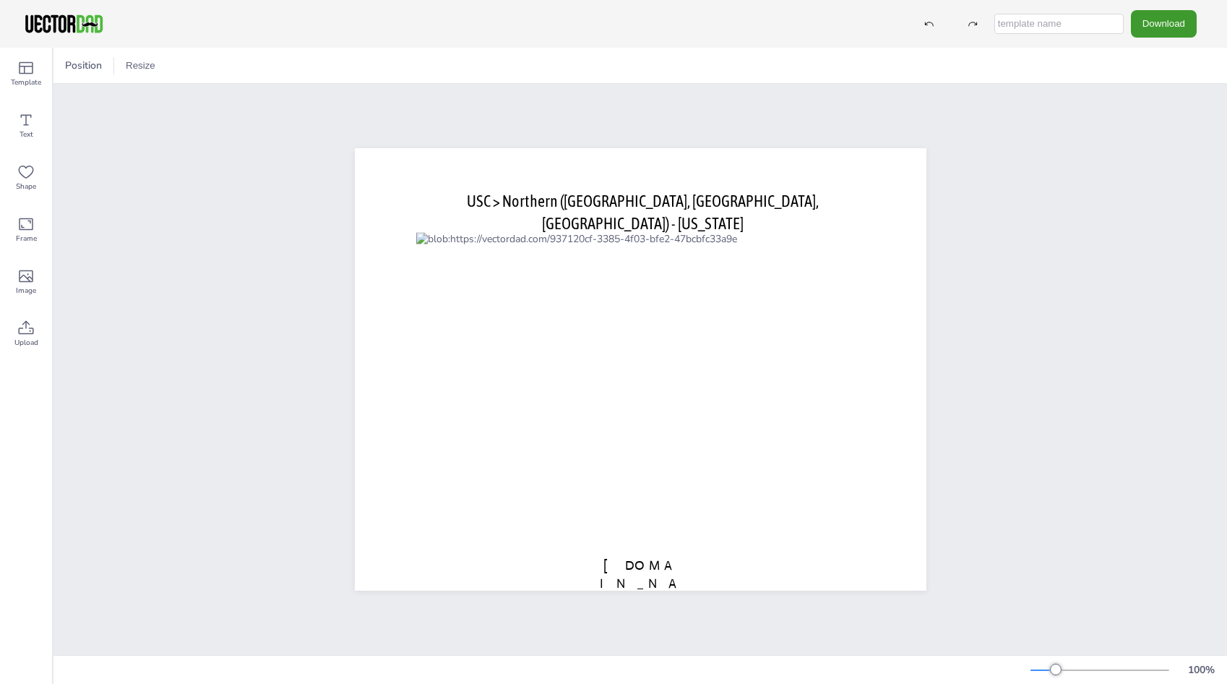
click at [1030, 17] on input "text" at bounding box center [1058, 24] width 129 height 20
type input "O"
type input "[US_STATE] Map"
click at [1157, 22] on button "Download" at bounding box center [1164, 23] width 66 height 27
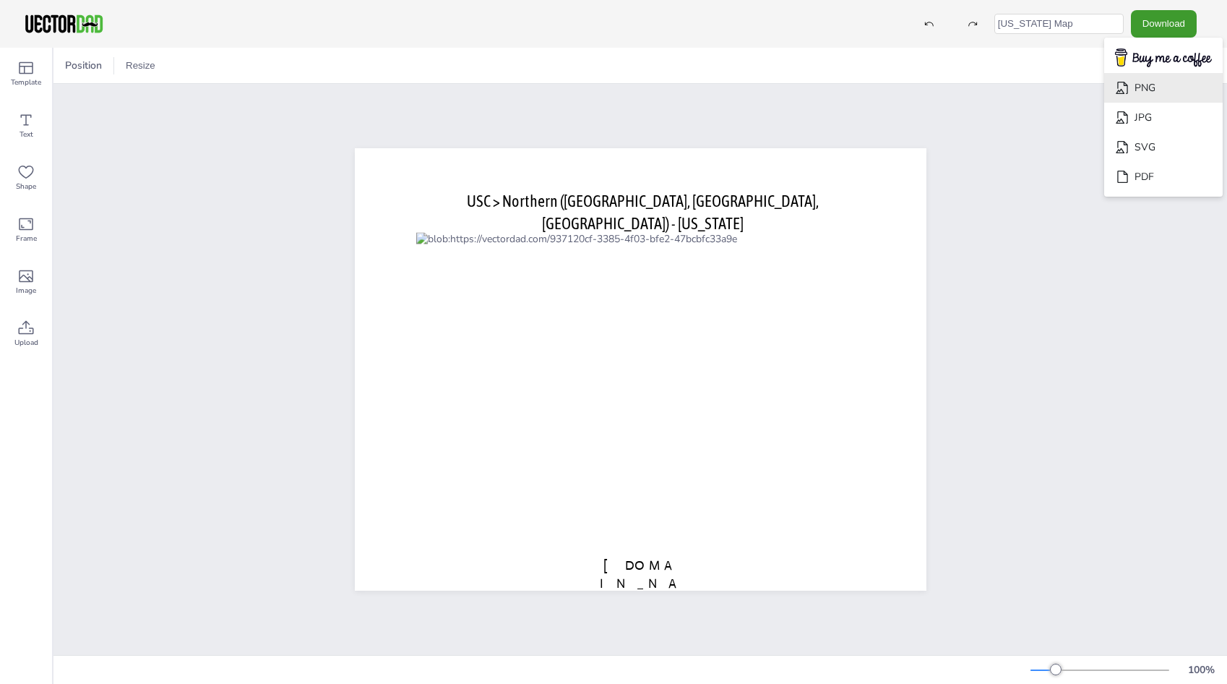
click at [1145, 90] on li "PNG" at bounding box center [1163, 88] width 119 height 30
